Goal: Task Accomplishment & Management: Use online tool/utility

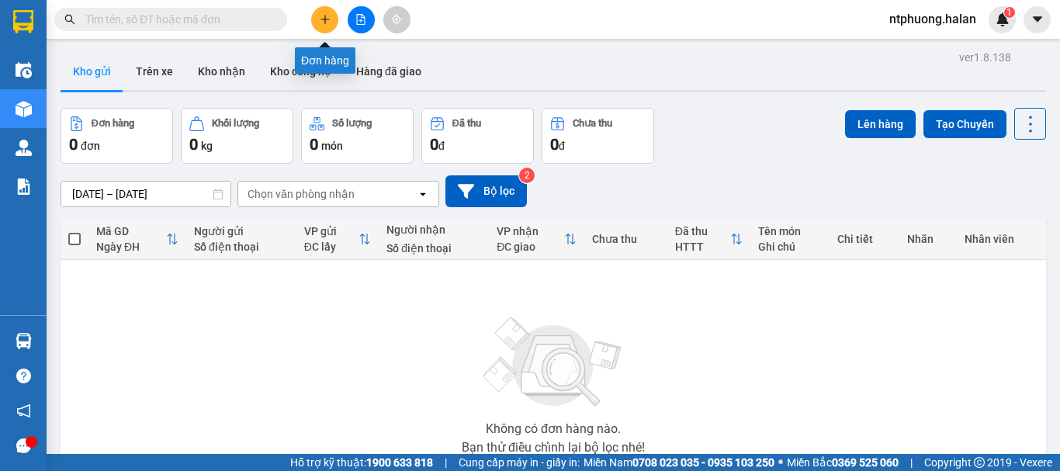
click at [322, 19] on icon "plus" at bounding box center [324, 19] width 9 height 1
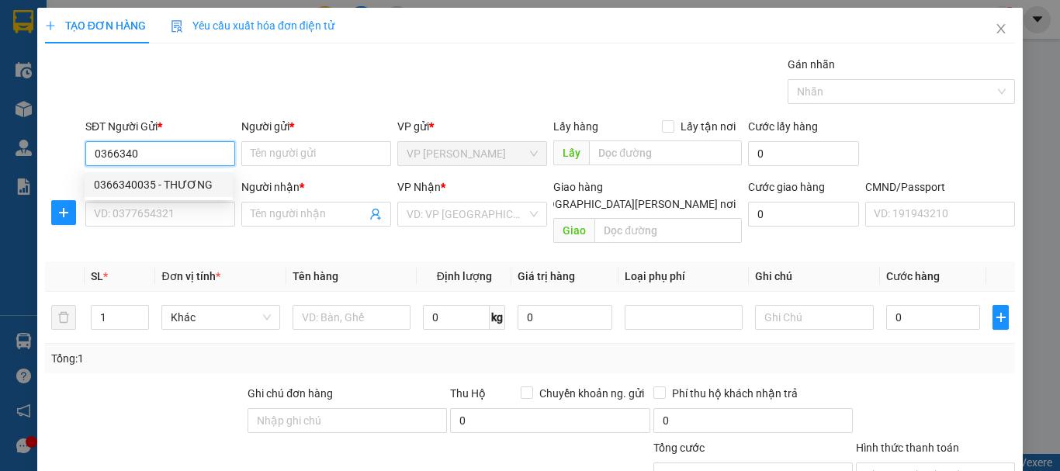
click at [126, 182] on div "0366340035 - THƯƠNG" at bounding box center [159, 184] width 130 height 17
type input "0366340035"
type input "THƯƠNG"
type input "0366340035"
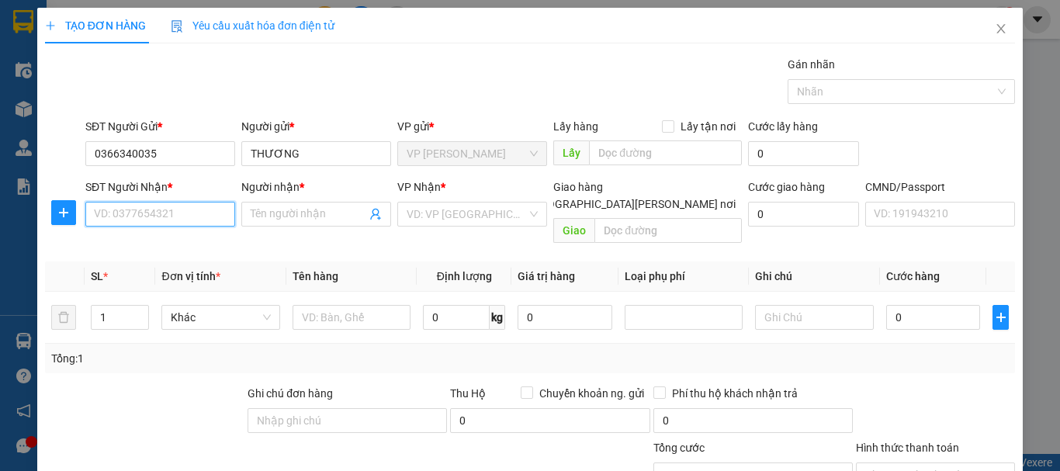
click at [174, 216] on input "SĐT Người Nhận *" at bounding box center [160, 214] width 150 height 25
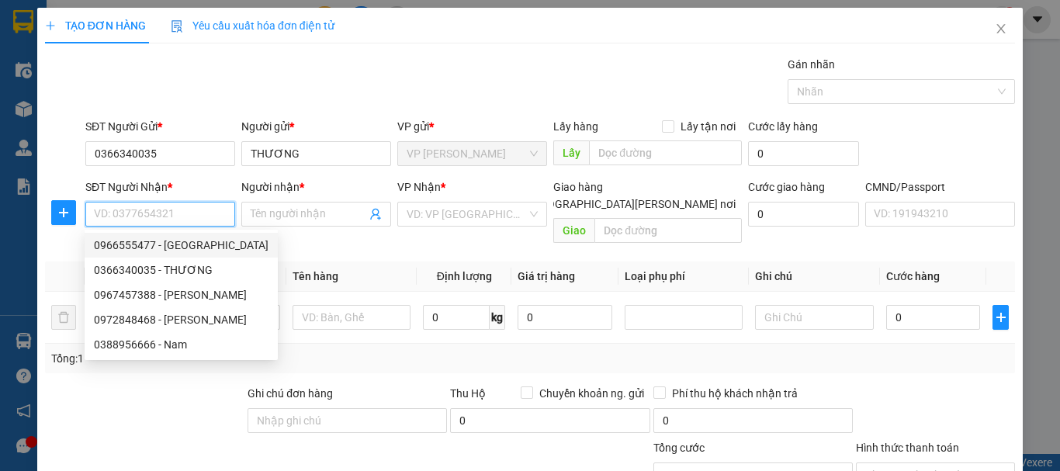
click at [192, 217] on input "SĐT Người Nhận *" at bounding box center [160, 214] width 150 height 25
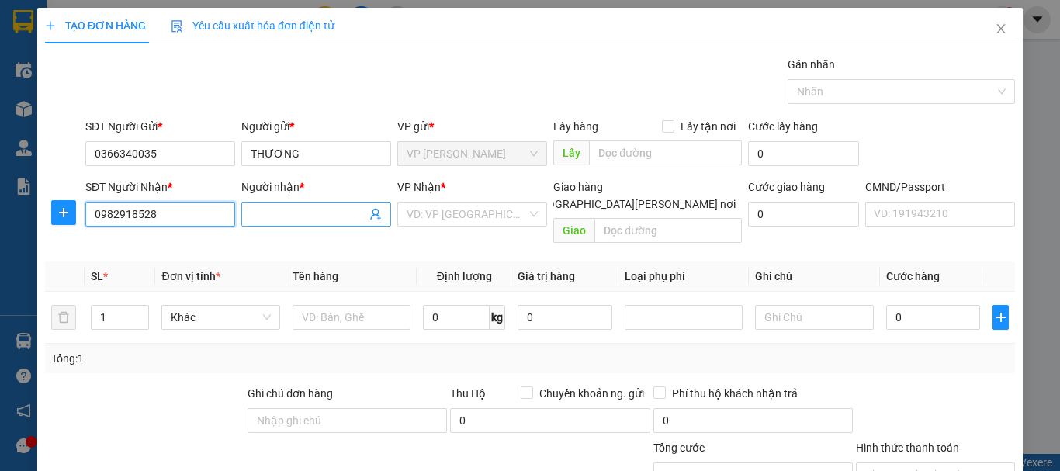
type input "0982918528"
click at [297, 210] on input "Người nhận *" at bounding box center [309, 214] width 116 height 17
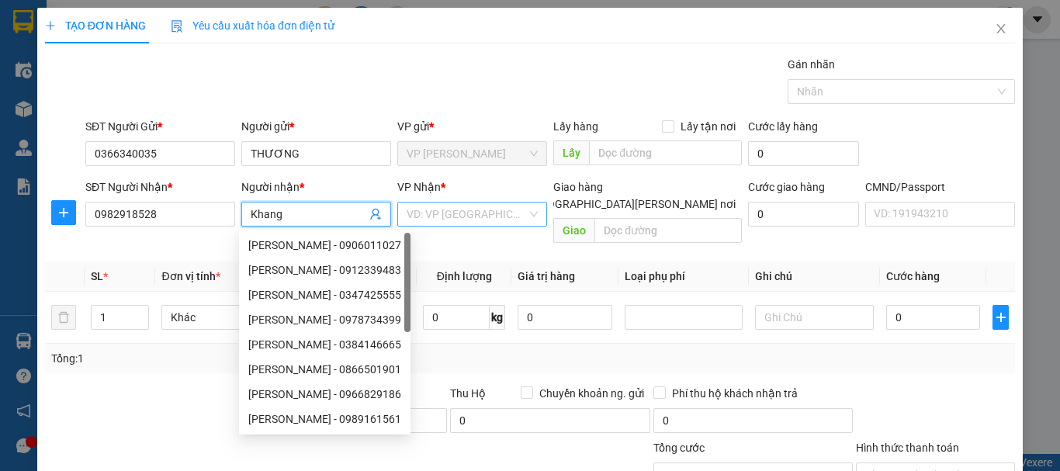
type input "Khang"
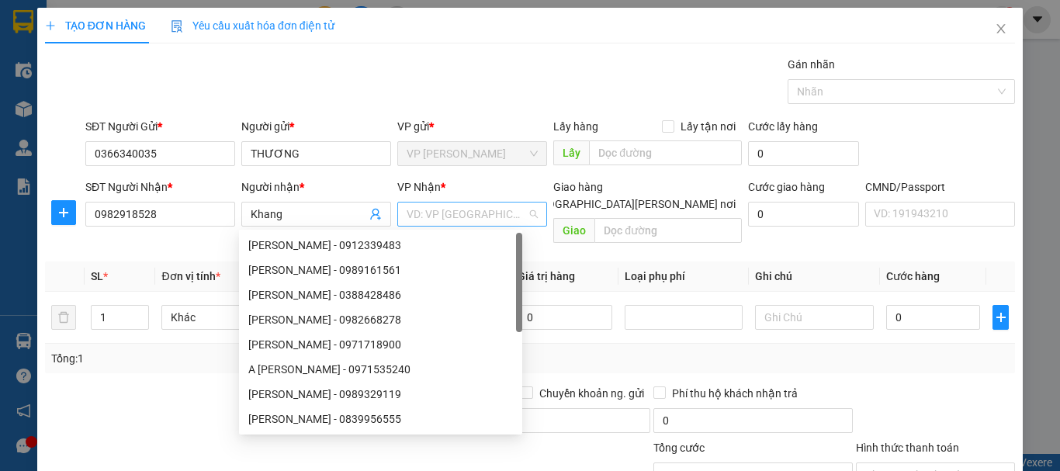
click at [452, 211] on input "search" at bounding box center [467, 214] width 120 height 23
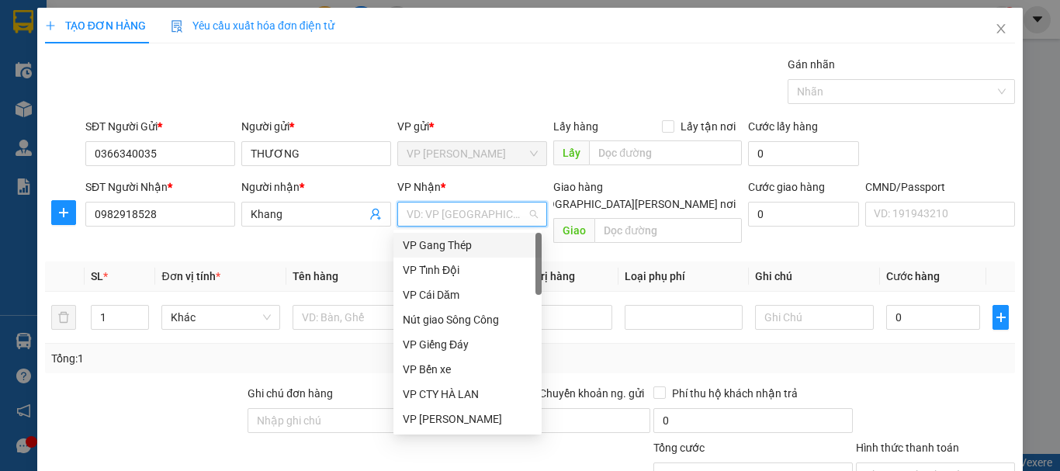
type input "b"
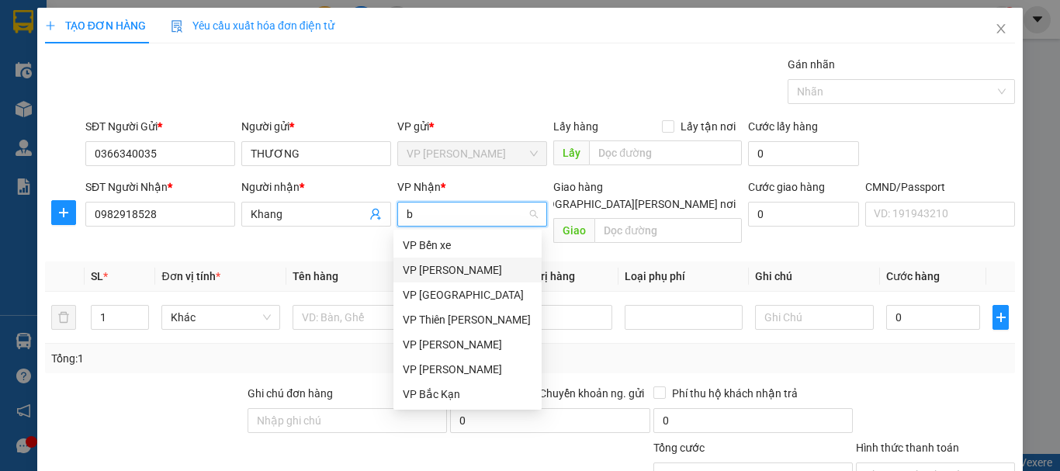
drag, startPoint x: 449, startPoint y: 269, endPoint x: 21, endPoint y: 243, distance: 429.1
click at [435, 268] on div "VP [PERSON_NAME]" at bounding box center [468, 269] width 130 height 17
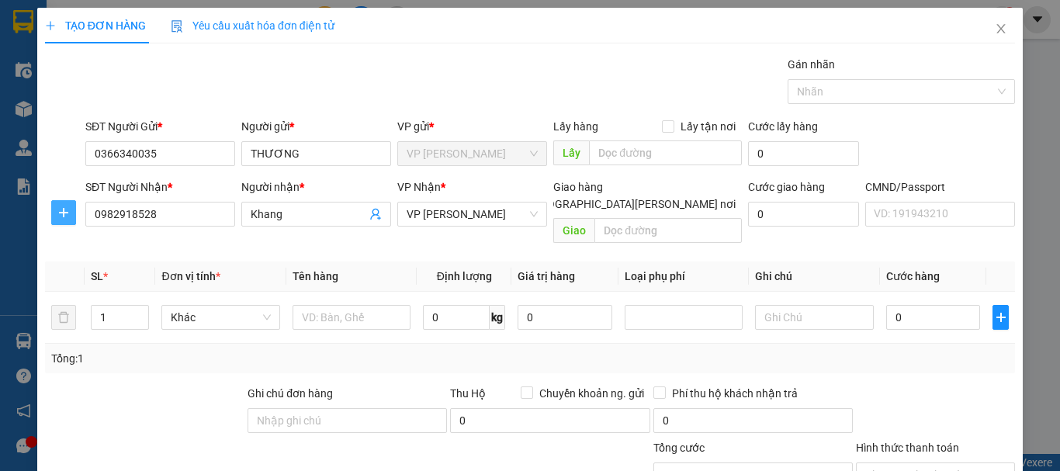
click at [68, 212] on icon "plus" at bounding box center [63, 212] width 12 height 12
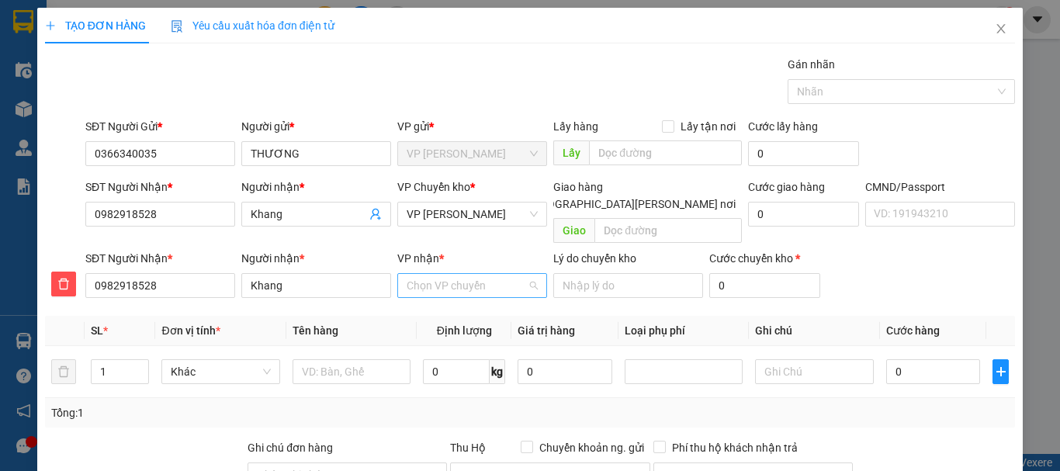
click at [432, 274] on input "VP nhận *" at bounding box center [467, 285] width 120 height 23
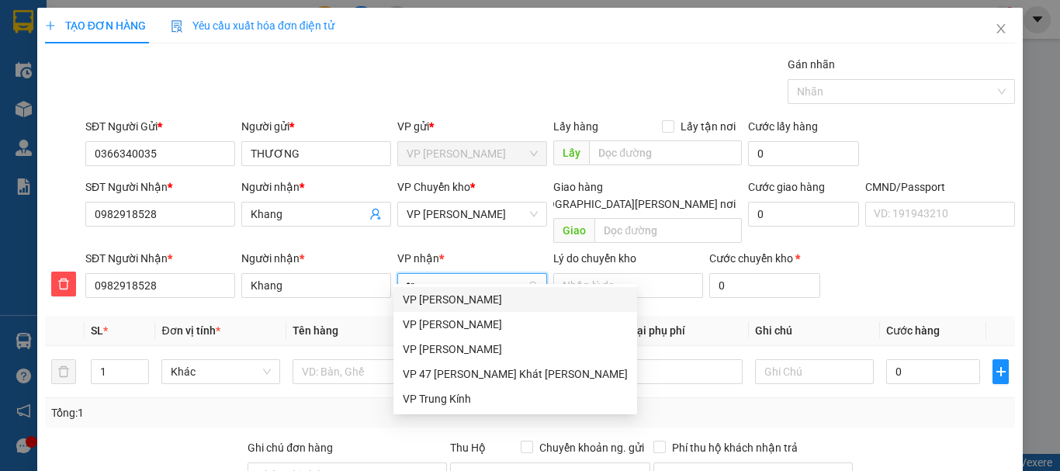
type input "tra"
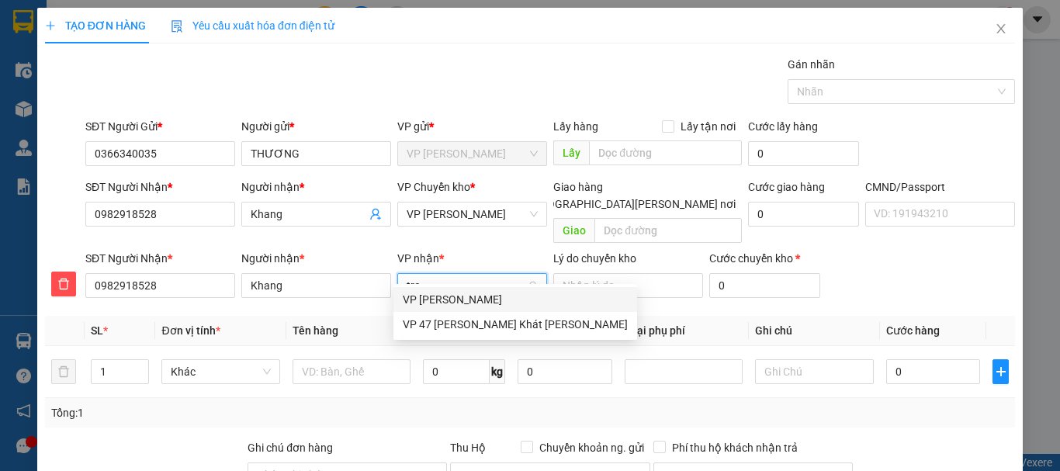
click at [444, 302] on div "VP [PERSON_NAME]" at bounding box center [515, 299] width 225 height 17
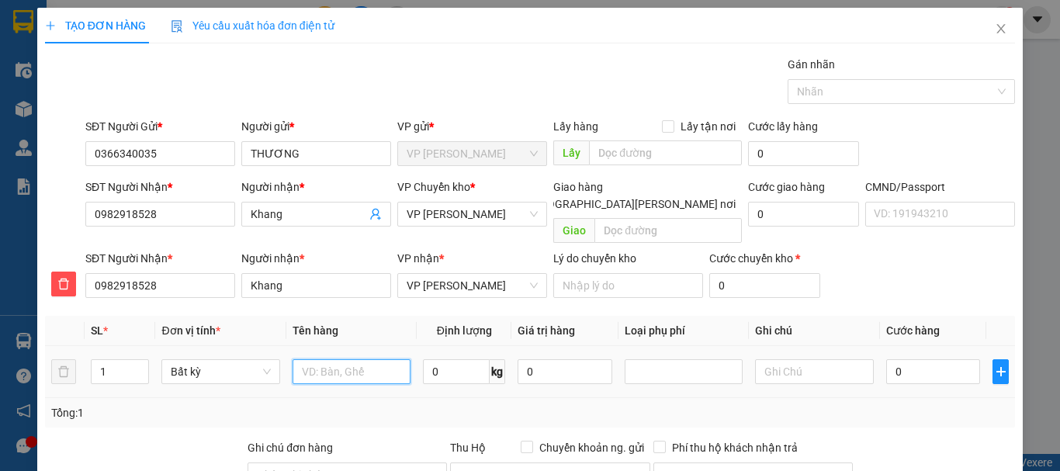
click at [352, 359] on input "text" at bounding box center [352, 371] width 118 height 25
type input "Hộp T"
click at [458, 359] on input "0" at bounding box center [456, 371] width 67 height 25
type input "1"
click at [916, 359] on input "0" at bounding box center [933, 371] width 95 height 25
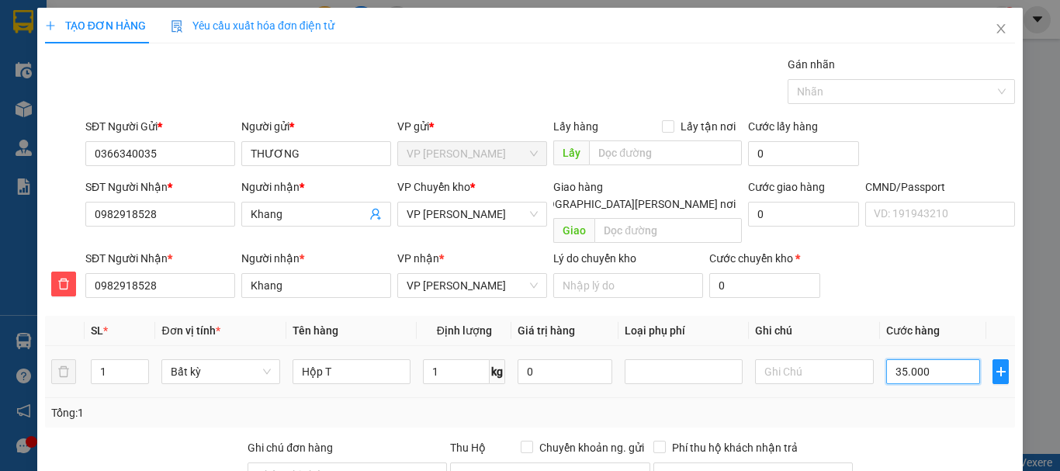
type input "35.000"
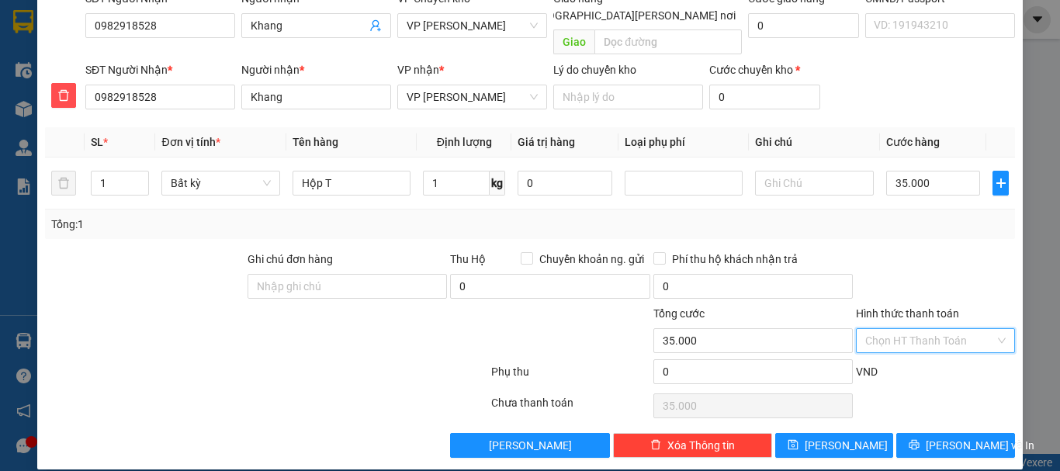
click at [919, 329] on input "Hình thức thanh toán" at bounding box center [930, 340] width 130 height 23
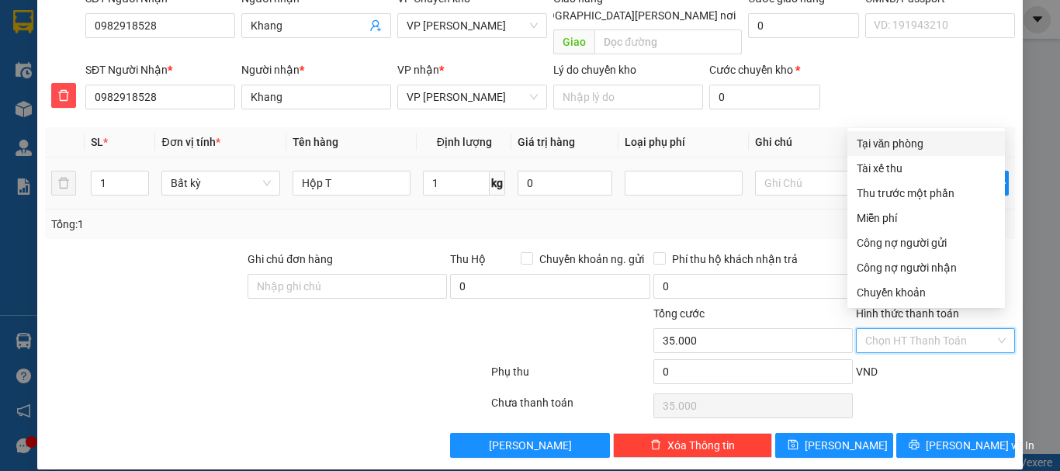
click at [899, 143] on div "Tại văn phòng" at bounding box center [926, 143] width 139 height 17
type input "0"
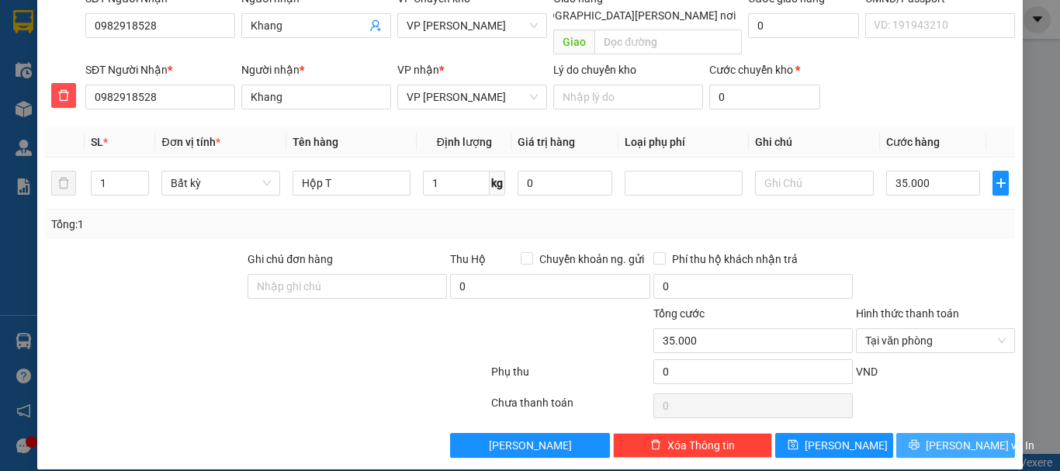
click at [966, 437] on button "[PERSON_NAME] và In" at bounding box center [955, 445] width 119 height 25
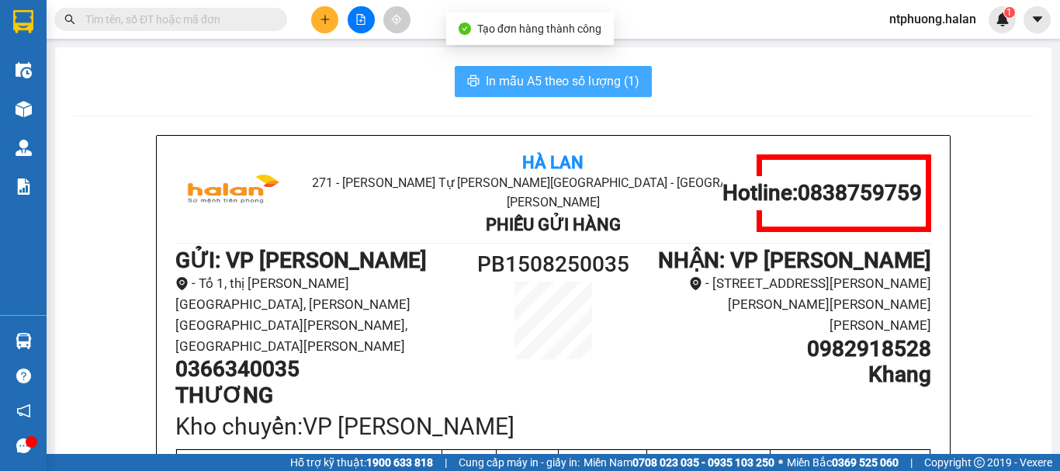
click at [565, 80] on span "In mẫu A5 theo số lượng (1)" at bounding box center [563, 80] width 154 height 19
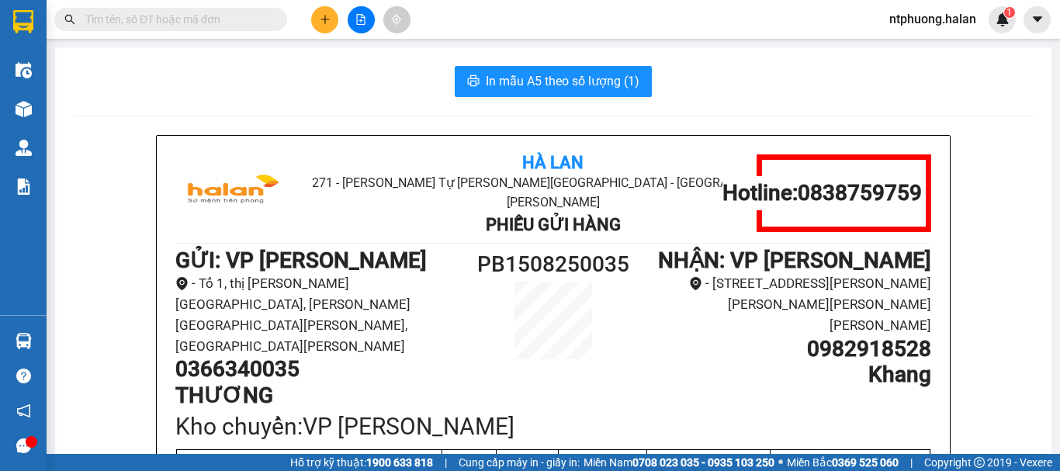
click at [196, 19] on input "text" at bounding box center [176, 19] width 183 height 17
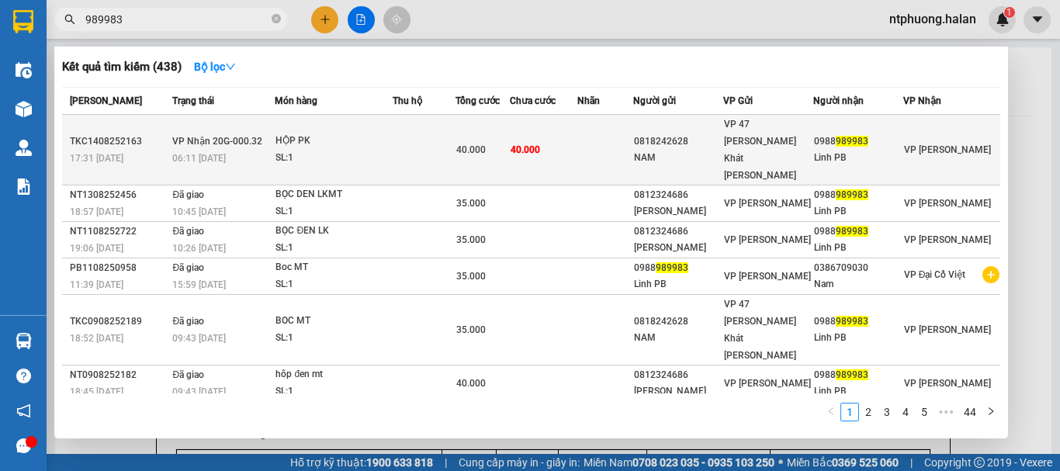
type input "989983"
click at [417, 130] on td at bounding box center [424, 150] width 62 height 71
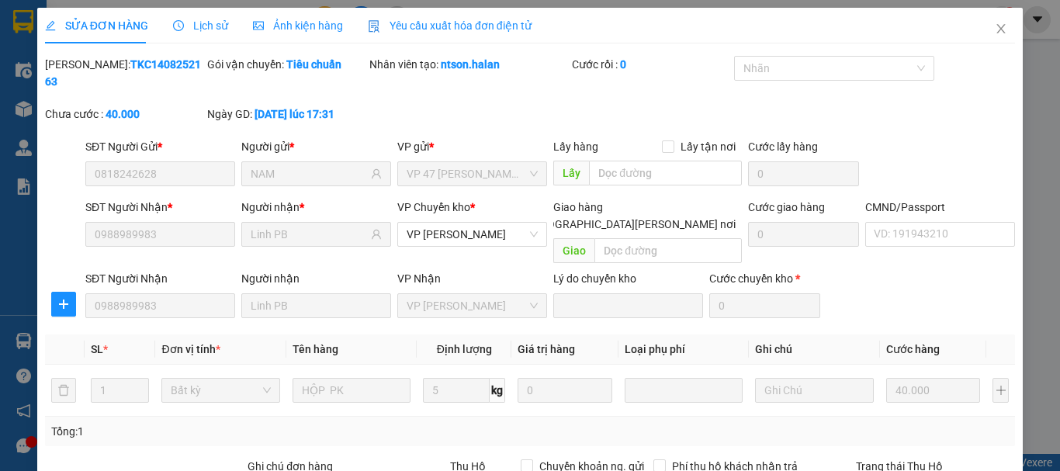
type input "0818242628"
type input "NAM"
type input "0988989983"
type input "Linh PB"
type input "40.000"
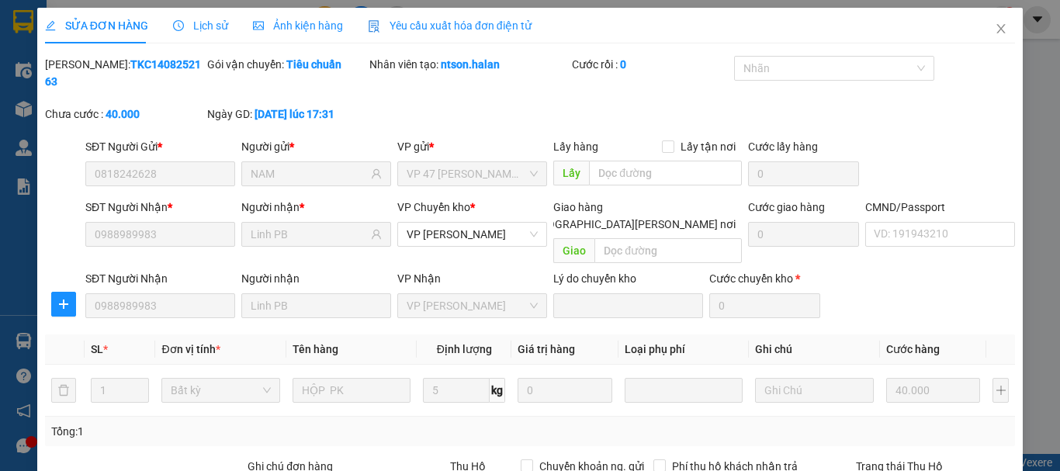
drag, startPoint x: 892, startPoint y: 352, endPoint x: 828, endPoint y: 375, distance: 68.2
type input "0"
drag, startPoint x: 591, startPoint y: 424, endPoint x: 608, endPoint y: 417, distance: 17.7
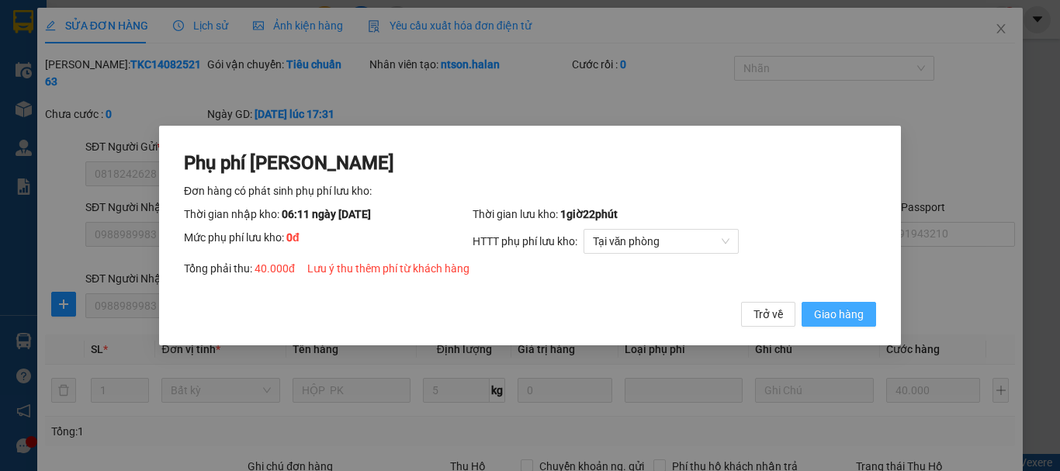
click at [832, 313] on span "Giao hàng" at bounding box center [839, 314] width 50 height 17
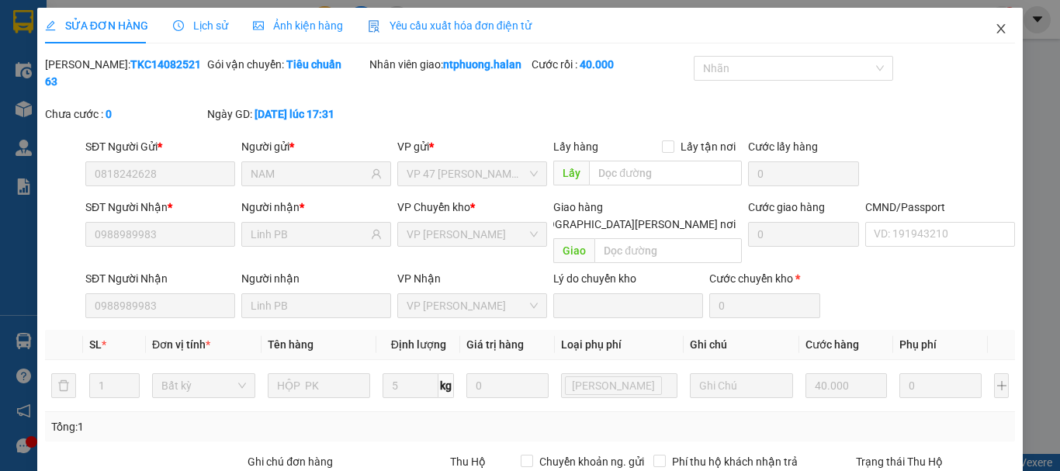
click at [995, 32] on icon "close" at bounding box center [1001, 29] width 12 height 12
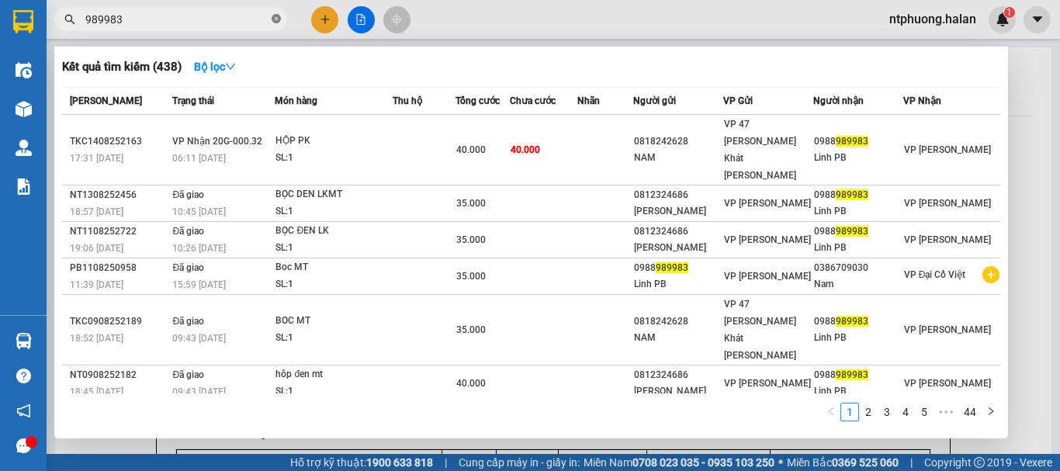
click at [272, 19] on icon "close-circle" at bounding box center [276, 18] width 9 height 9
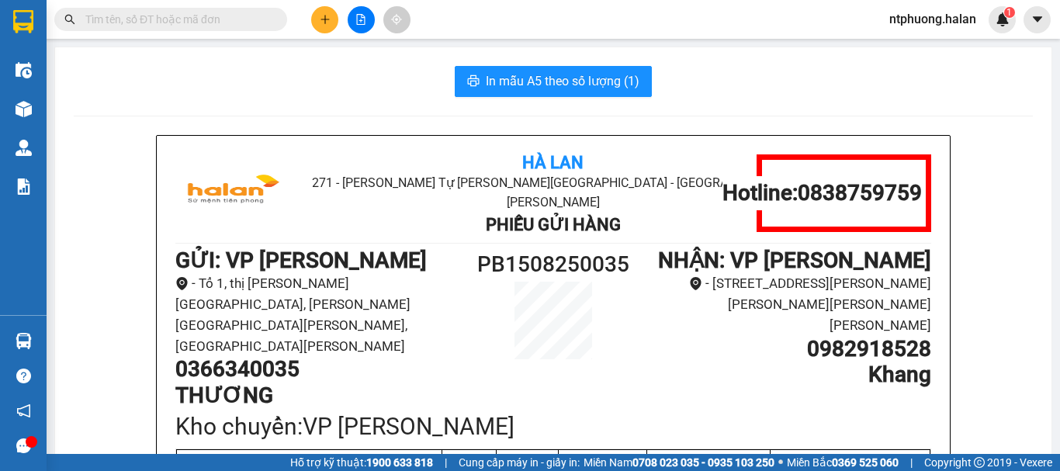
click at [212, 19] on input "text" at bounding box center [176, 19] width 183 height 17
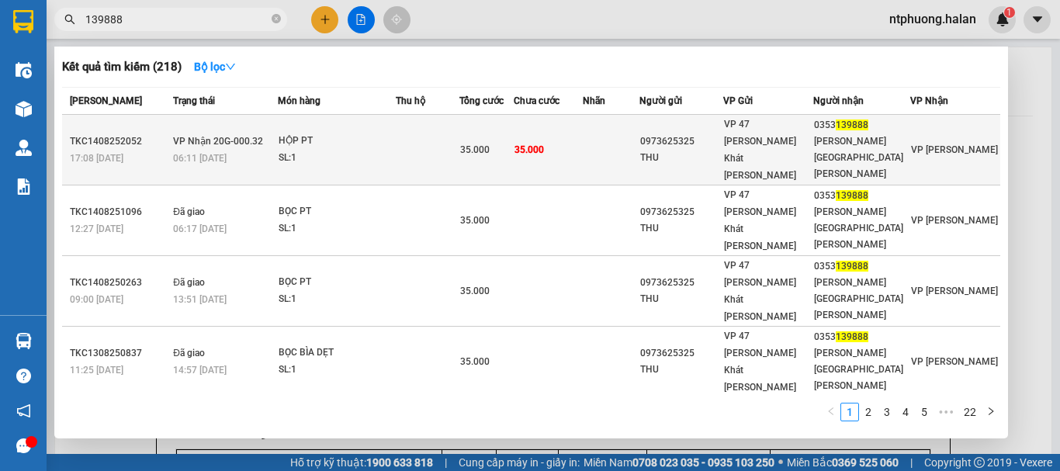
type input "139888"
click at [440, 129] on td at bounding box center [428, 150] width 64 height 71
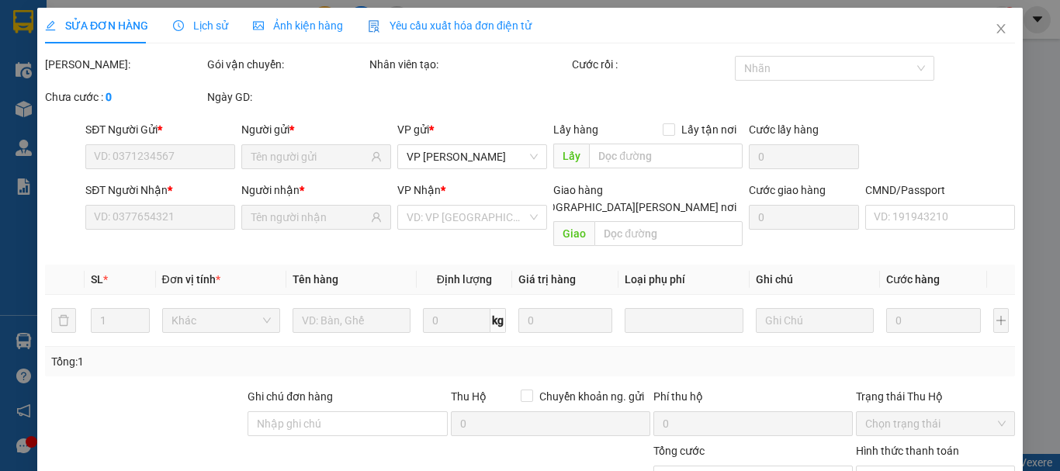
type input "0973625325"
type input "THU"
type input "0353139888"
type input "[PERSON_NAME][GEOGRAPHIC_DATA][PERSON_NAME]"
type input "35.000"
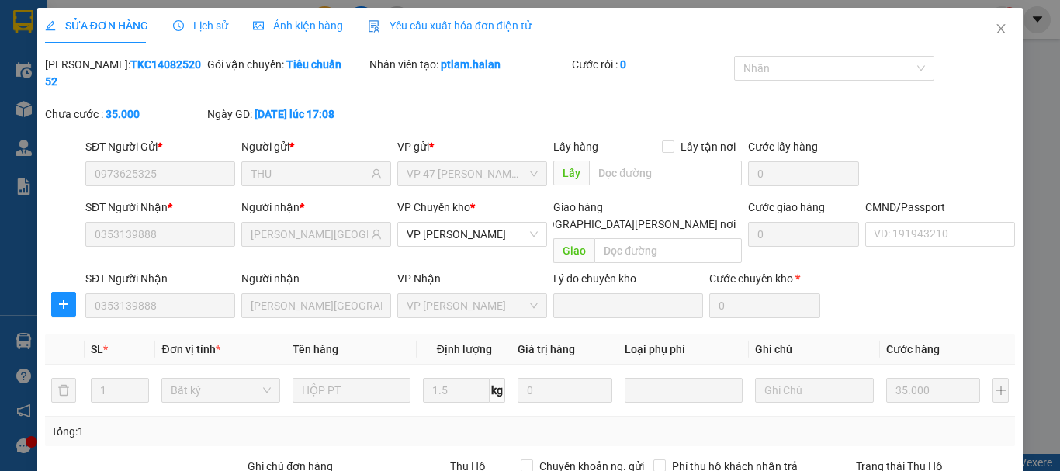
drag, startPoint x: 895, startPoint y: 347, endPoint x: 661, endPoint y: 419, distance: 244.4
type input "0"
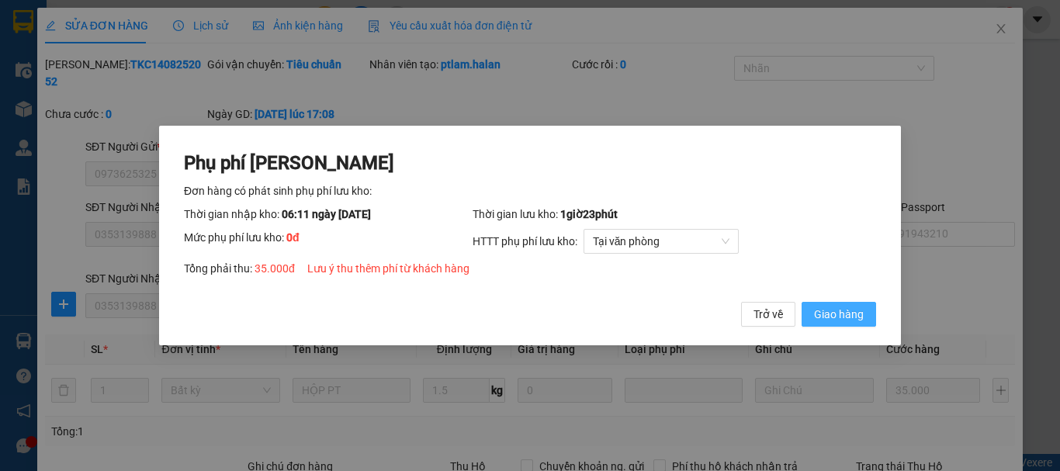
click at [838, 317] on span "Giao hàng" at bounding box center [839, 314] width 50 height 17
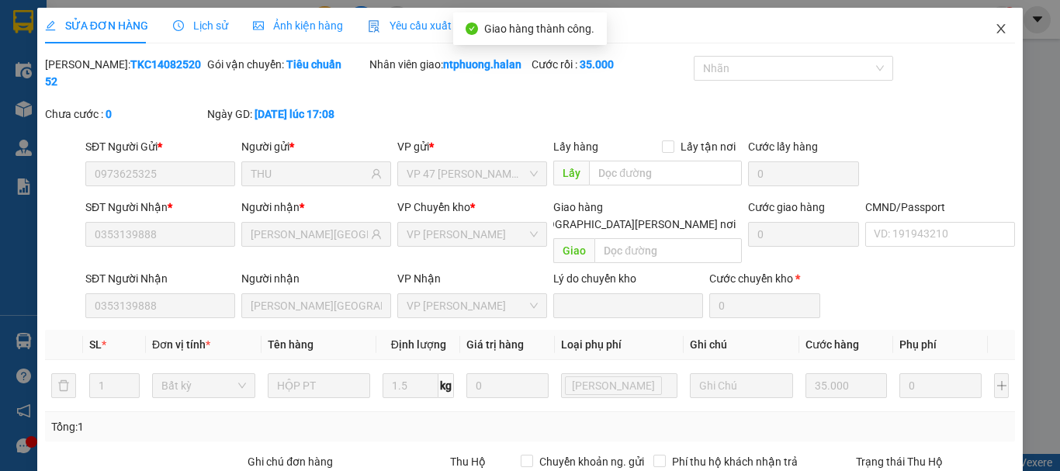
click at [995, 23] on icon "close" at bounding box center [1001, 29] width 12 height 12
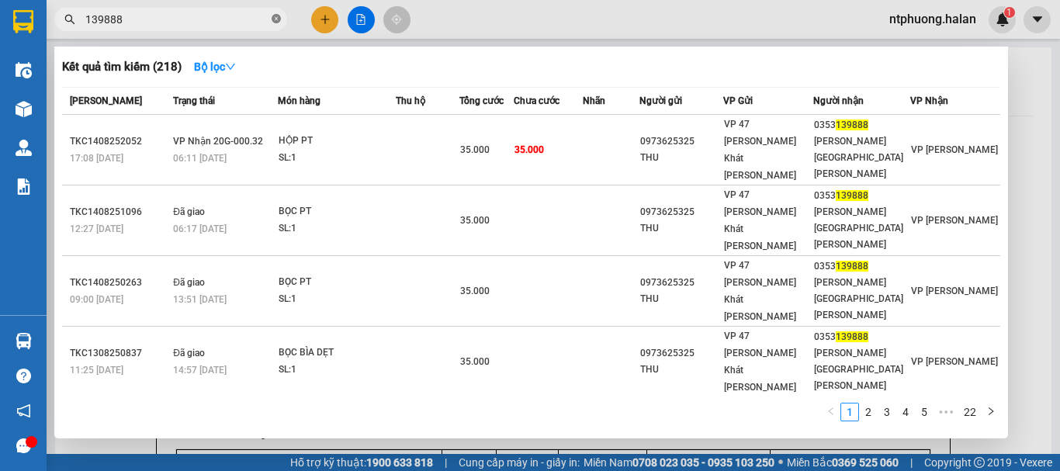
click at [279, 16] on icon "close-circle" at bounding box center [276, 18] width 9 height 9
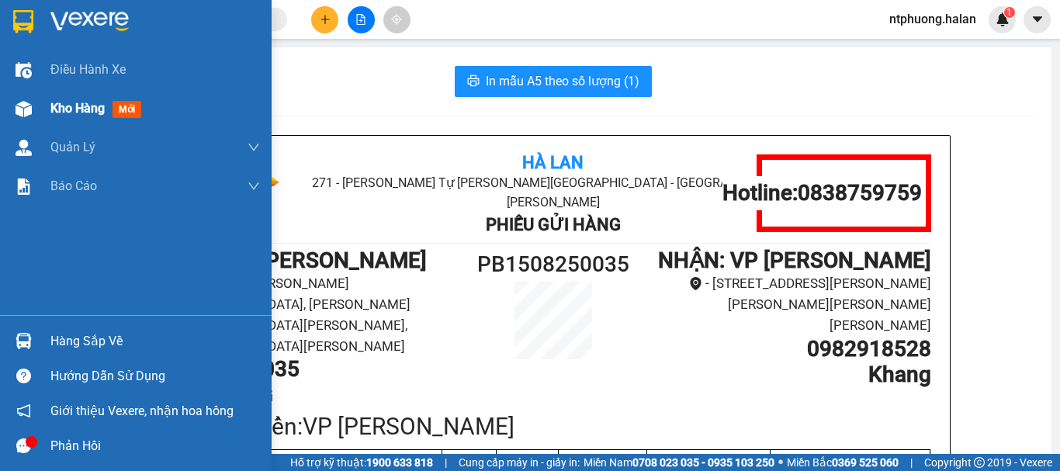
click at [84, 108] on span "Kho hàng" at bounding box center [77, 108] width 54 height 15
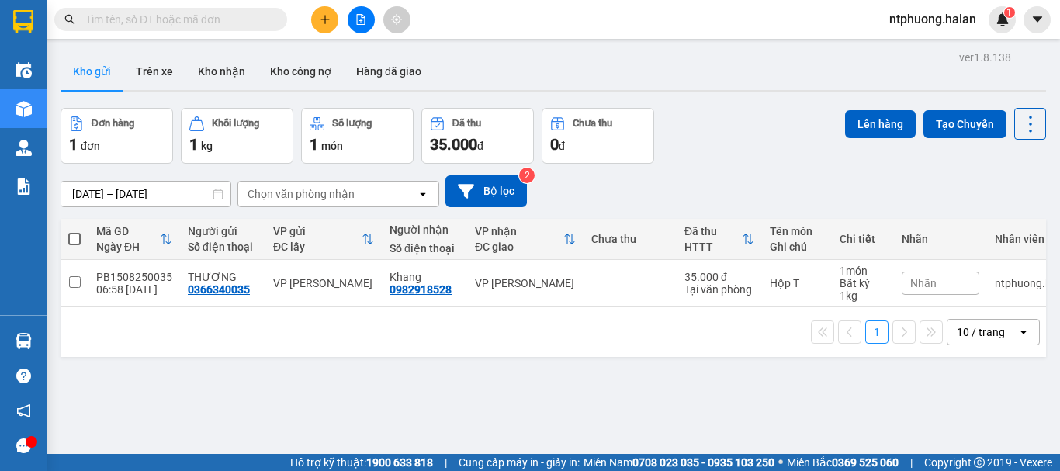
drag, startPoint x: 71, startPoint y: 237, endPoint x: 244, endPoint y: 210, distance: 174.4
click at [73, 238] on span at bounding box center [74, 239] width 12 height 12
click at [74, 231] on input "checkbox" at bounding box center [74, 231] width 0 height 0
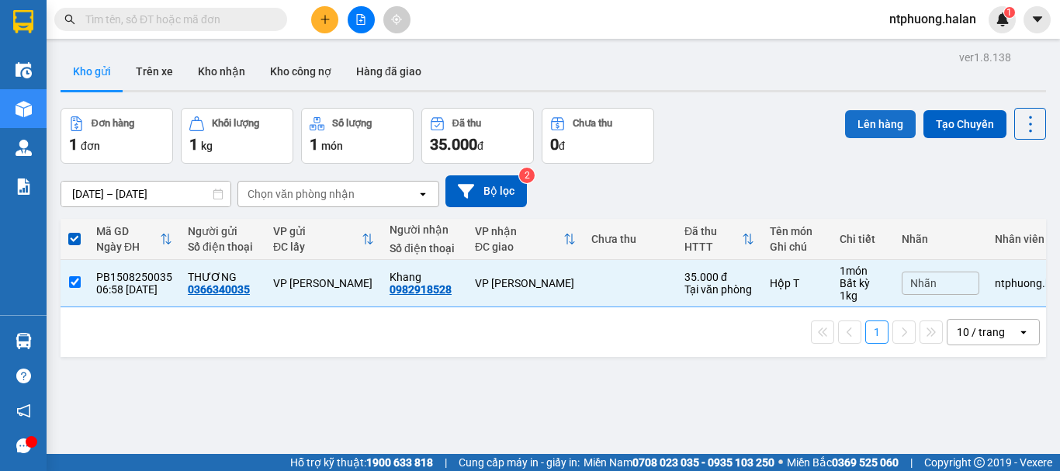
click at [864, 120] on button "Lên hàng" at bounding box center [880, 124] width 71 height 28
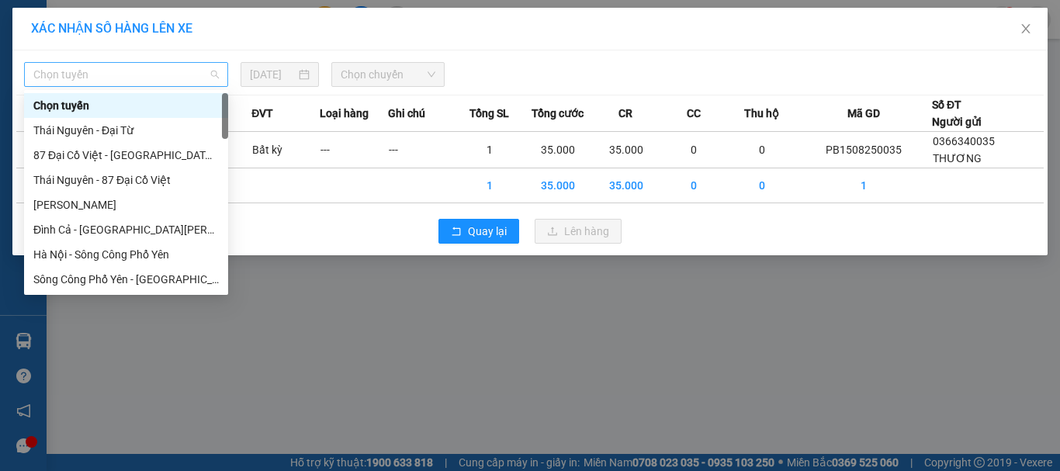
click at [92, 78] on span "Chọn tuyến" at bounding box center [125, 74] width 185 height 23
type input "x"
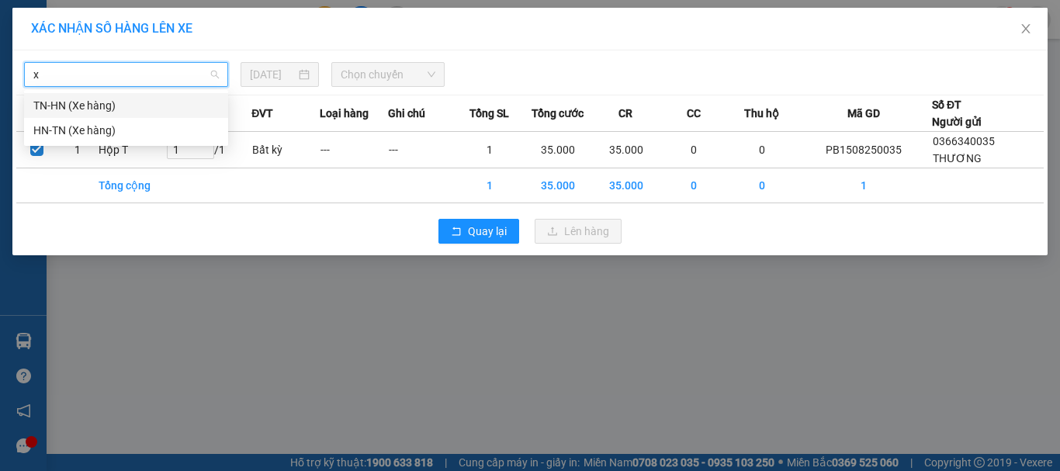
drag, startPoint x: 62, startPoint y: 103, endPoint x: 296, endPoint y: 90, distance: 233.9
click at [90, 103] on div "TN-HN (Xe hàng)" at bounding box center [125, 105] width 185 height 17
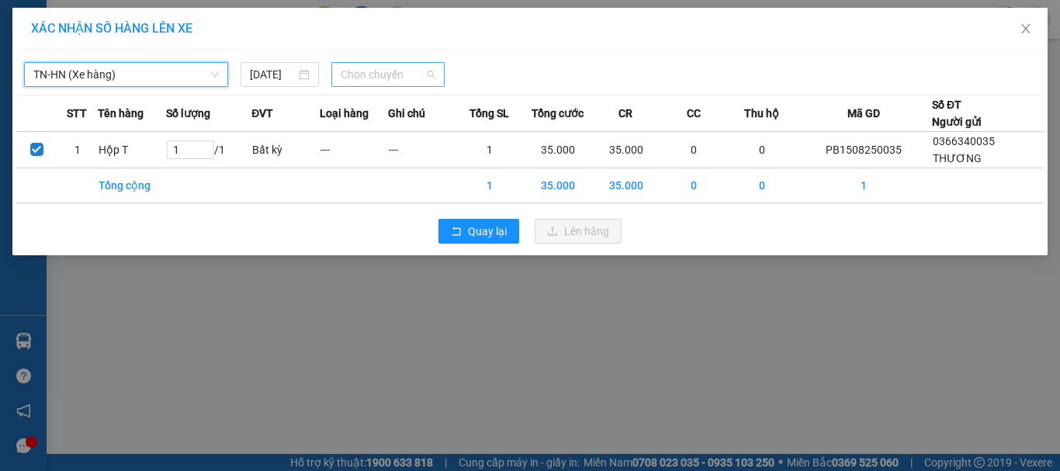
click at [381, 76] on span "Chọn chuyến" at bounding box center [388, 74] width 95 height 23
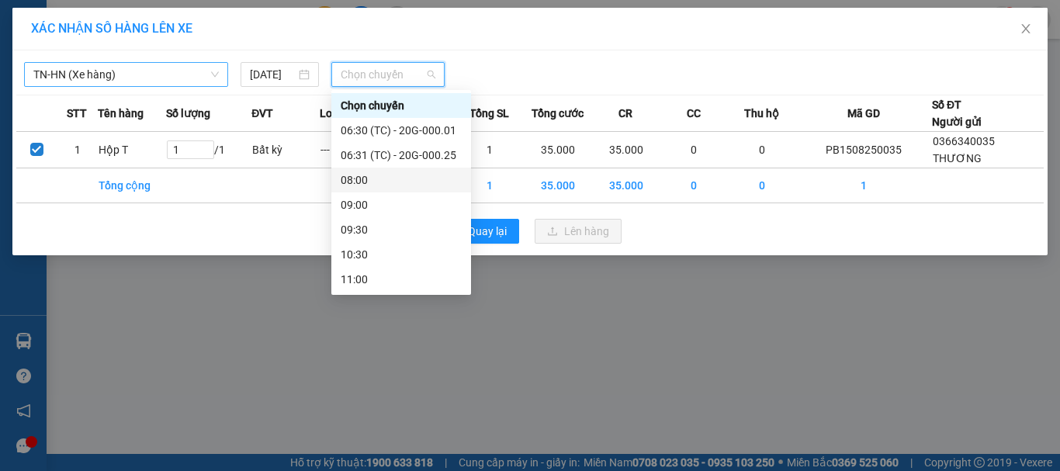
click at [365, 182] on div "08:00" at bounding box center [401, 179] width 121 height 17
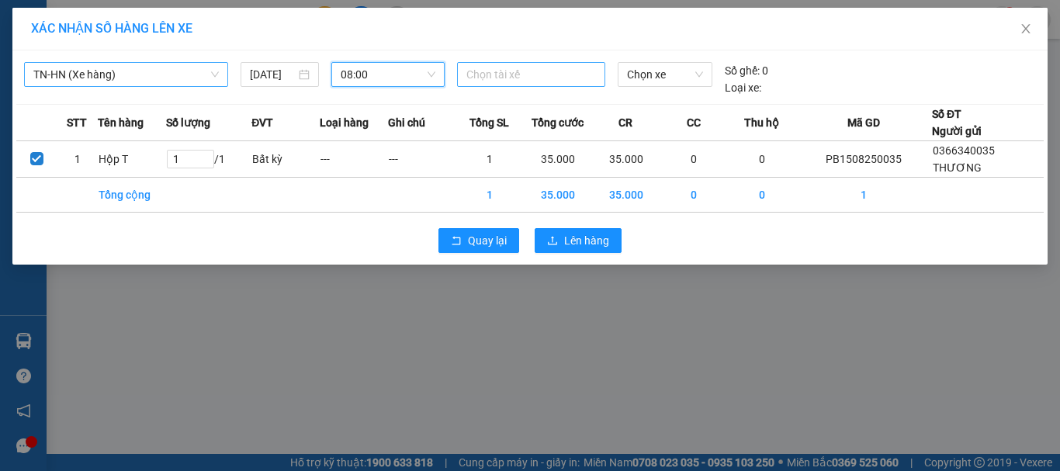
click at [534, 79] on div at bounding box center [531, 74] width 141 height 19
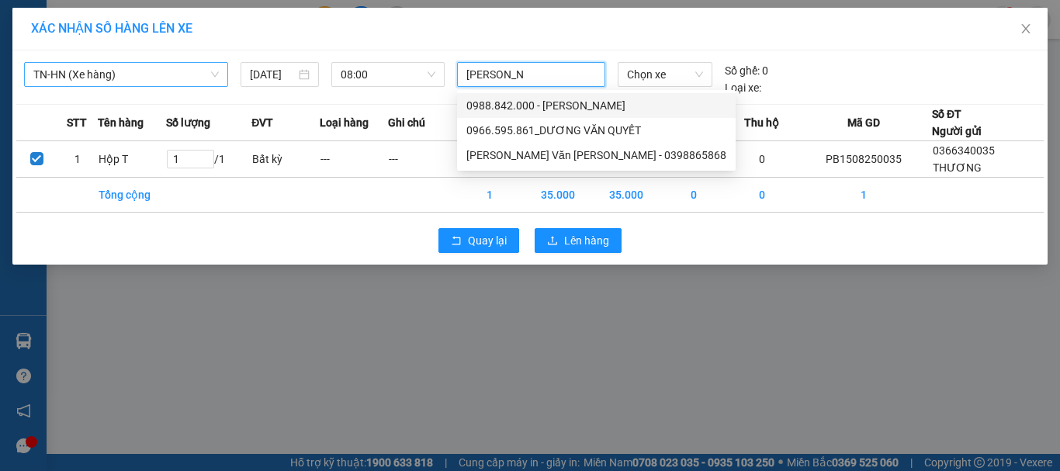
type input "[PERSON_NAME] van h"
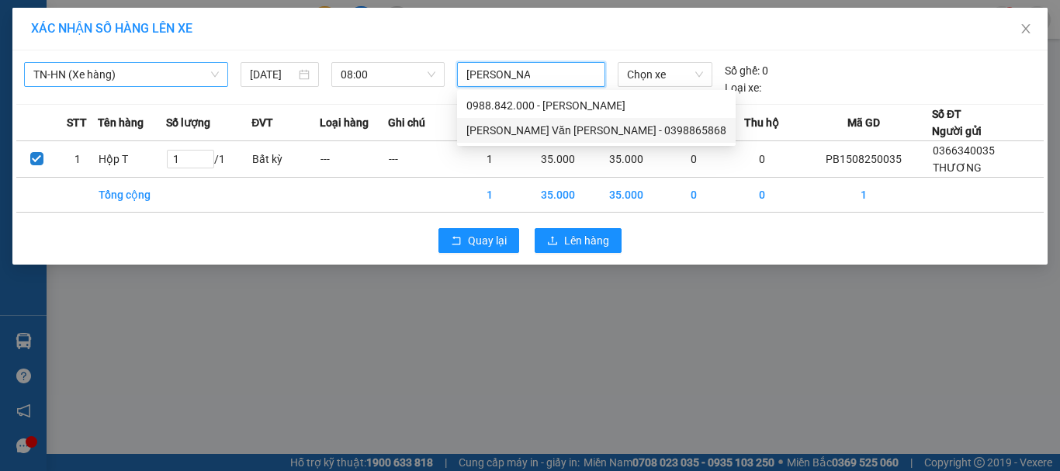
click at [534, 133] on div "[PERSON_NAME] Văn [PERSON_NAME] - 0398865868" at bounding box center [596, 130] width 260 height 17
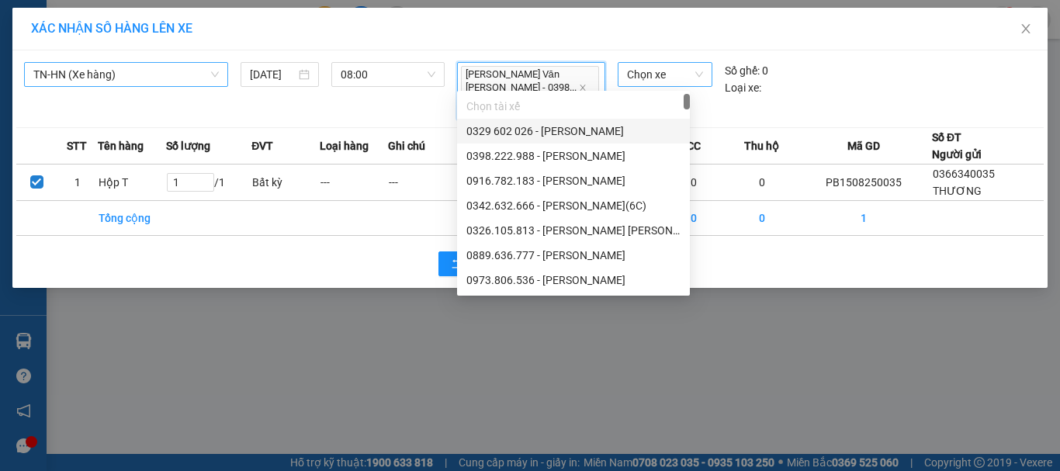
click at [701, 76] on span "Chọn xe" at bounding box center [665, 74] width 76 height 23
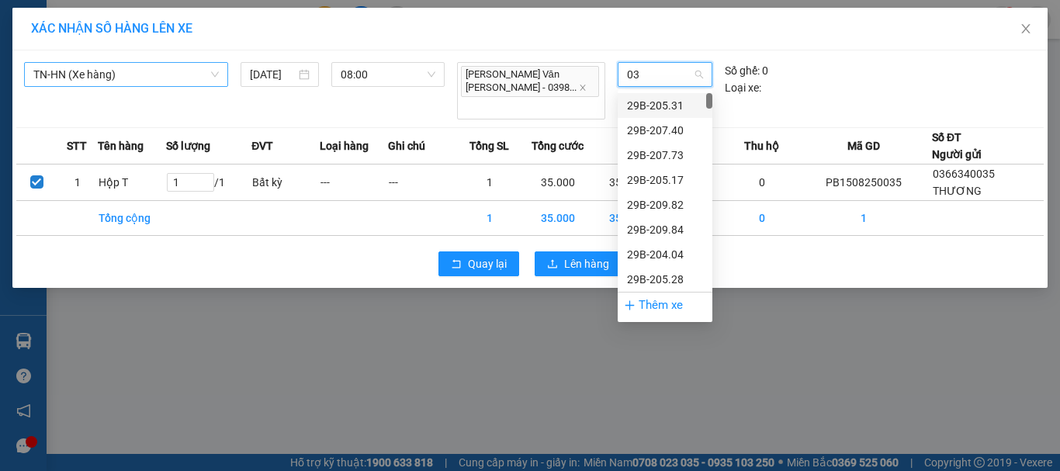
type input "032"
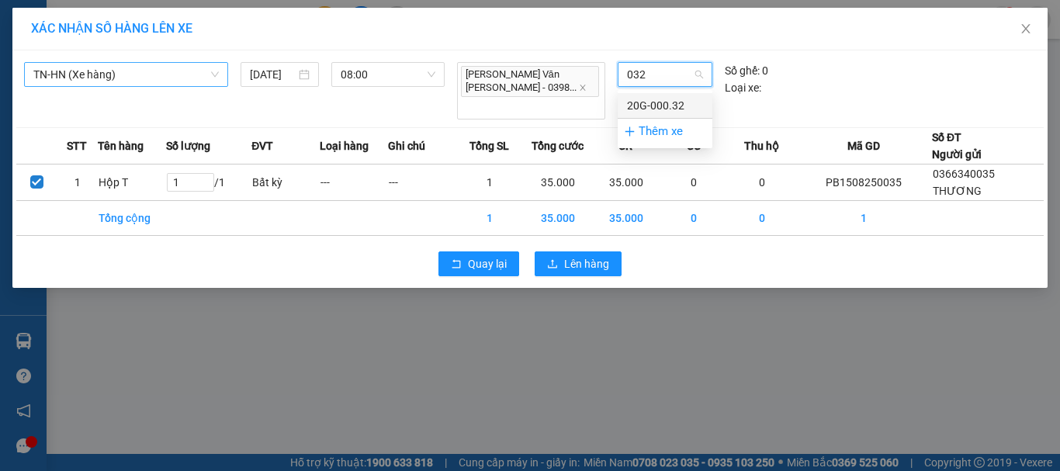
click at [670, 108] on div "20G-000.32" at bounding box center [665, 105] width 76 height 17
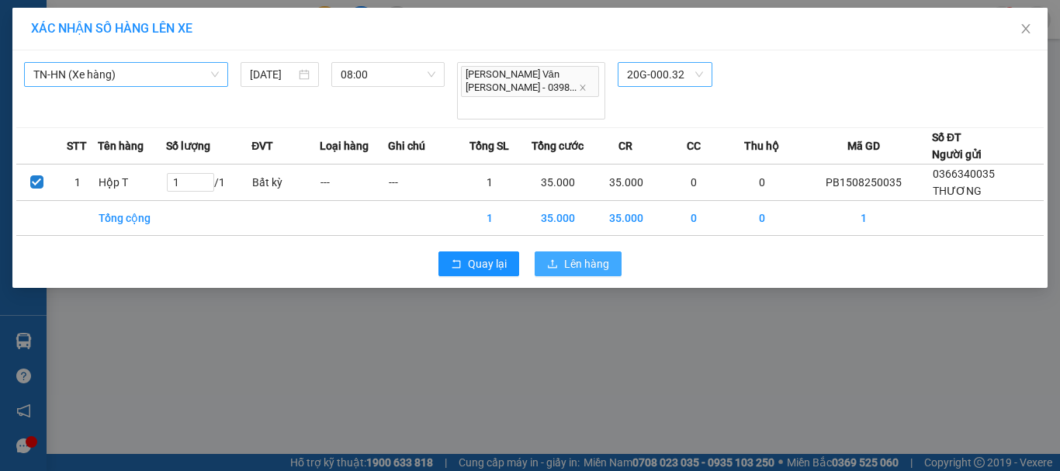
click at [601, 255] on span "Lên hàng" at bounding box center [586, 263] width 45 height 17
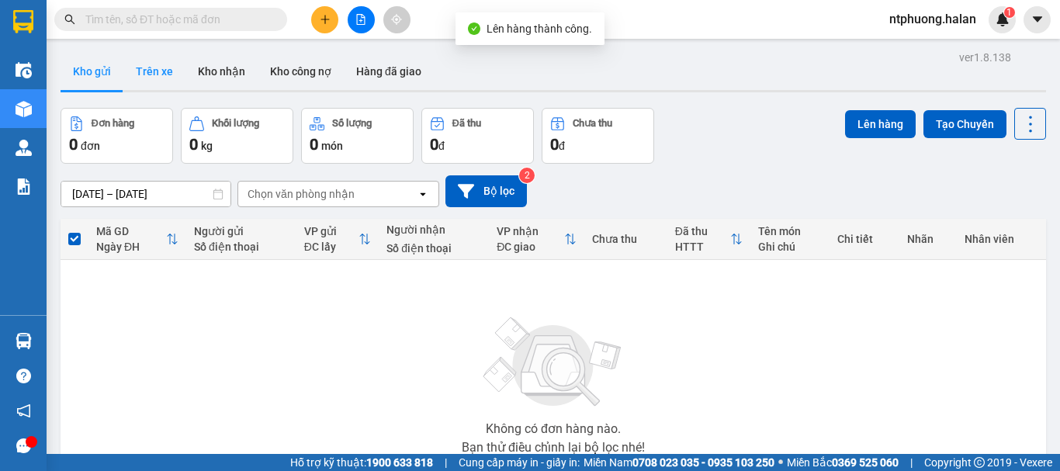
click at [141, 68] on button "Trên xe" at bounding box center [154, 71] width 62 height 37
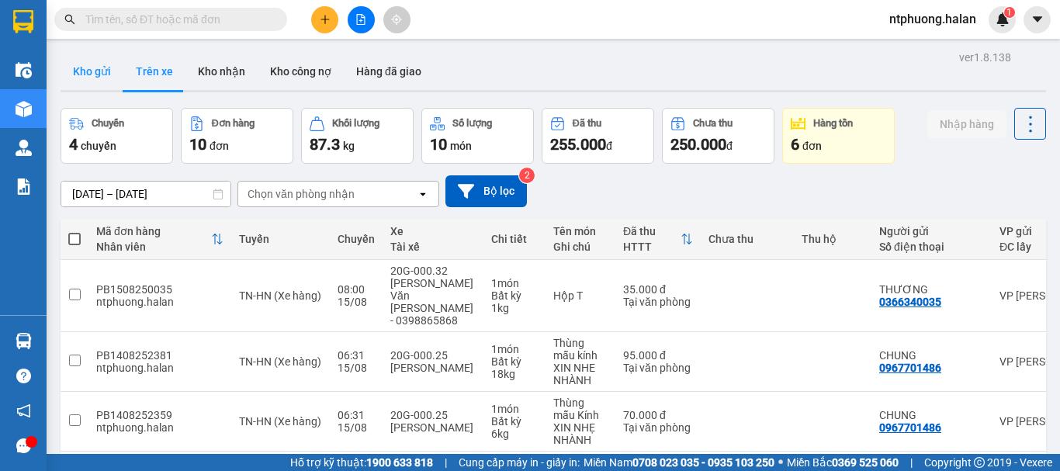
click at [100, 74] on button "Kho gửi" at bounding box center [92, 71] width 63 height 37
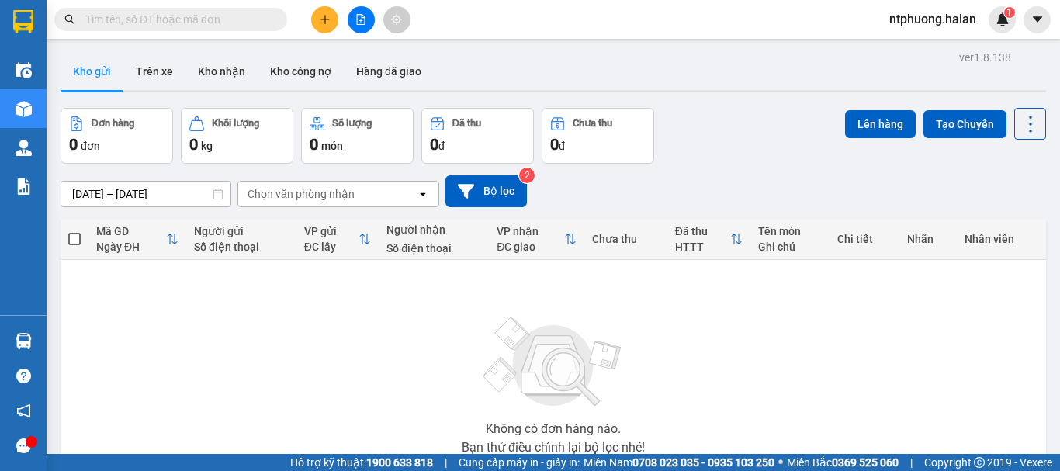
click at [175, 22] on input "text" at bounding box center [176, 19] width 183 height 17
type input "5"
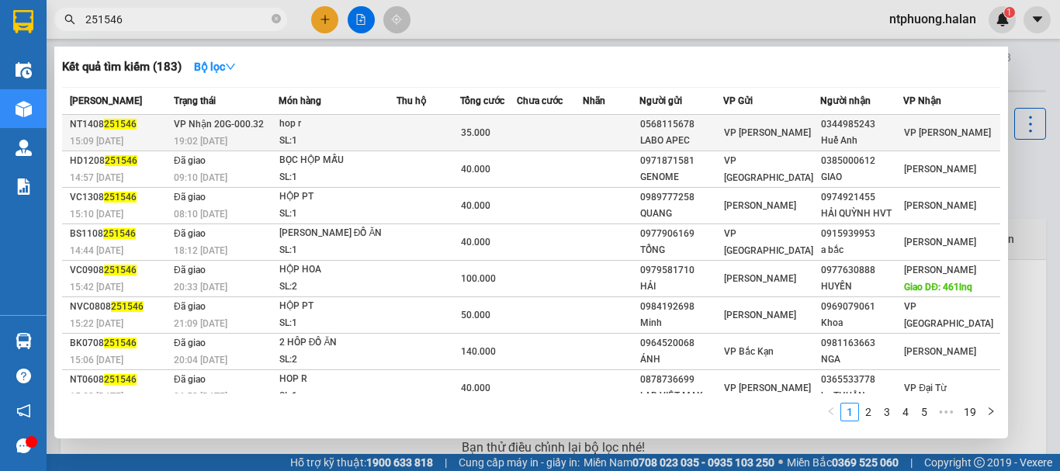
type input "251546"
click at [396, 129] on div "hop r" at bounding box center [337, 124] width 116 height 17
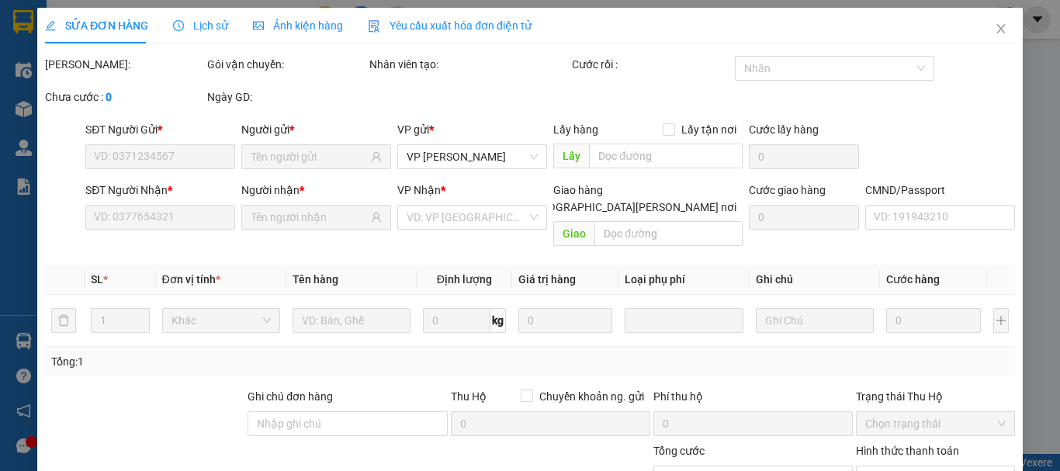
type input "0568115678"
type input "LABO APEC"
type input "0344985243"
type input "Huế Anh"
type input "35.000"
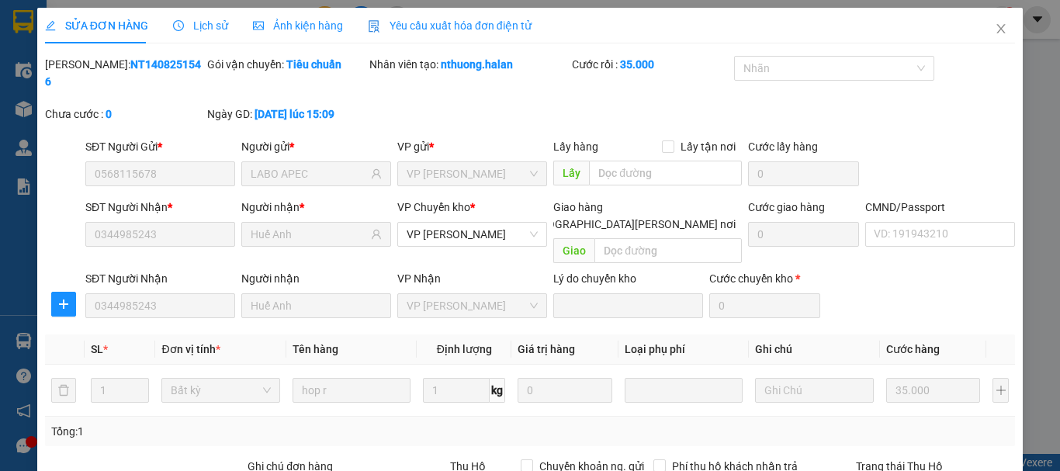
drag, startPoint x: 585, startPoint y: 423, endPoint x: 677, endPoint y: 385, distance: 99.1
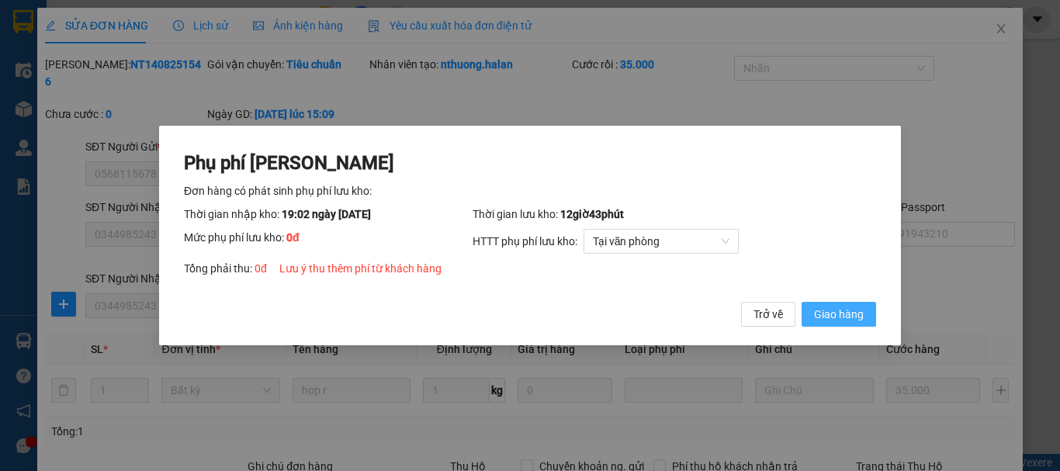
click at [834, 310] on span "Giao hàng" at bounding box center [839, 314] width 50 height 17
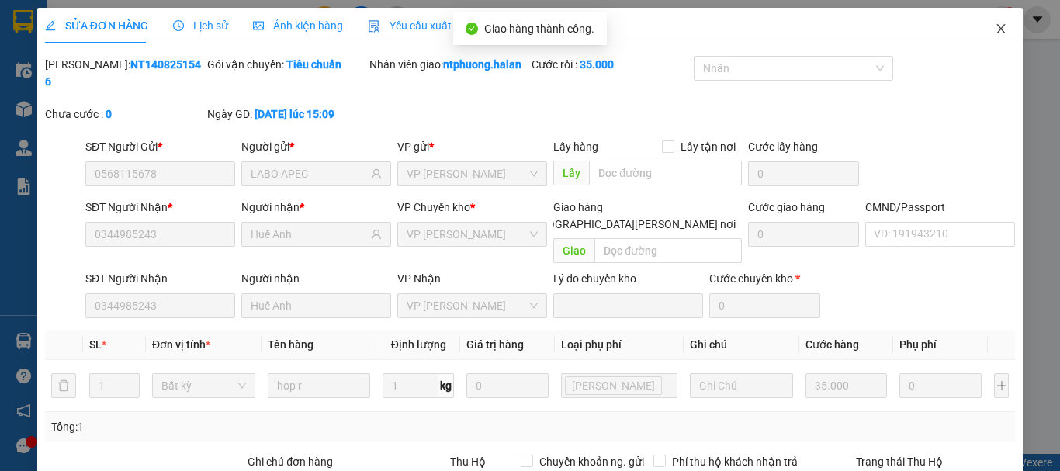
click at [995, 26] on icon "close" at bounding box center [1001, 29] width 12 height 12
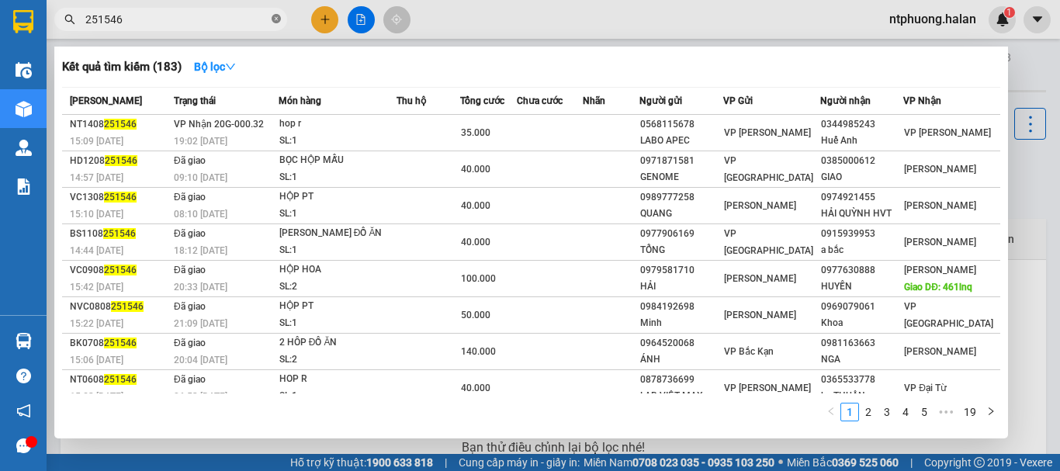
click at [279, 17] on icon "close-circle" at bounding box center [276, 18] width 9 height 9
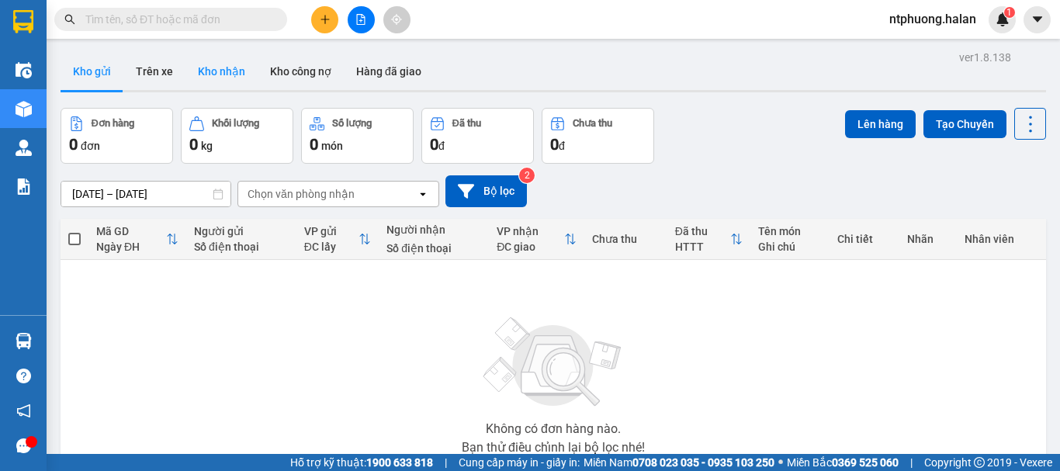
drag, startPoint x: 220, startPoint y: 76, endPoint x: 198, endPoint y: 76, distance: 22.5
click at [217, 76] on button "Kho nhận" at bounding box center [221, 71] width 72 height 37
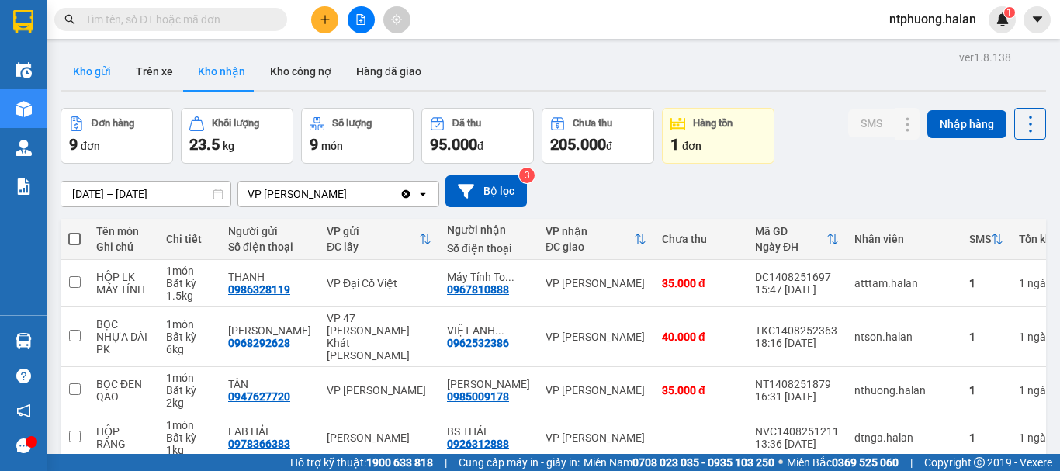
click at [77, 72] on button "Kho gửi" at bounding box center [92, 71] width 63 height 37
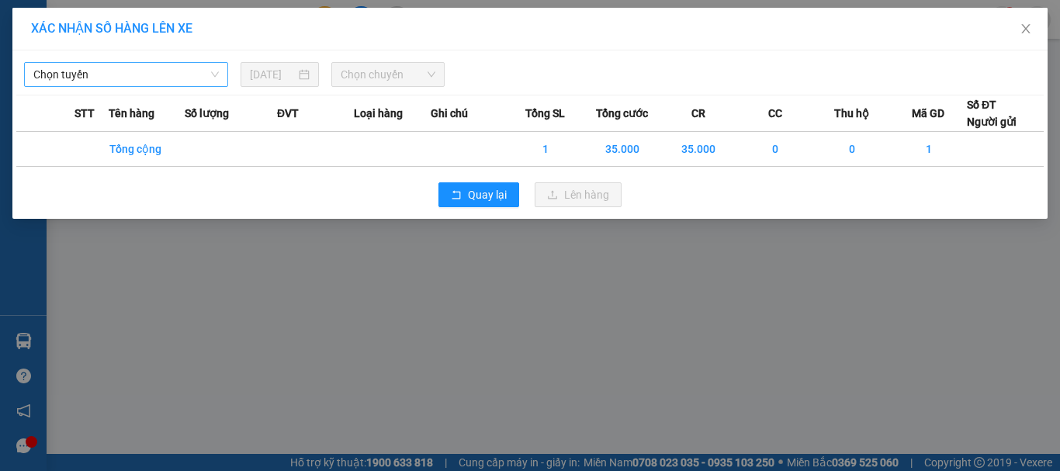
click at [163, 74] on span "Chọn tuyến" at bounding box center [125, 74] width 185 height 23
type input "250661"
click at [1024, 27] on icon "close" at bounding box center [1025, 28] width 9 height 9
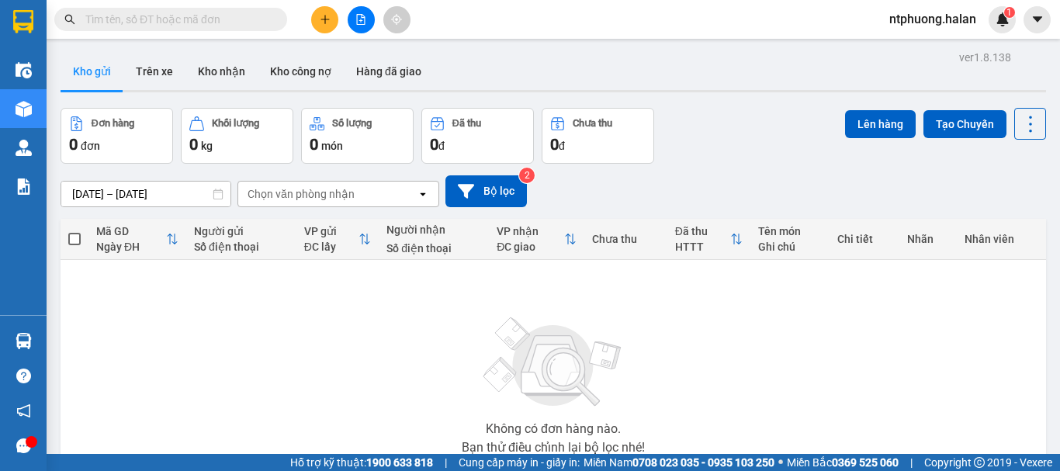
click at [185, 23] on input "text" at bounding box center [176, 19] width 183 height 17
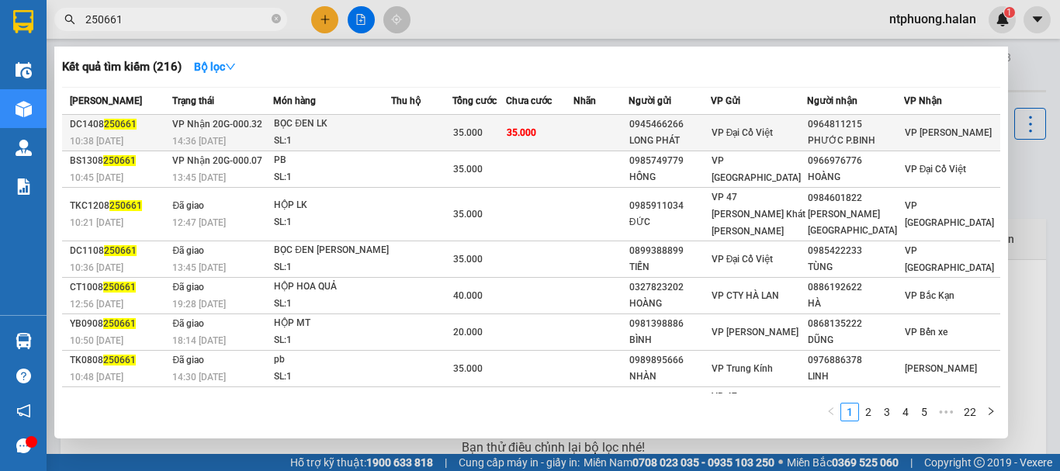
type input "250661"
click at [407, 137] on td at bounding box center [421, 133] width 61 height 36
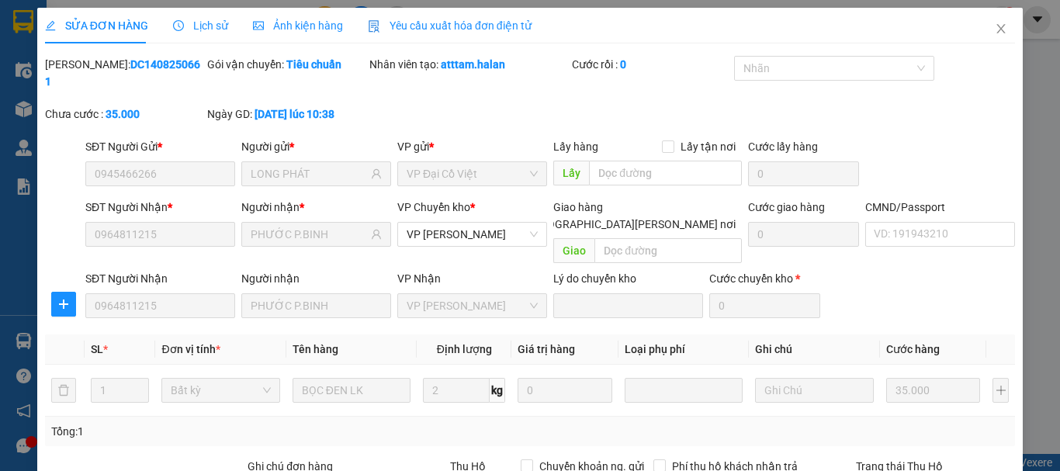
type input "0945466266"
type input "LONG PHÁT"
type input "0964811215"
type input "PHƯỚC P.BINH"
type input "35.000"
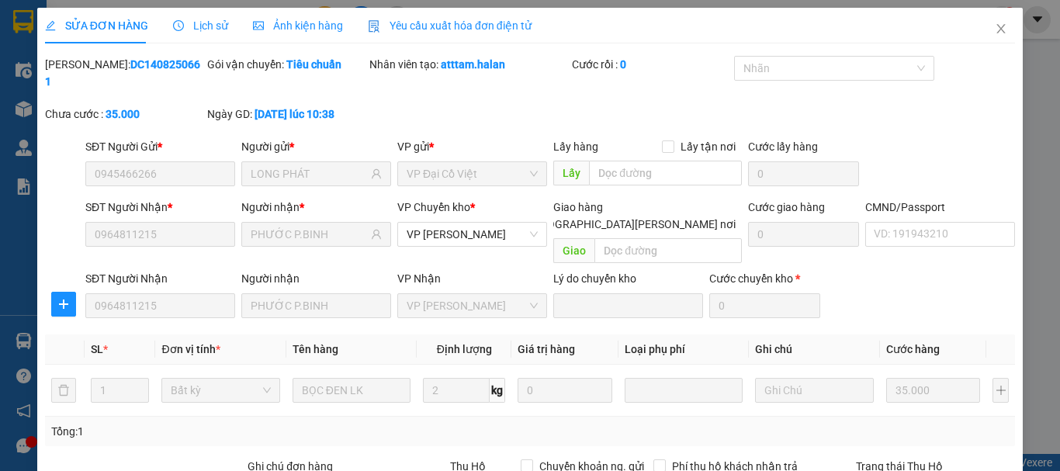
type input "0"
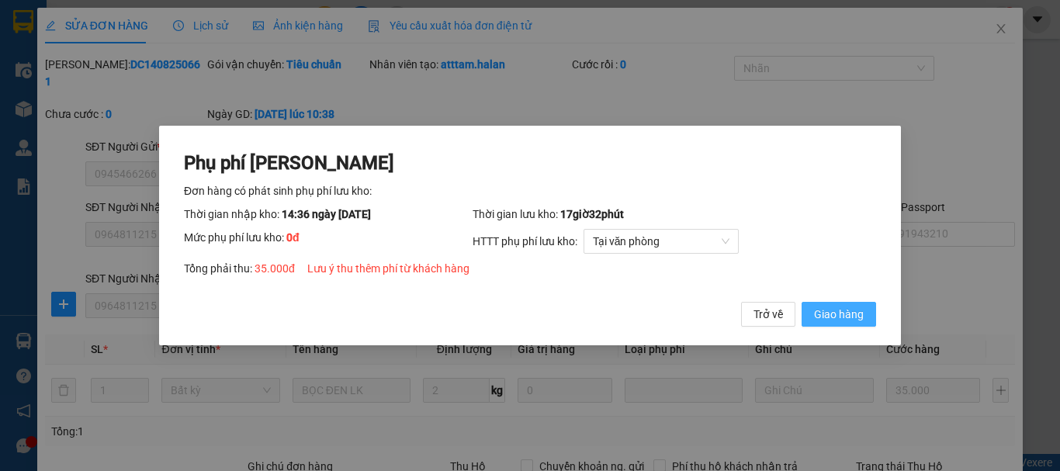
click at [843, 317] on span "Giao hàng" at bounding box center [839, 314] width 50 height 17
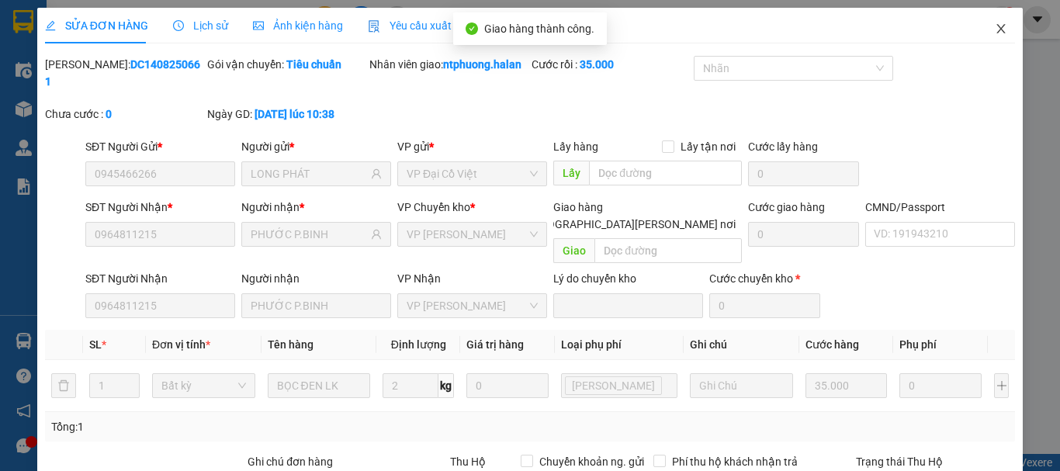
click at [995, 28] on icon "close" at bounding box center [1001, 29] width 12 height 12
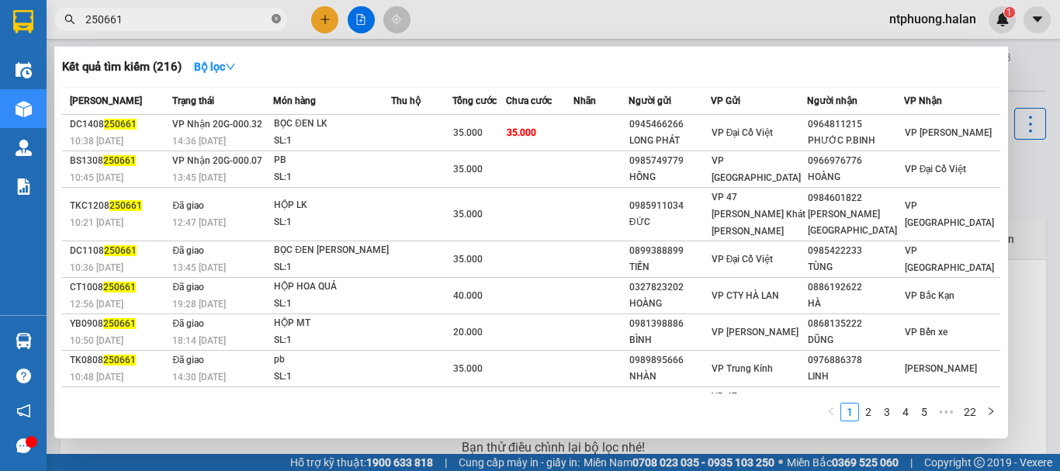
click at [280, 20] on icon "close-circle" at bounding box center [276, 18] width 9 height 9
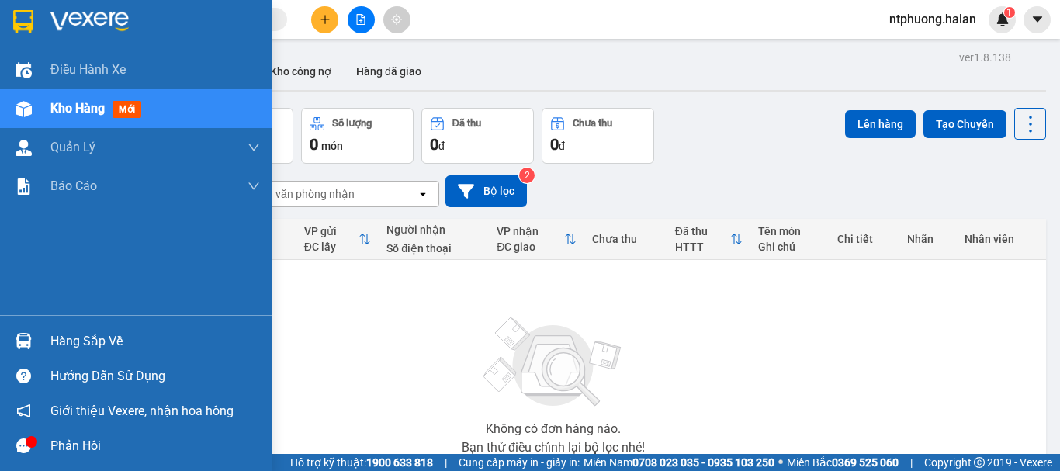
drag, startPoint x: 77, startPoint y: 335, endPoint x: 150, endPoint y: 344, distance: 73.4
click at [80, 335] on div "Hàng sắp về" at bounding box center [155, 341] width 210 height 23
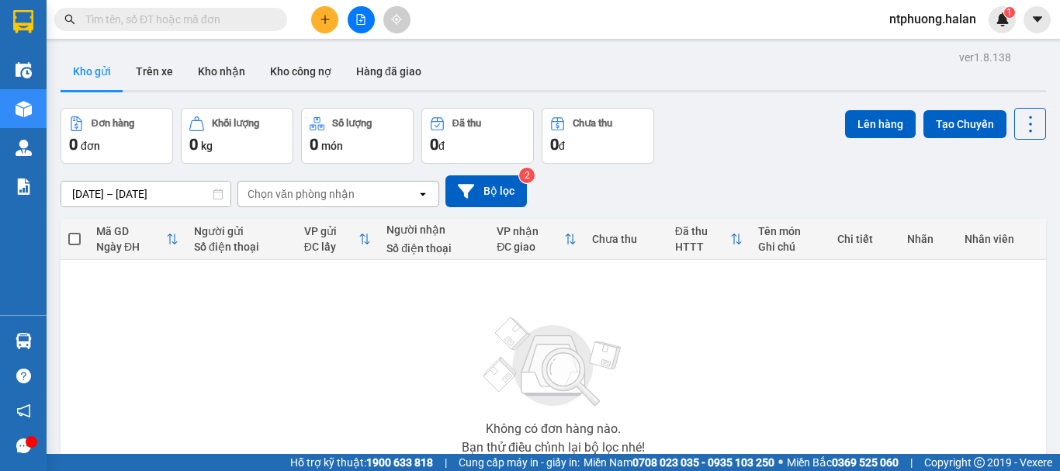
drag, startPoint x: 830, startPoint y: 345, endPoint x: 717, endPoint y: 320, distance: 116.0
click at [819, 345] on section "Kết quả [PERSON_NAME] ( 216 ) Bộ lọc Mã ĐH Trạng thái Món hàng Thu hộ Tổng [PER…" at bounding box center [530, 235] width 1060 height 471
click at [158, 74] on button "Trên xe" at bounding box center [154, 71] width 62 height 37
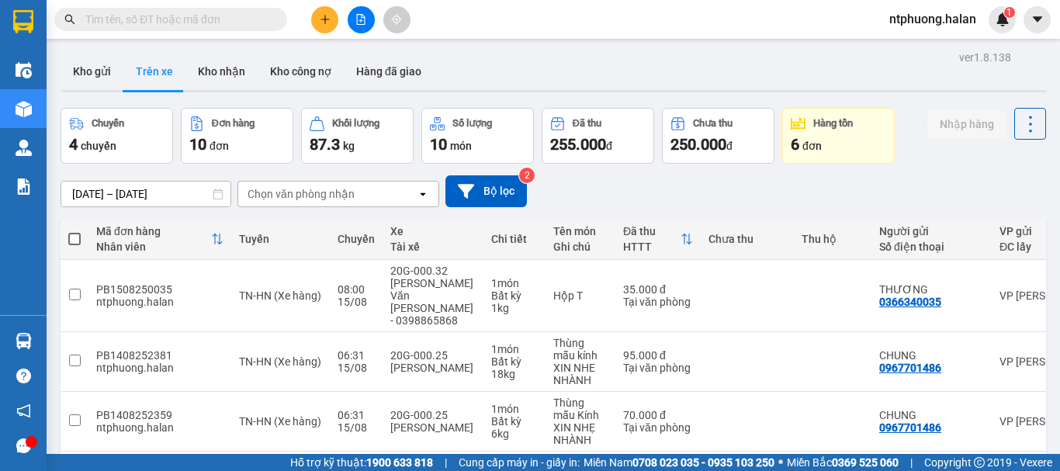
click at [128, 19] on input "text" at bounding box center [176, 19] width 183 height 17
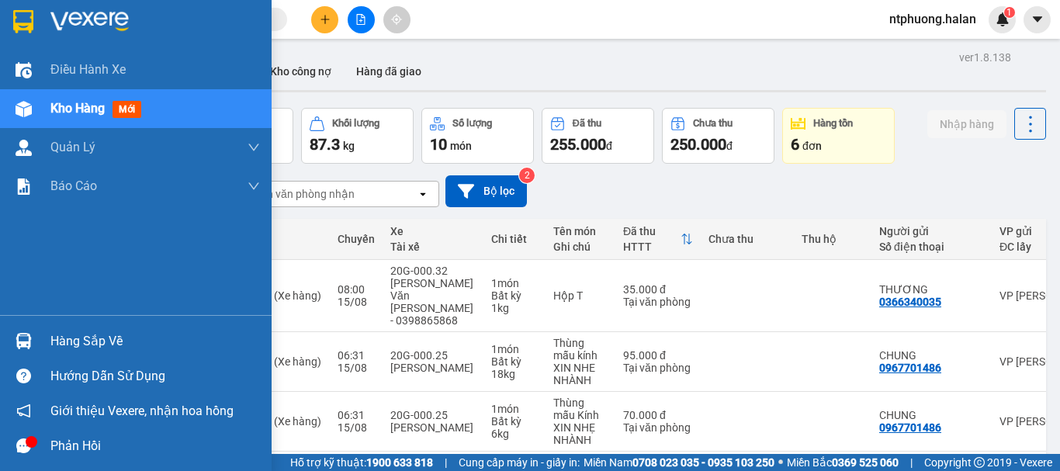
click at [98, 346] on div "Hàng sắp về" at bounding box center [155, 341] width 210 height 23
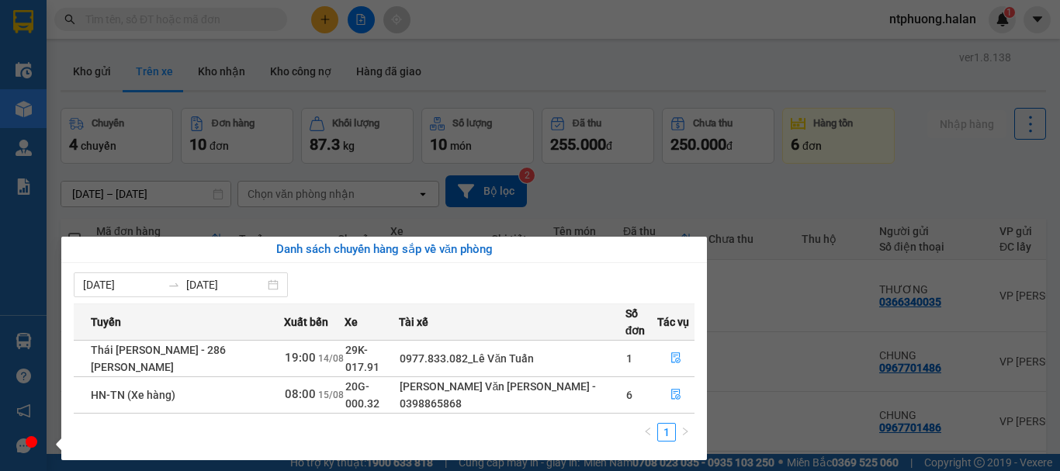
click at [535, 313] on div "Tài xế" at bounding box center [511, 321] width 225 height 17
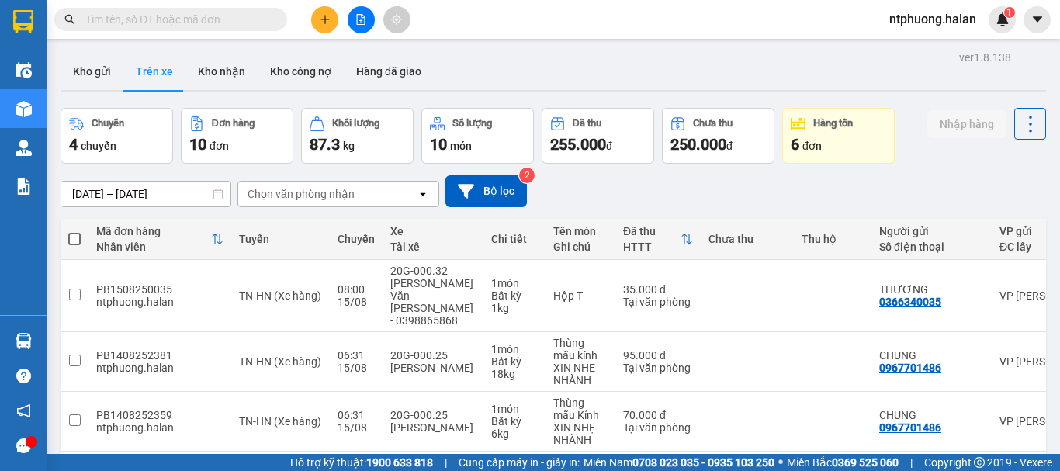
click at [590, 147] on section "Kết quả [PERSON_NAME] ( 216 ) Bộ lọc Mã ĐH Trạng thái Món hàng Thu hộ Tổng [PER…" at bounding box center [530, 235] width 1060 height 471
click at [88, 71] on button "Kho gửi" at bounding box center [92, 71] width 63 height 37
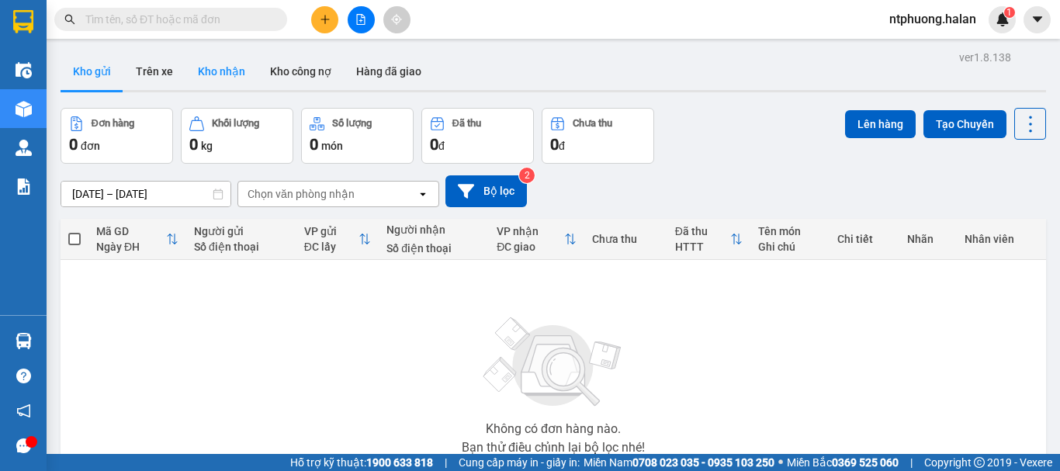
click at [224, 69] on button "Kho nhận" at bounding box center [221, 71] width 72 height 37
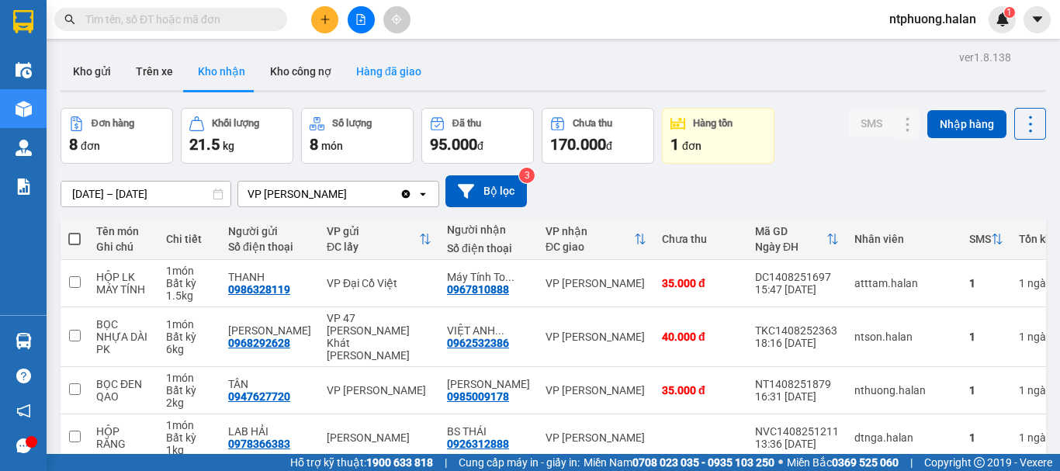
click at [405, 68] on button "Hàng đã giao" at bounding box center [389, 71] width 90 height 37
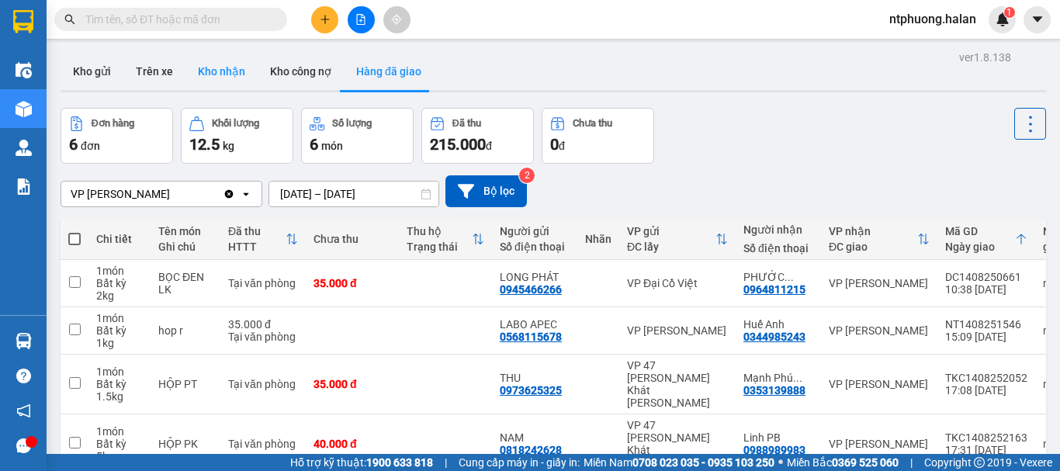
click at [219, 74] on button "Kho nhận" at bounding box center [221, 71] width 72 height 37
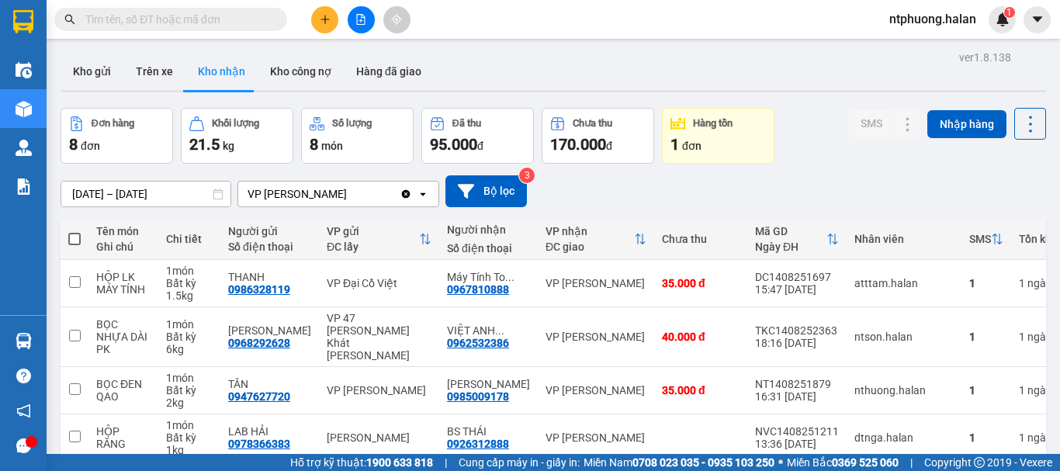
click at [155, 17] on input "text" at bounding box center [176, 19] width 183 height 17
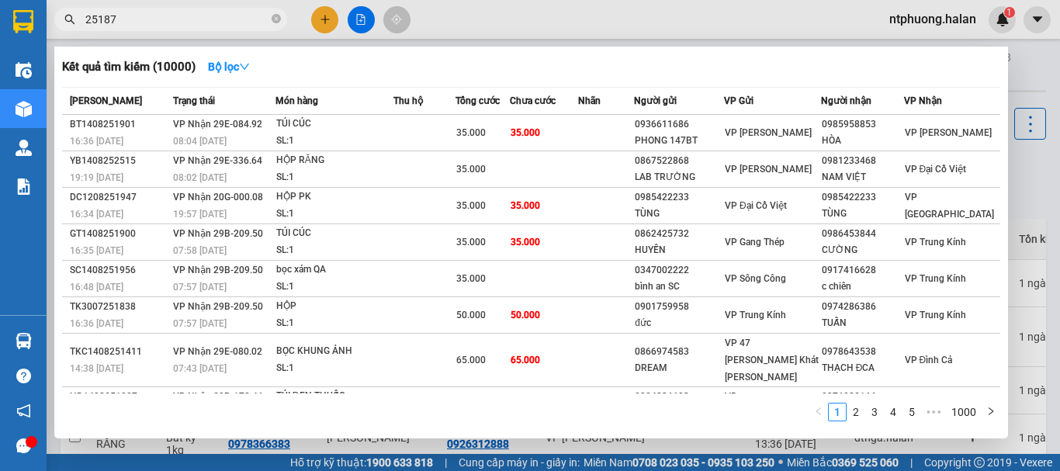
type input "251878"
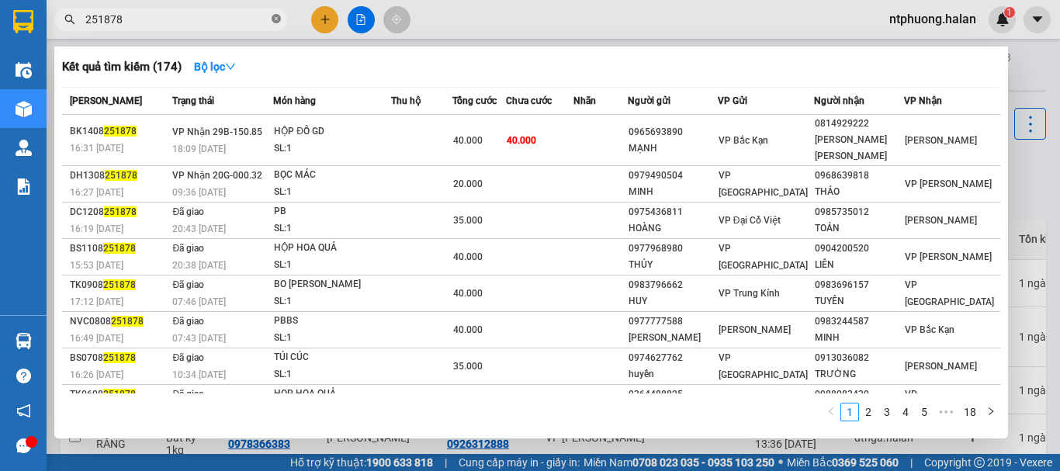
click at [275, 16] on icon "close-circle" at bounding box center [276, 18] width 9 height 9
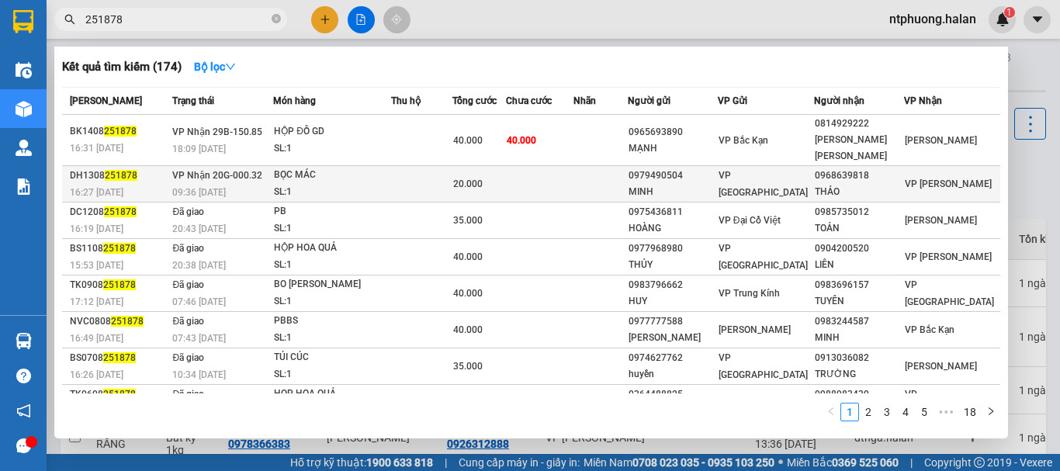
type input "251878"
click at [570, 182] on td at bounding box center [540, 184] width 68 height 36
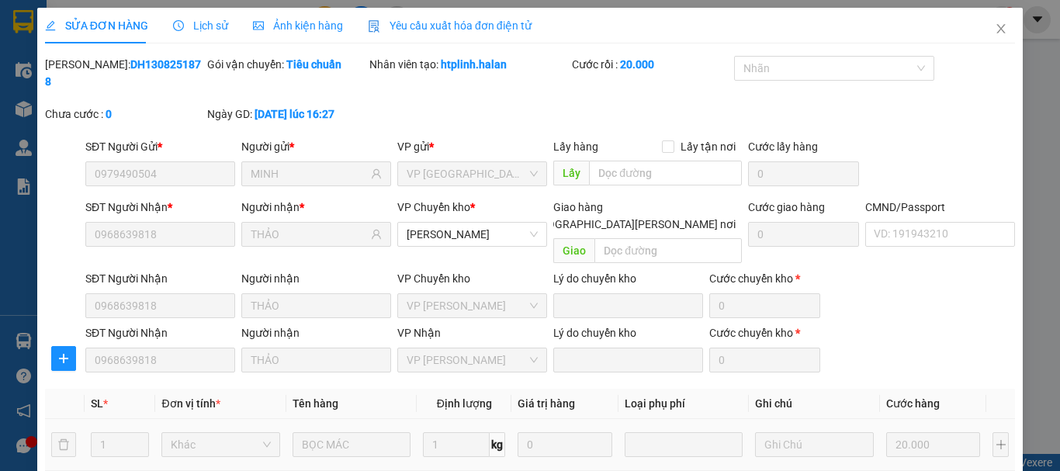
type input "0979490504"
type input "MINH"
type input "0968639818"
type input "THẢO"
type input "20.000"
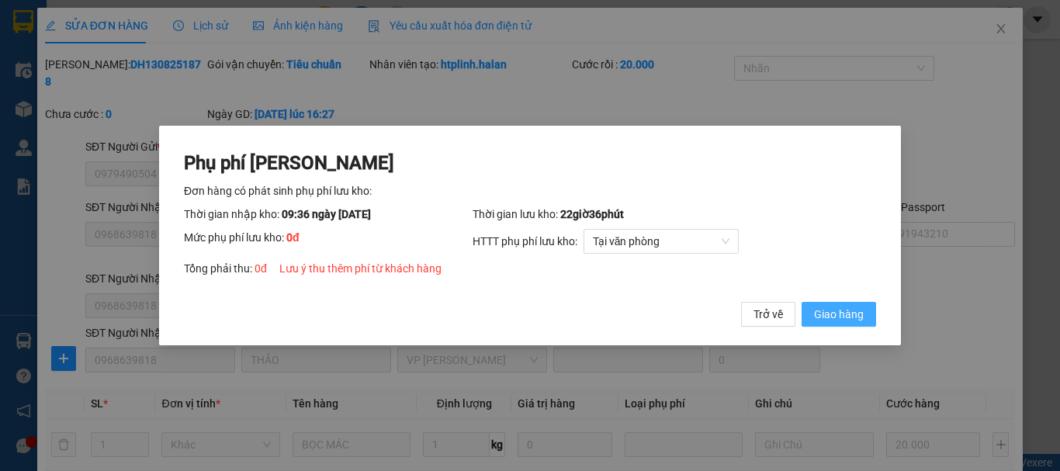
click at [847, 312] on span "Giao hàng" at bounding box center [839, 314] width 50 height 17
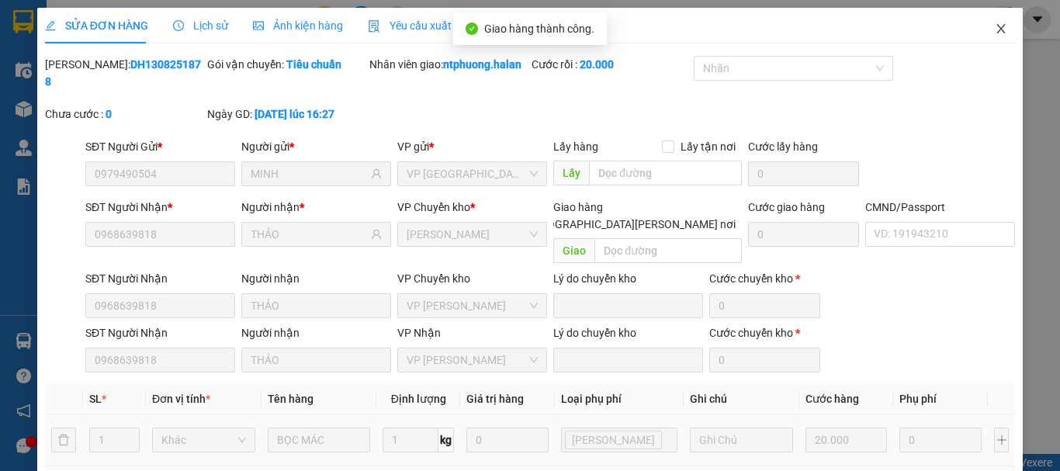
click at [995, 26] on icon "close" at bounding box center [1001, 29] width 12 height 12
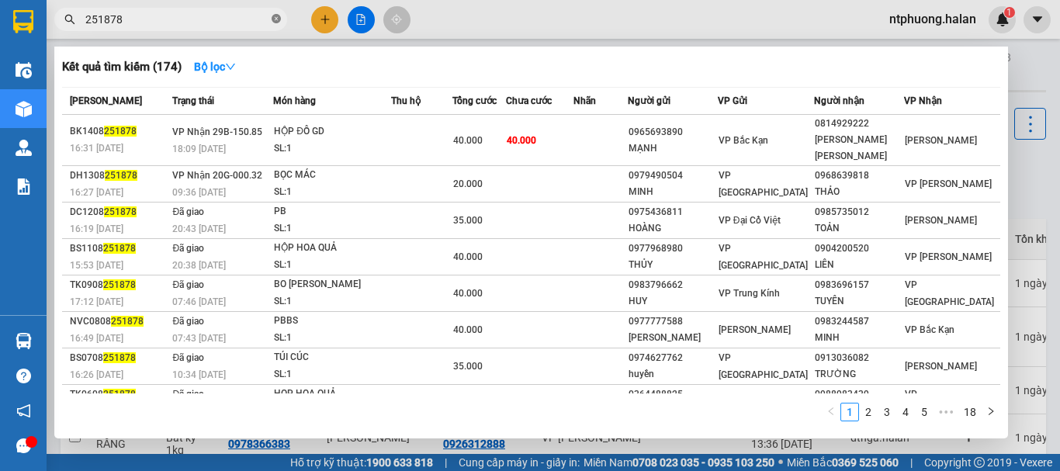
click at [279, 19] on icon "close-circle" at bounding box center [276, 18] width 9 height 9
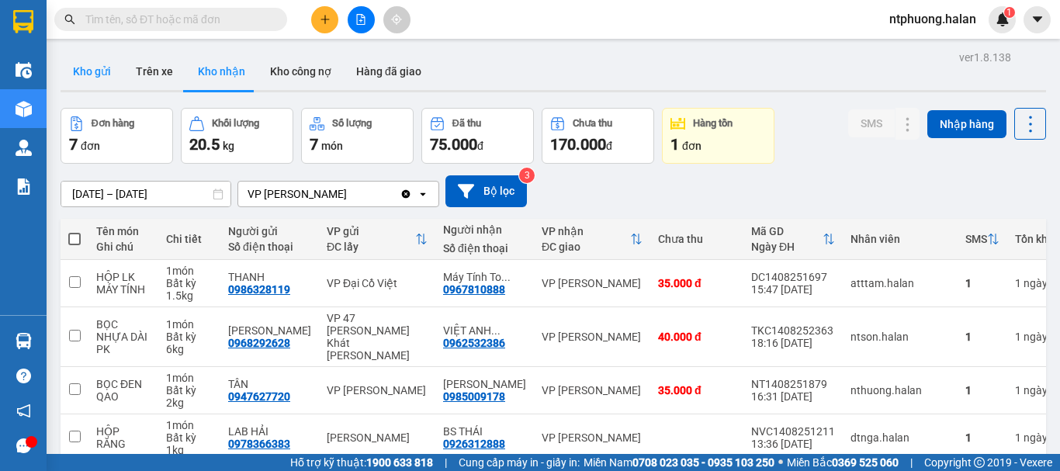
click at [85, 71] on button "Kho gửi" at bounding box center [92, 71] width 63 height 37
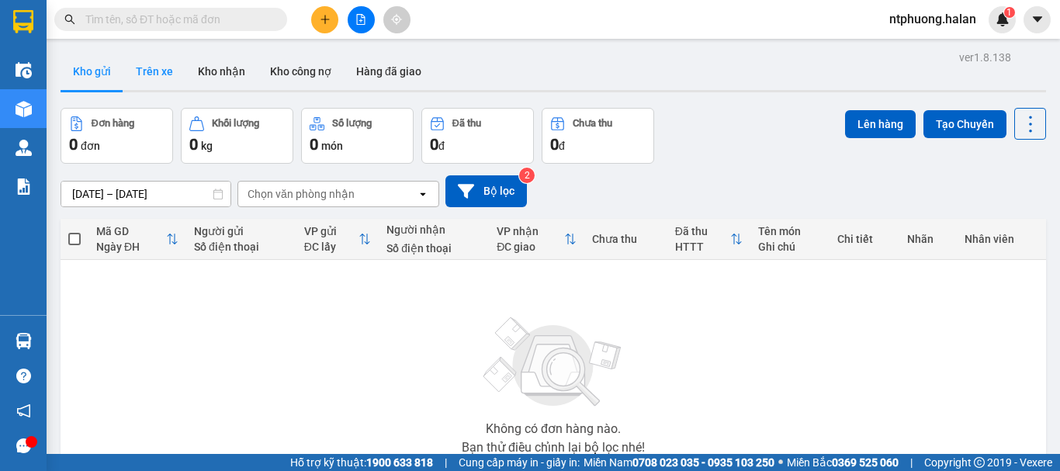
click at [158, 63] on button "Trên xe" at bounding box center [154, 71] width 62 height 37
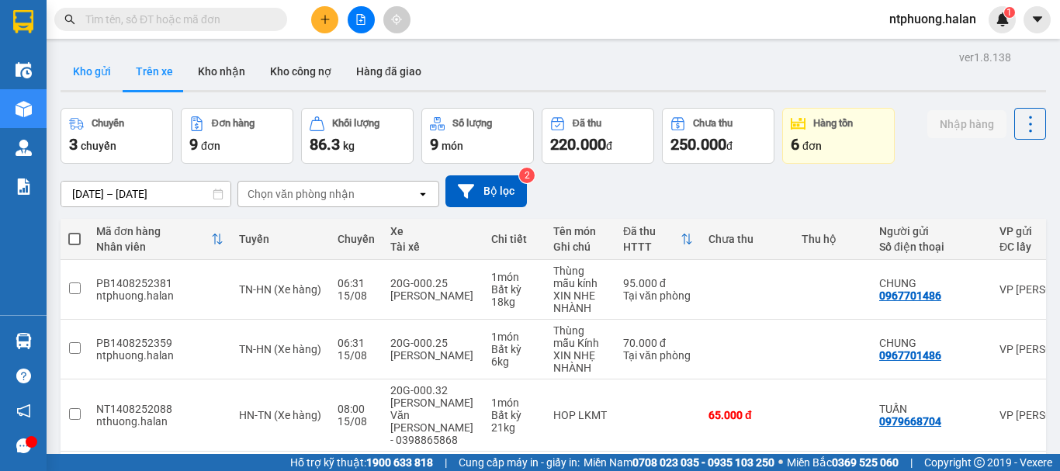
click at [94, 71] on button "Kho gửi" at bounding box center [92, 71] width 63 height 37
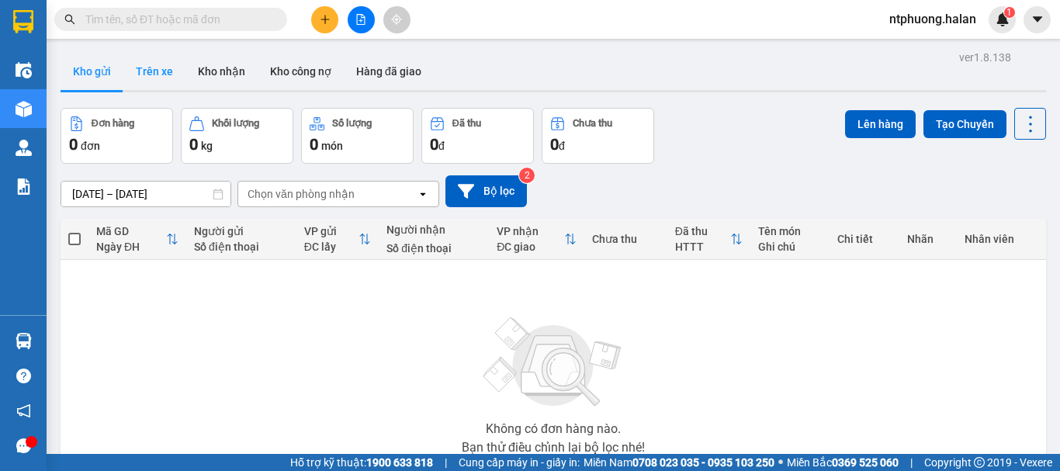
click at [161, 71] on button "Trên xe" at bounding box center [154, 71] width 62 height 37
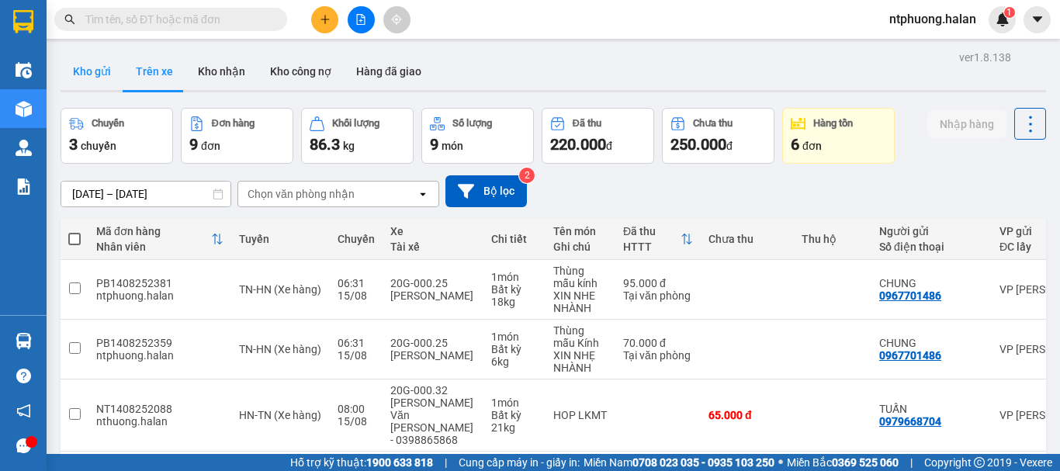
click at [89, 78] on button "Kho gửi" at bounding box center [92, 71] width 63 height 37
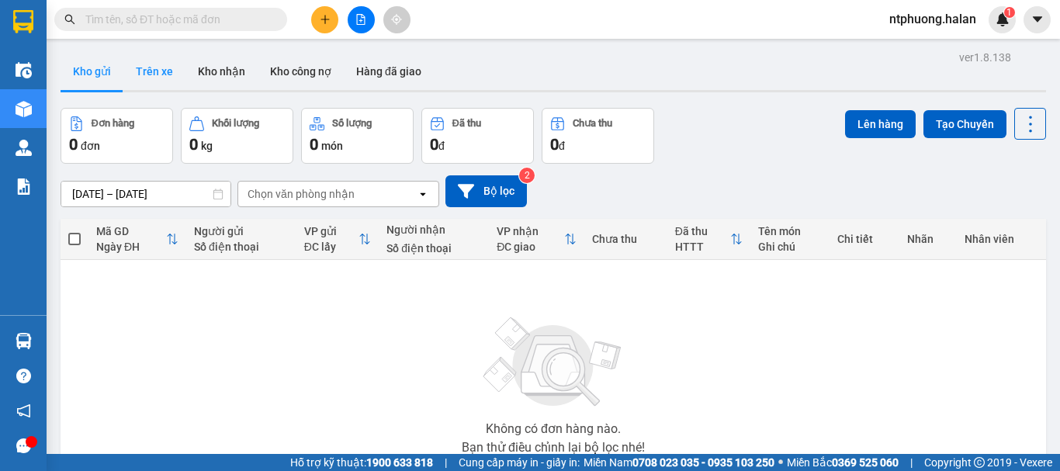
click at [140, 73] on button "Trên xe" at bounding box center [154, 71] width 62 height 37
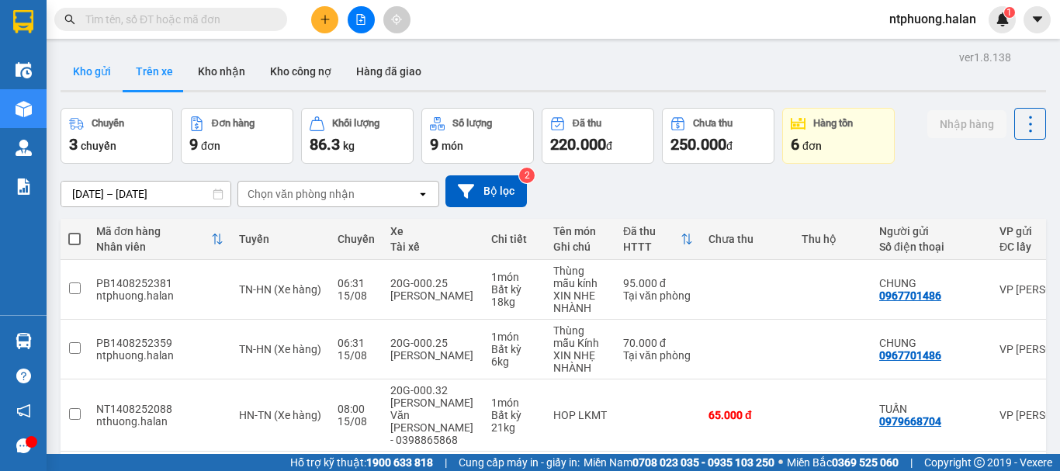
click at [98, 71] on button "Kho gửi" at bounding box center [92, 71] width 63 height 37
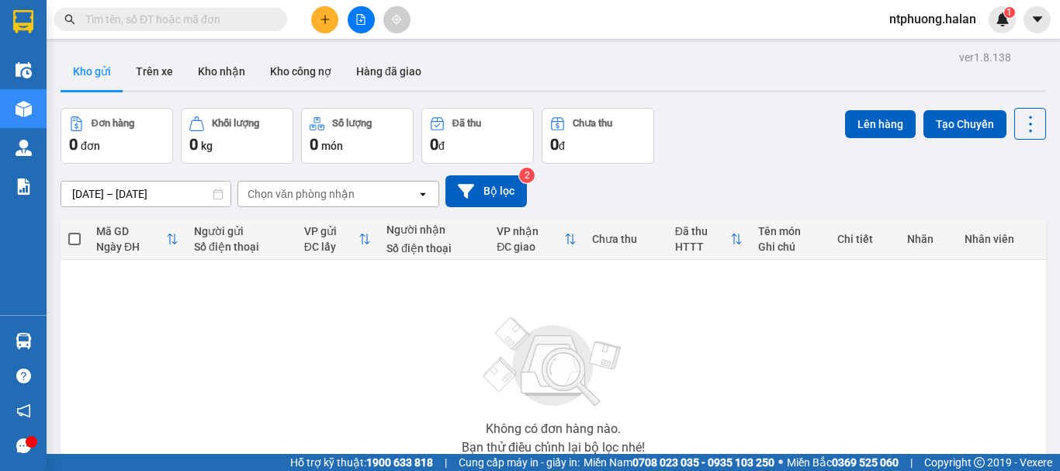
click at [134, 15] on input "text" at bounding box center [176, 19] width 183 height 17
click at [242, 11] on input "text" at bounding box center [176, 19] width 183 height 17
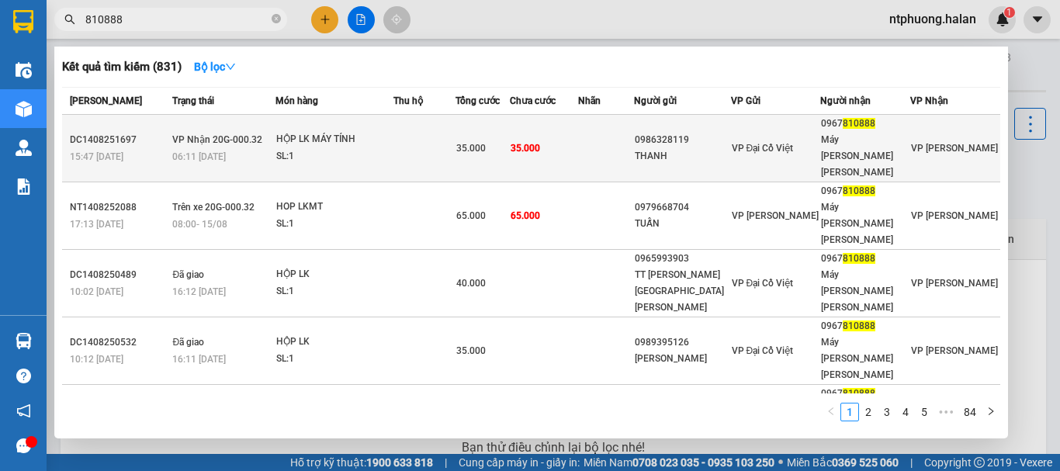
type input "810888"
click at [390, 131] on div "HỘP LK MÁY TÍNH" at bounding box center [334, 139] width 116 height 17
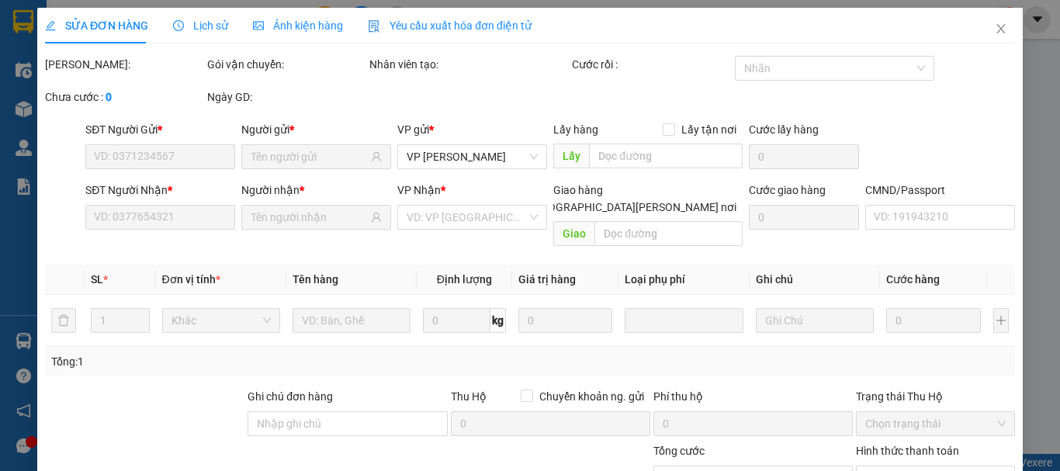
type input "0986328119"
type input "THANH"
type input "0967810888"
type input "Máy [PERSON_NAME] [PERSON_NAME]"
type input "35.000"
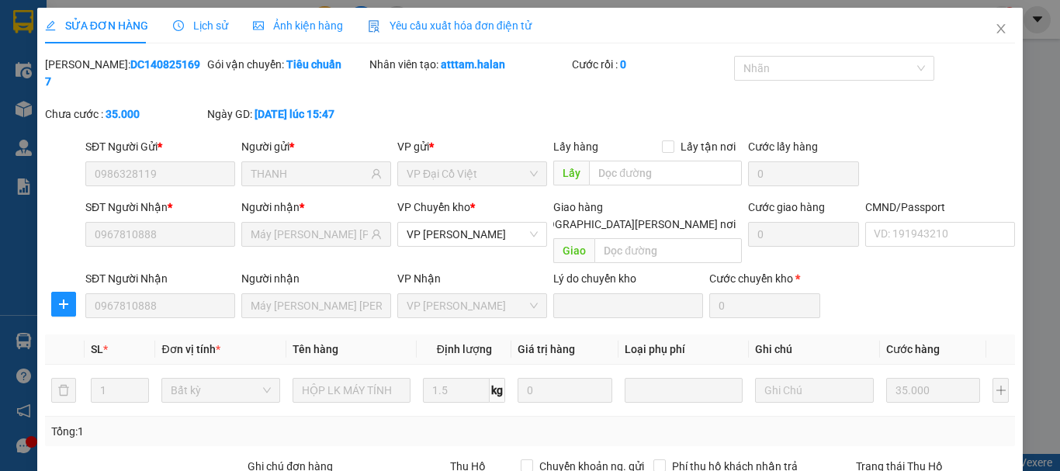
drag, startPoint x: 907, startPoint y: 357, endPoint x: 743, endPoint y: 434, distance: 181.5
type input "0"
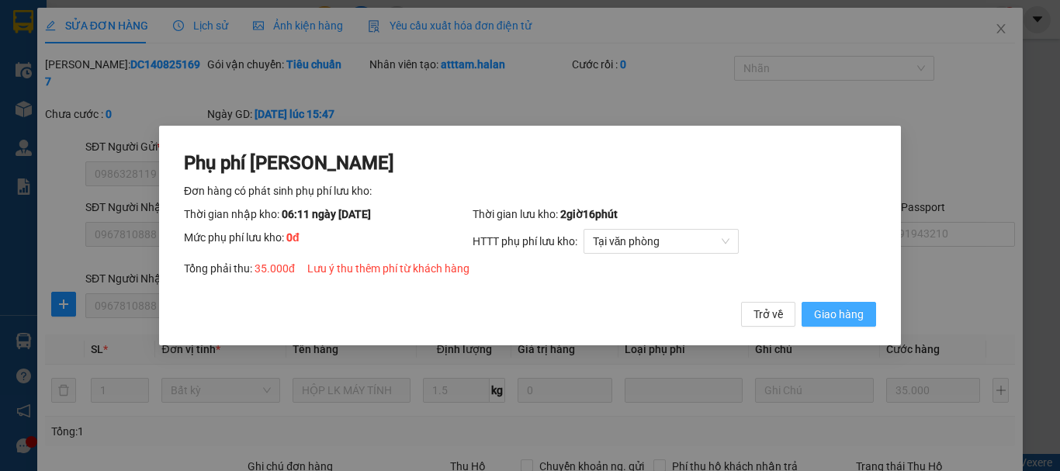
click at [836, 323] on button "Giao hàng" at bounding box center [839, 314] width 74 height 25
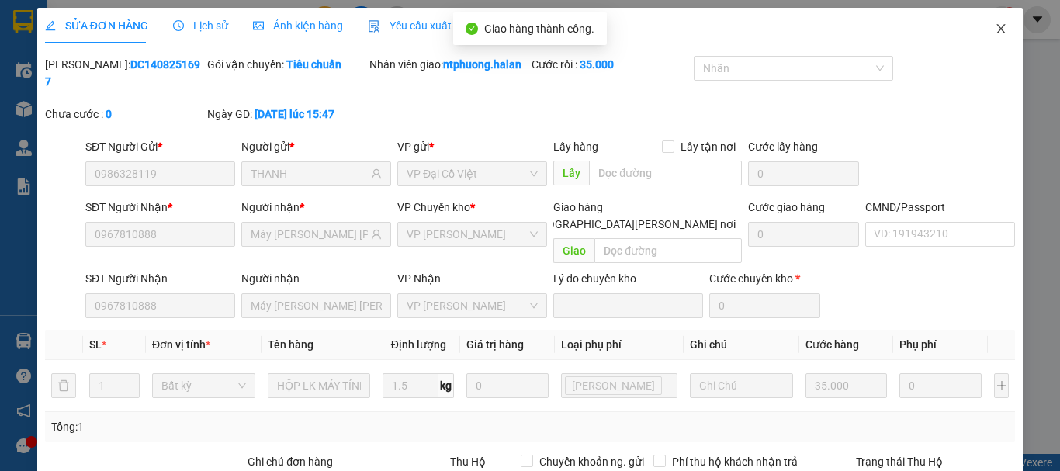
click at [997, 29] on icon "close" at bounding box center [1001, 28] width 9 height 9
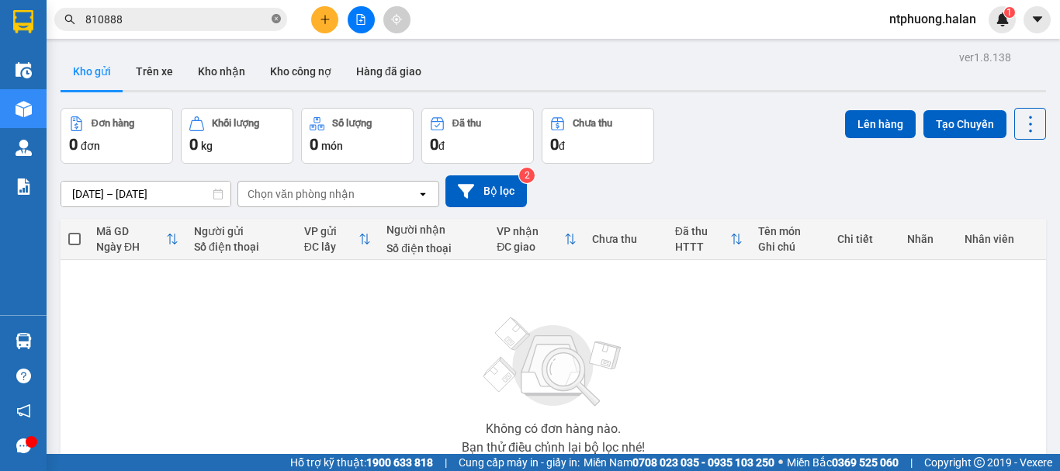
click at [273, 15] on icon "close-circle" at bounding box center [276, 18] width 9 height 9
click at [143, 64] on button "Trên xe" at bounding box center [154, 71] width 62 height 37
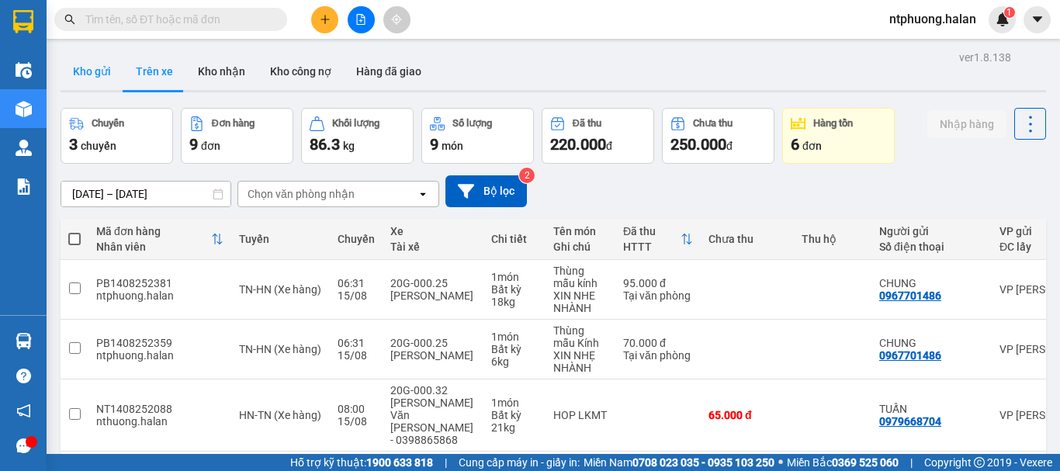
click at [92, 74] on button "Kho gửi" at bounding box center [92, 71] width 63 height 37
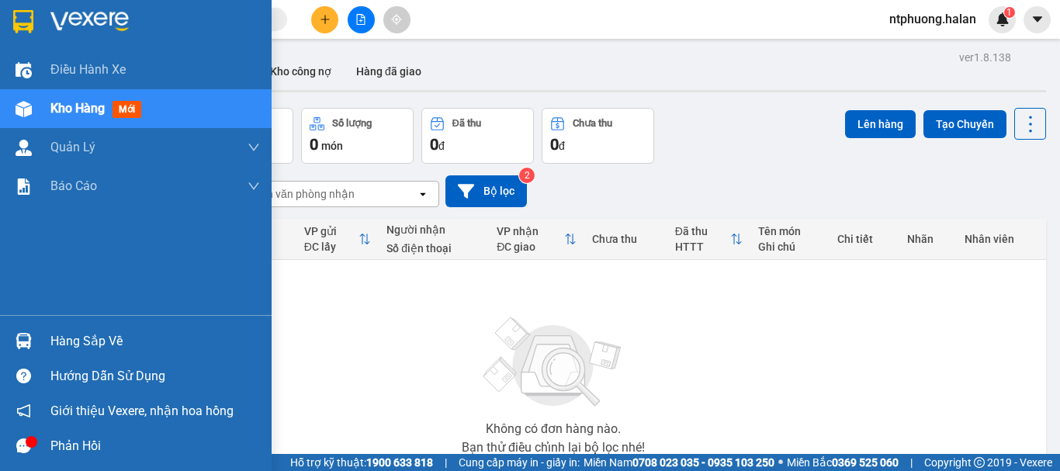
drag, startPoint x: 57, startPoint y: 338, endPoint x: 89, endPoint y: 333, distance: 32.2
click at [71, 334] on div "Hàng sắp về" at bounding box center [155, 341] width 210 height 23
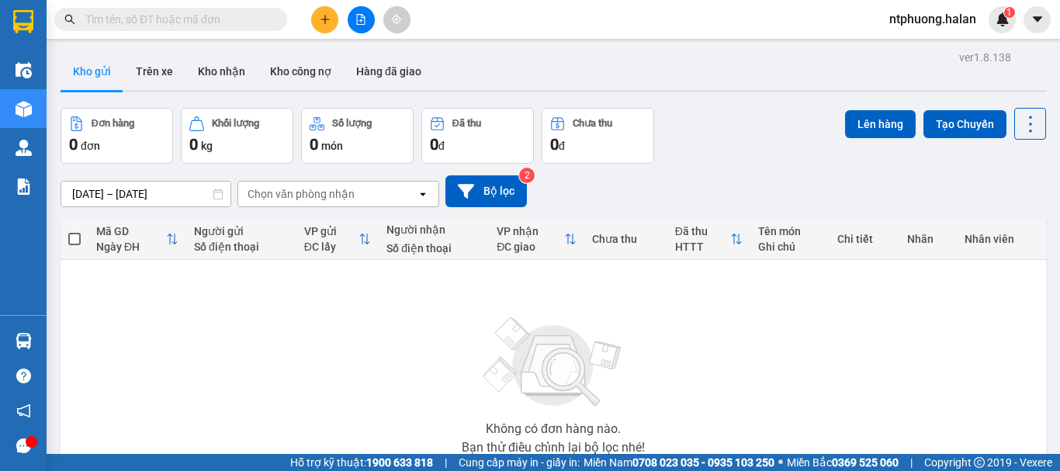
click at [864, 345] on section "Kết quả [PERSON_NAME] ( 831 ) Bộ lọc Mã ĐH Trạng thái Món hàng Thu hộ Tổng [PER…" at bounding box center [530, 235] width 1060 height 471
click at [329, 23] on icon "plus" at bounding box center [325, 19] width 11 height 11
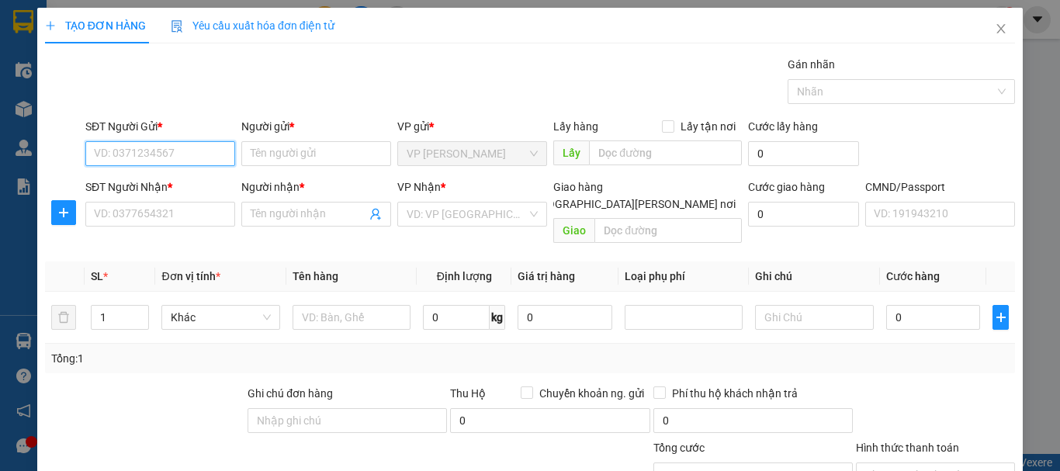
click at [156, 154] on input "SĐT Người Gửi *" at bounding box center [160, 153] width 150 height 25
click at [123, 185] on div "0878606589 - [PERSON_NAME]" at bounding box center [170, 184] width 153 height 17
type input "0878606589"
type input "Tùng"
type input "0878606589"
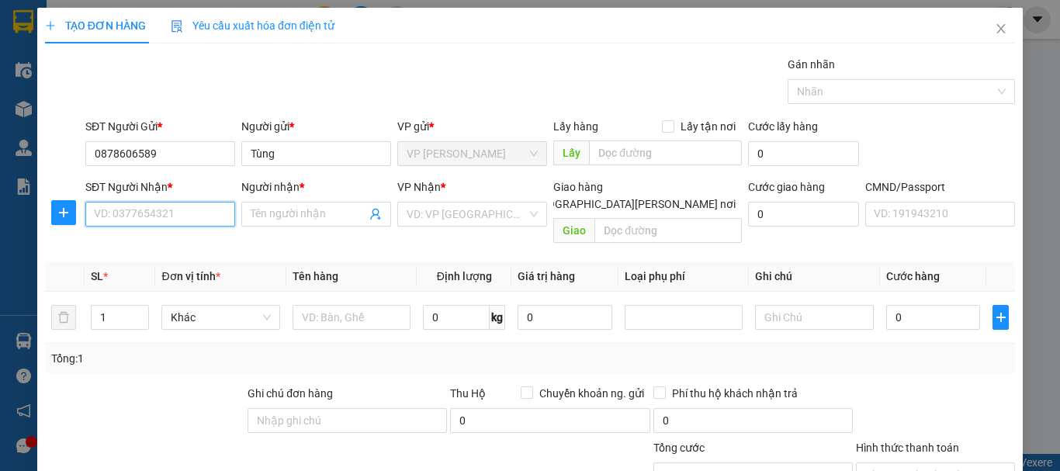
click at [134, 212] on input "SĐT Người Nhận *" at bounding box center [160, 214] width 150 height 25
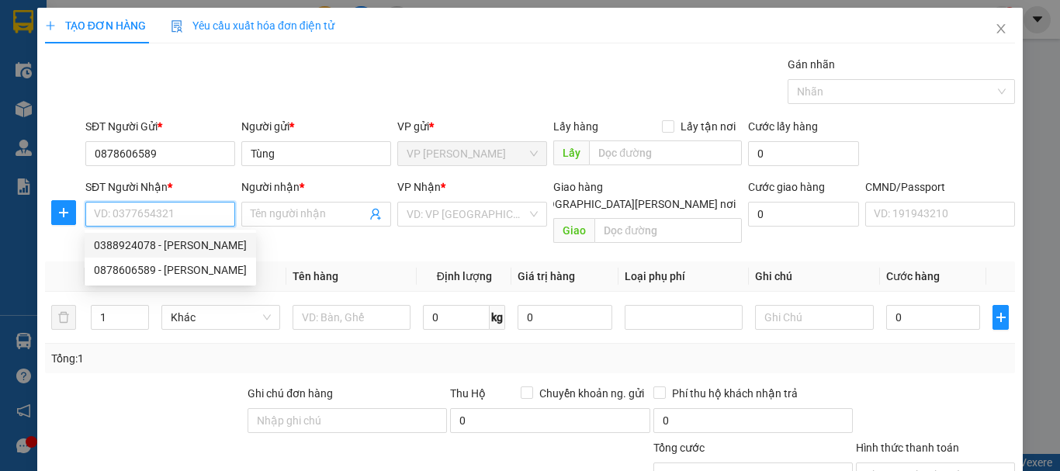
click at [137, 246] on div "0388924078 - [PERSON_NAME]" at bounding box center [170, 245] width 153 height 17
type input "0388924078"
type input "TUẤN ANH"
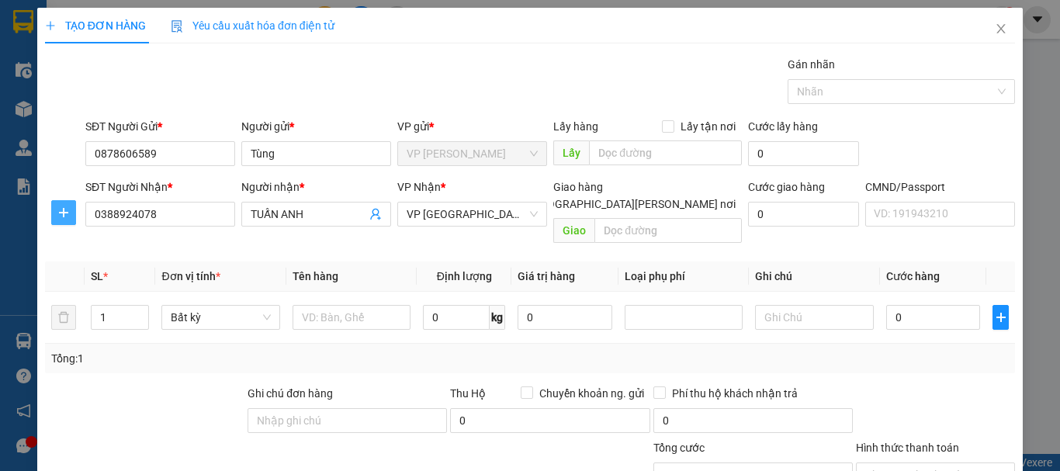
click at [59, 213] on icon "plus" at bounding box center [63, 212] width 12 height 12
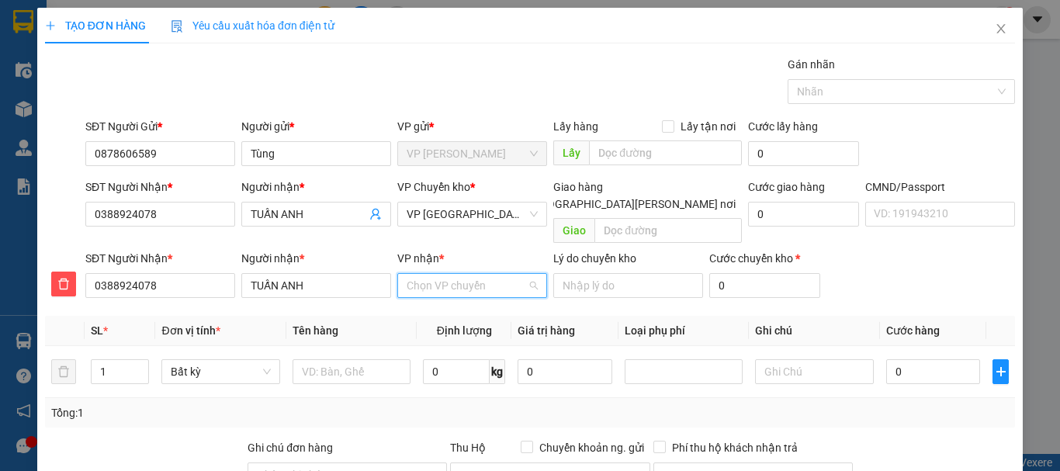
click at [444, 274] on input "VP nhận *" at bounding box center [467, 285] width 120 height 23
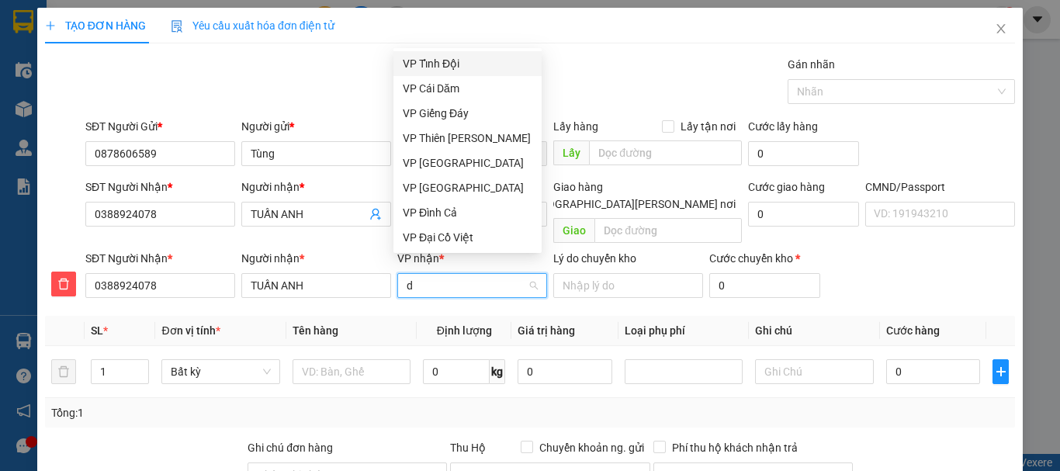
type input "d"
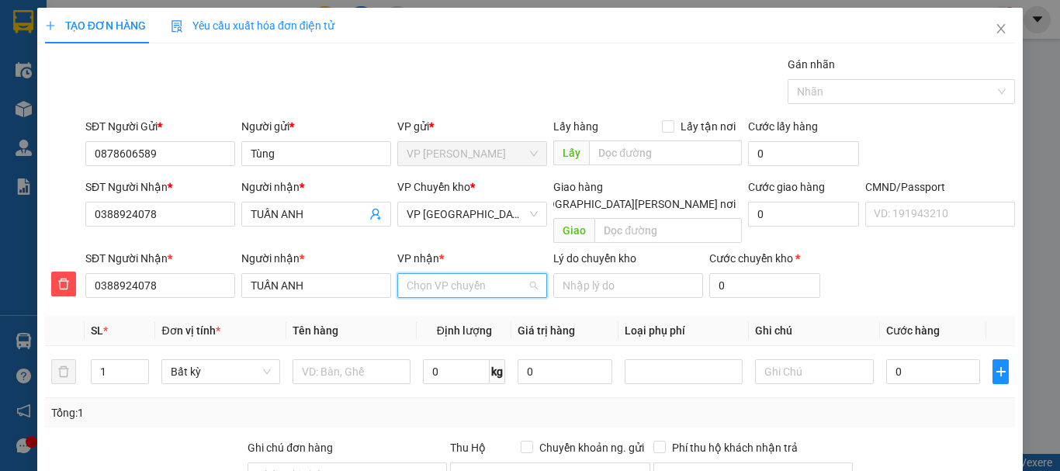
drag, startPoint x: 435, startPoint y: 272, endPoint x: 415, endPoint y: 267, distance: 19.9
click at [435, 274] on input "VP nhận *" at bounding box center [467, 285] width 120 height 23
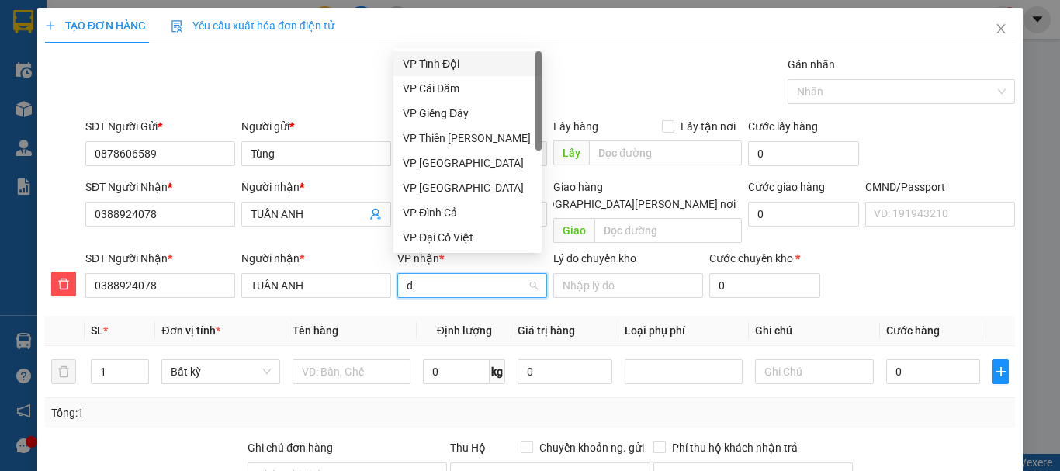
type input "d"
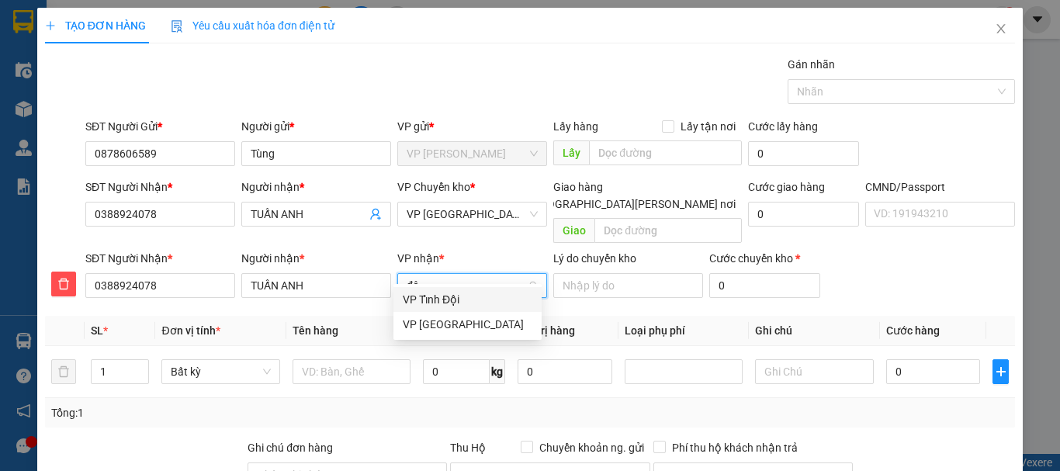
type input "đôn"
click at [428, 302] on div "VP [GEOGRAPHIC_DATA]" at bounding box center [468, 299] width 130 height 17
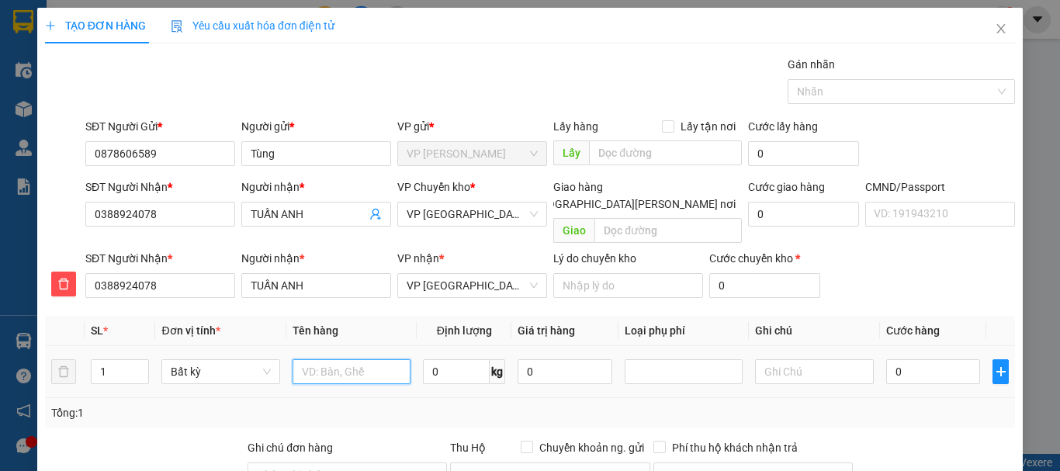
click at [327, 359] on input "text" at bounding box center [352, 371] width 118 height 25
type input "Túi cúc TL"
drag, startPoint x: 455, startPoint y: 362, endPoint x: 426, endPoint y: 360, distance: 28.8
click at [454, 361] on input "0" at bounding box center [456, 371] width 67 height 25
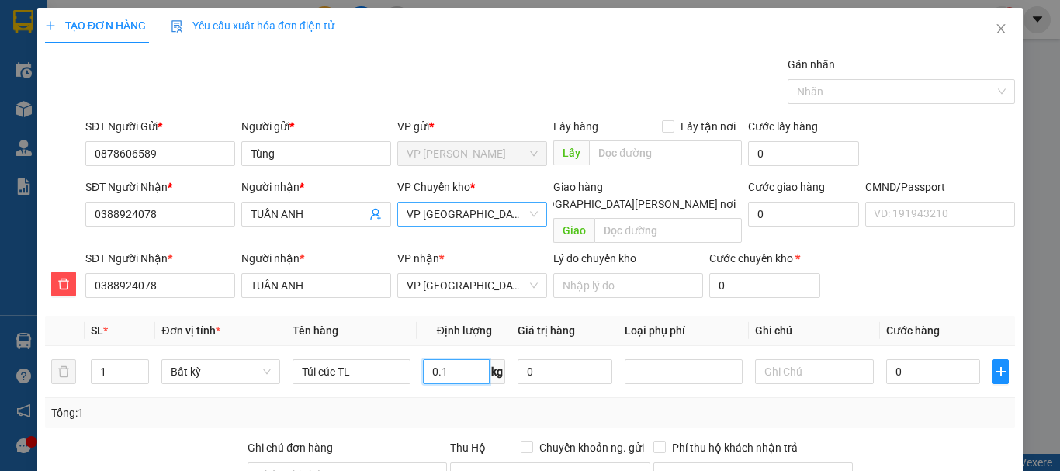
click at [474, 214] on span "VP [GEOGRAPHIC_DATA]" at bounding box center [472, 214] width 131 height 23
type input "0.1"
type input "40.000"
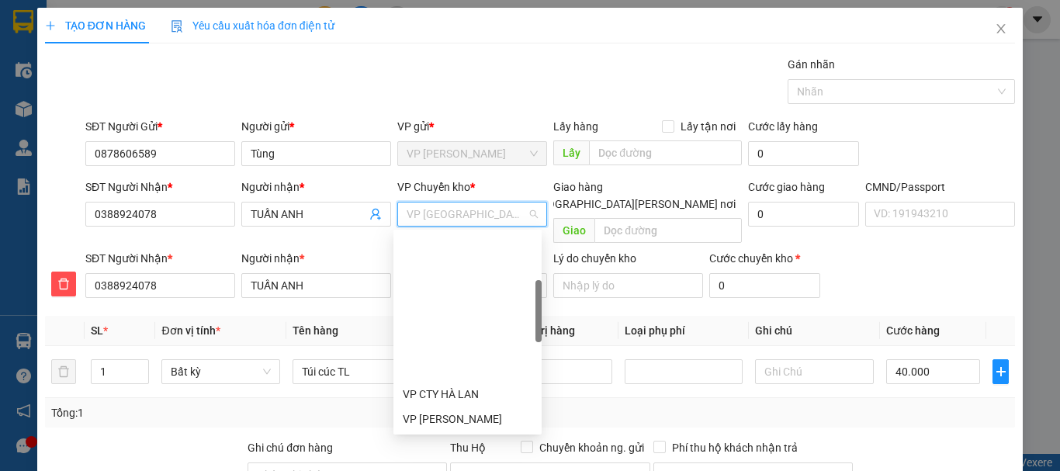
type input "b"
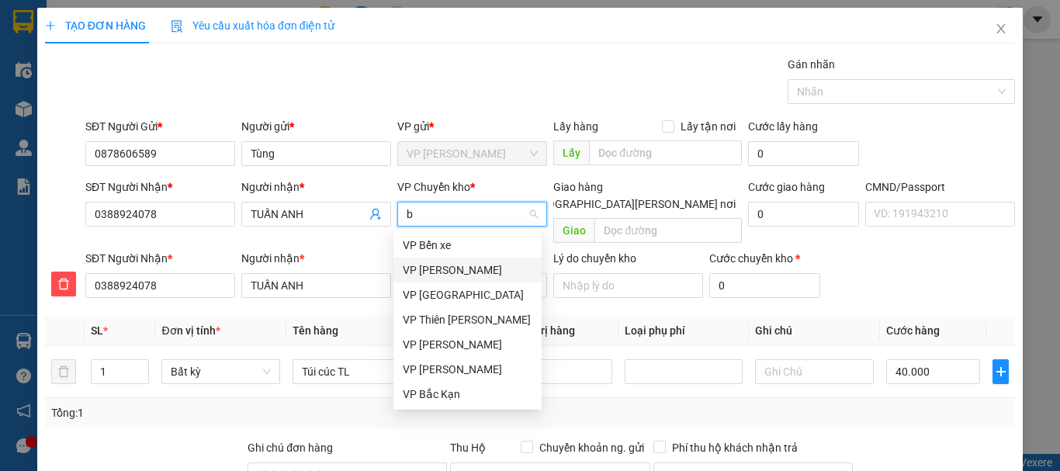
drag, startPoint x: 444, startPoint y: 269, endPoint x: 524, endPoint y: 324, distance: 96.6
click at [444, 268] on div "VP [PERSON_NAME]" at bounding box center [468, 269] width 130 height 17
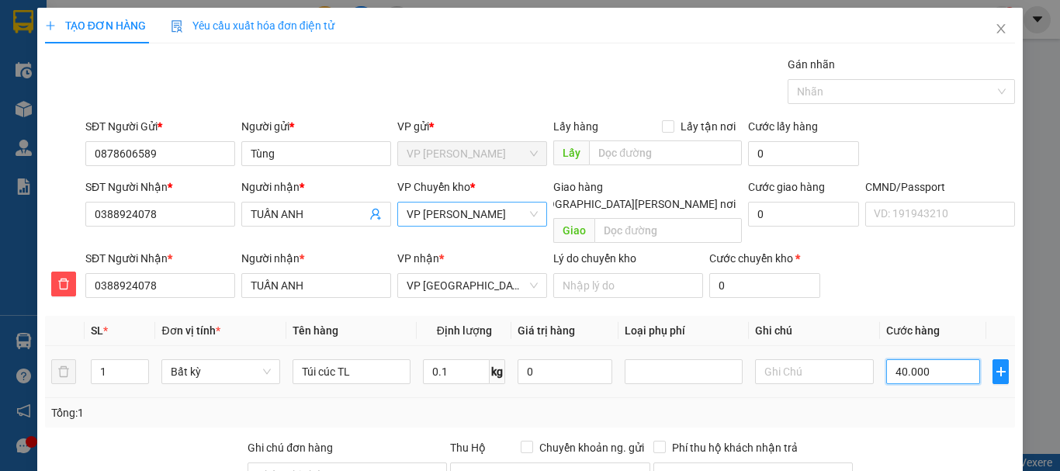
click at [886, 359] on input "40.000" at bounding box center [933, 371] width 95 height 25
type input "3"
type input "35"
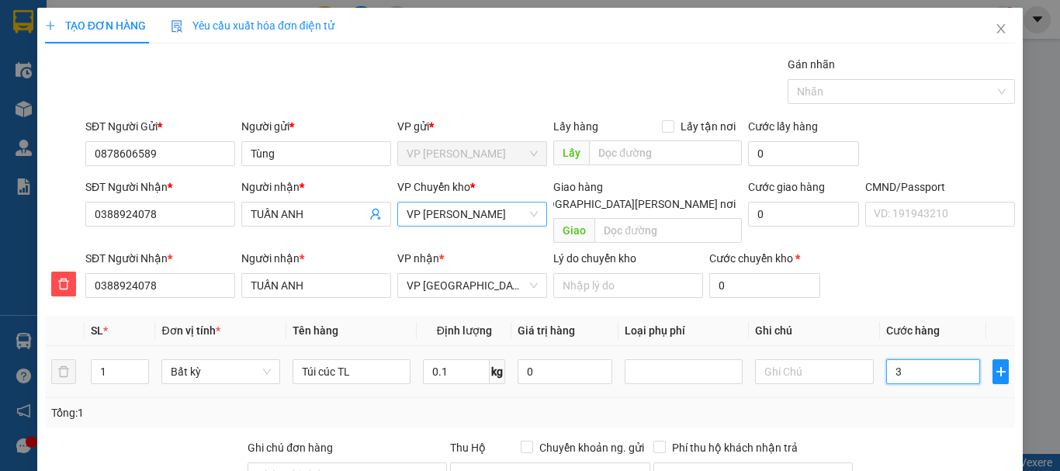
type input "35"
type input "350"
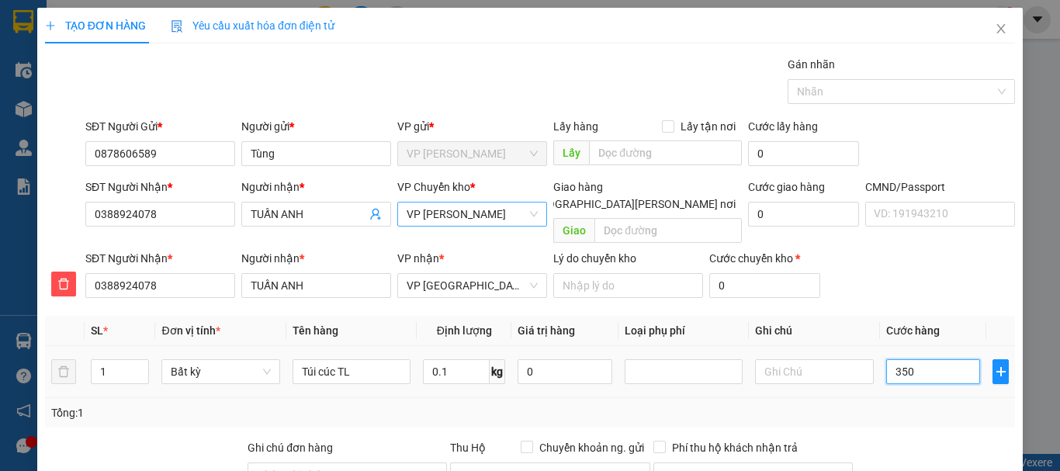
type input "3.500"
type input "35.000"
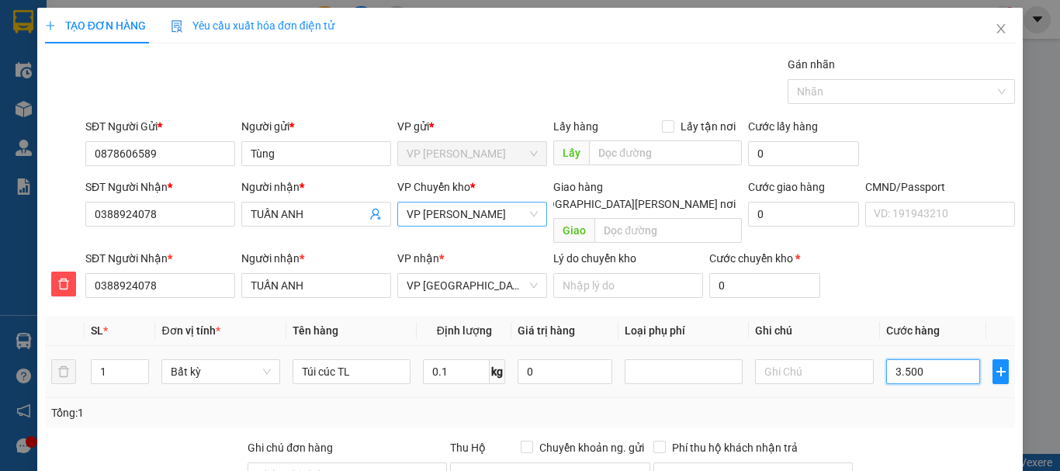
type input "35.000"
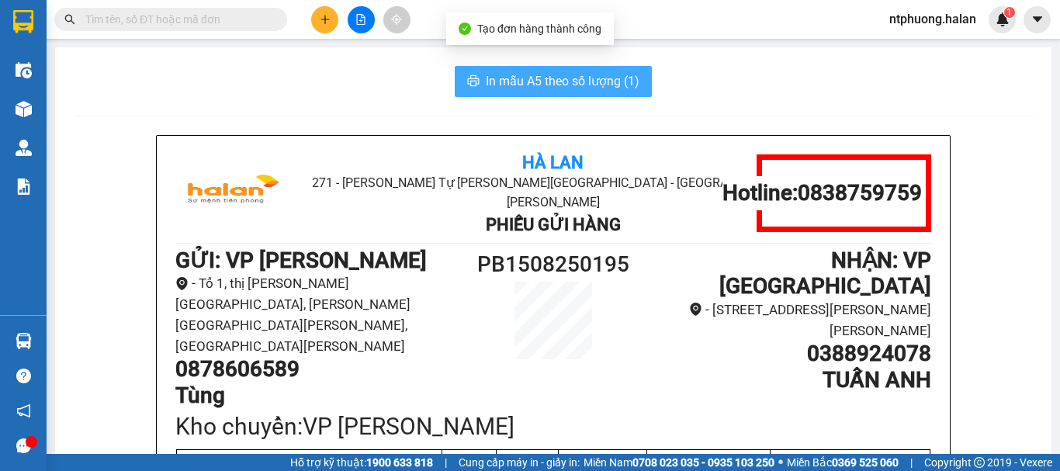
click at [504, 73] on span "In mẫu A5 theo số lượng (1)" at bounding box center [563, 80] width 154 height 19
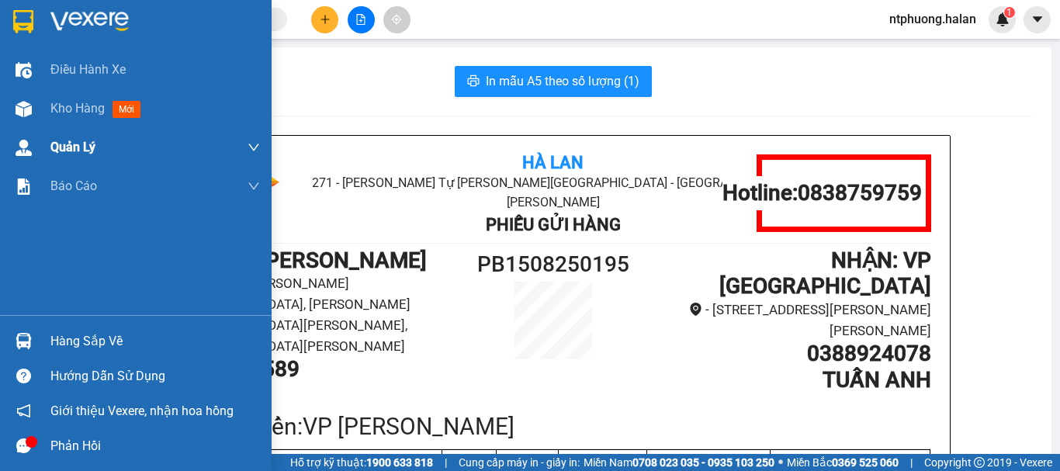
drag, startPoint x: 70, startPoint y: 99, endPoint x: 205, endPoint y: 133, distance: 139.1
click at [70, 99] on div "Kho hàng mới" at bounding box center [98, 108] width 96 height 19
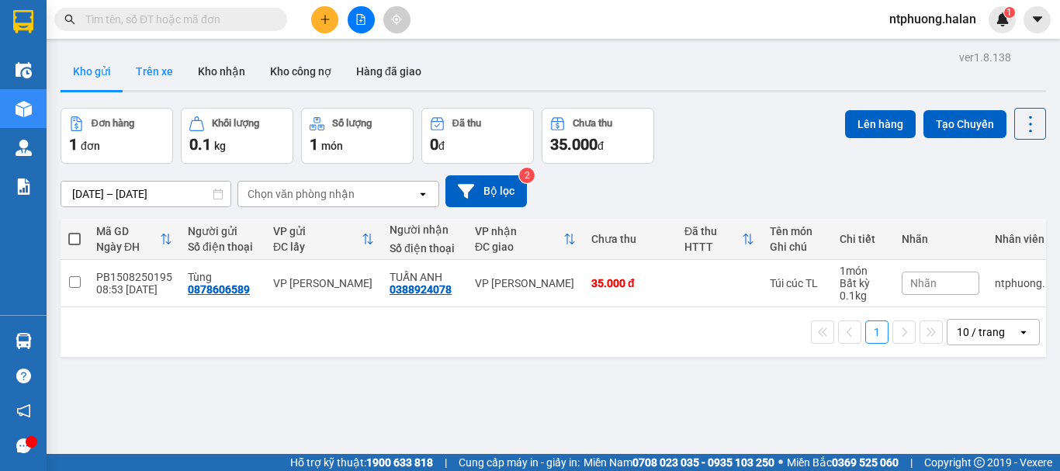
click at [149, 70] on button "Trên xe" at bounding box center [154, 71] width 62 height 37
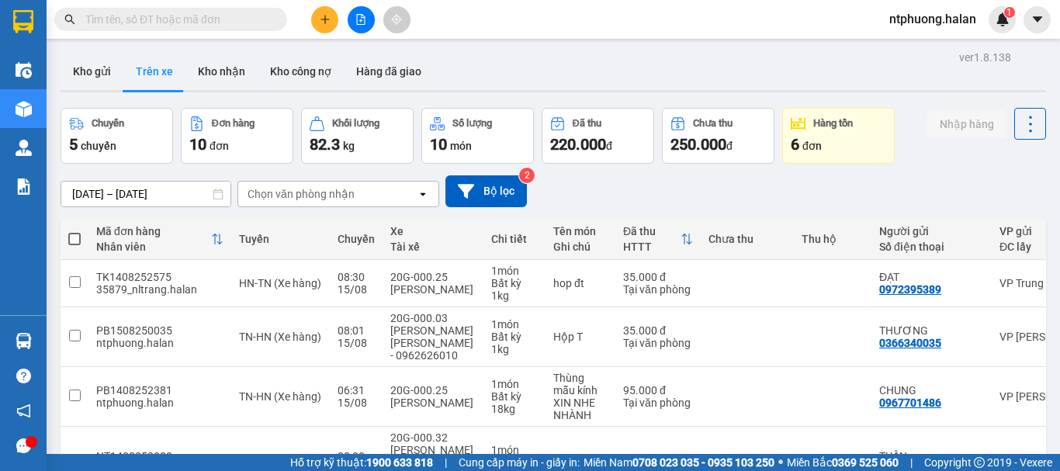
checkbox input "false"
click at [87, 75] on button "Kho gửi" at bounding box center [92, 71] width 63 height 37
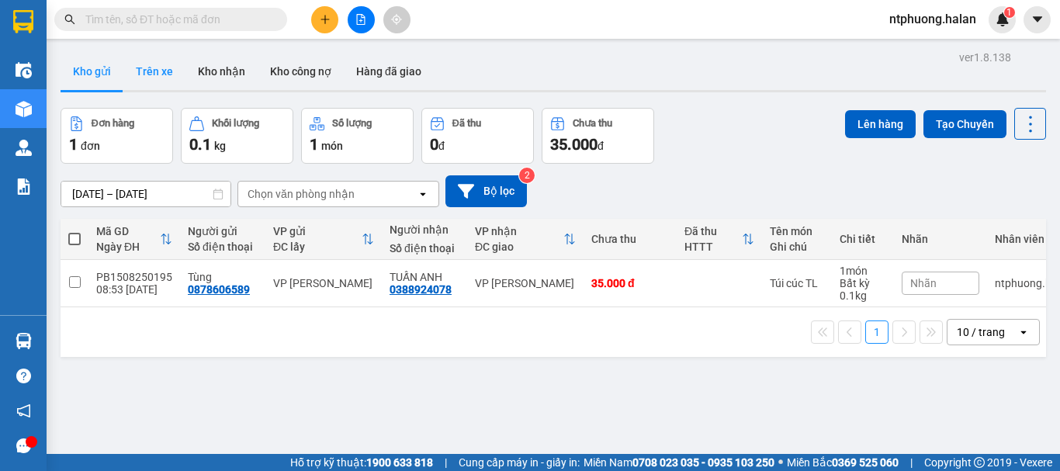
click at [161, 71] on button "Trên xe" at bounding box center [154, 71] width 62 height 37
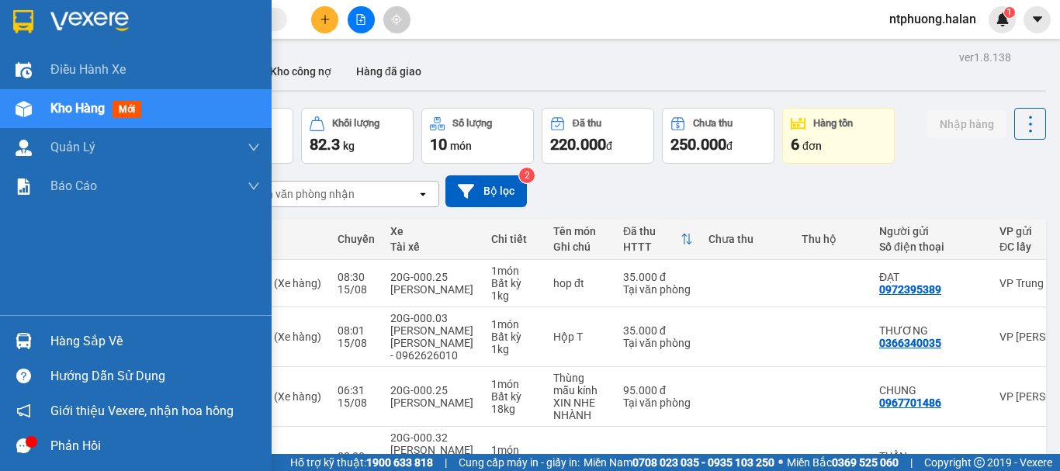
click at [81, 101] on span "Kho hàng" at bounding box center [77, 108] width 54 height 15
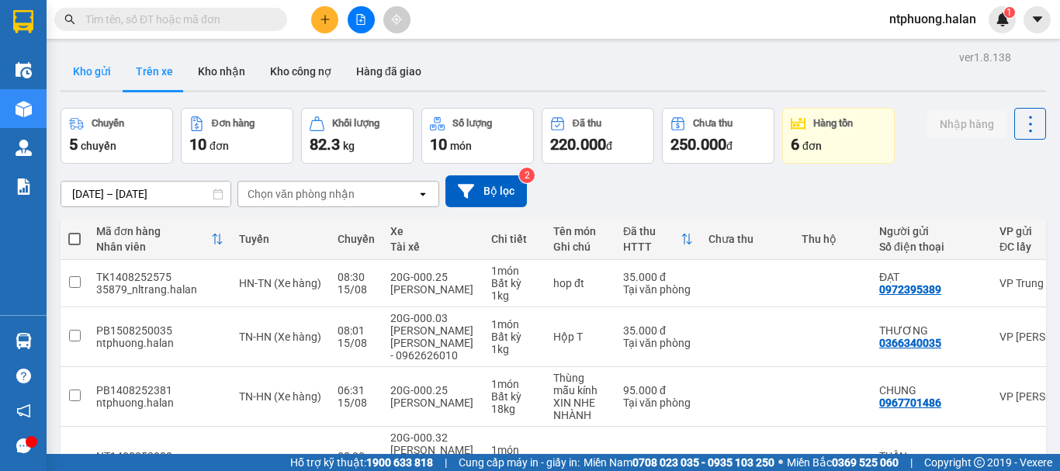
click at [88, 74] on button "Kho gửi" at bounding box center [92, 71] width 63 height 37
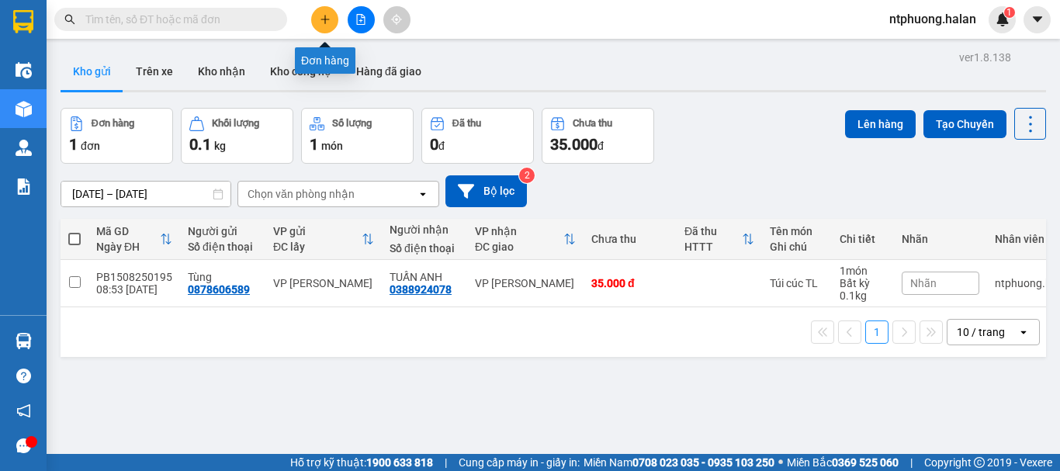
click at [329, 14] on icon "plus" at bounding box center [325, 19] width 11 height 11
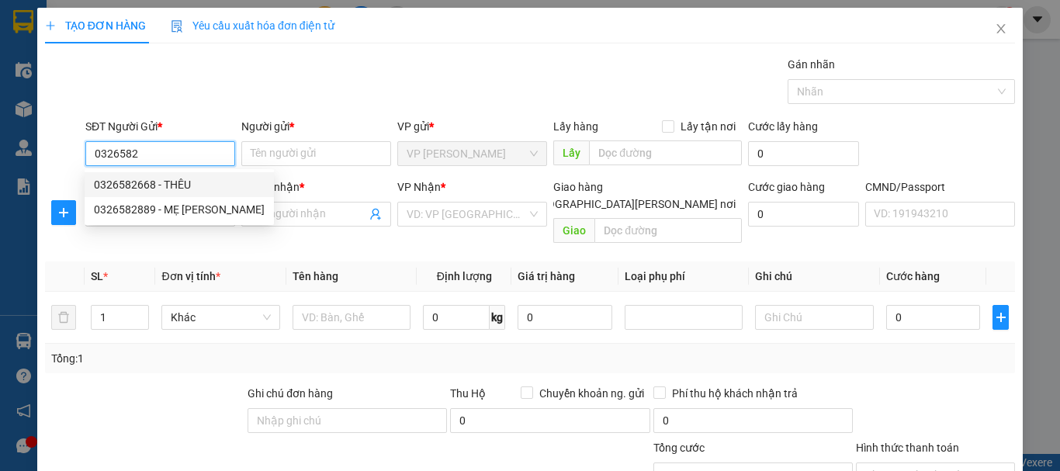
click at [163, 186] on div "0326582668 - THÊU" at bounding box center [179, 184] width 171 height 17
type input "0326582668"
type input "THÊU"
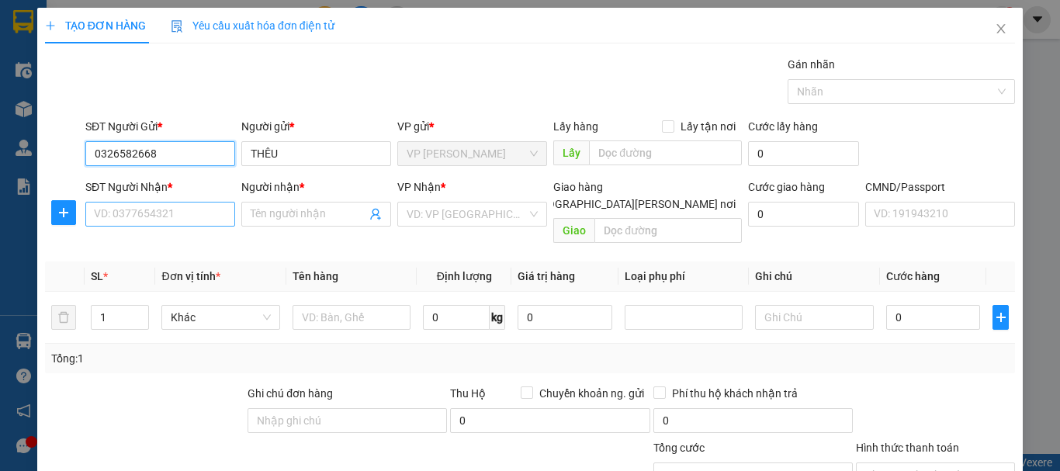
type input "0326582668"
click at [162, 216] on input "SĐT Người Nhận *" at bounding box center [160, 214] width 150 height 25
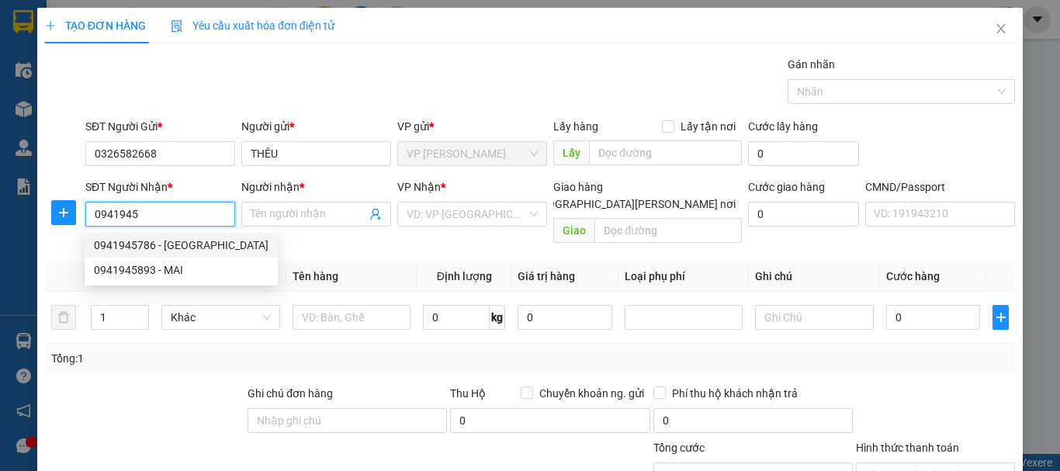
click at [150, 249] on div "0941945786 - [GEOGRAPHIC_DATA]" at bounding box center [181, 245] width 175 height 17
type input "0941945786"
type input "Luyến"
checkbox input "true"
type input "(cần ngáng+dây) số nhà [STREET_ADDRESS][PERSON_NAME][PERSON_NAME]"
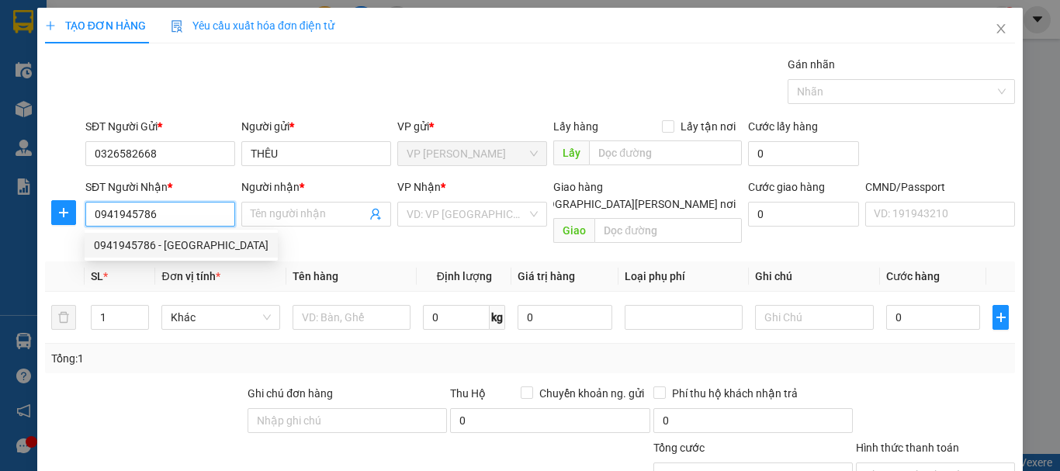
type input "60.000"
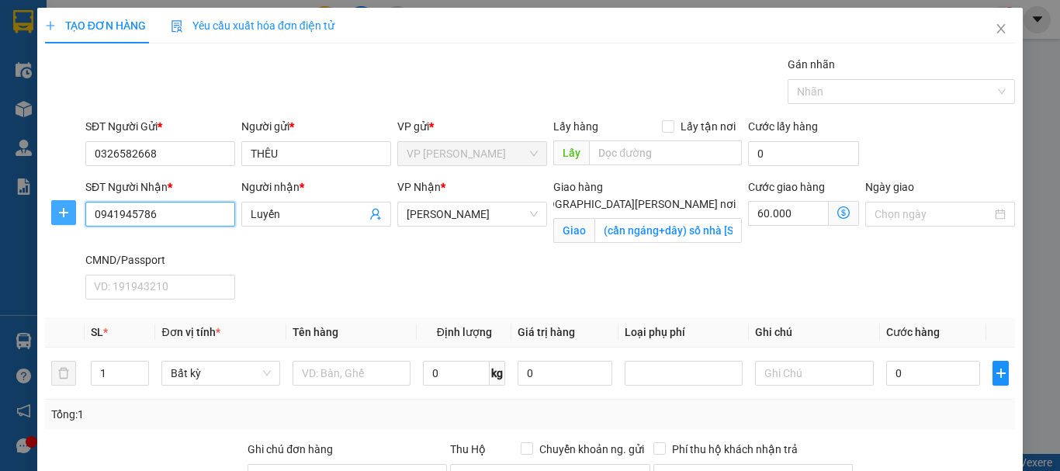
type input "0941945786"
click at [63, 212] on icon "plus" at bounding box center [63, 213] width 1 height 10
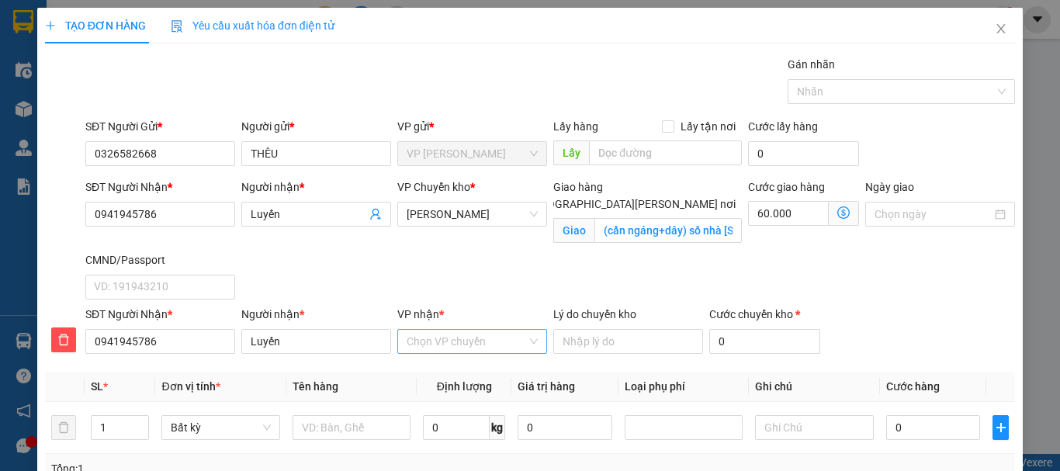
click at [466, 341] on input "VP nhận *" at bounding box center [467, 341] width 120 height 23
type input "cù"
click at [485, 372] on div "[PERSON_NAME]" at bounding box center [468, 372] width 130 height 17
click at [327, 415] on input "text" at bounding box center [352, 427] width 118 height 25
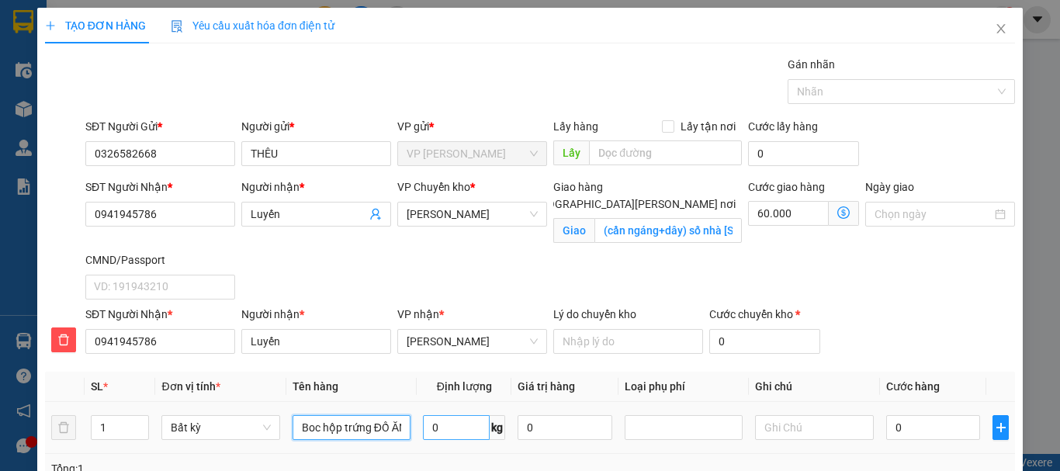
type input "Boc hộp trứng ĐỒ ĂN"
click at [462, 415] on input "0" at bounding box center [456, 427] width 67 height 25
type input "3"
click at [904, 415] on input "0" at bounding box center [933, 427] width 95 height 25
type input "40.000"
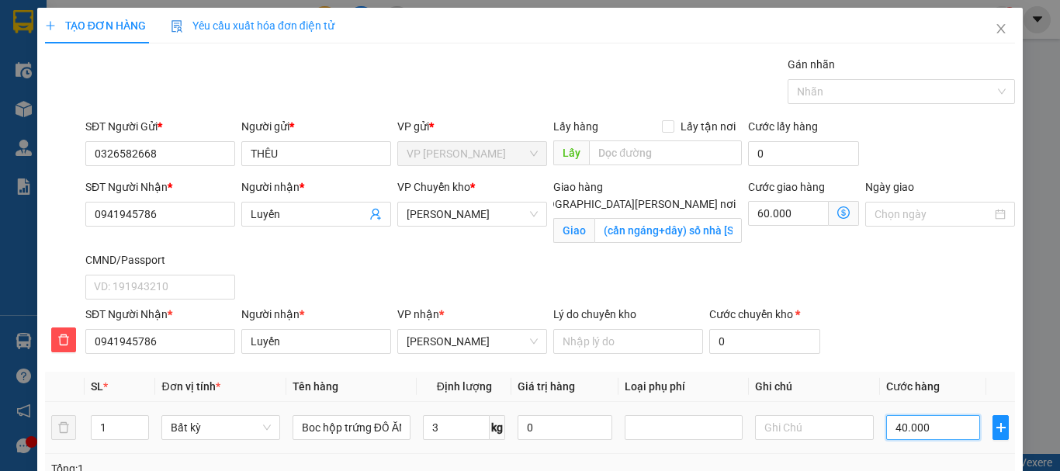
type input "100.000"
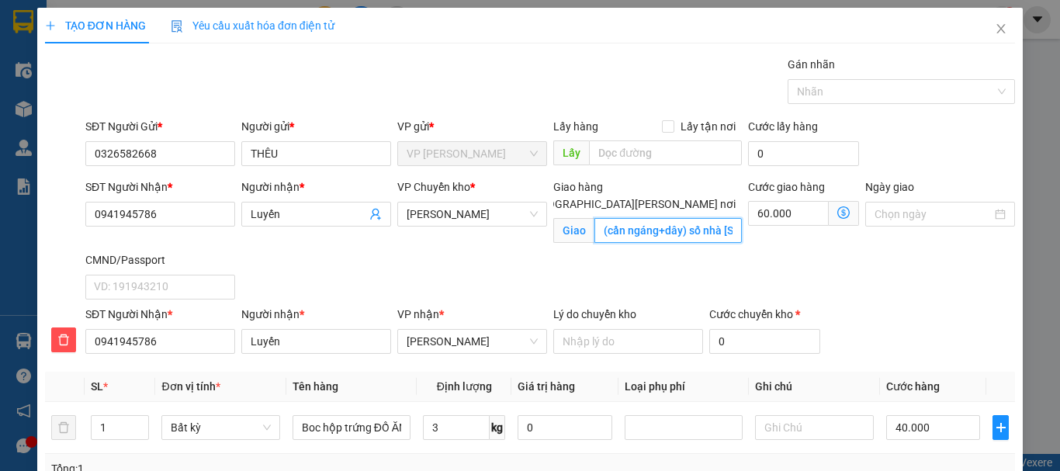
click at [602, 218] on input "(cần ngáng+dây) số nhà [STREET_ADDRESS][PERSON_NAME][PERSON_NAME]" at bounding box center [667, 230] width 147 height 25
click at [606, 218] on input "(cần ngáng+dây) số nhà [STREET_ADDRESS][PERSON_NAME][PERSON_NAME]" at bounding box center [667, 230] width 147 height 25
type input "[STREET_ADDRESS][PERSON_NAME][PERSON_NAME]"
click at [837, 206] on icon "dollar-circle" at bounding box center [843, 212] width 12 height 12
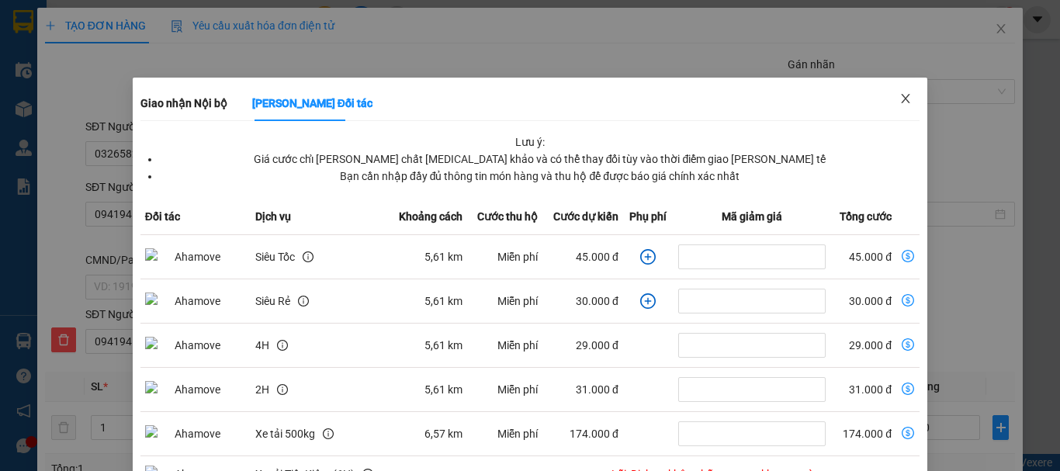
click at [899, 99] on icon "close" at bounding box center [905, 98] width 12 height 12
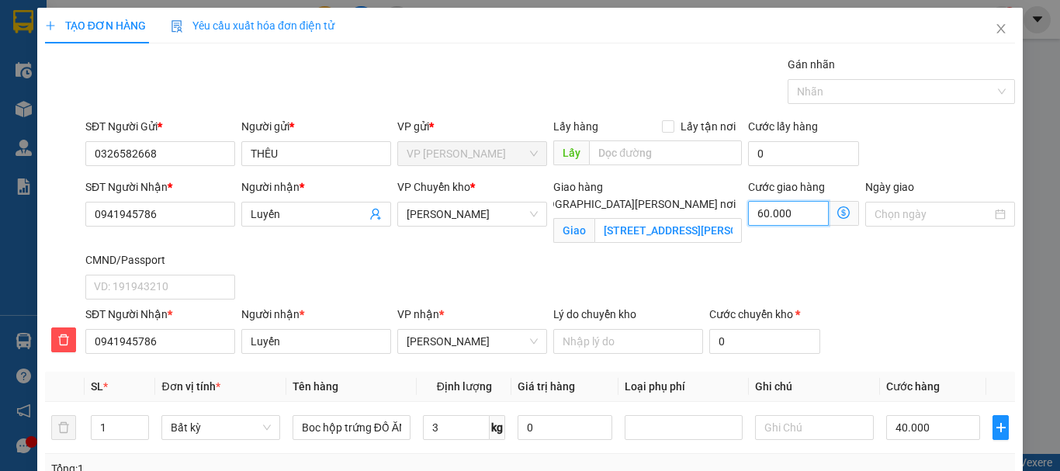
click at [777, 201] on input "60.000" at bounding box center [788, 213] width 81 height 25
type input "40.005"
type input "5"
type input "40.050"
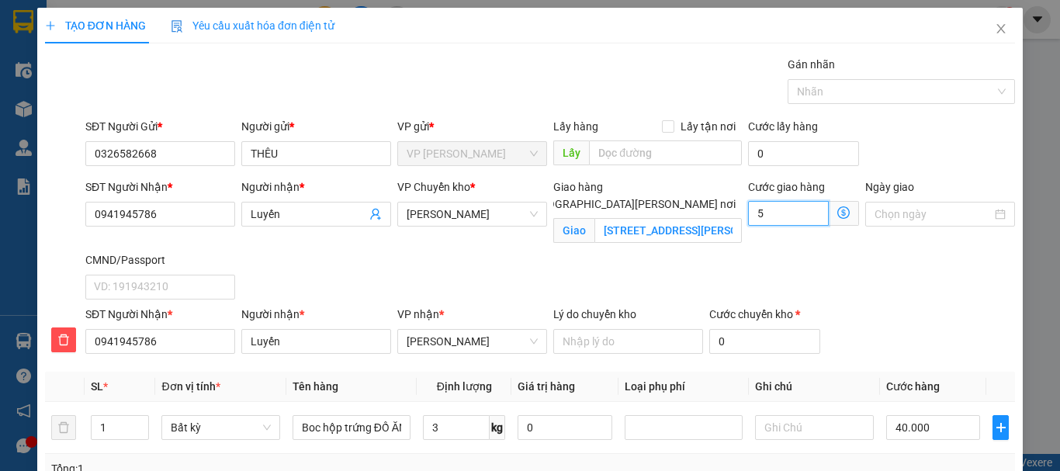
type input "40.050"
type input "50.000"
type input "90.000"
click at [500, 217] on span "[PERSON_NAME]" at bounding box center [472, 214] width 131 height 23
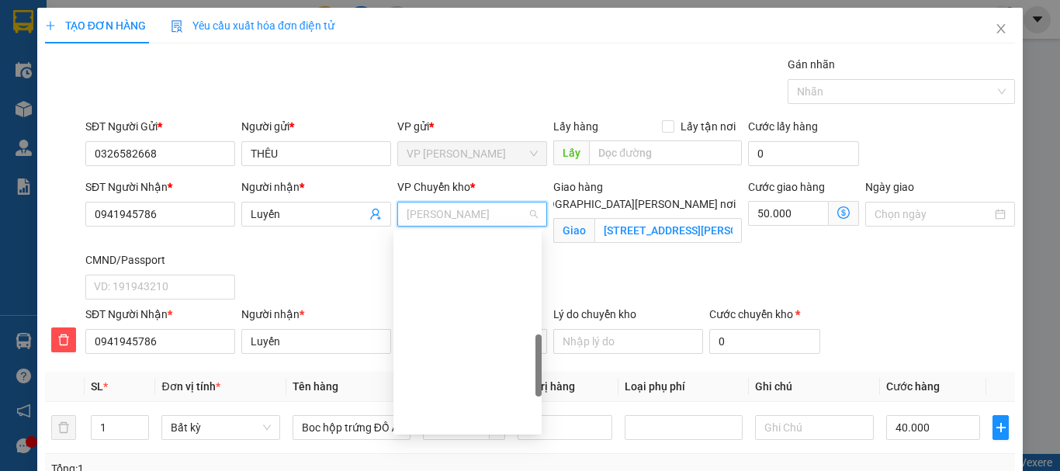
type input "b"
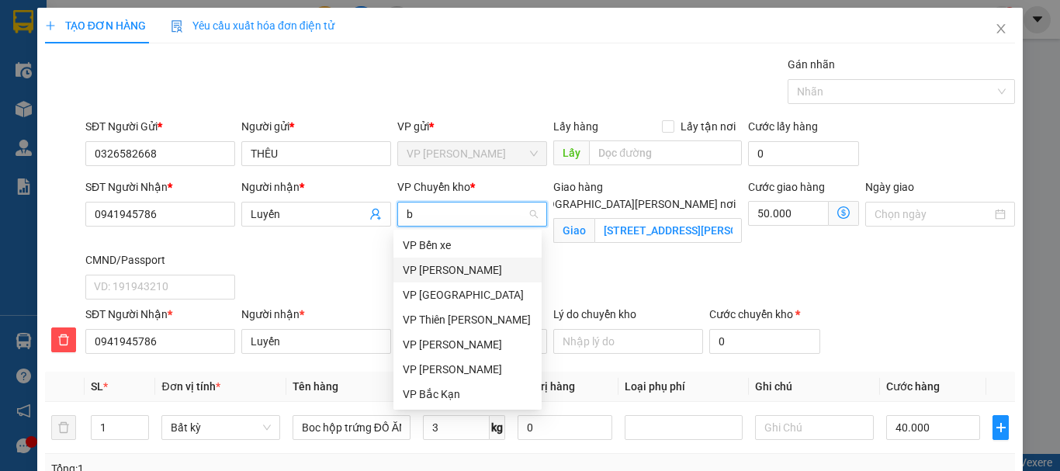
click at [433, 272] on div "VP [PERSON_NAME]" at bounding box center [468, 269] width 130 height 17
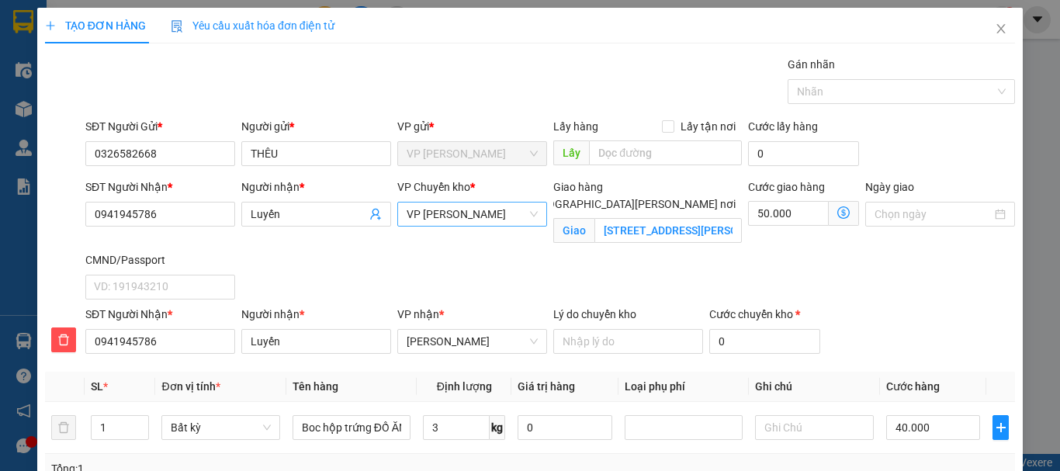
click at [457, 454] on div "Tổng: 1" at bounding box center [530, 468] width 970 height 29
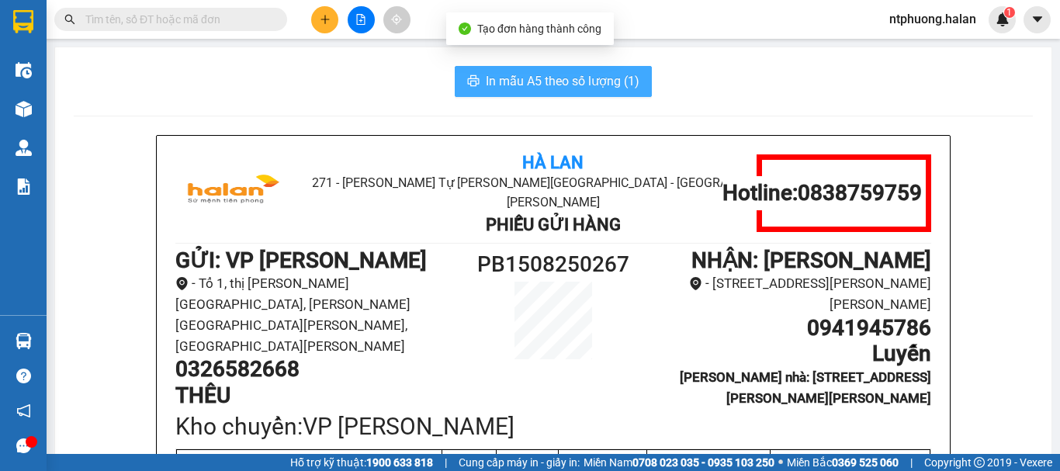
click at [561, 84] on span "In mẫu A5 theo số lượng (1)" at bounding box center [563, 80] width 154 height 19
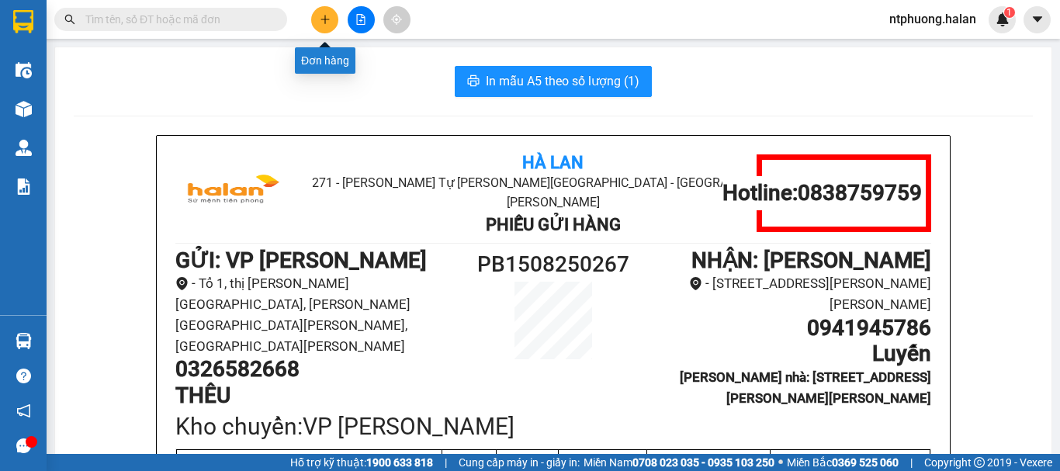
click at [335, 19] on button at bounding box center [324, 19] width 27 height 27
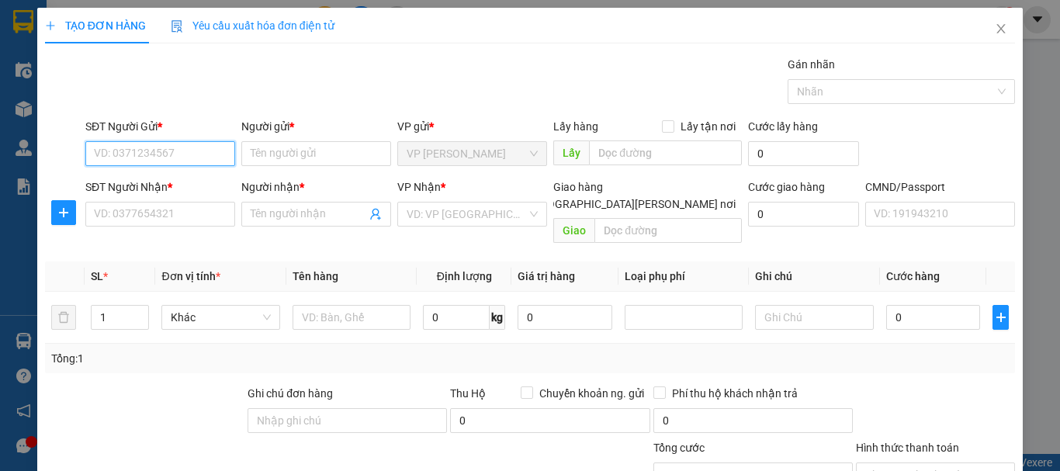
drag, startPoint x: 171, startPoint y: 163, endPoint x: 178, endPoint y: 151, distance: 13.2
click at [178, 153] on input "SĐT Người Gửi *" at bounding box center [160, 153] width 150 height 25
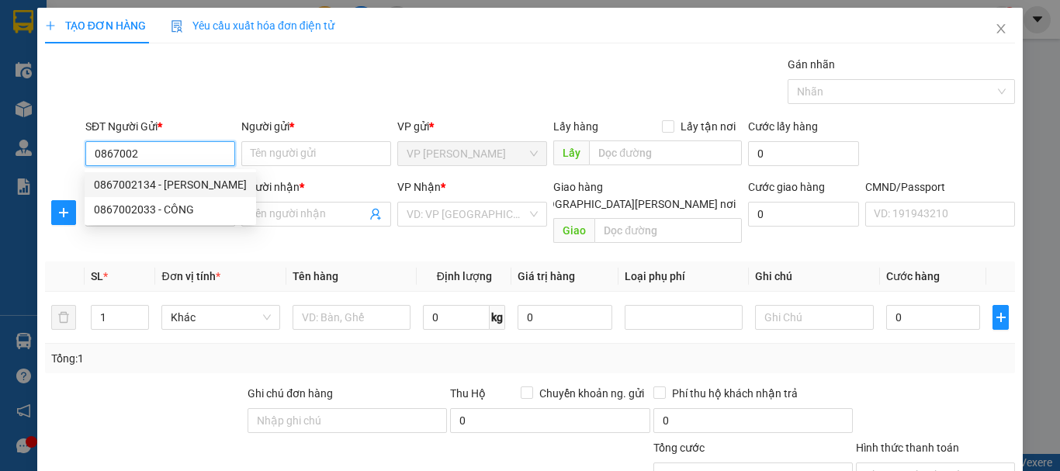
click at [147, 189] on div "0867002134 - [PERSON_NAME]" at bounding box center [170, 184] width 153 height 17
type input "0867002134"
type input "GIANG"
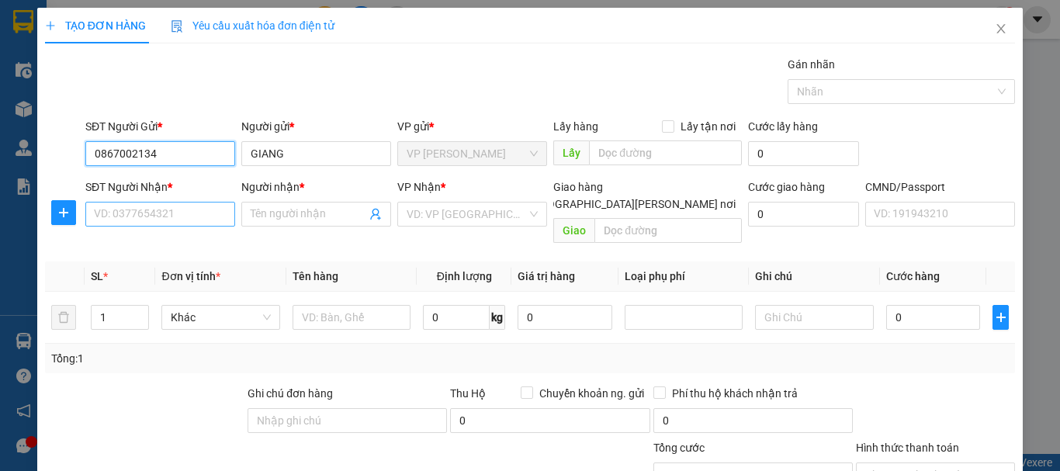
type input "0867002134"
click at [155, 216] on input "SĐT Người Nhận *" at bounding box center [160, 214] width 150 height 25
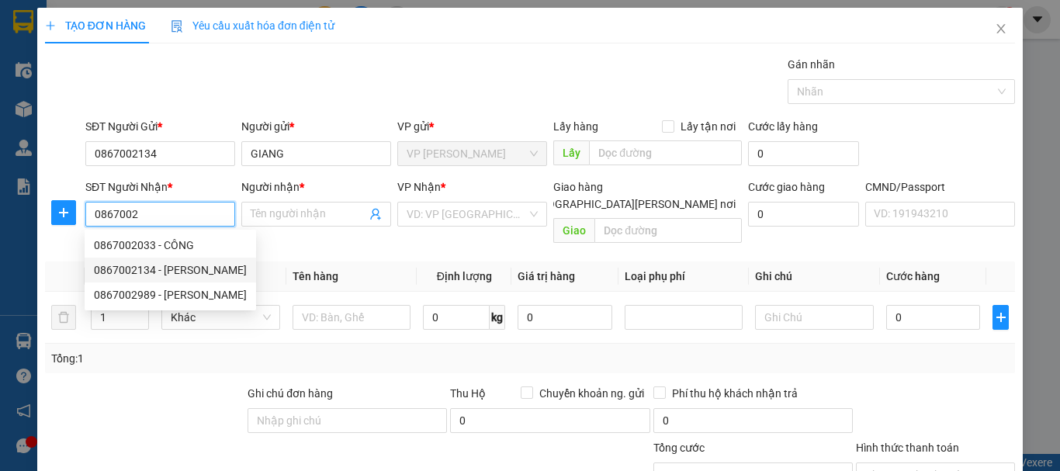
click at [134, 275] on div "0867002134 - [PERSON_NAME]" at bounding box center [170, 269] width 153 height 17
type input "0867002134"
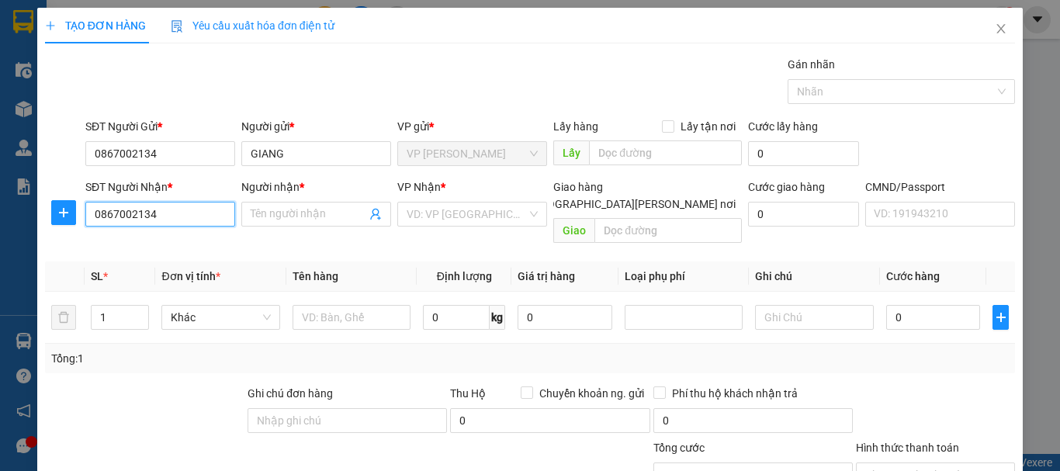
type input "GIANG"
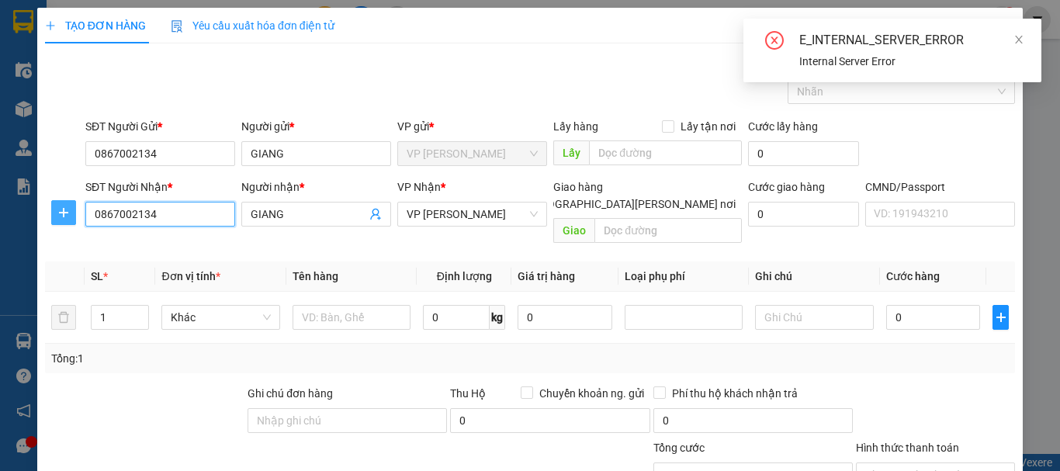
type input "0867002134"
drag, startPoint x: 57, startPoint y: 212, endPoint x: 99, endPoint y: 226, distance: 44.2
click at [59, 211] on icon "plus" at bounding box center [63, 212] width 12 height 12
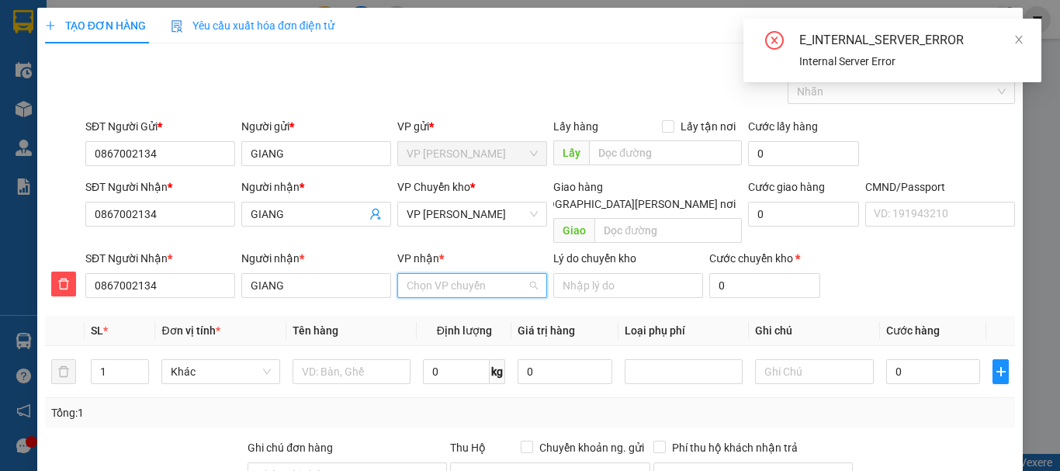
click at [475, 279] on input "VP nhận *" at bounding box center [467, 285] width 120 height 23
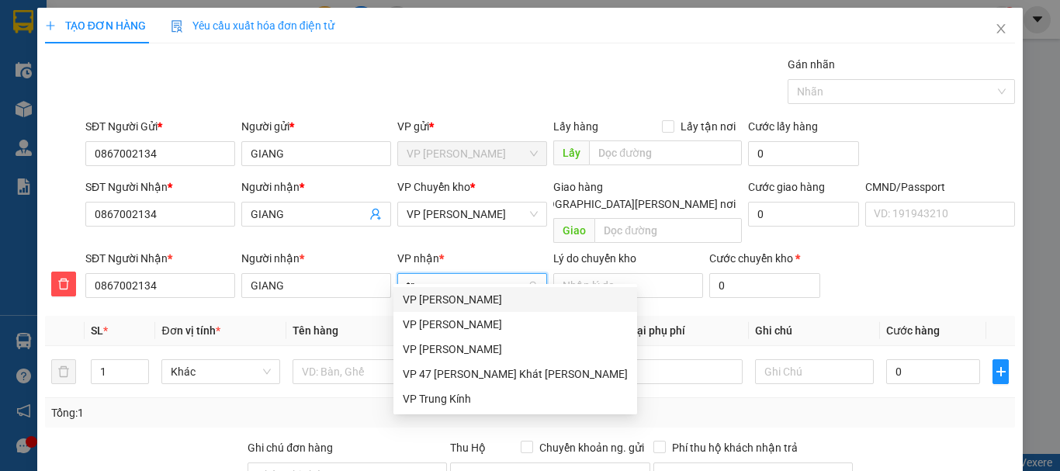
type input "tra"
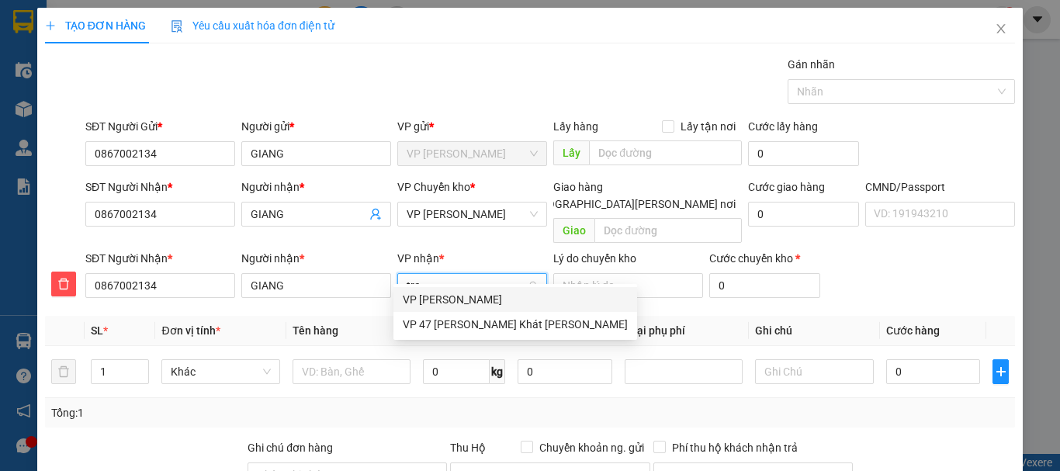
click at [416, 301] on div "VP [PERSON_NAME]" at bounding box center [515, 299] width 225 height 17
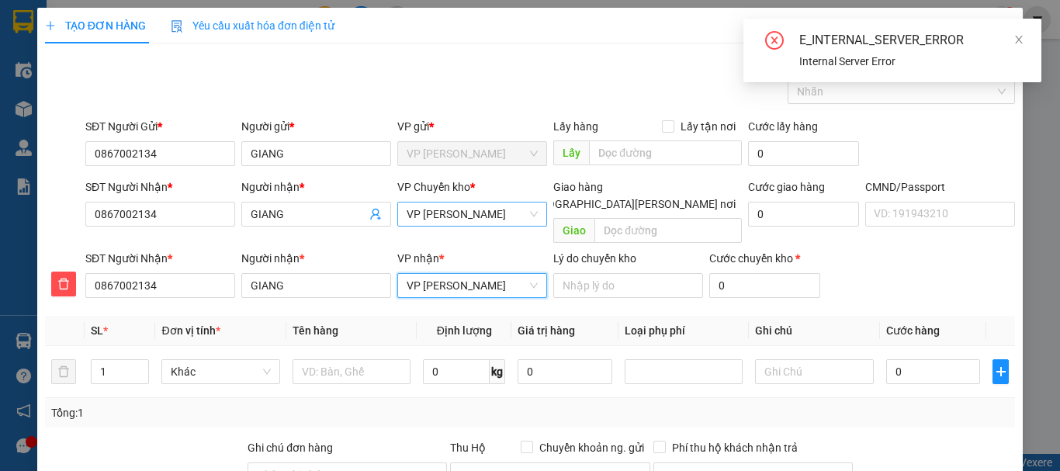
click at [458, 212] on span "VP [PERSON_NAME]" at bounding box center [472, 214] width 131 height 23
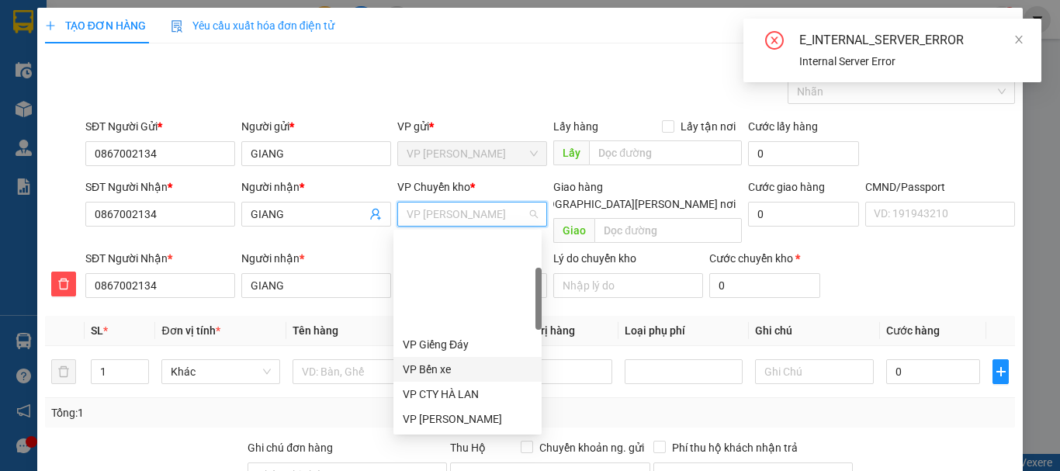
type input "b"
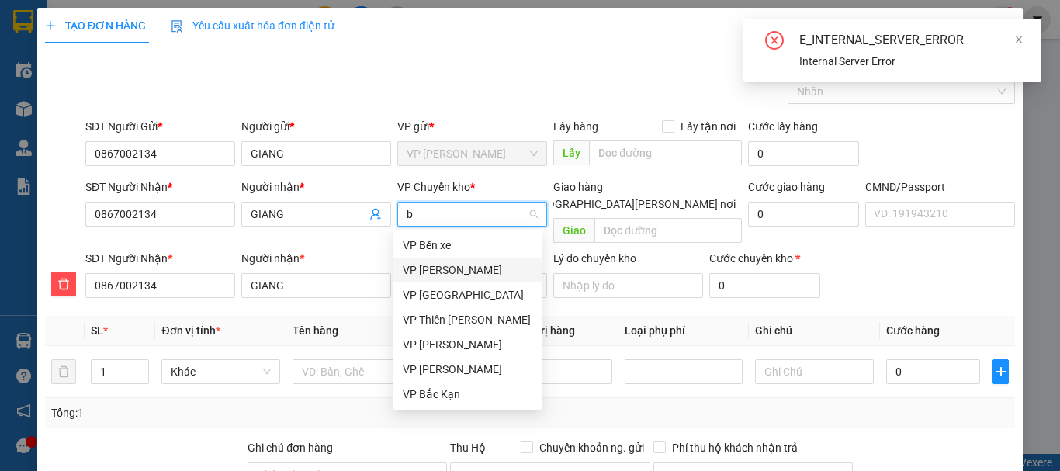
click at [436, 268] on div "VP [PERSON_NAME]" at bounding box center [468, 269] width 130 height 17
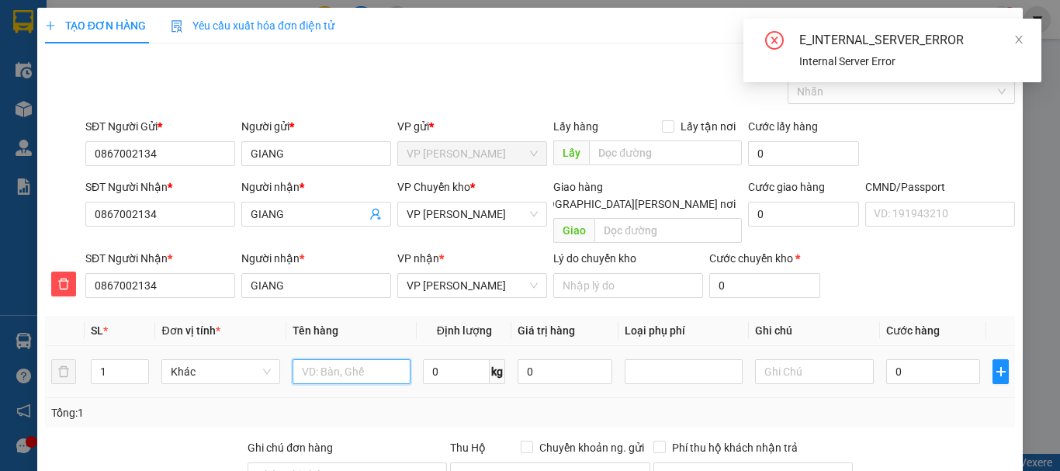
click at [313, 359] on input "text" at bounding box center [352, 371] width 118 height 25
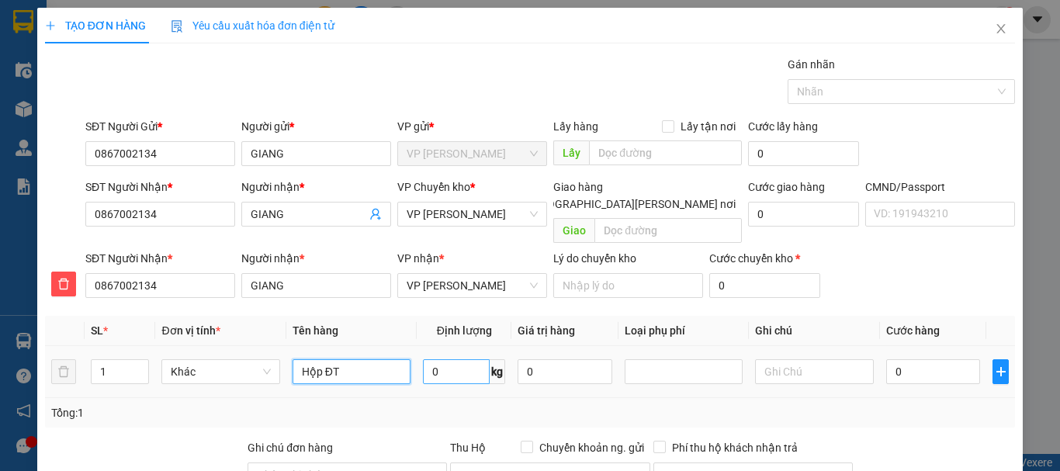
type input "Hộp ĐT"
click at [452, 359] on input "0" at bounding box center [456, 371] width 67 height 25
type input "0.2"
click at [959, 359] on input "0" at bounding box center [933, 371] width 95 height 25
click at [954, 359] on input "0" at bounding box center [933, 371] width 95 height 25
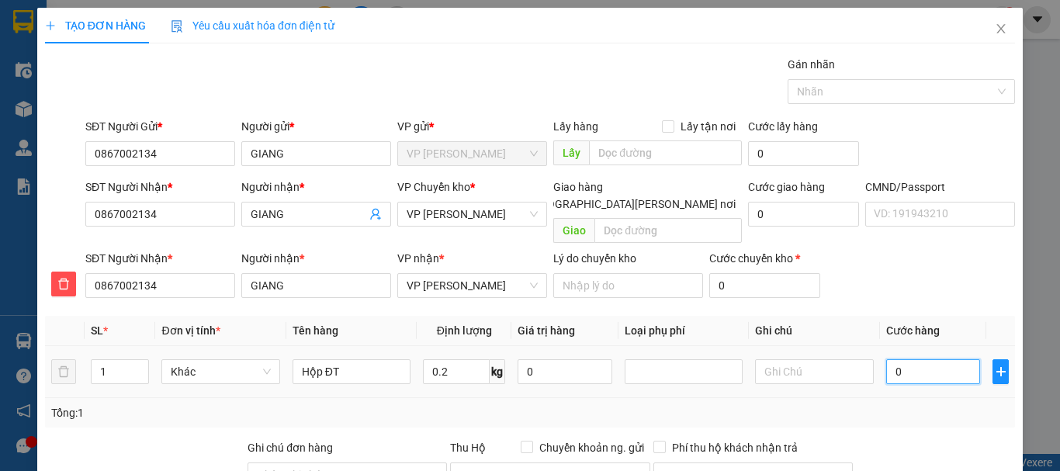
click at [927, 359] on input "0" at bounding box center [933, 371] width 95 height 25
drag, startPoint x: 785, startPoint y: 362, endPoint x: 793, endPoint y: 362, distance: 7.8
click at [793, 362] on input "text" at bounding box center [814, 371] width 118 height 25
click at [886, 359] on input "0" at bounding box center [933, 371] width 95 height 25
type input "3"
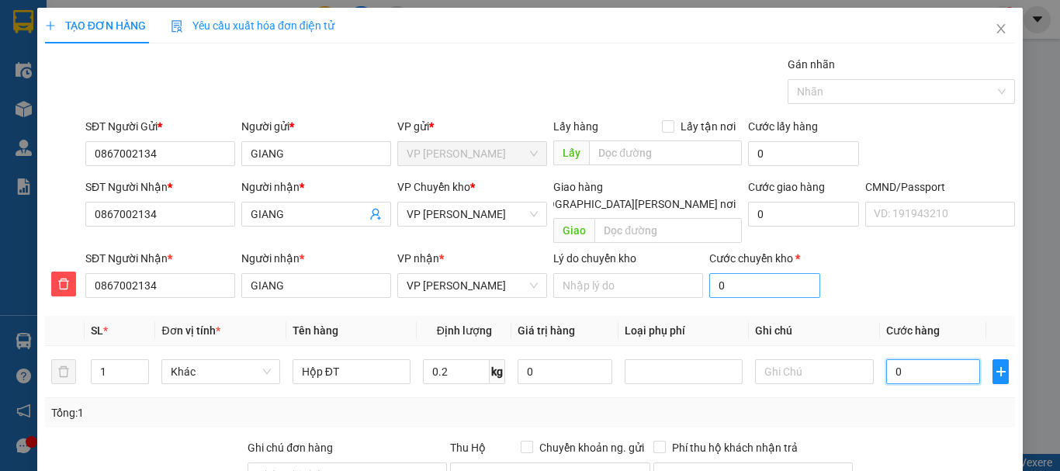
type input "3"
type input "35"
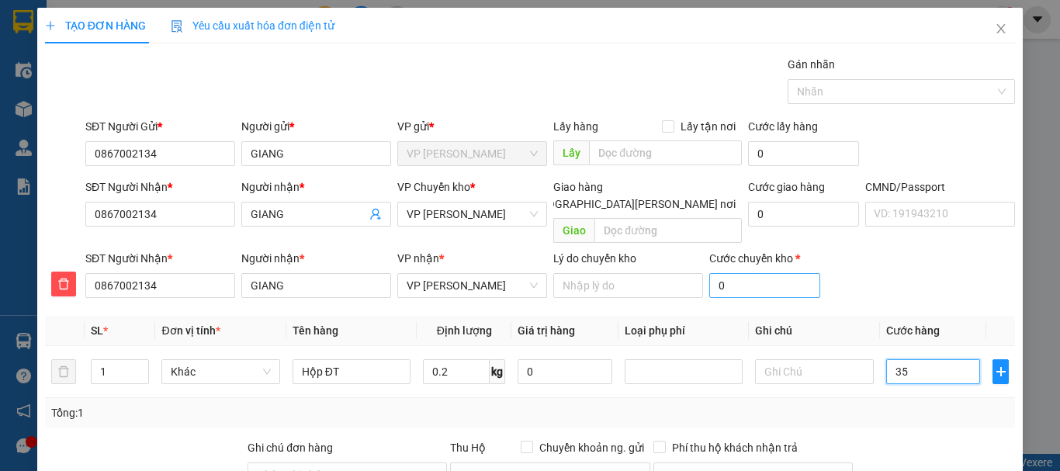
type input "350"
type input "3.500"
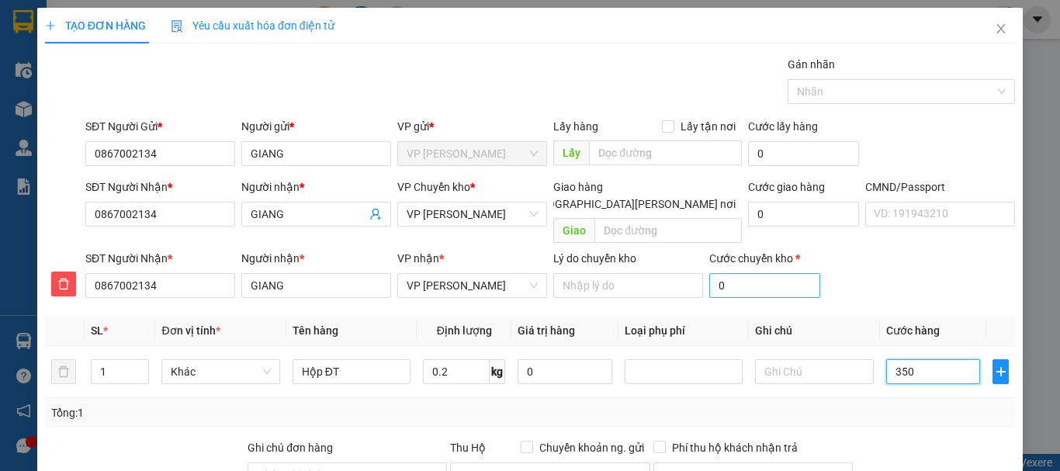
type input "3.500"
type input "35.000"
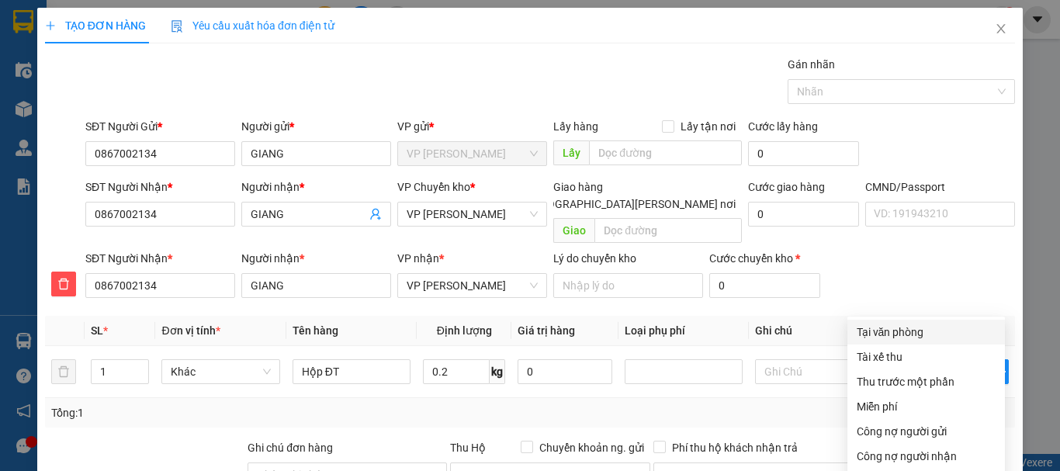
click at [914, 324] on div "Tại văn phòng" at bounding box center [926, 332] width 139 height 17
type input "0"
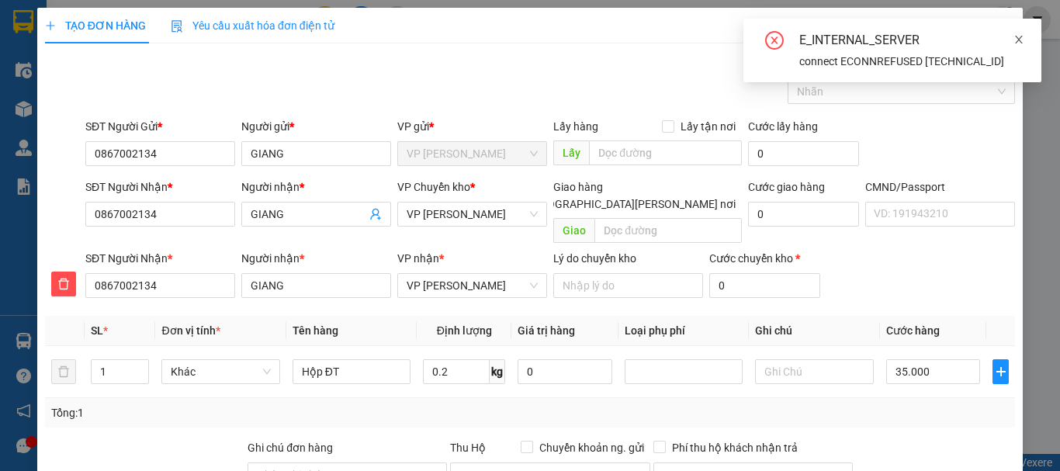
click at [1020, 41] on icon "close" at bounding box center [1018, 39] width 11 height 11
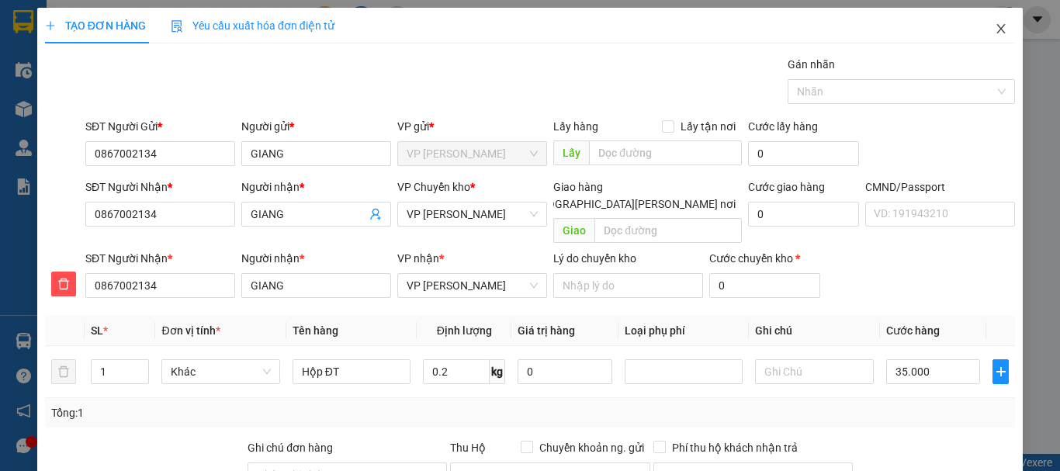
drag, startPoint x: 989, startPoint y: 27, endPoint x: 975, endPoint y: 25, distance: 14.2
click at [995, 27] on icon "close" at bounding box center [1001, 29] width 12 height 12
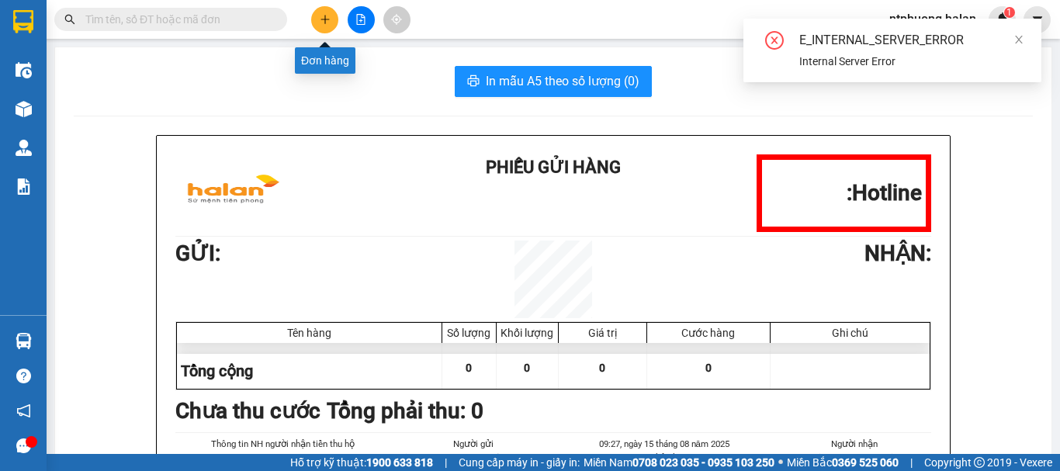
click at [323, 14] on button at bounding box center [324, 19] width 27 height 27
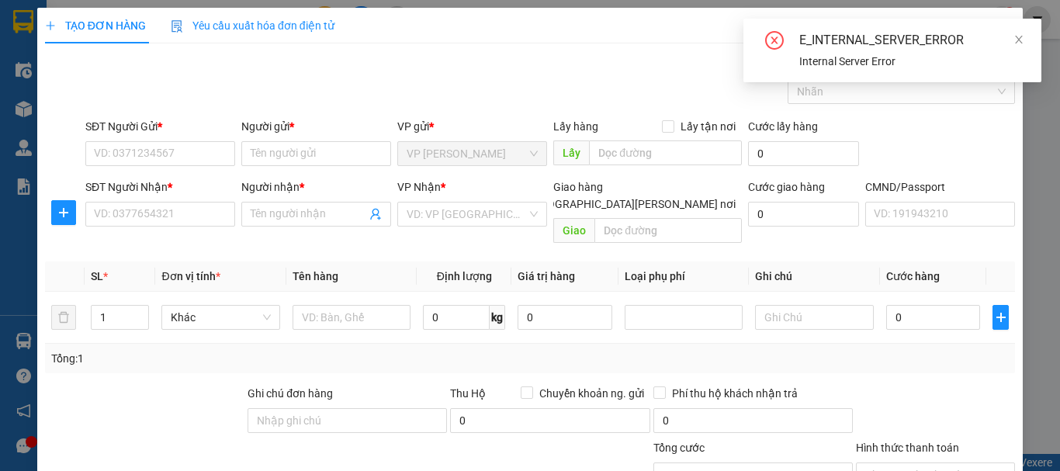
click at [794, 439] on div "Tổng cước" at bounding box center [752, 450] width 199 height 23
click at [1017, 39] on icon "close" at bounding box center [1018, 39] width 11 height 11
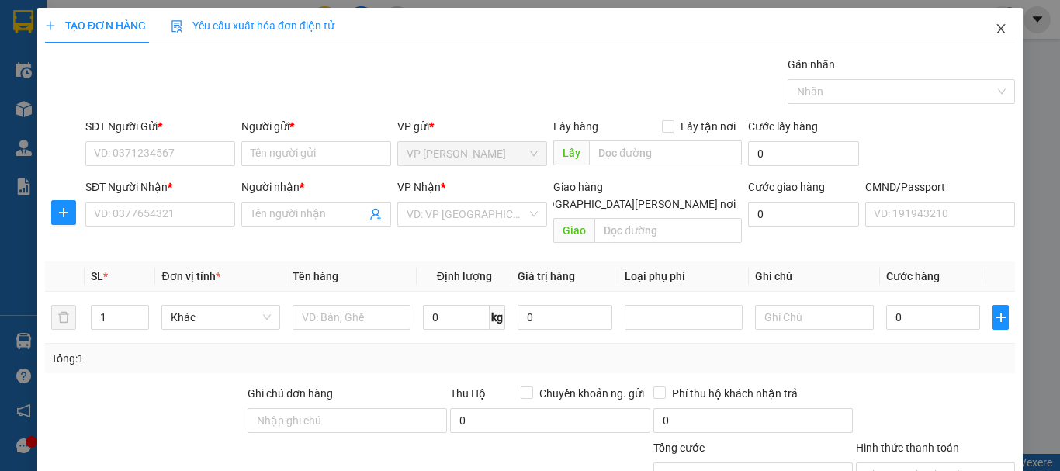
click at [991, 21] on span "Close" at bounding box center [1000, 29] width 43 height 43
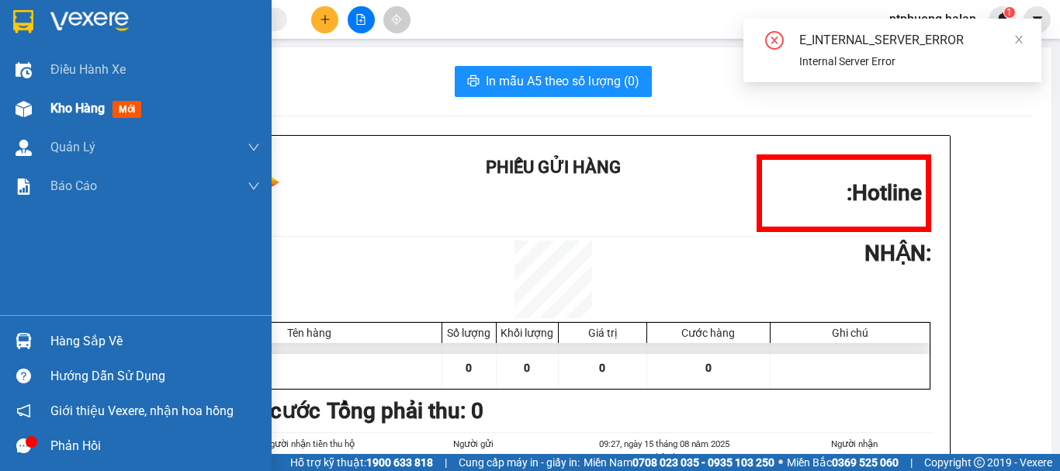
click at [67, 112] on span "Kho hàng" at bounding box center [77, 108] width 54 height 15
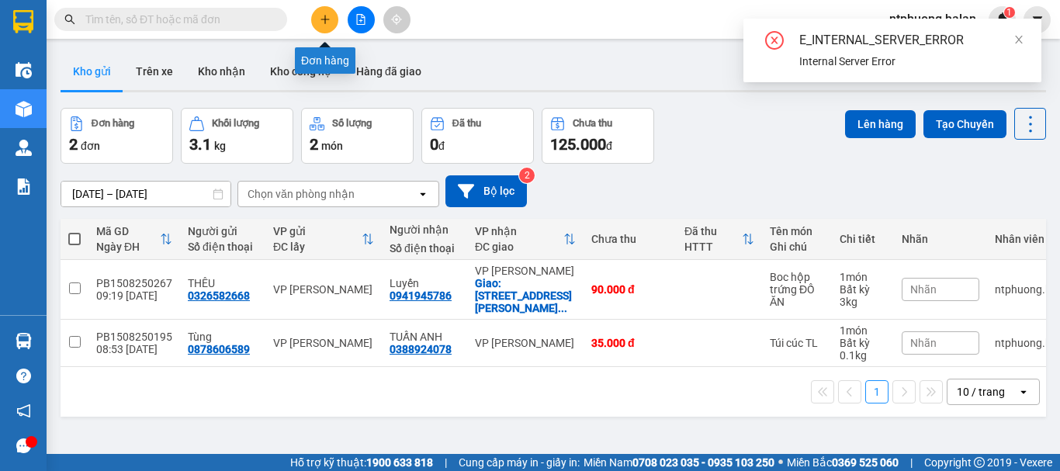
click at [322, 9] on button at bounding box center [324, 19] width 27 height 27
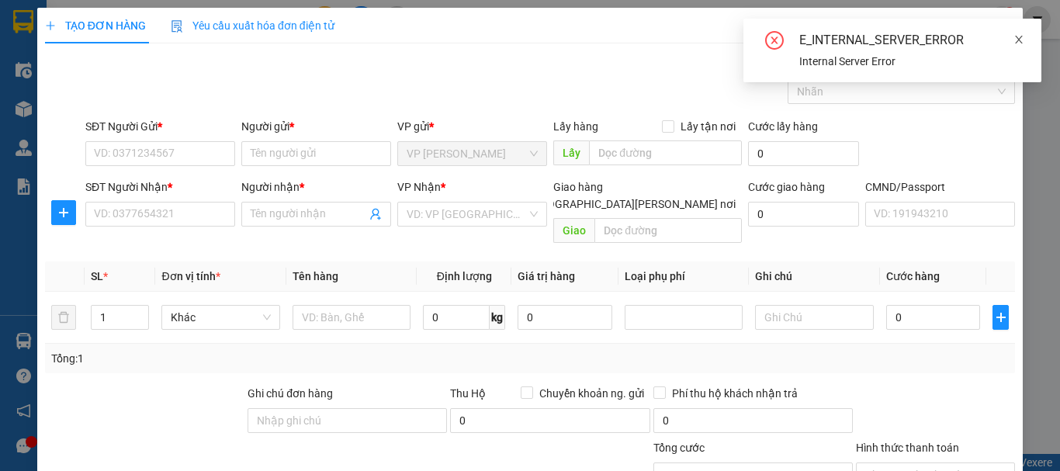
click at [1020, 37] on icon "close" at bounding box center [1019, 40] width 8 height 8
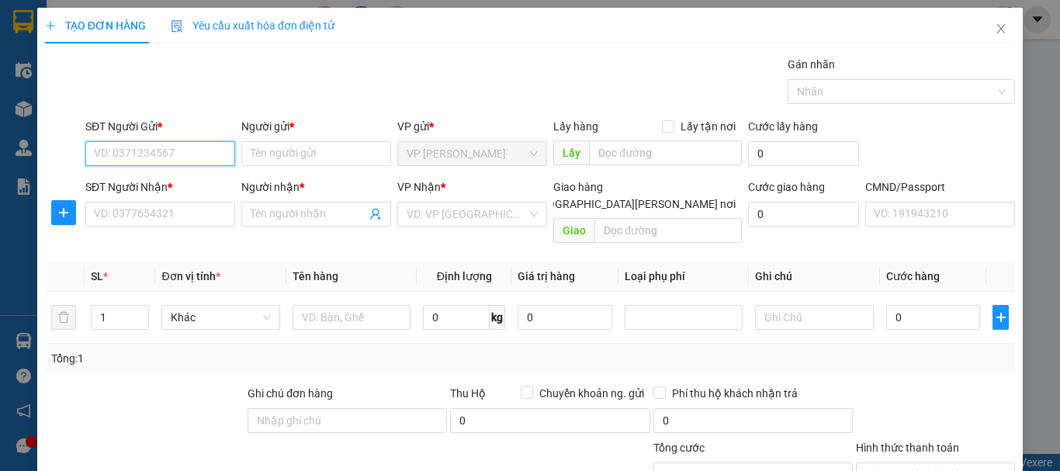
click at [151, 153] on input "SĐT Người Gửi *" at bounding box center [160, 153] width 150 height 25
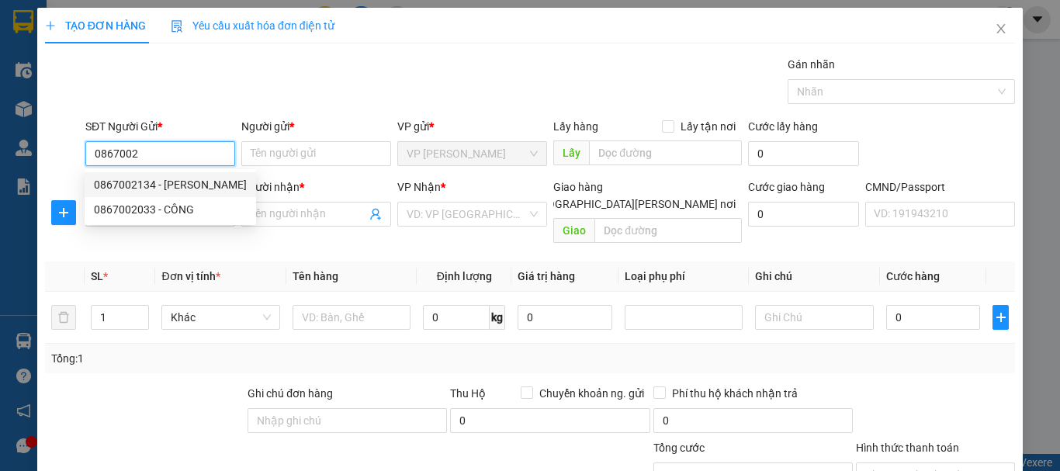
click at [135, 183] on div "0867002134 - [PERSON_NAME]" at bounding box center [170, 184] width 153 height 17
type input "0867002134"
type input "GIANG"
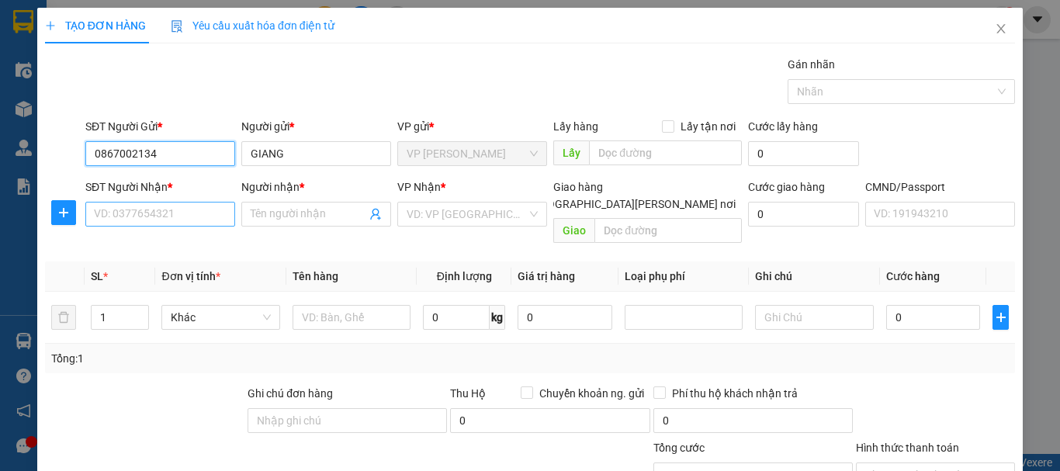
type input "0867002134"
click at [137, 213] on input "SĐT Người Nhận *" at bounding box center [160, 214] width 150 height 25
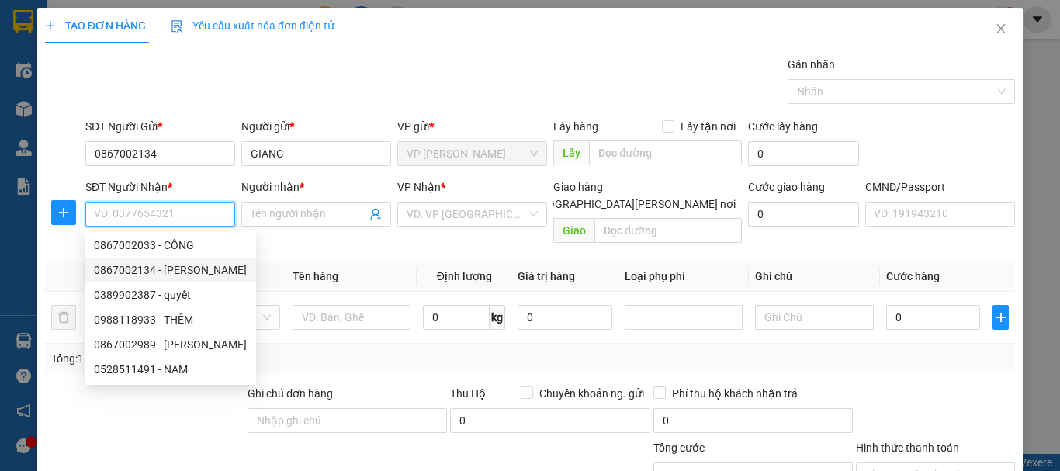
click at [124, 262] on div "0867002134 - [PERSON_NAME]" at bounding box center [170, 269] width 153 height 17
type input "0867002134"
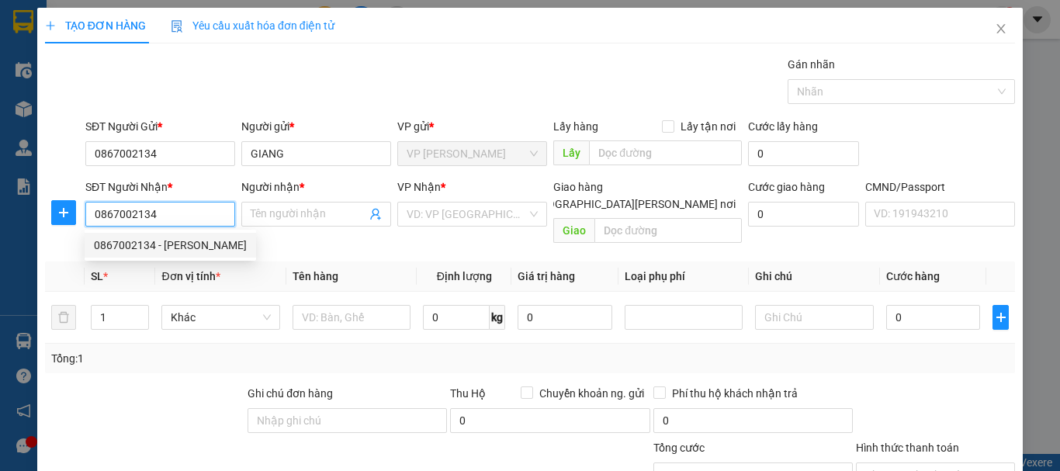
type input "GIANG"
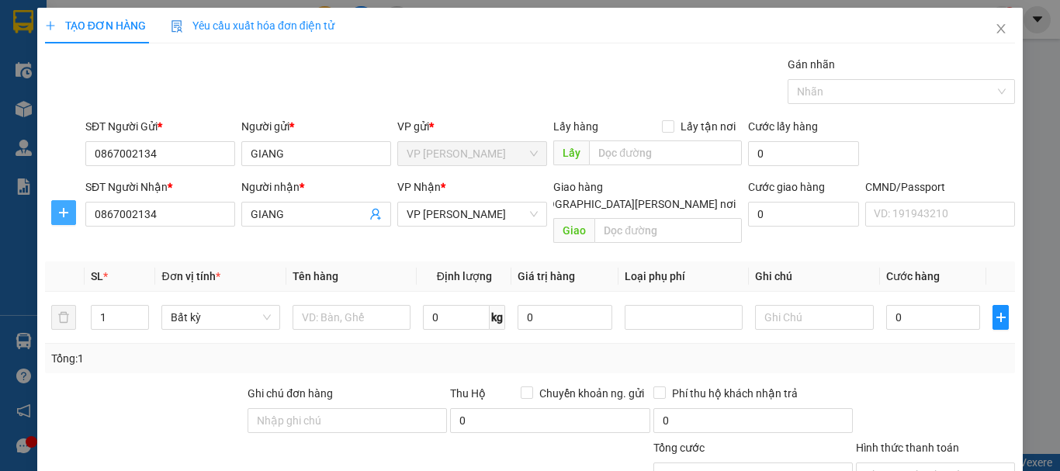
click at [54, 212] on span "plus" at bounding box center [63, 212] width 23 height 12
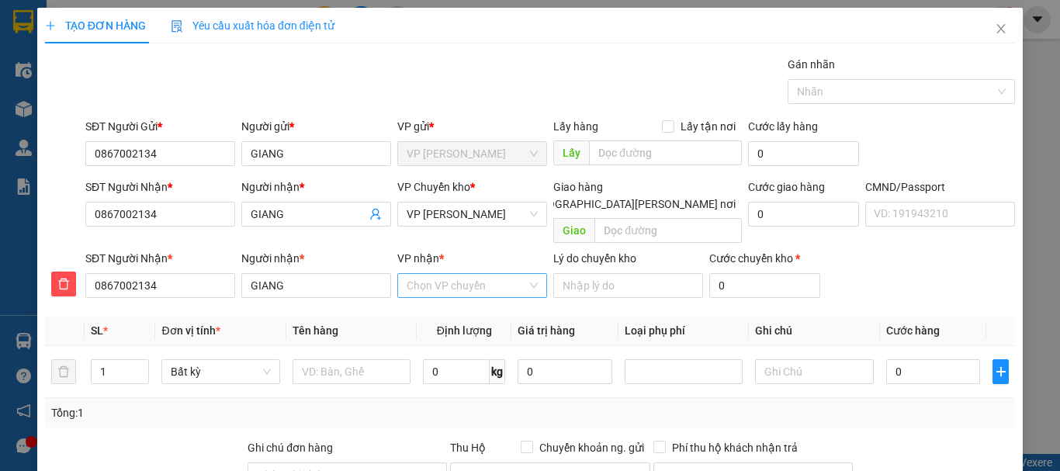
click at [465, 274] on input "VP nhận *" at bounding box center [467, 285] width 120 height 23
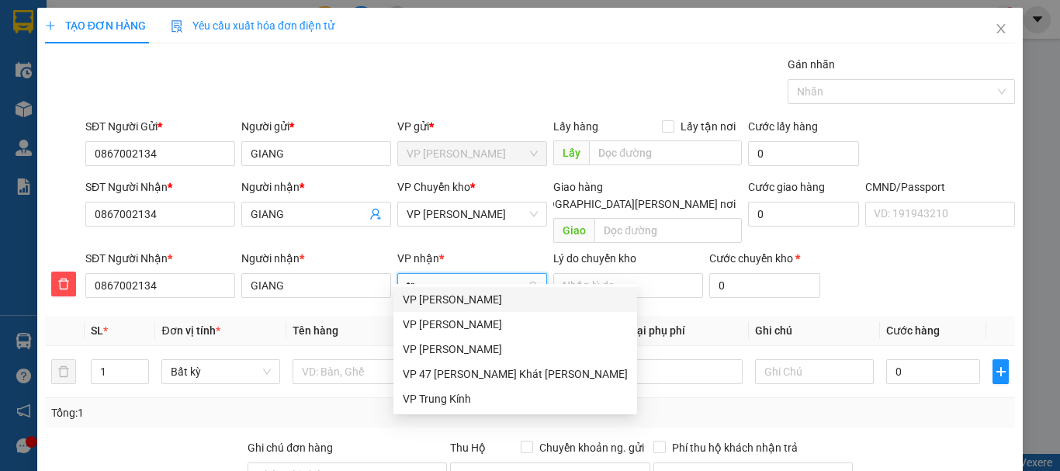
type input "tra"
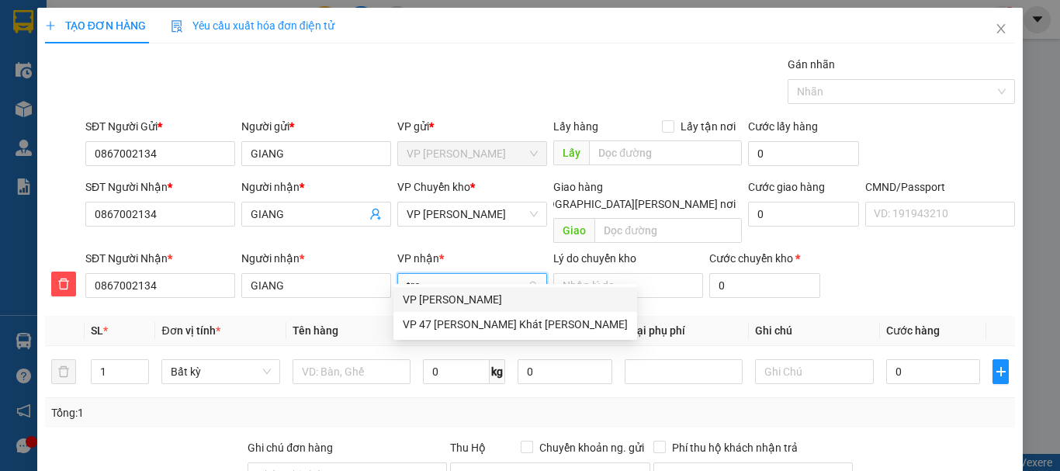
click at [448, 295] on div "VP [PERSON_NAME]" at bounding box center [515, 299] width 225 height 17
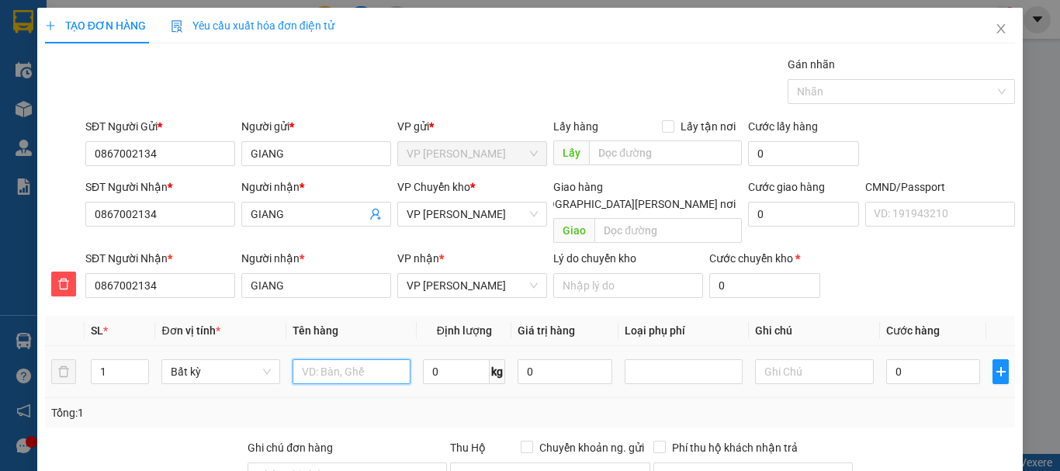
click at [331, 361] on input "text" at bounding box center [352, 371] width 118 height 25
type input "Hộp ĐT"
click at [467, 360] on input "0" at bounding box center [456, 371] width 67 height 25
type input "0.4"
click at [926, 359] on input "0" at bounding box center [933, 371] width 95 height 25
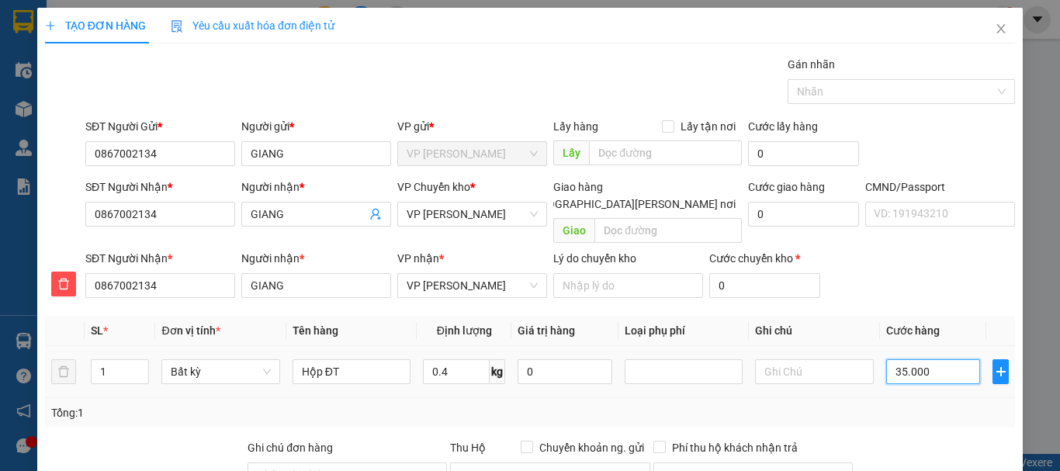
type input "35.000"
click at [475, 211] on span "VP [PERSON_NAME]" at bounding box center [472, 214] width 131 height 23
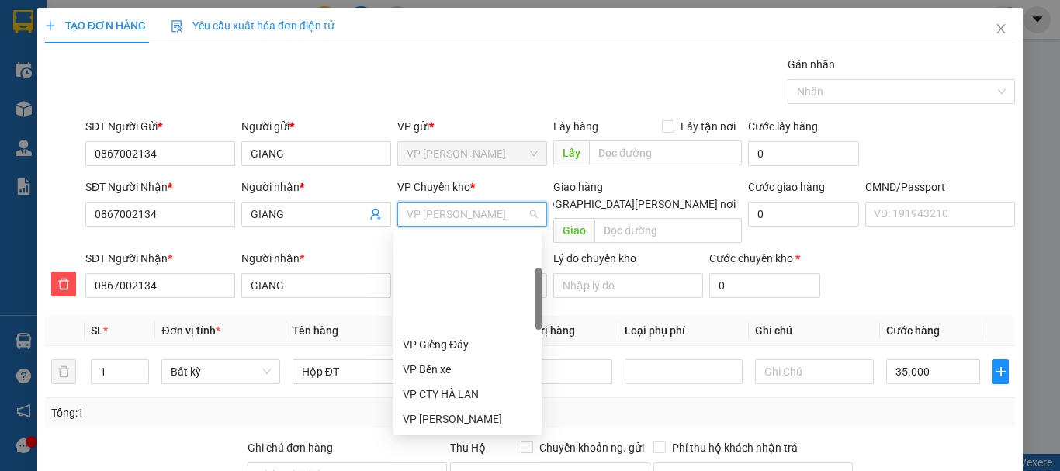
type input "b"
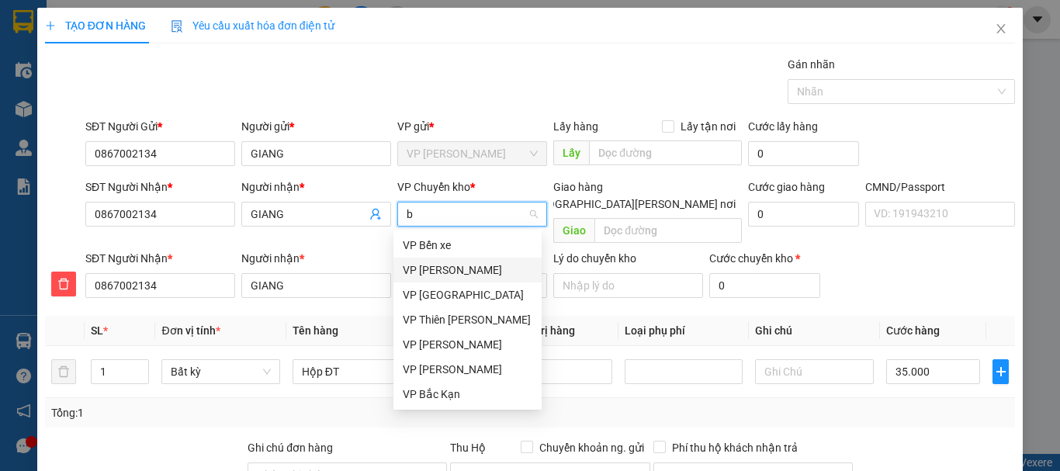
click at [443, 269] on div "VP [PERSON_NAME]" at bounding box center [468, 269] width 130 height 17
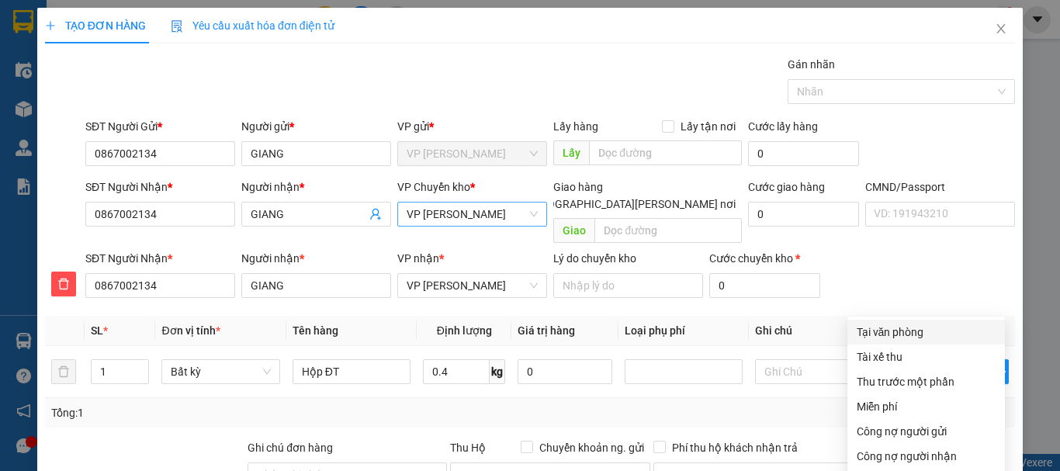
click at [906, 324] on div "Tại văn phòng" at bounding box center [926, 332] width 139 height 17
type input "0"
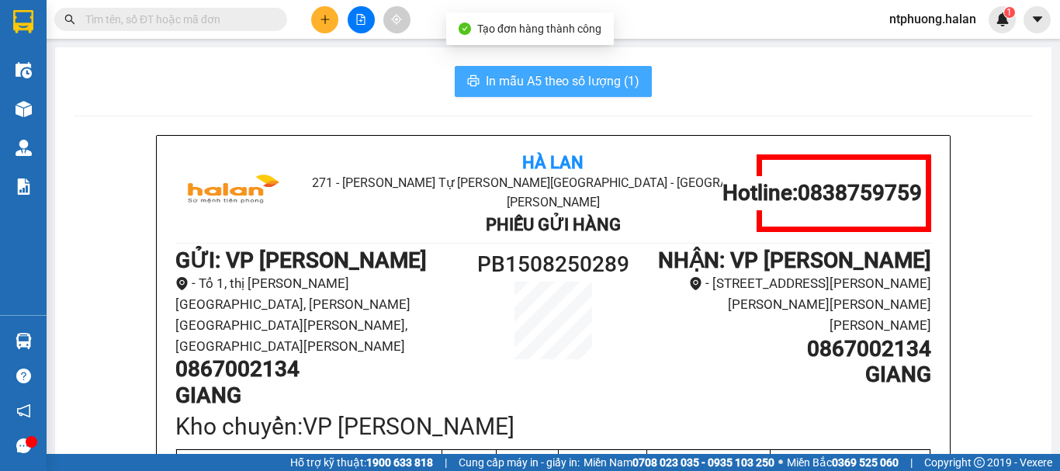
click at [552, 84] on span "In mẫu A5 theo số lượng (1)" at bounding box center [563, 80] width 154 height 19
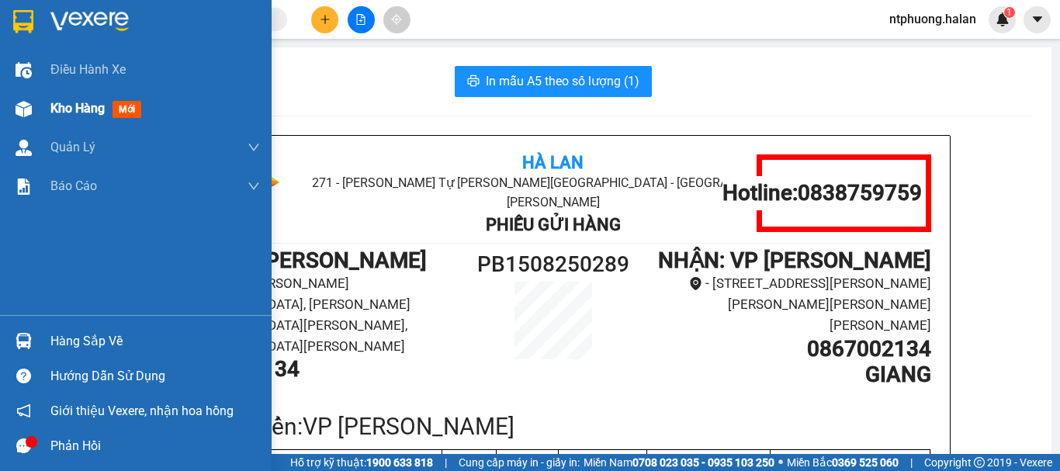
click at [87, 116] on div "Kho hàng mới" at bounding box center [98, 108] width 97 height 19
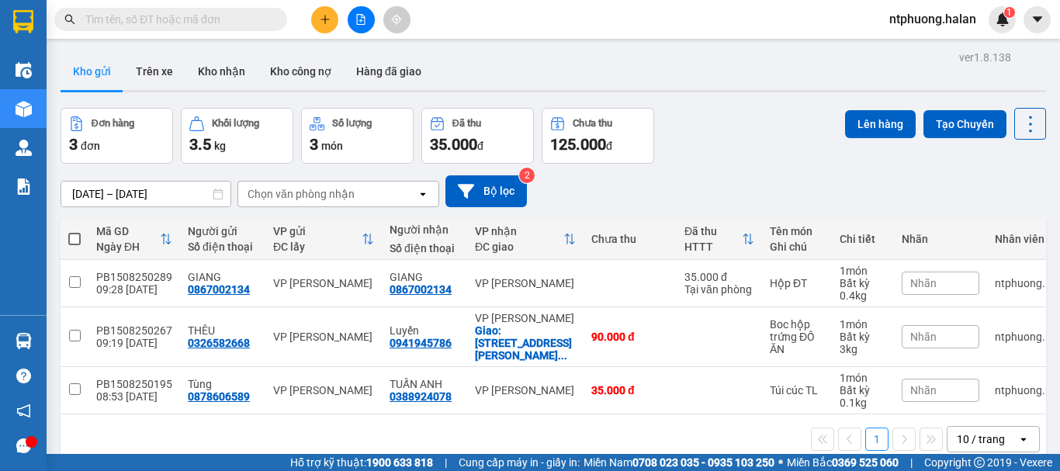
click at [74, 237] on span at bounding box center [74, 239] width 12 height 12
click at [74, 231] on input "checkbox" at bounding box center [74, 231] width 0 height 0
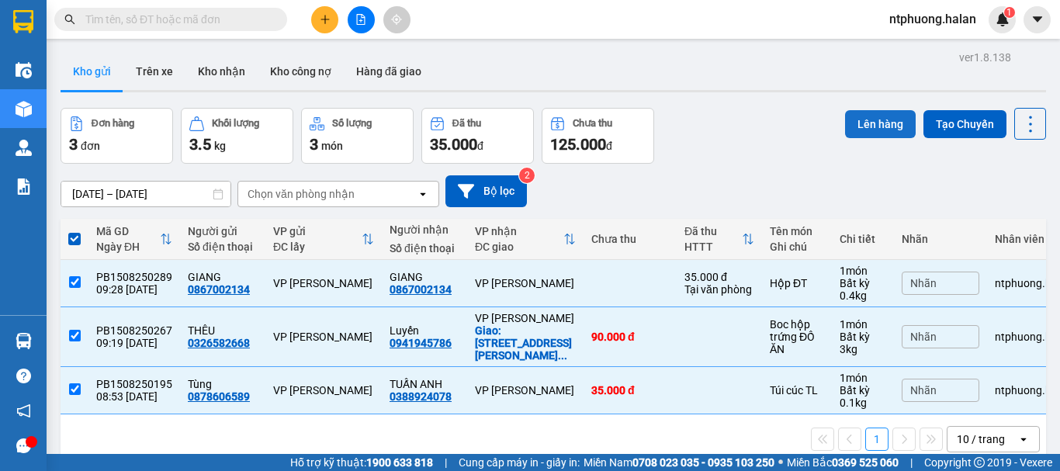
click at [871, 119] on button "Lên hàng" at bounding box center [880, 124] width 71 height 28
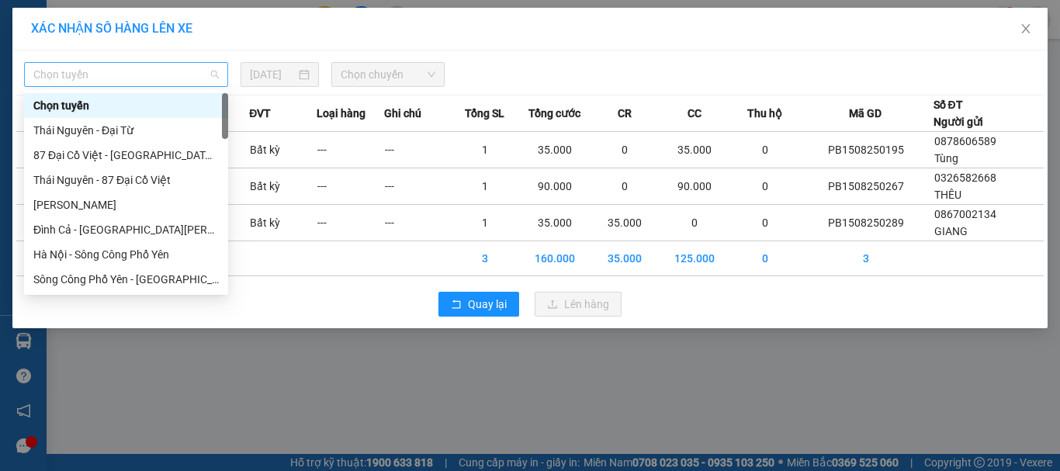
click at [123, 71] on span "Chọn tuyến" at bounding box center [125, 74] width 185 height 23
type input "x"
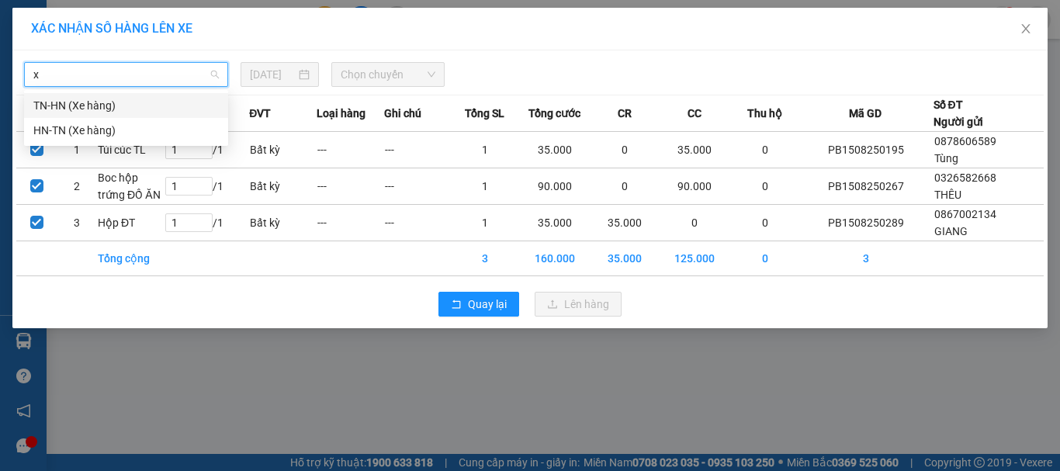
click at [82, 108] on div "TN-HN (Xe hàng)" at bounding box center [125, 105] width 185 height 17
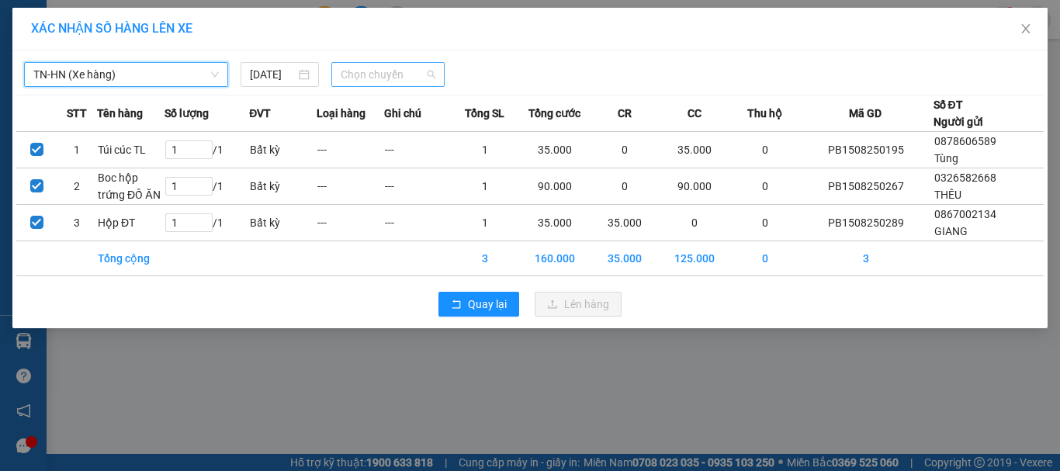
click at [426, 69] on span "Chọn chuyến" at bounding box center [388, 74] width 95 height 23
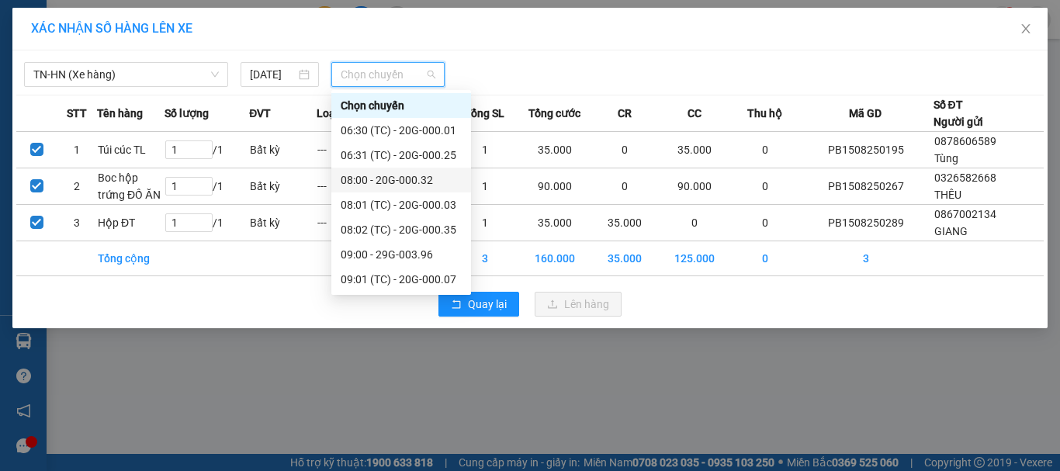
click at [416, 171] on div "08:00 - 20G-000.32" at bounding box center [401, 179] width 121 height 17
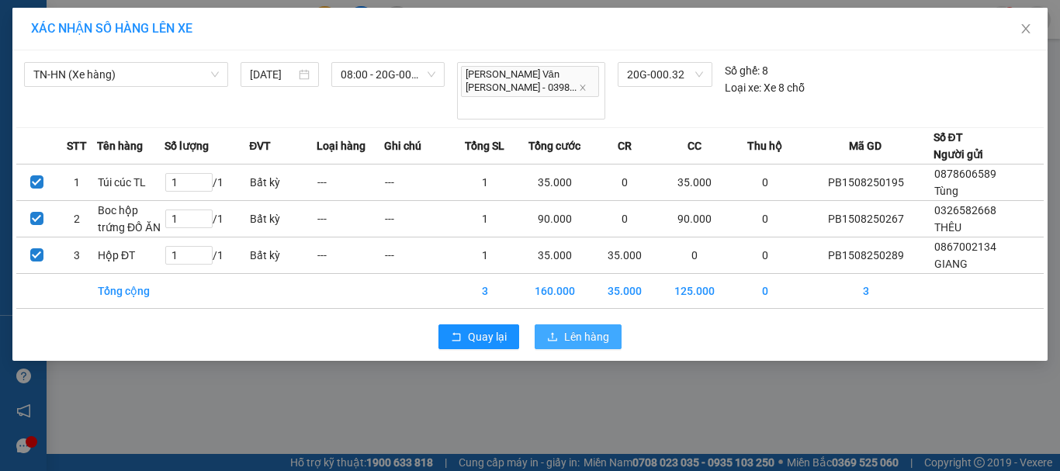
click at [597, 324] on button "Lên hàng" at bounding box center [578, 336] width 87 height 25
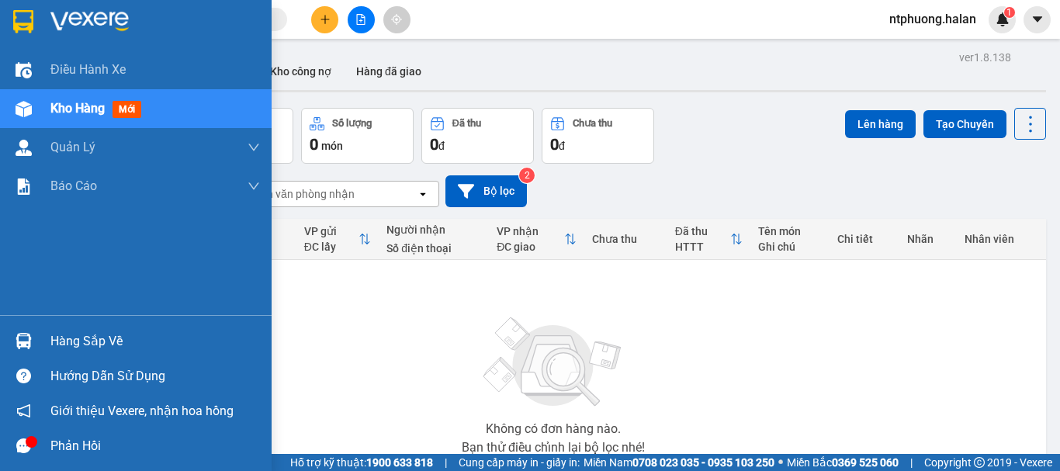
drag, startPoint x: 82, startPoint y: 332, endPoint x: 119, endPoint y: 334, distance: 36.5
click at [96, 332] on div "Hàng sắp về" at bounding box center [155, 341] width 210 height 23
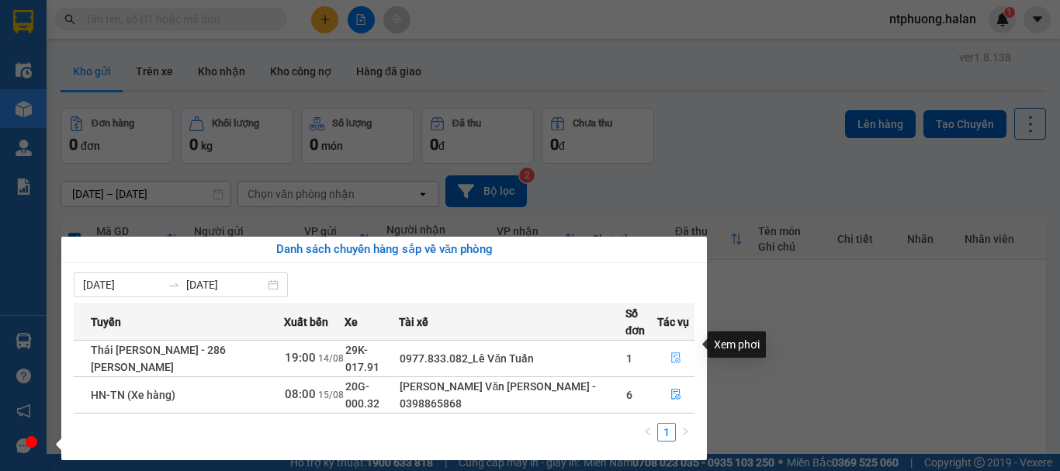
click at [671, 352] on icon "file-done" at bounding box center [675, 357] width 11 height 11
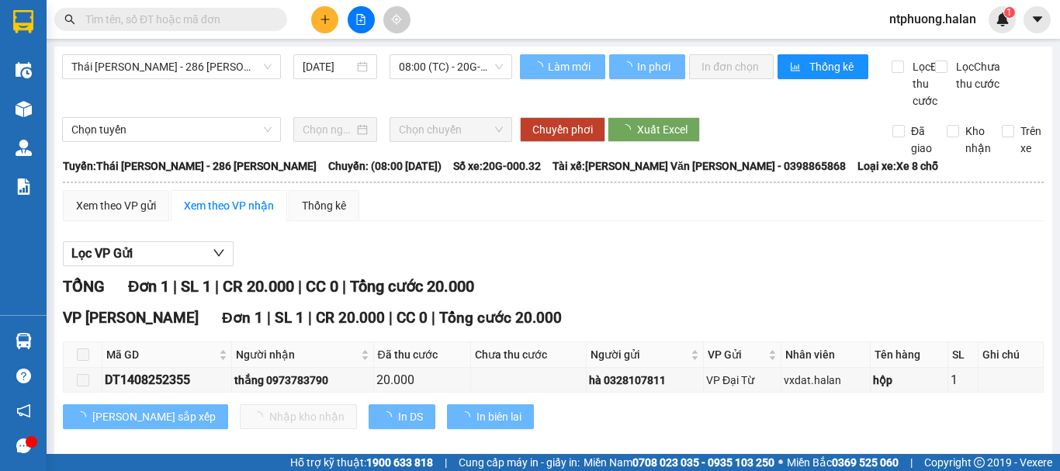
type input "[DATE]"
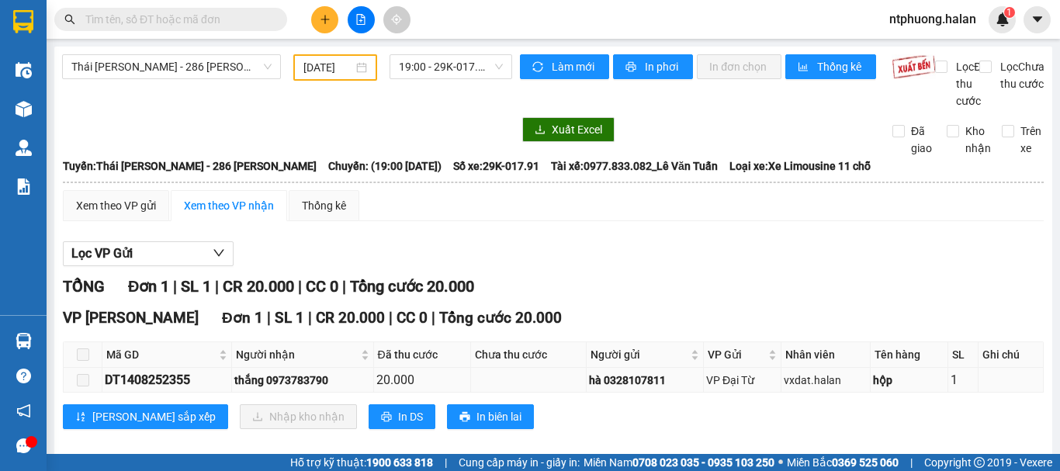
drag, startPoint x: 119, startPoint y: 360, endPoint x: 201, endPoint y: 361, distance: 81.5
click at [201, 370] on div "DT1408252355" at bounding box center [167, 379] width 124 height 19
click at [195, 21] on input "text" at bounding box center [176, 19] width 183 height 17
paste input "1408252355"
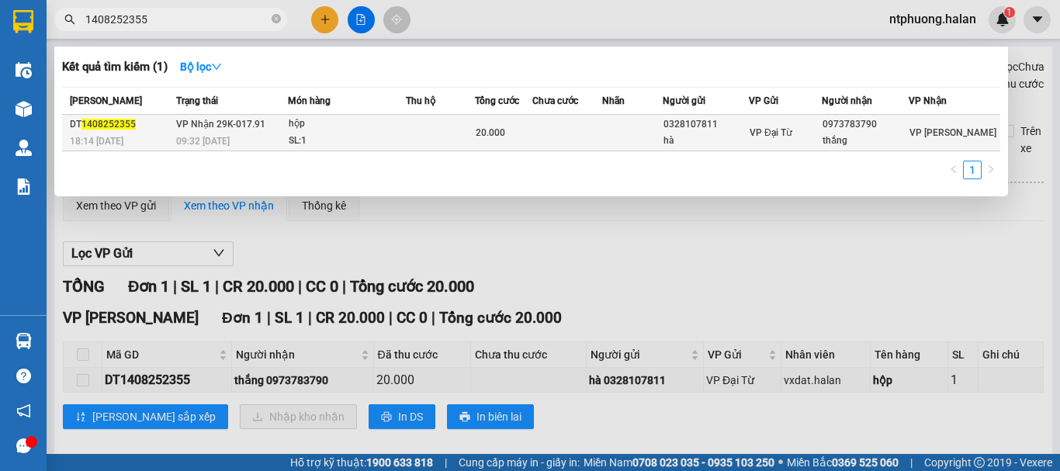
type input "1408252355"
click at [579, 140] on td at bounding box center [567, 133] width 71 height 36
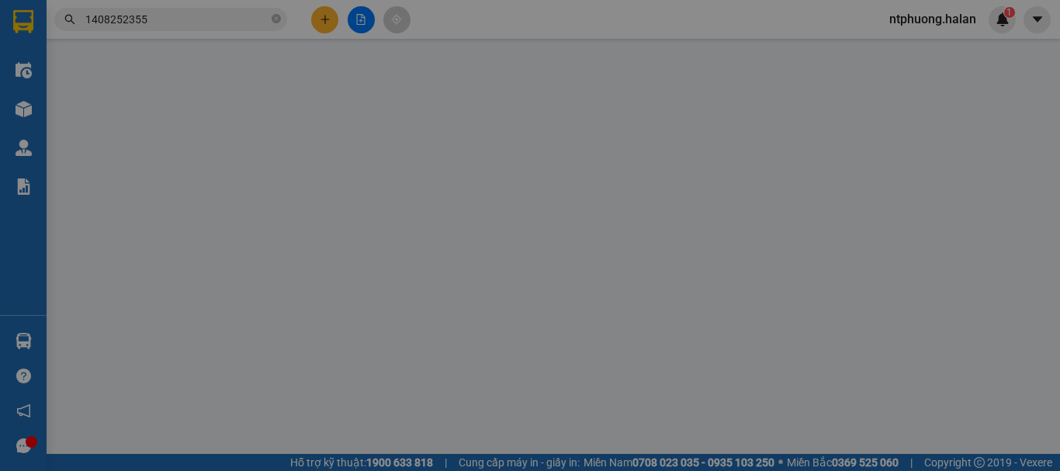
type input "0328107811"
type input "hà"
type input "0973783790"
type input "thắng"
type input "20.000"
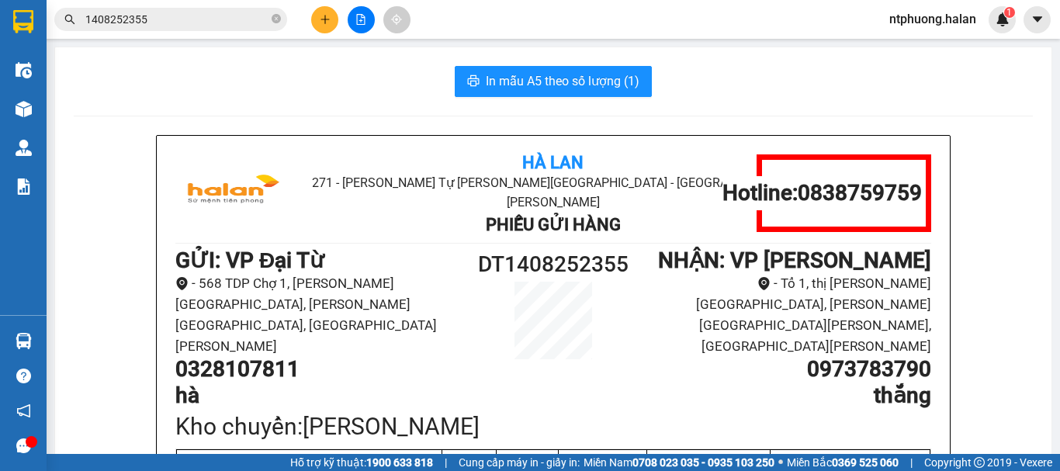
click at [999, 195] on div "Hà Lan 271 - [PERSON_NAME] Tự [PERSON_NAME][GEOGRAPHIC_DATA] Long - [GEOGRAPHIC…" at bounding box center [553, 467] width 959 height 665
click at [1006, 185] on div "Hà Lan 271 - [PERSON_NAME] Tự [PERSON_NAME][GEOGRAPHIC_DATA] Long - [GEOGRAPHIC…" at bounding box center [553, 467] width 959 height 665
click at [982, 185] on div "Hà Lan 271 - [PERSON_NAME] Tự [PERSON_NAME][GEOGRAPHIC_DATA] Long - [GEOGRAPHIC…" at bounding box center [553, 467] width 959 height 665
click at [980, 185] on div "Hà Lan 271 - [PERSON_NAME] Tự [PERSON_NAME][GEOGRAPHIC_DATA] Long - [GEOGRAPHIC…" at bounding box center [553, 467] width 959 height 665
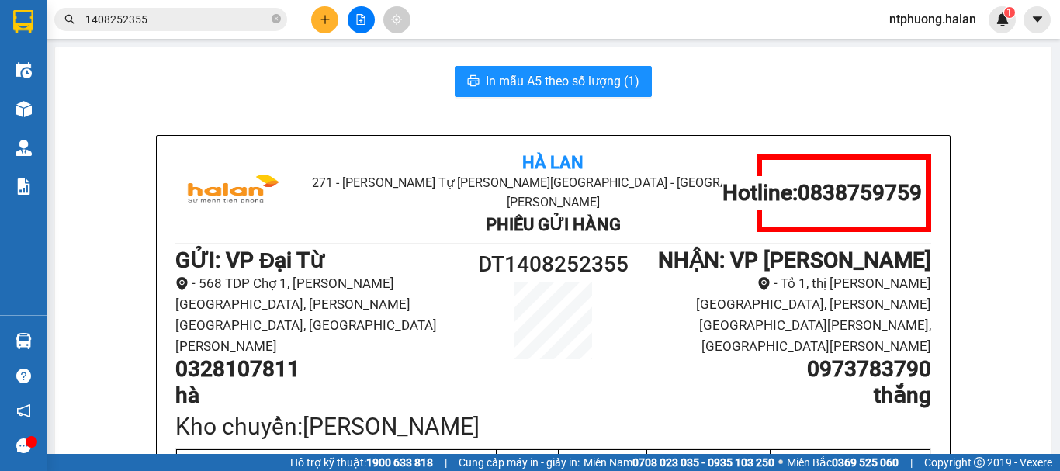
click at [1005, 282] on div "Hà Lan 271 - [PERSON_NAME] Tự [PERSON_NAME][GEOGRAPHIC_DATA] Long - [GEOGRAPHIC…" at bounding box center [553, 467] width 959 height 665
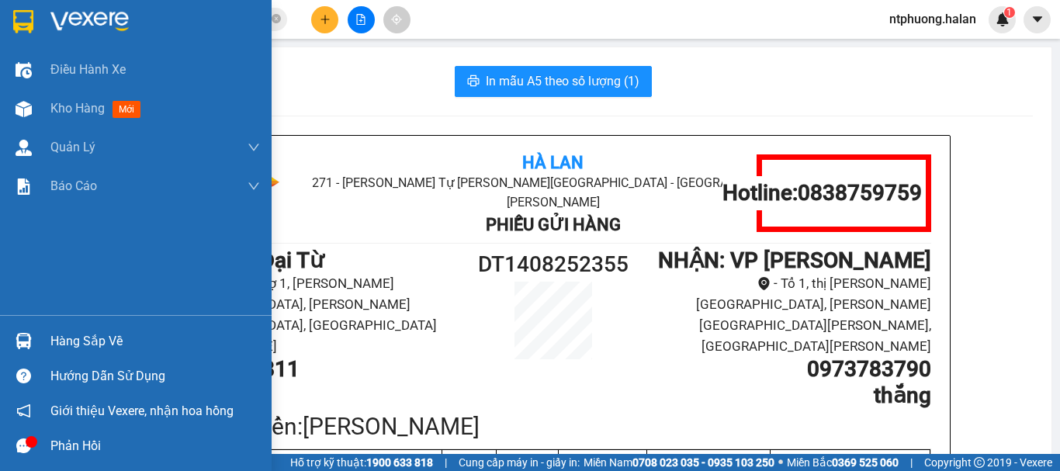
drag, startPoint x: 64, startPoint y: 338, endPoint x: 105, endPoint y: 338, distance: 41.1
click at [68, 338] on div "Hàng sắp về" at bounding box center [155, 341] width 210 height 23
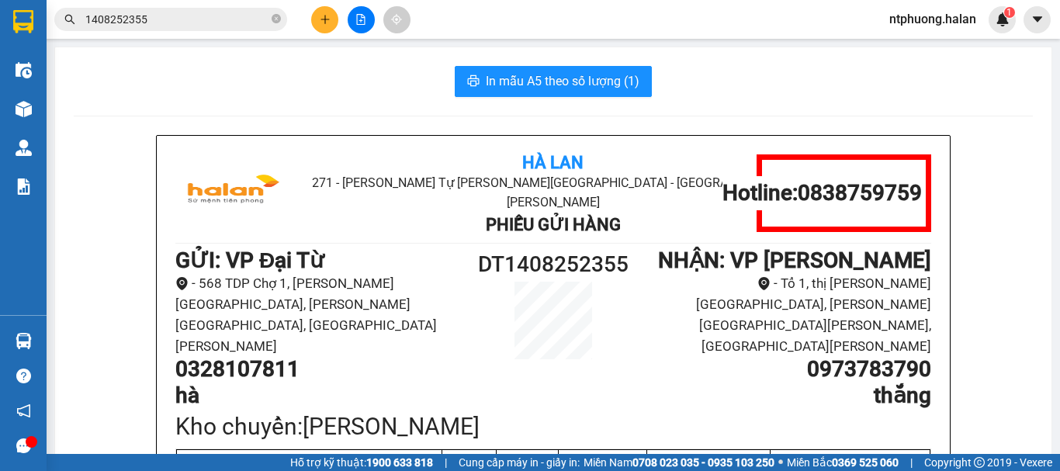
click at [1027, 341] on section "Kết quả [PERSON_NAME] ( 1 ) Bộ lọc Mã ĐH Trạng thái Món hàng Thu hộ Tổng [PERSO…" at bounding box center [530, 235] width 1060 height 471
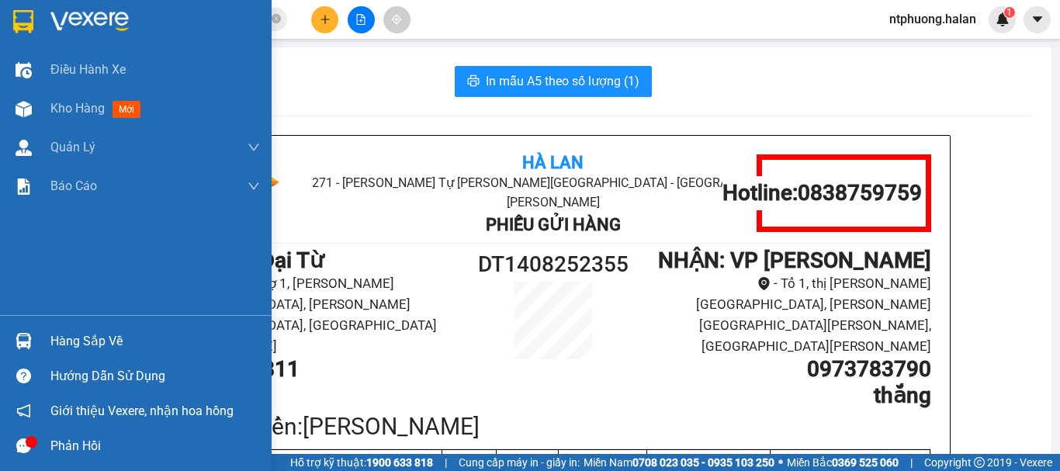
click at [96, 343] on div "Hàng sắp về" at bounding box center [155, 341] width 210 height 23
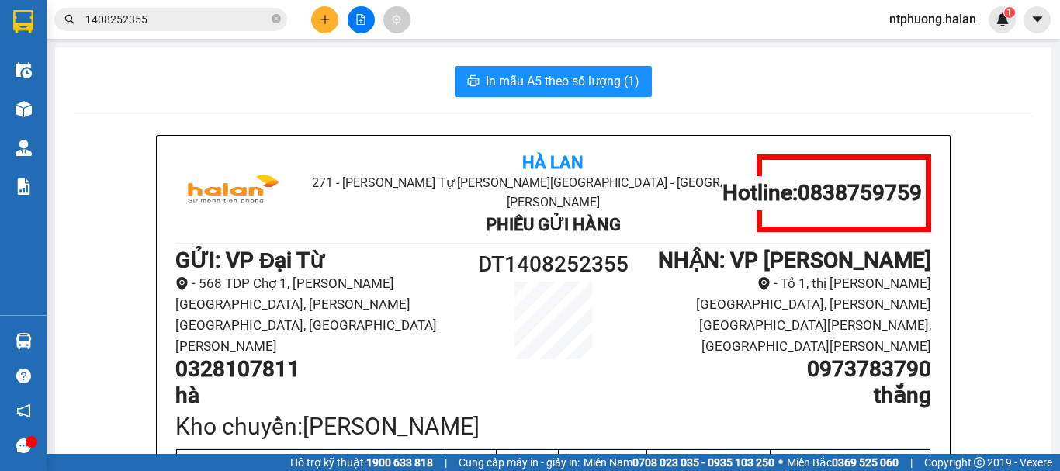
drag, startPoint x: 1001, startPoint y: 314, endPoint x: 970, endPoint y: 311, distance: 31.2
click at [1000, 314] on section "Kết quả [PERSON_NAME] ( 1 ) Bộ lọc Mã ĐH Trạng thái Món hàng Thu hộ Tổng [PERSO…" at bounding box center [530, 235] width 1060 height 471
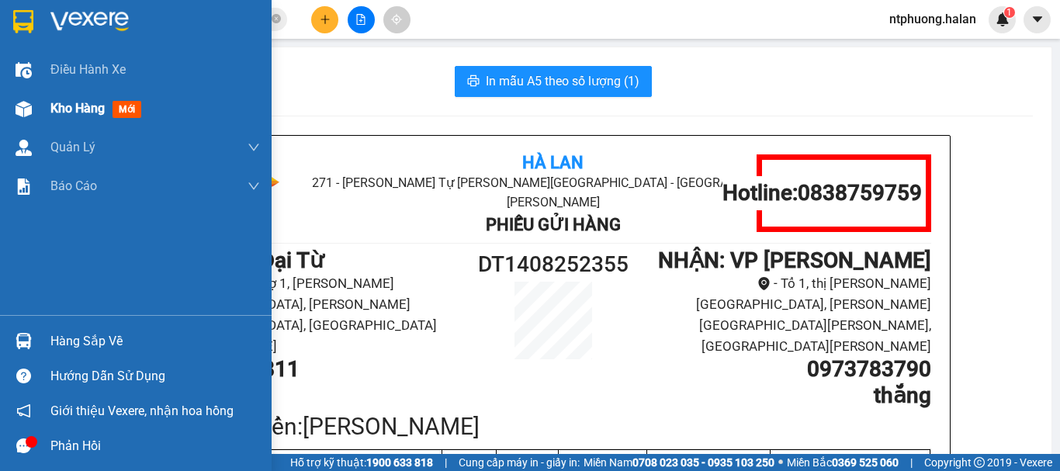
click at [79, 117] on div "Kho hàng mới" at bounding box center [155, 108] width 210 height 39
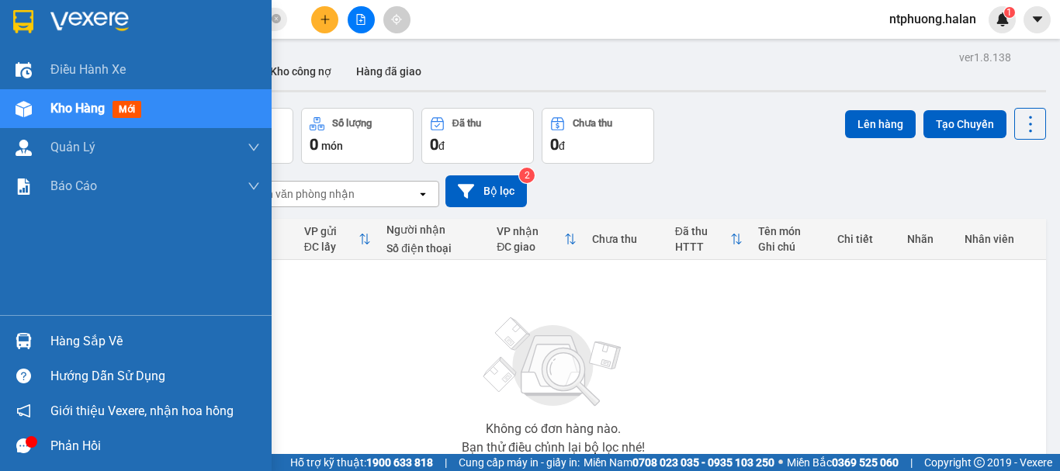
drag, startPoint x: 103, startPoint y: 346, endPoint x: 123, endPoint y: 345, distance: 19.5
click at [105, 346] on div "Hàng sắp về" at bounding box center [155, 341] width 210 height 23
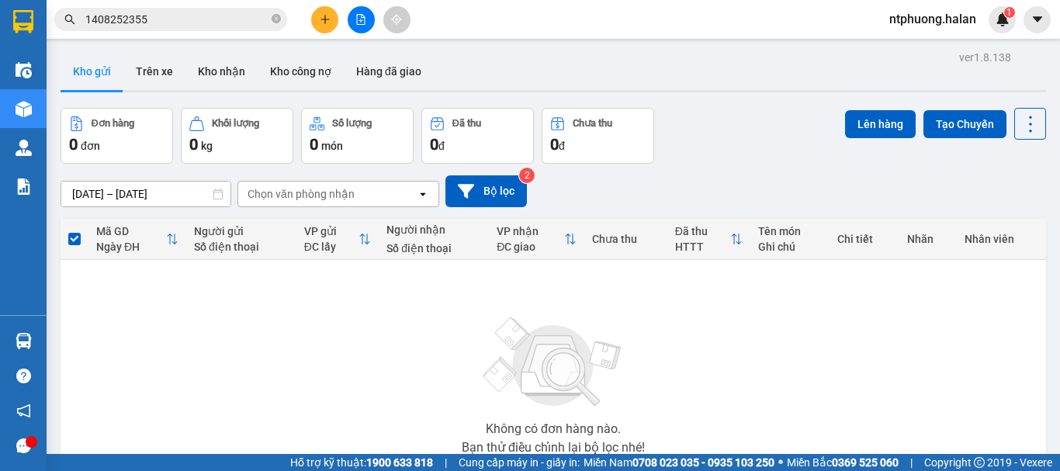
click at [875, 347] on section "Kết quả [PERSON_NAME] ( 1 ) Bộ lọc Mã ĐH Trạng thái Món hàng Thu hộ Tổng [PERSO…" at bounding box center [530, 235] width 1060 height 471
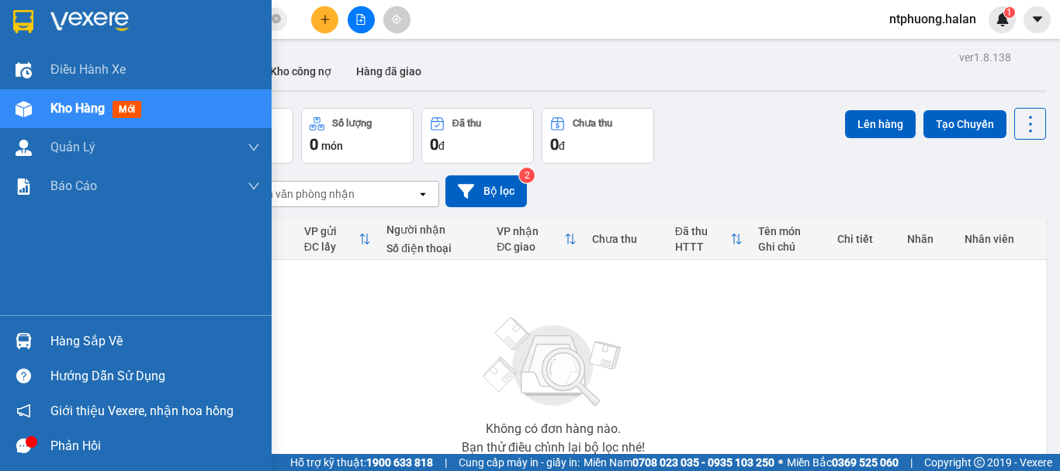
drag, startPoint x: 71, startPoint y: 338, endPoint x: 286, endPoint y: 355, distance: 215.5
click at [116, 345] on div "Hàng sắp về" at bounding box center [155, 341] width 210 height 23
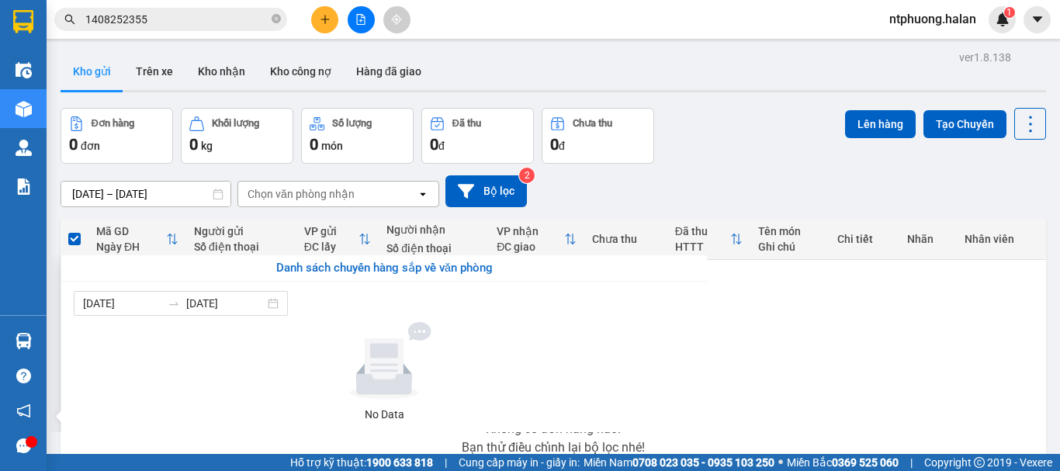
drag, startPoint x: 765, startPoint y: 330, endPoint x: 757, endPoint y: 328, distance: 8.7
click at [764, 329] on section "Kết quả [PERSON_NAME] ( 1 ) Bộ lọc Mã ĐH Trạng thái Món hàng Thu hộ Tổng [PERSO…" at bounding box center [530, 235] width 1060 height 471
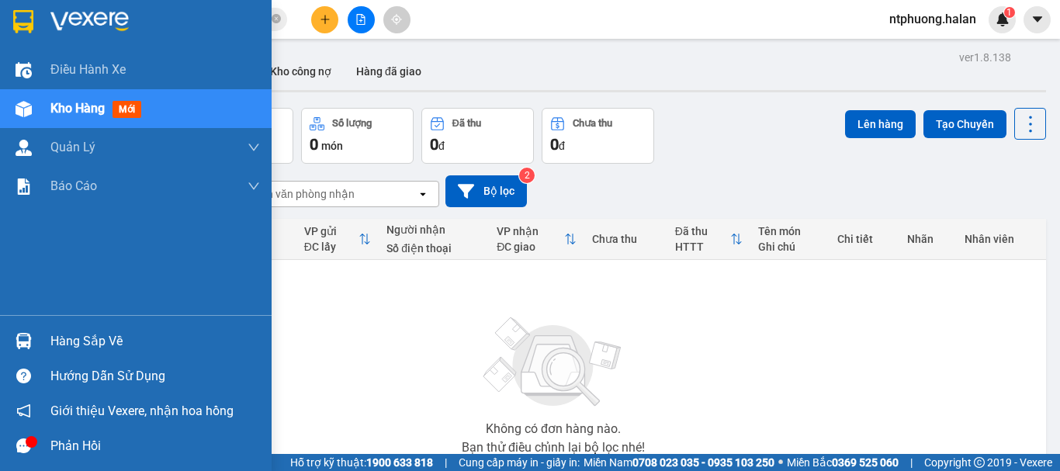
click at [88, 101] on span "Kho hàng" at bounding box center [77, 108] width 54 height 15
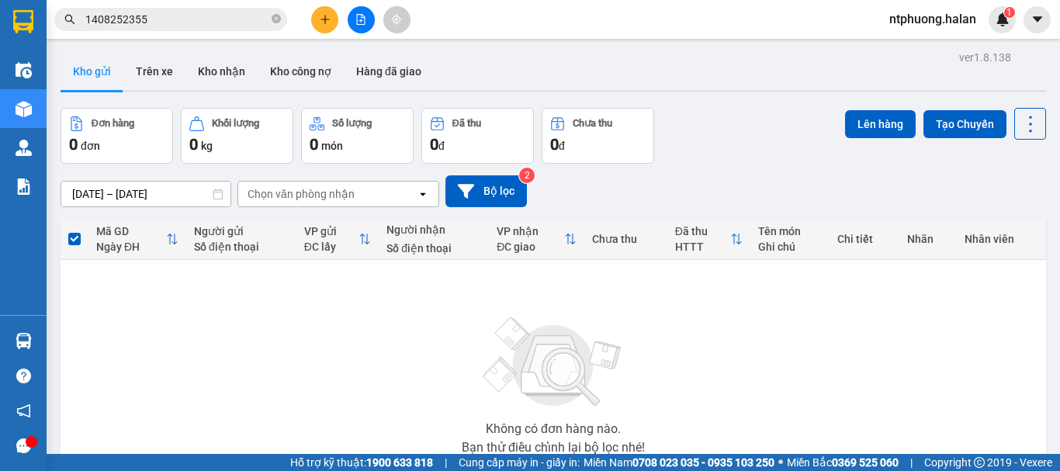
drag, startPoint x: 909, startPoint y: 283, endPoint x: 643, endPoint y: 244, distance: 268.3
click at [863, 275] on div "Không có đơn hàng nào. Bạn thử điều chỉnh lại bộ lọc nhé!" at bounding box center [553, 381] width 970 height 233
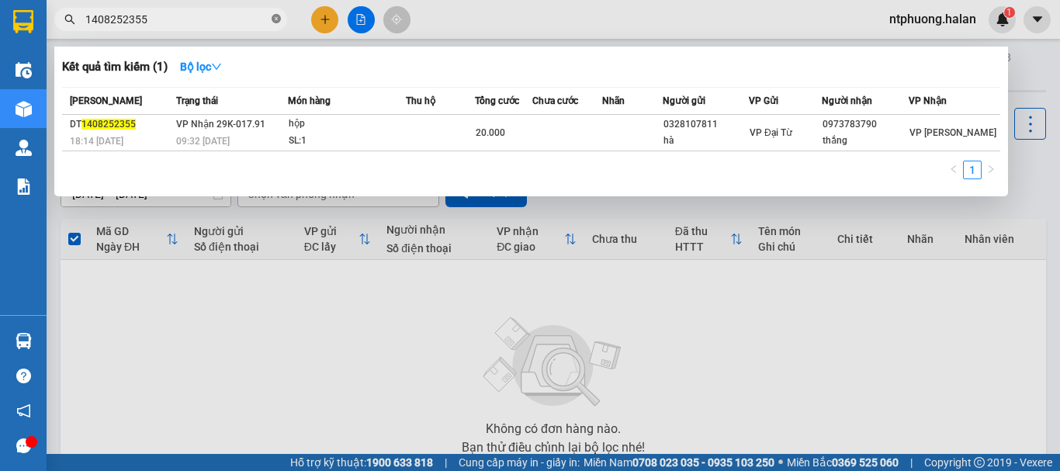
drag, startPoint x: 279, startPoint y: 19, endPoint x: 268, endPoint y: 18, distance: 11.7
click at [279, 19] on icon "close-circle" at bounding box center [276, 18] width 9 height 9
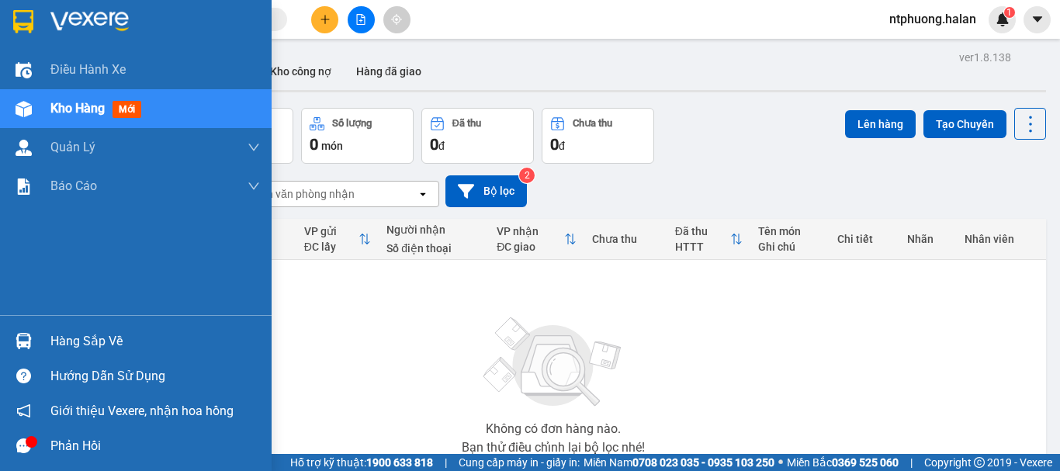
drag, startPoint x: 97, startPoint y: 347, endPoint x: 397, endPoint y: 336, distance: 300.5
click at [112, 344] on div "Hàng sắp về" at bounding box center [155, 341] width 210 height 23
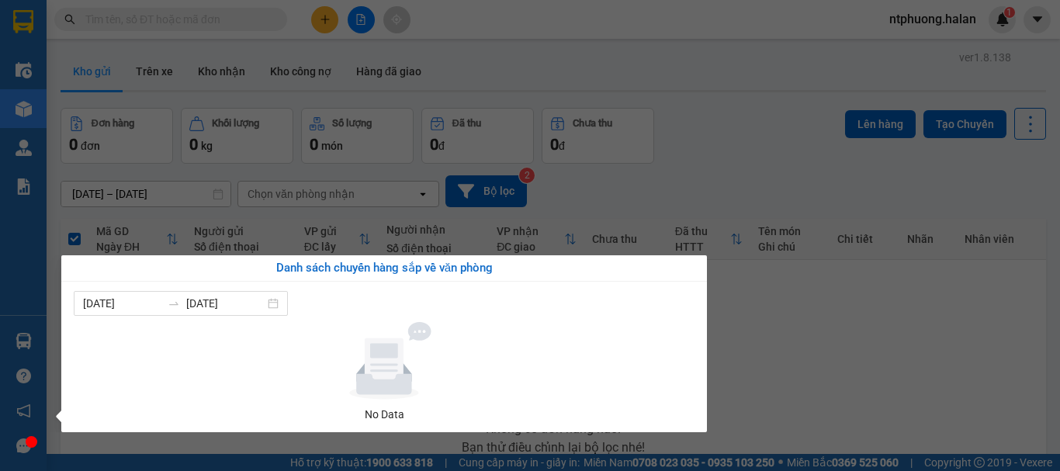
click at [874, 299] on section "Kết quả [PERSON_NAME] ( 1 ) Bộ lọc Mã ĐH Trạng thái Món hàng Thu hộ Tổng [PERSO…" at bounding box center [530, 235] width 1060 height 471
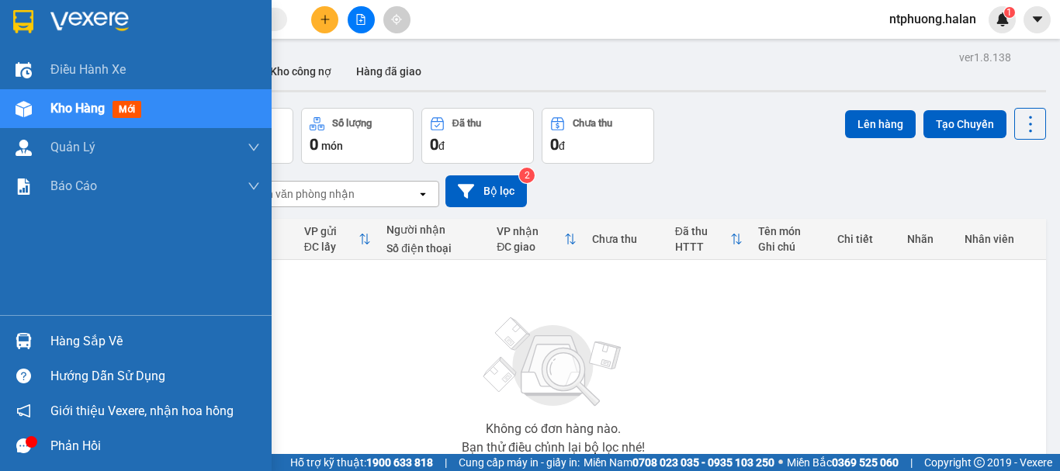
drag, startPoint x: 85, startPoint y: 351, endPoint x: 124, endPoint y: 345, distance: 40.1
click at [86, 350] on div "Hàng sắp về" at bounding box center [155, 341] width 210 height 23
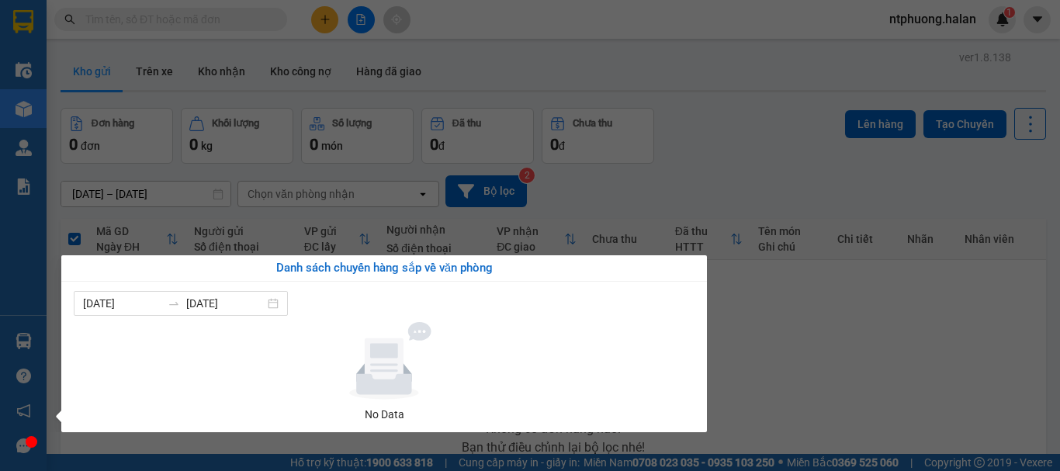
click at [808, 307] on section "Kết quả [PERSON_NAME] ( 1 ) Bộ lọc Mã ĐH Trạng thái Món hàng Thu hộ Tổng [PERSO…" at bounding box center [530, 235] width 1060 height 471
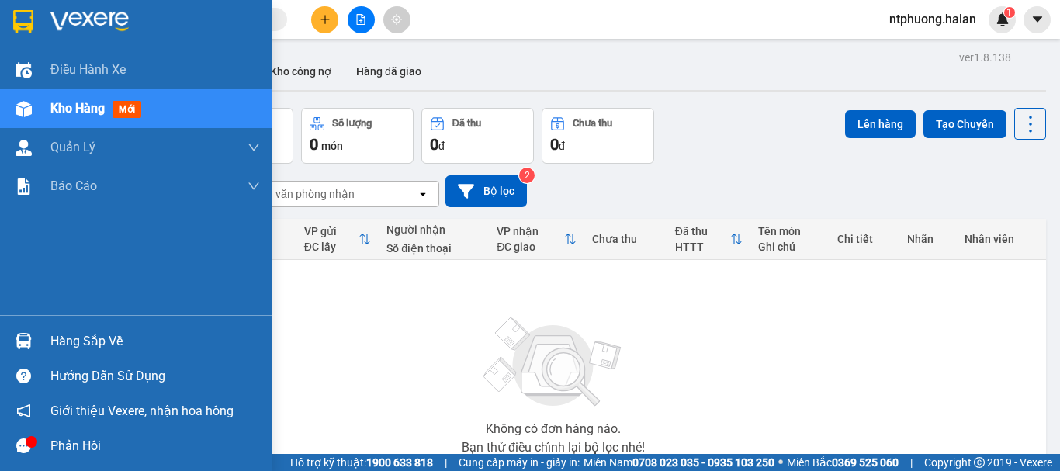
drag, startPoint x: 84, startPoint y: 335, endPoint x: 177, endPoint y: 325, distance: 93.7
click at [88, 336] on div "Hàng sắp về" at bounding box center [155, 341] width 210 height 23
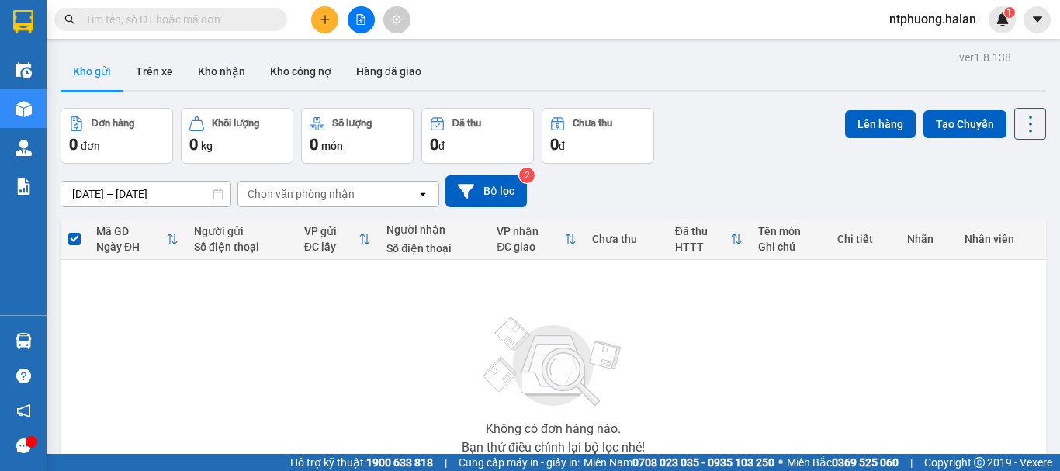
drag, startPoint x: 862, startPoint y: 256, endPoint x: 355, endPoint y: 121, distance: 524.4
click at [789, 234] on section "Kết quả [PERSON_NAME] ( 1 ) Bộ lọc Mã ĐH Trạng thái Món hàng Thu hộ Tổng [PERSO…" at bounding box center [530, 235] width 1060 height 471
click at [154, 68] on button "Trên xe" at bounding box center [154, 71] width 62 height 37
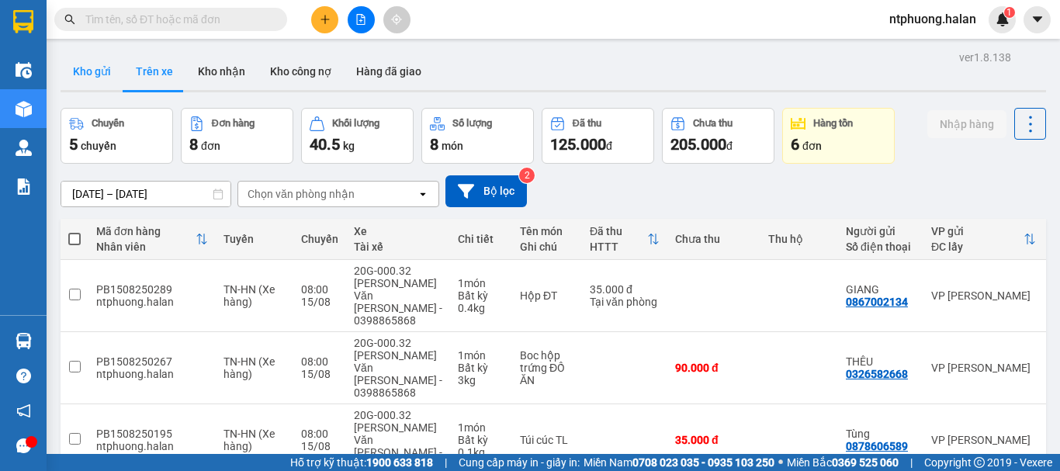
click at [94, 72] on button "Kho gửi" at bounding box center [92, 71] width 63 height 37
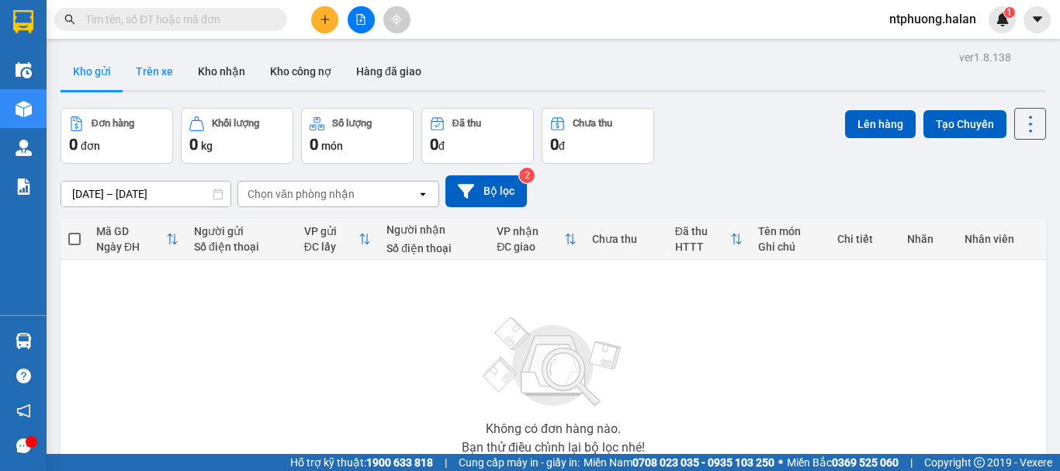
click at [153, 73] on button "Trên xe" at bounding box center [154, 71] width 62 height 37
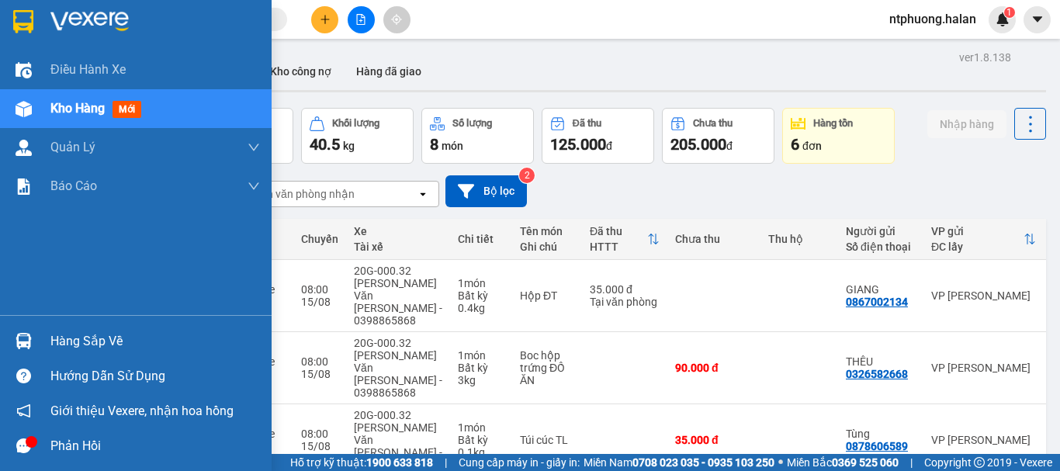
click at [59, 446] on div "Phản hồi" at bounding box center [155, 446] width 210 height 23
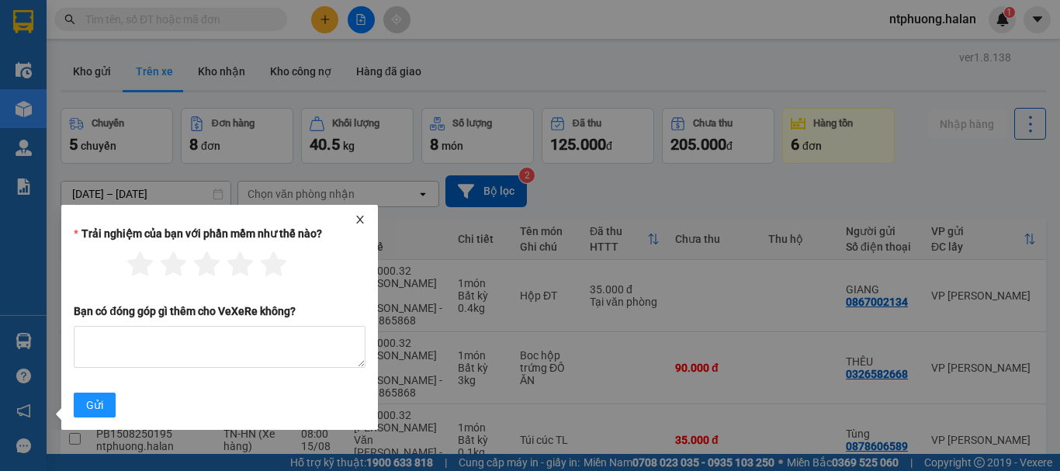
click at [360, 216] on icon "close" at bounding box center [360, 219] width 11 height 11
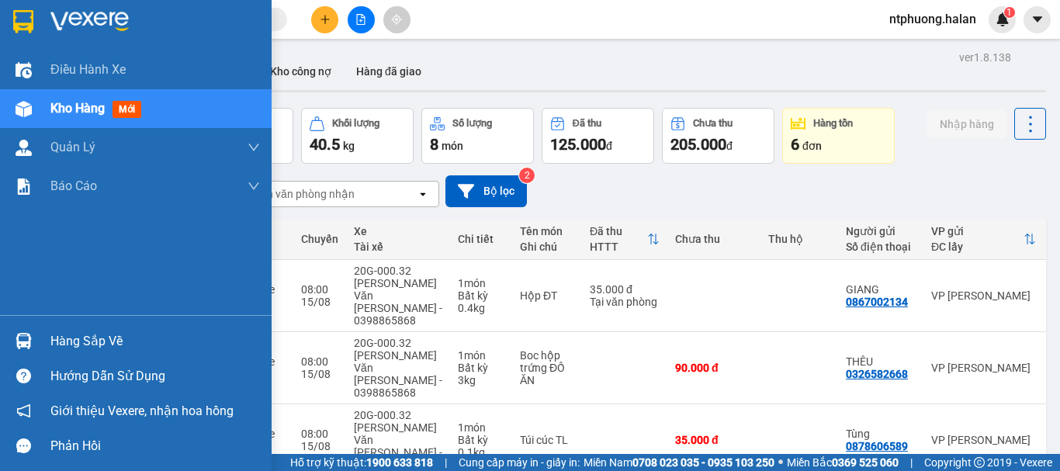
drag, startPoint x: 64, startPoint y: 340, endPoint x: 142, endPoint y: 337, distance: 77.7
click at [67, 338] on div "Hàng sắp về" at bounding box center [155, 341] width 210 height 23
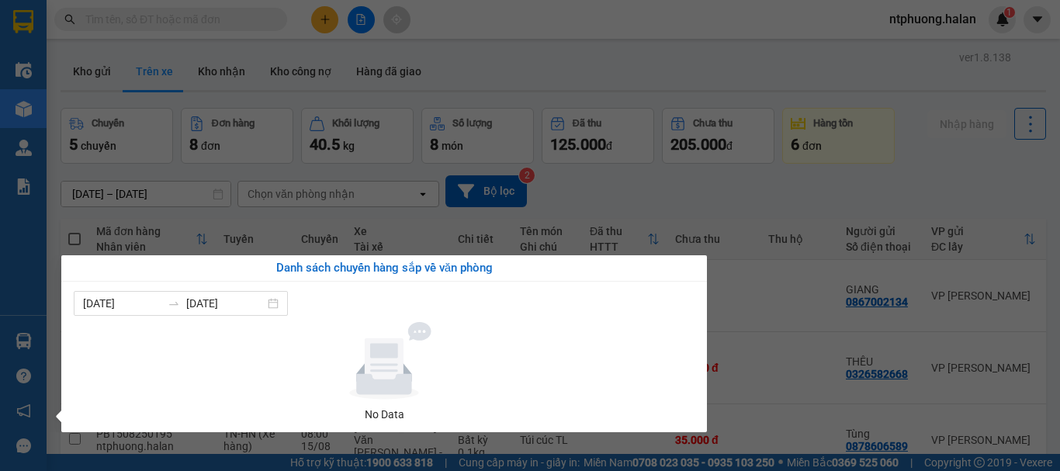
click at [797, 299] on section "Kết quả [PERSON_NAME] ( 1 ) Bộ lọc Mã ĐH Trạng thái Món hàng Thu hộ Tổng [PERSO…" at bounding box center [530, 235] width 1060 height 471
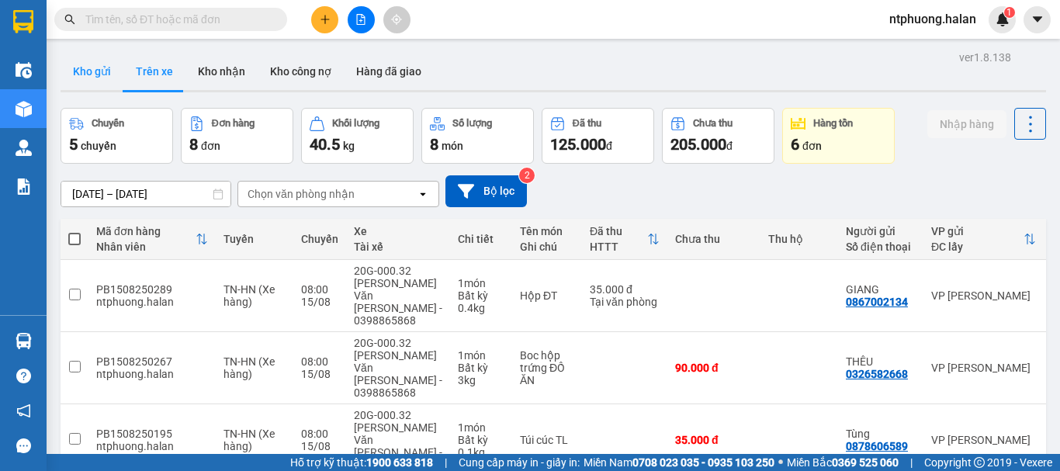
click at [93, 68] on button "Kho gửi" at bounding box center [92, 71] width 63 height 37
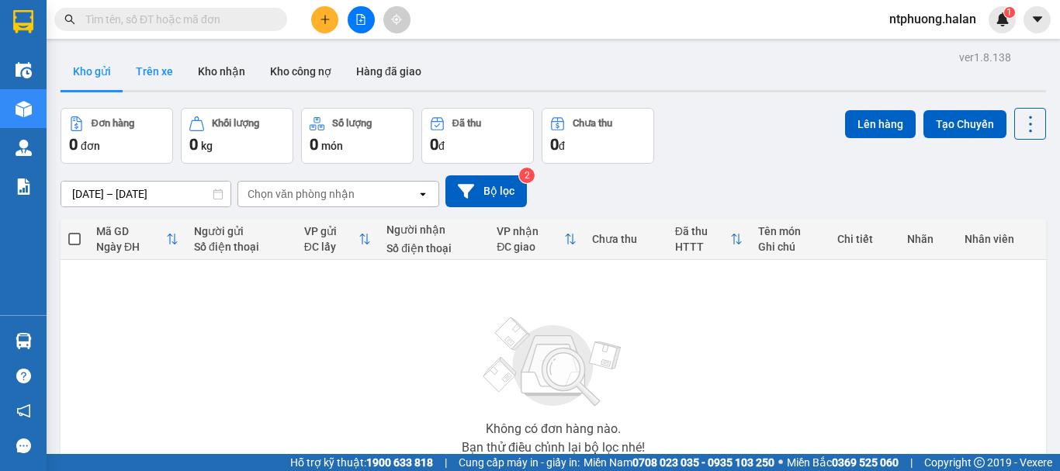
click at [158, 79] on button "Trên xe" at bounding box center [154, 71] width 62 height 37
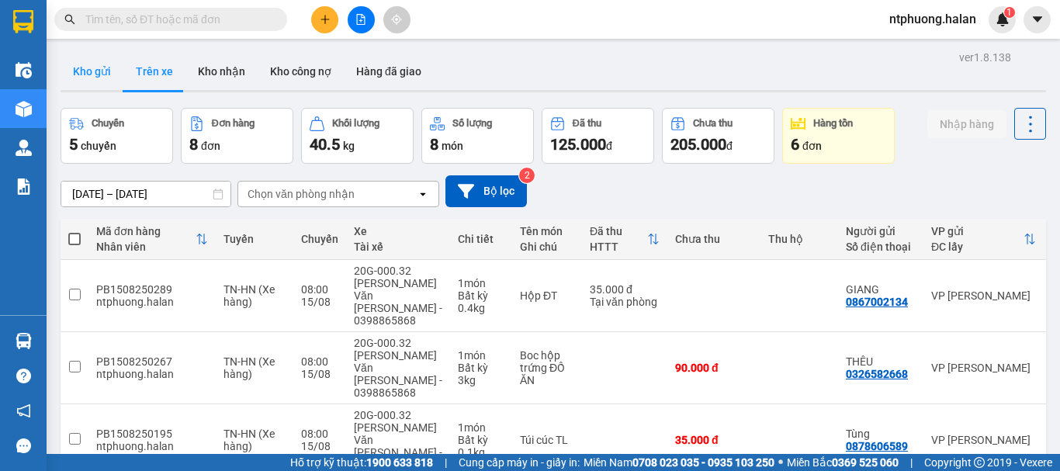
click at [95, 71] on button "Kho gửi" at bounding box center [92, 71] width 63 height 37
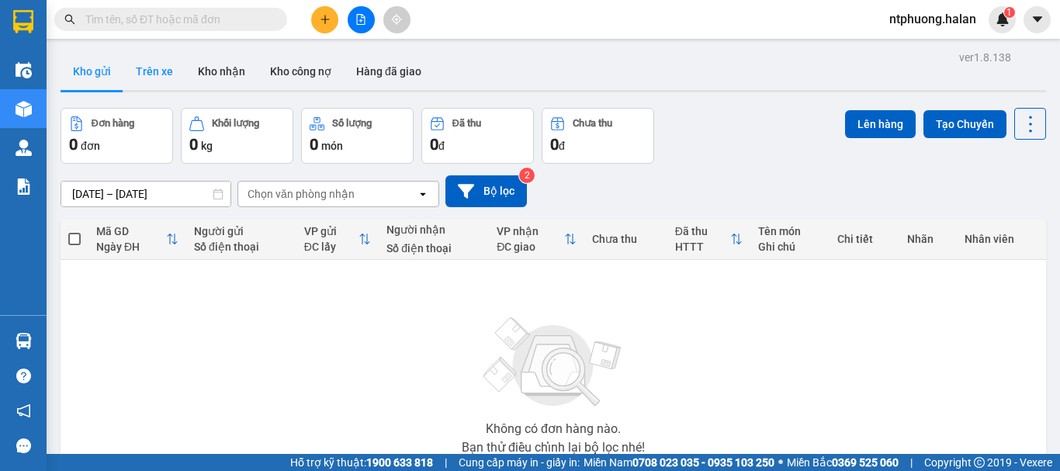
click at [158, 73] on button "Trên xe" at bounding box center [154, 71] width 62 height 37
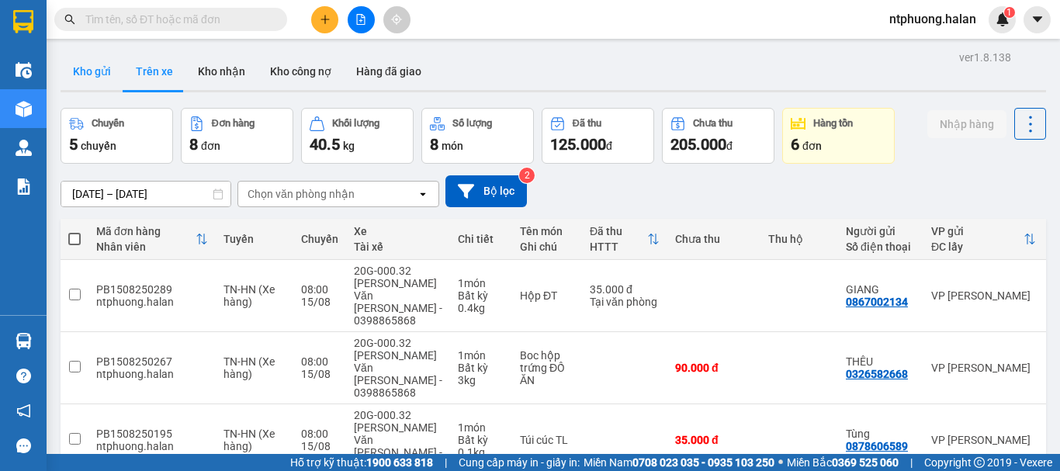
click at [91, 73] on button "Kho gửi" at bounding box center [92, 71] width 63 height 37
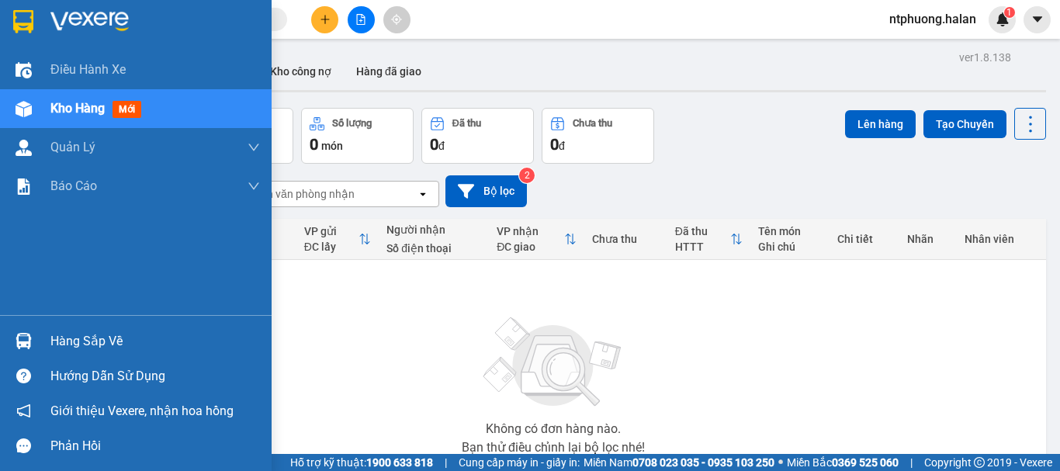
click at [71, 341] on div "Hàng sắp về" at bounding box center [155, 341] width 210 height 23
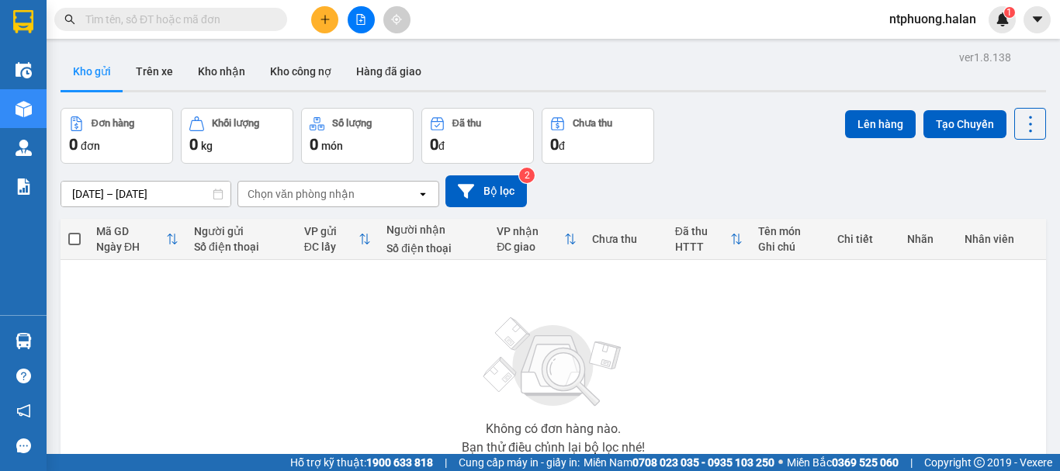
click at [819, 327] on section "Kết quả [PERSON_NAME] ( 1 ) Bộ lọc Mã ĐH Trạng thái Món hàng Thu hộ Tổng [PERSO…" at bounding box center [530, 235] width 1060 height 471
click at [164, 71] on button "Trên xe" at bounding box center [154, 71] width 62 height 37
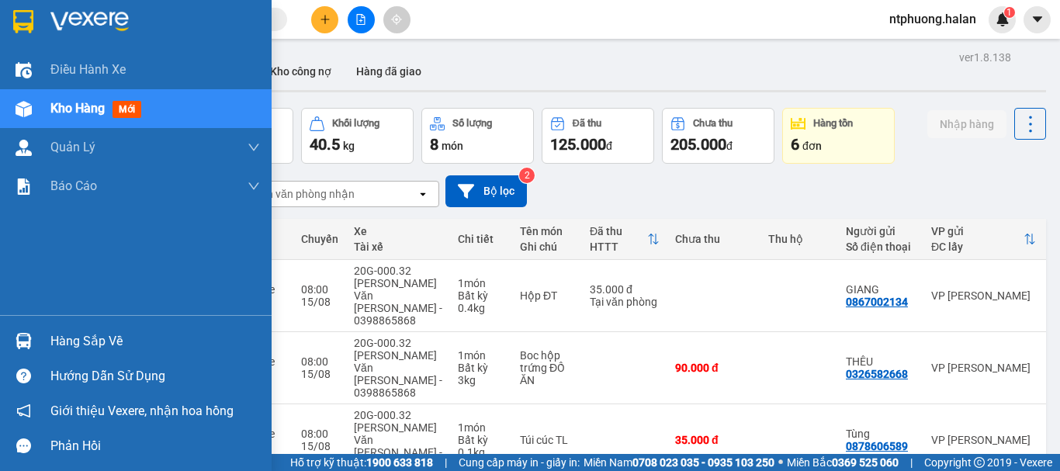
click at [69, 345] on div "Hàng sắp về" at bounding box center [155, 341] width 210 height 23
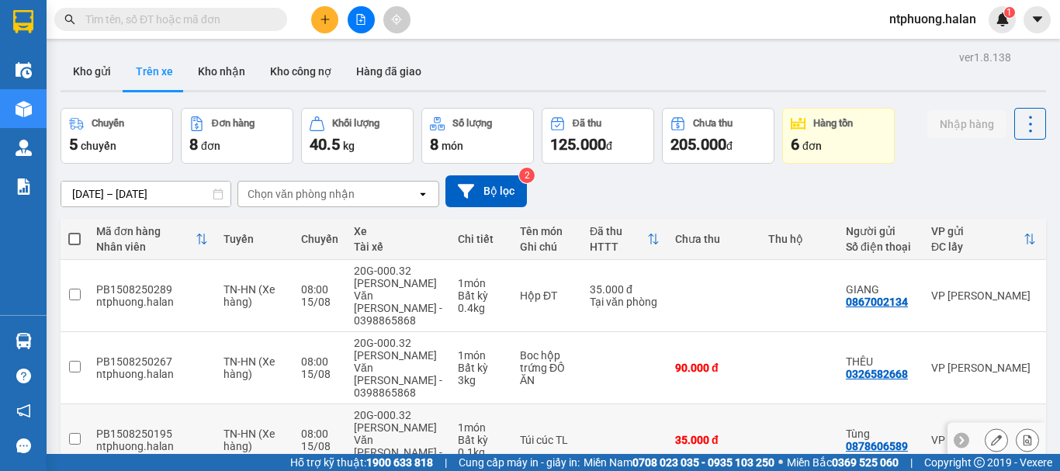
click at [800, 391] on section "Kết quả [PERSON_NAME] ( 1 ) Bộ lọc Mã ĐH Trạng thái Món hàng Thu hộ Tổng [PERSO…" at bounding box center [530, 235] width 1060 height 471
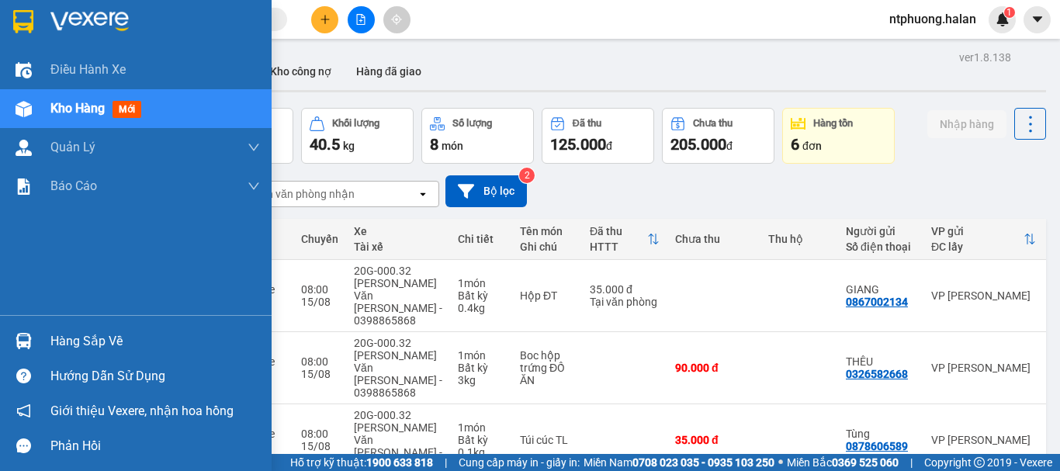
click at [88, 351] on div "Hàng sắp về" at bounding box center [155, 341] width 210 height 23
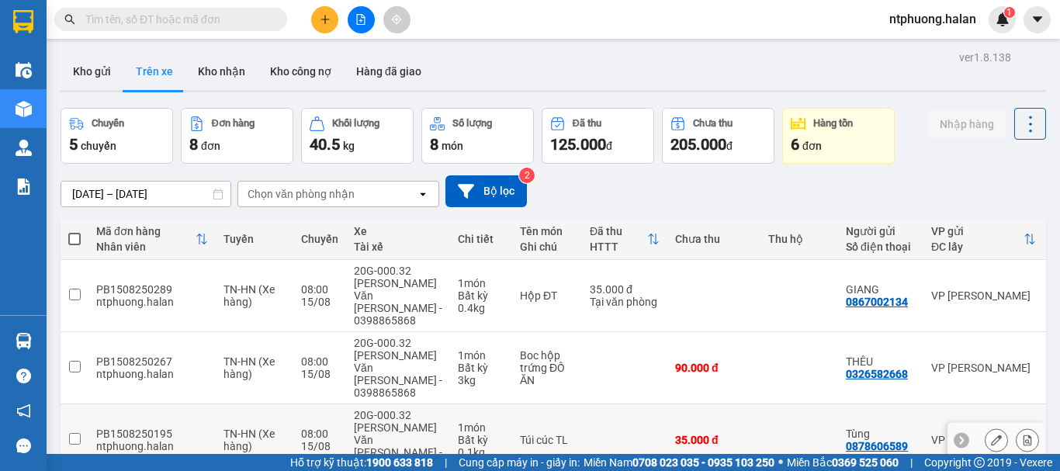
click at [732, 386] on section "Kết quả [PERSON_NAME] ( 1 ) Bộ lọc Mã ĐH Trạng thái Món hàng Thu hộ Tổng [PERSO…" at bounding box center [530, 235] width 1060 height 471
click at [199, 16] on input "text" at bounding box center [176, 19] width 183 height 17
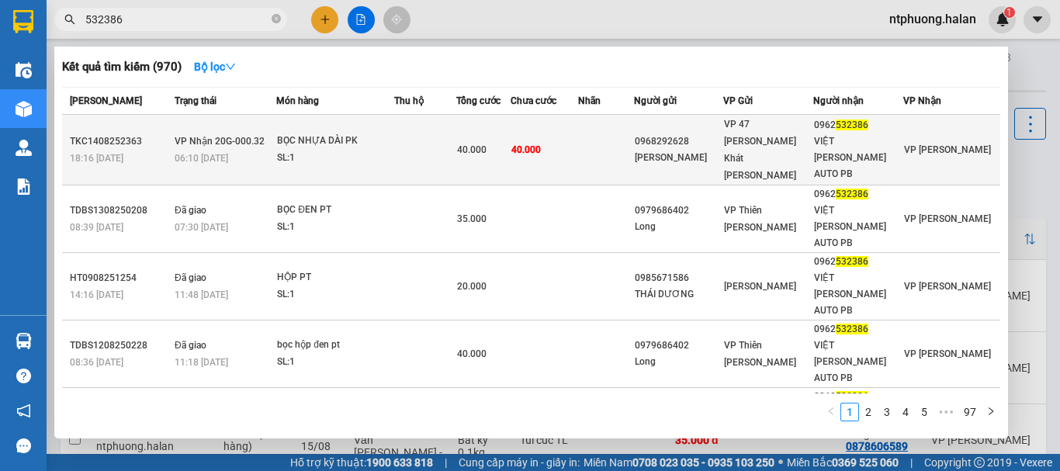
type input "532386"
click at [393, 133] on div "BỌC NHỰA DÀI PK" at bounding box center [335, 141] width 116 height 17
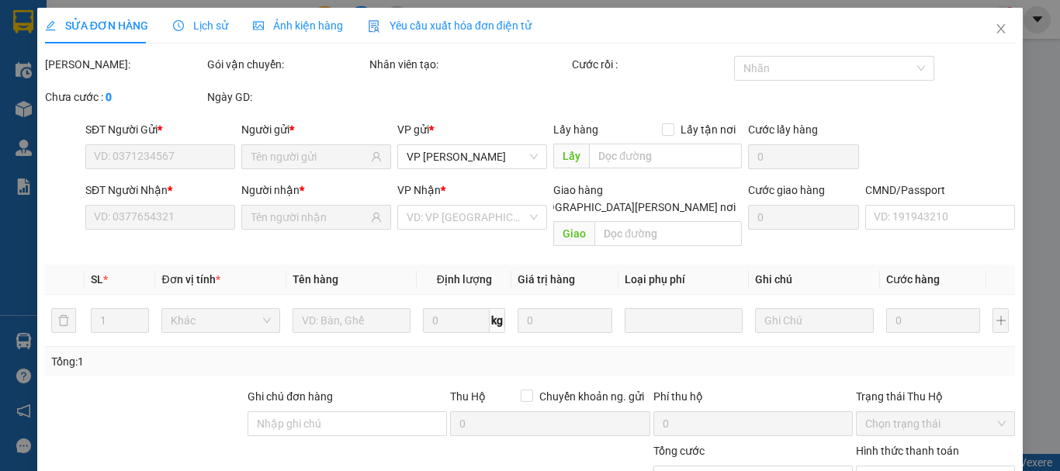
type input "0968292628"
type input "[PERSON_NAME]"
type input "0962532386"
type input "VIỆT [PERSON_NAME] AUTO PB"
type input "40.000"
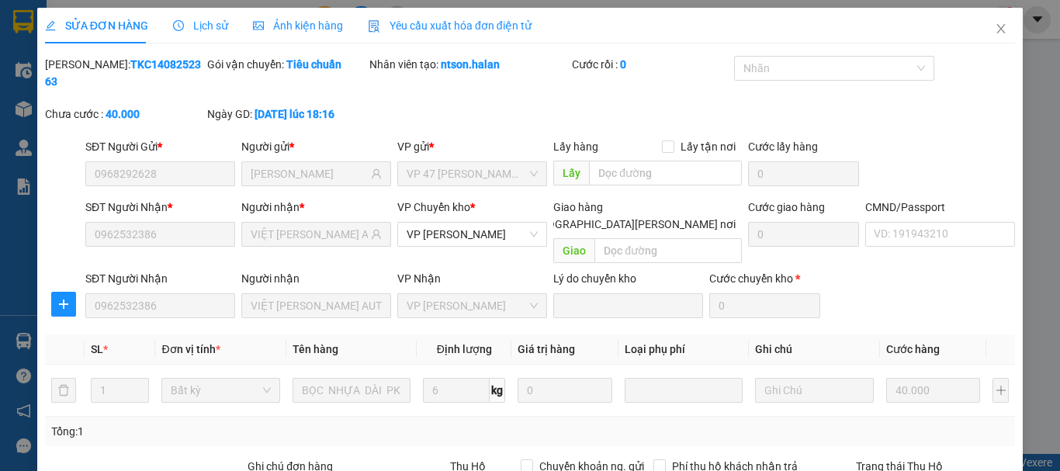
click at [887, 375] on div "Tại văn phòng" at bounding box center [926, 383] width 139 height 17
type input "0"
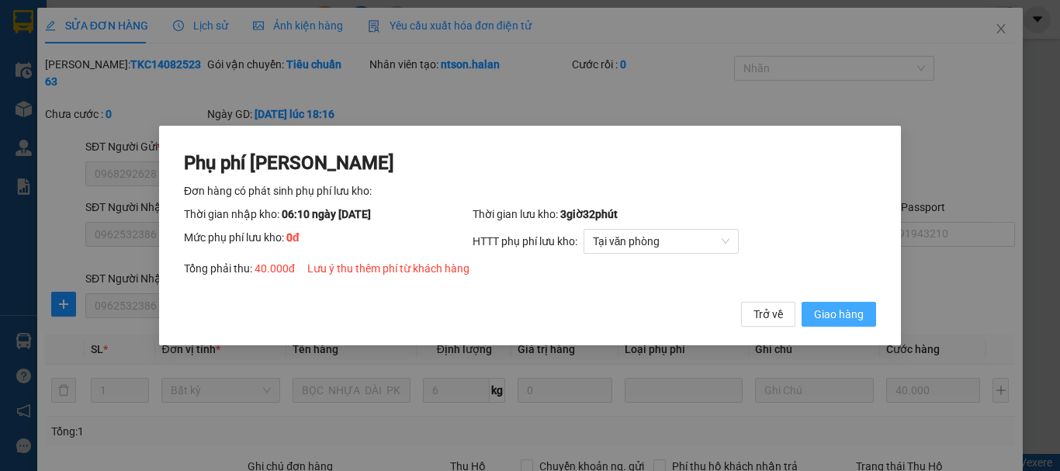
click at [838, 312] on span "Giao hàng" at bounding box center [839, 314] width 50 height 17
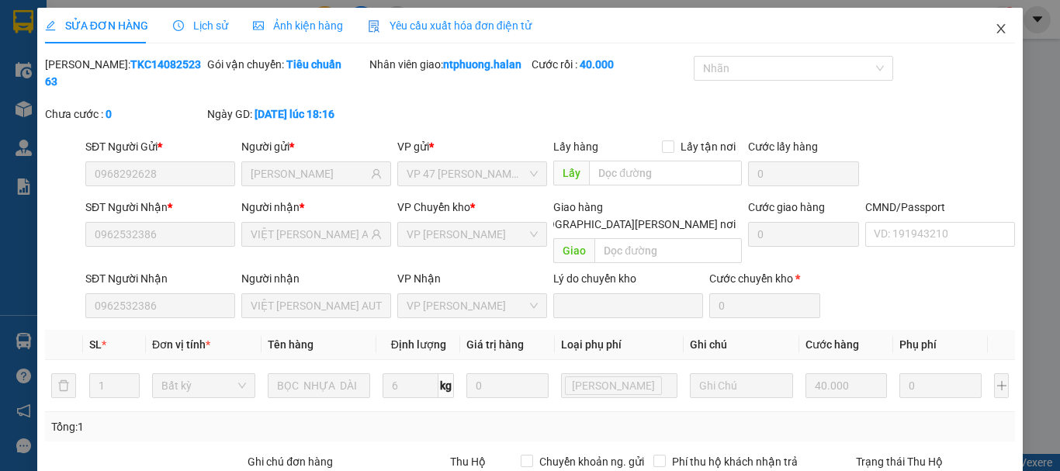
click at [995, 23] on icon "close" at bounding box center [1001, 29] width 12 height 12
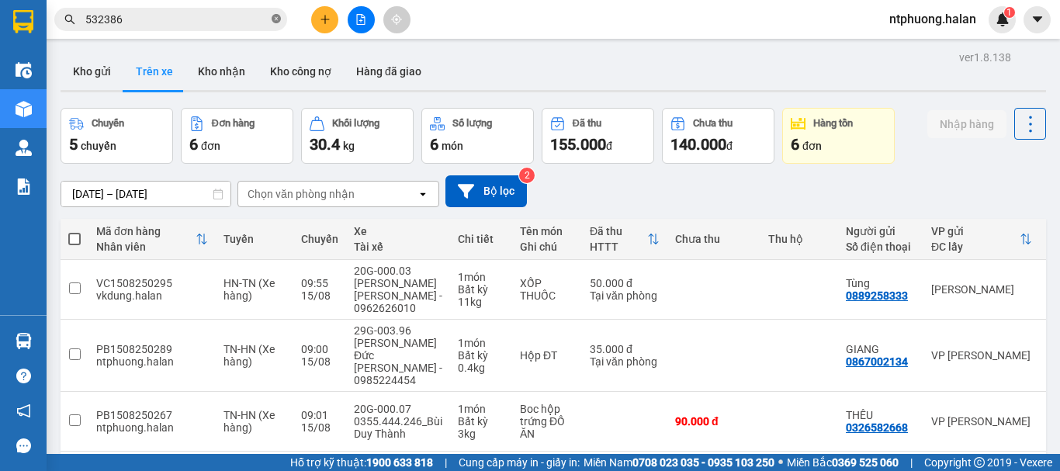
click at [275, 17] on icon "close-circle" at bounding box center [276, 18] width 9 height 9
click at [215, 21] on input "text" at bounding box center [176, 19] width 183 height 17
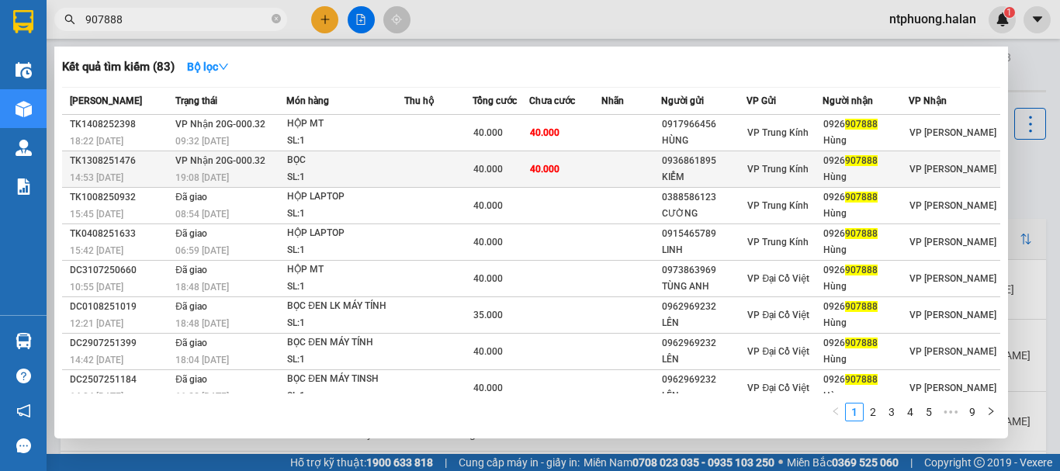
type input "907888"
click at [383, 184] on div "SL: 1" at bounding box center [345, 177] width 116 height 17
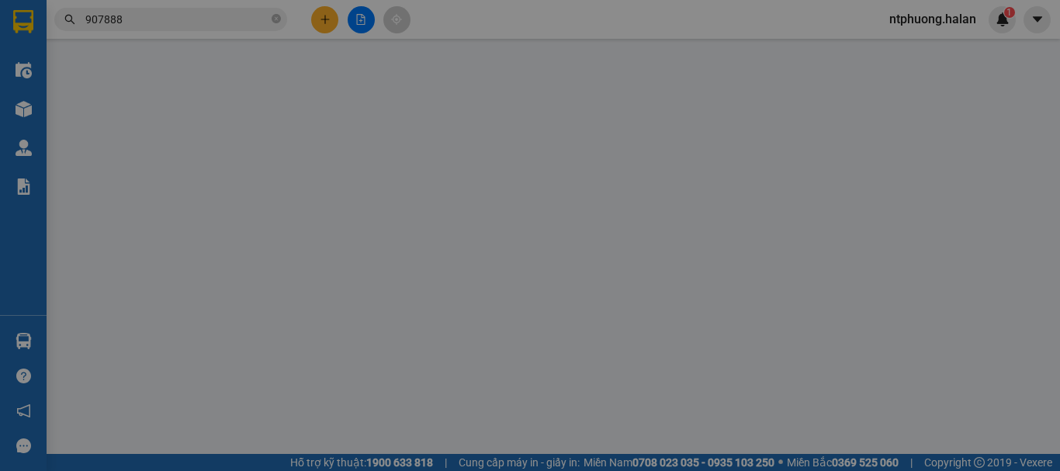
type input "0936861895"
type input "KIỂM"
type input "0926907888"
type input "Hùng"
type input "40.000"
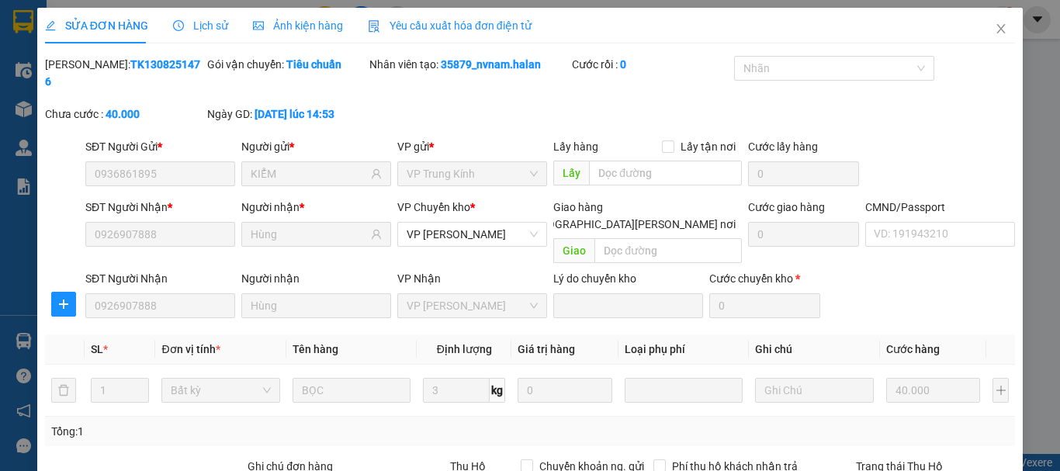
type input "0"
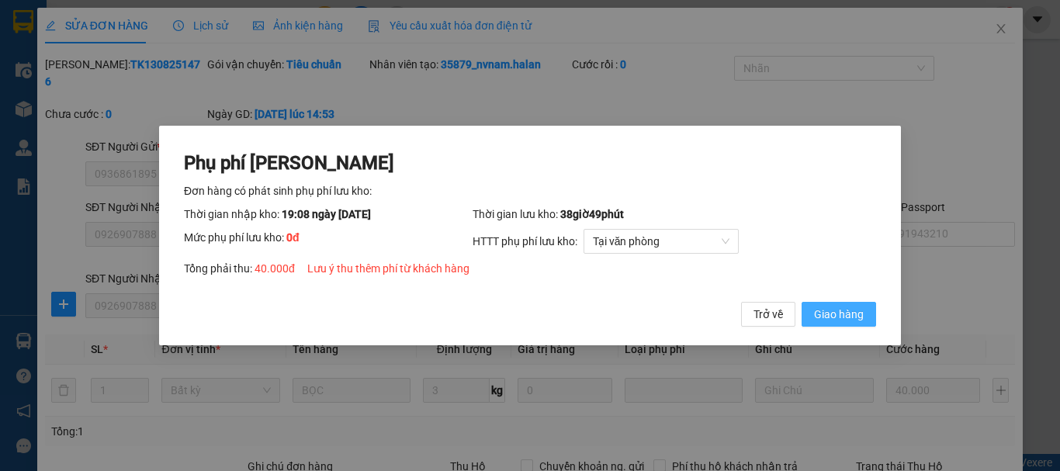
click at [830, 313] on span "Giao hàng" at bounding box center [839, 314] width 50 height 17
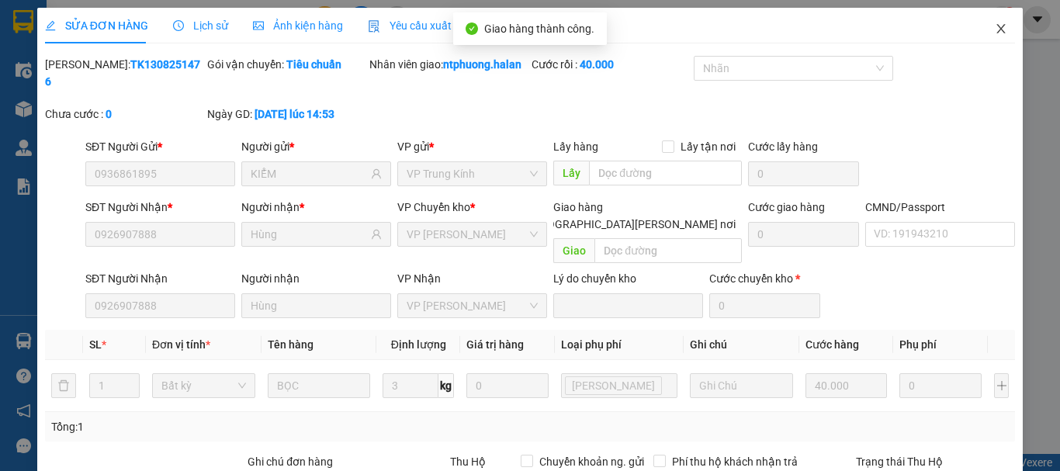
click at [997, 28] on icon "close" at bounding box center [1001, 28] width 9 height 9
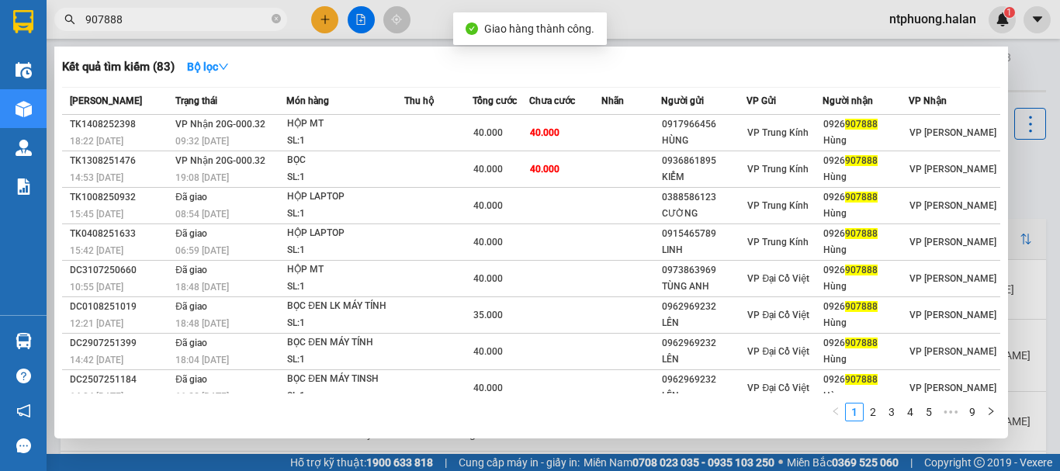
click at [215, 16] on input "907888" at bounding box center [176, 19] width 183 height 17
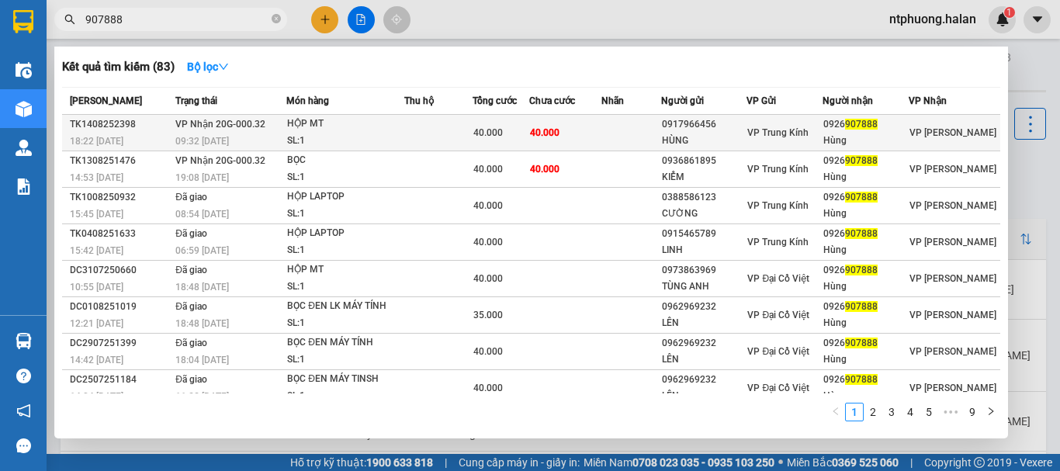
click at [407, 128] on td at bounding box center [438, 133] width 68 height 36
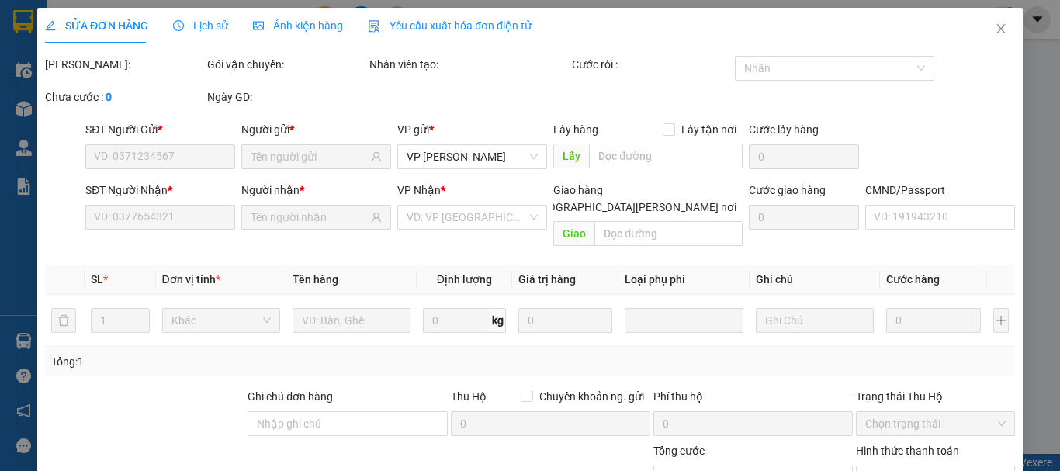
type input "0917966456"
type input "HÙNG"
type input "0926907888"
type input "Hùng"
type input "40.000"
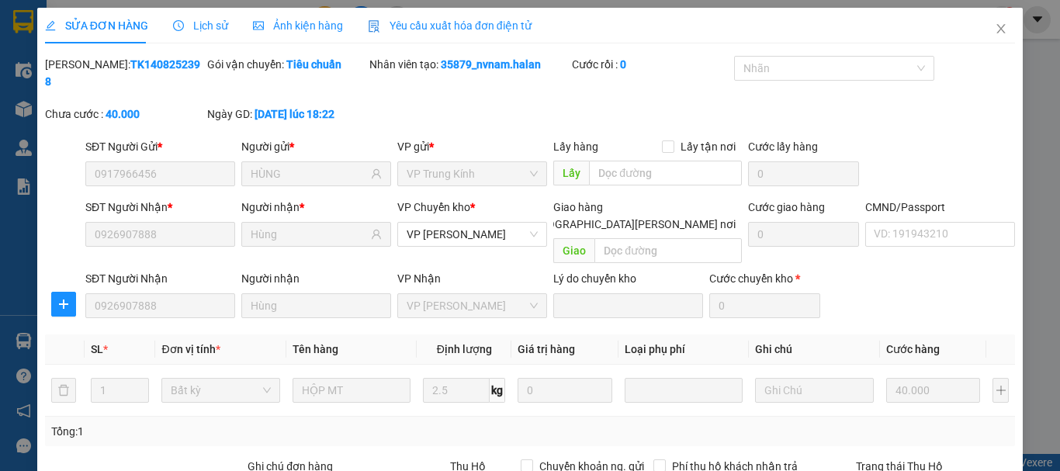
drag, startPoint x: 586, startPoint y: 419, endPoint x: 712, endPoint y: 382, distance: 131.8
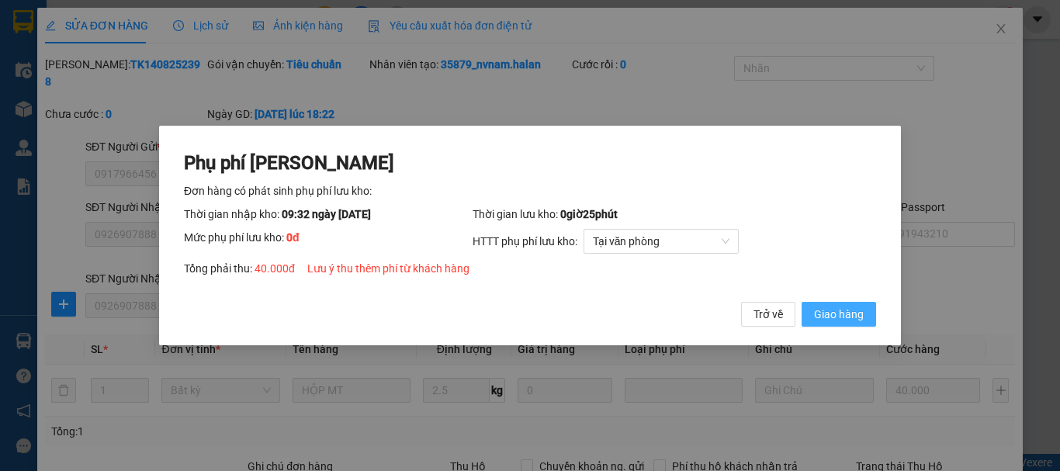
click at [857, 311] on span "Giao hàng" at bounding box center [839, 314] width 50 height 17
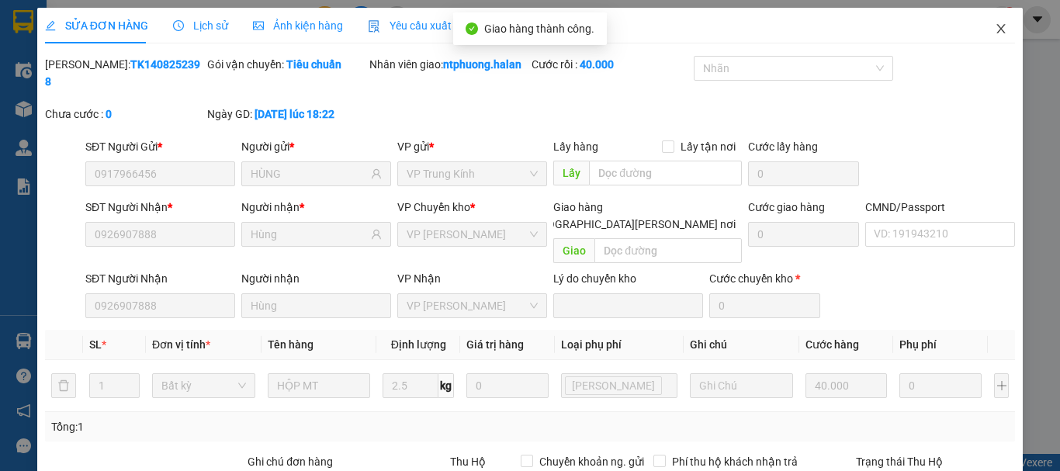
click at [995, 26] on icon "close" at bounding box center [1001, 29] width 12 height 12
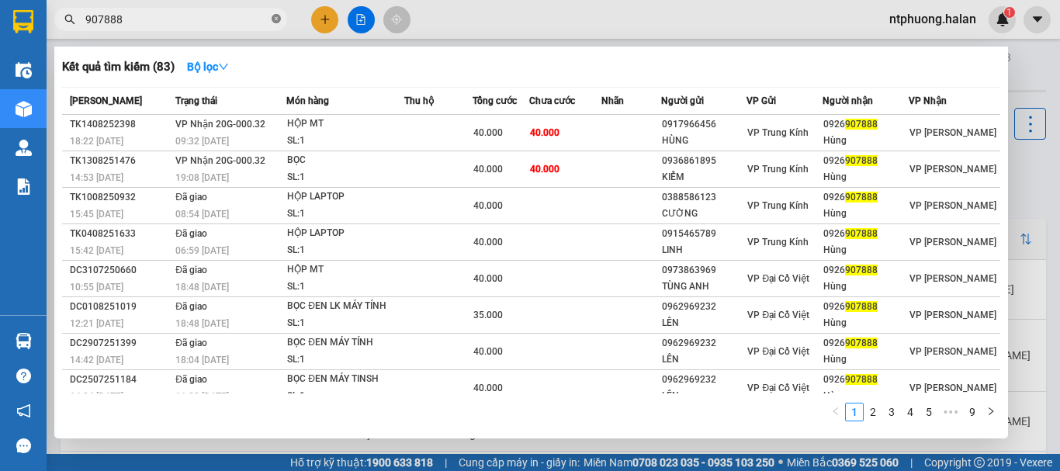
click at [277, 20] on icon "close-circle" at bounding box center [276, 18] width 9 height 9
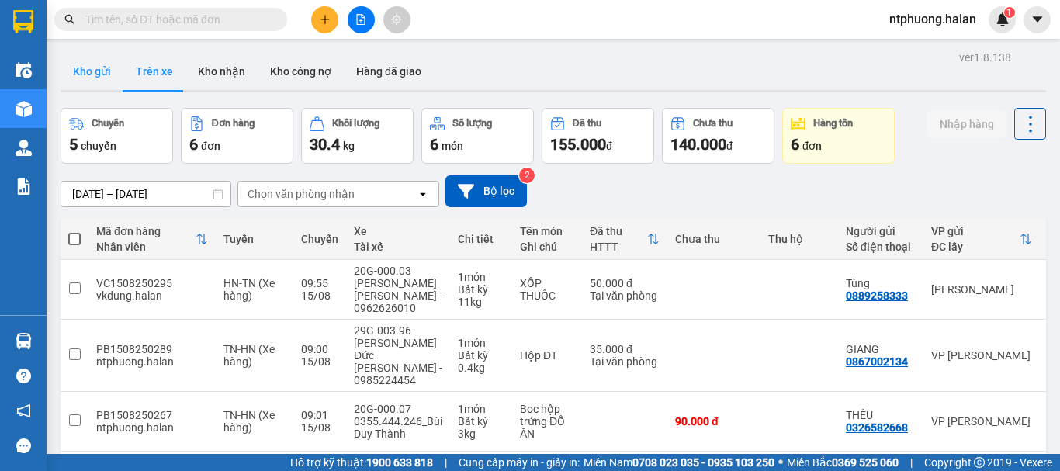
click at [95, 73] on button "Kho gửi" at bounding box center [92, 71] width 63 height 37
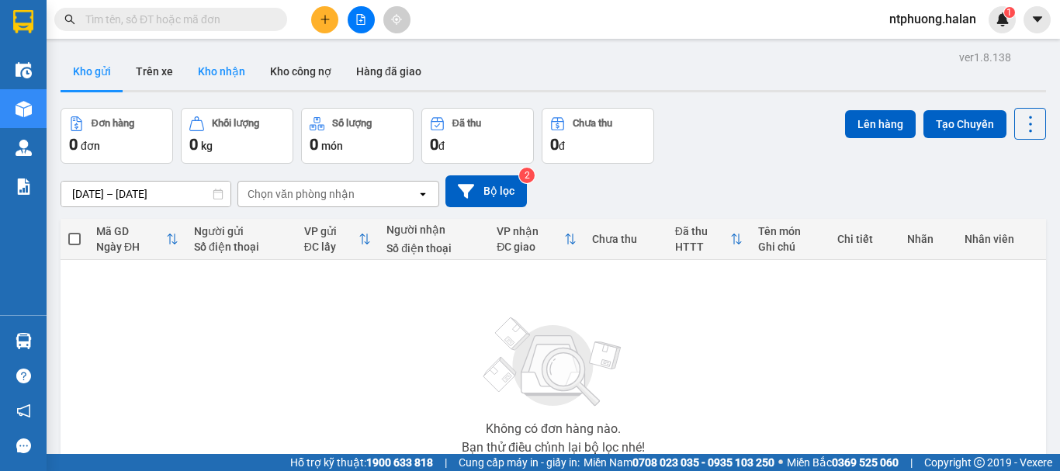
click at [222, 69] on button "Kho nhận" at bounding box center [221, 71] width 72 height 37
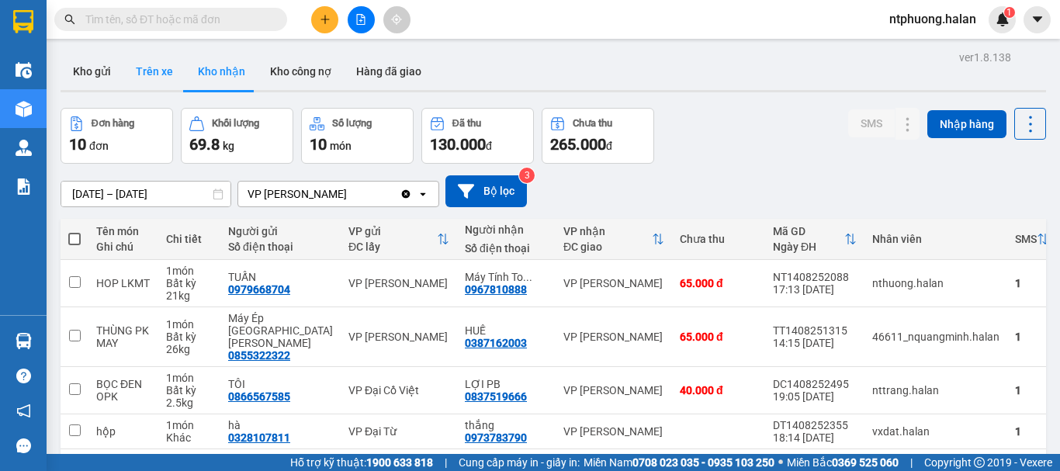
click at [164, 68] on button "Trên xe" at bounding box center [154, 71] width 62 height 37
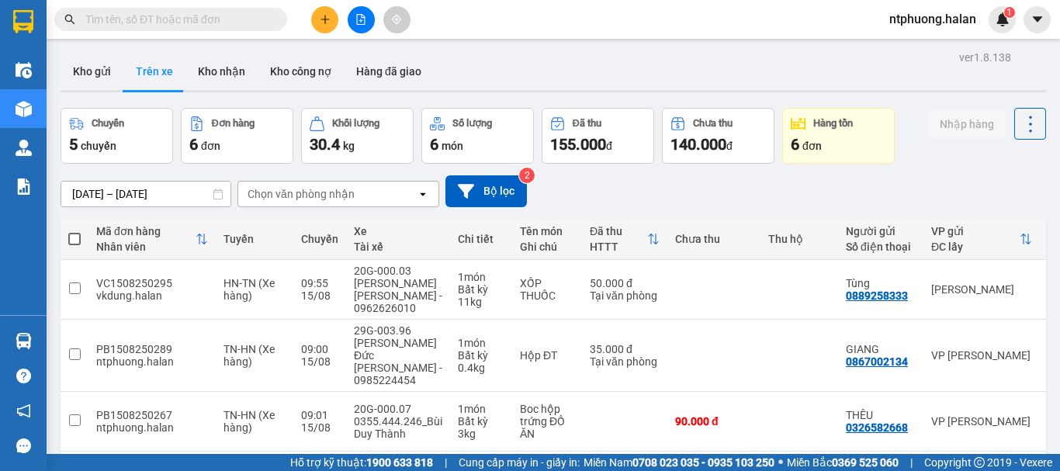
drag, startPoint x: 99, startPoint y: 68, endPoint x: 275, endPoint y: 70, distance: 176.9
click at [137, 70] on div "Kho gửi Trên xe Kho nhận Kho công nợ Hàng đã giao" at bounding box center [553, 73] width 985 height 41
click at [375, 68] on button "Hàng đã giao" at bounding box center [389, 71] width 90 height 37
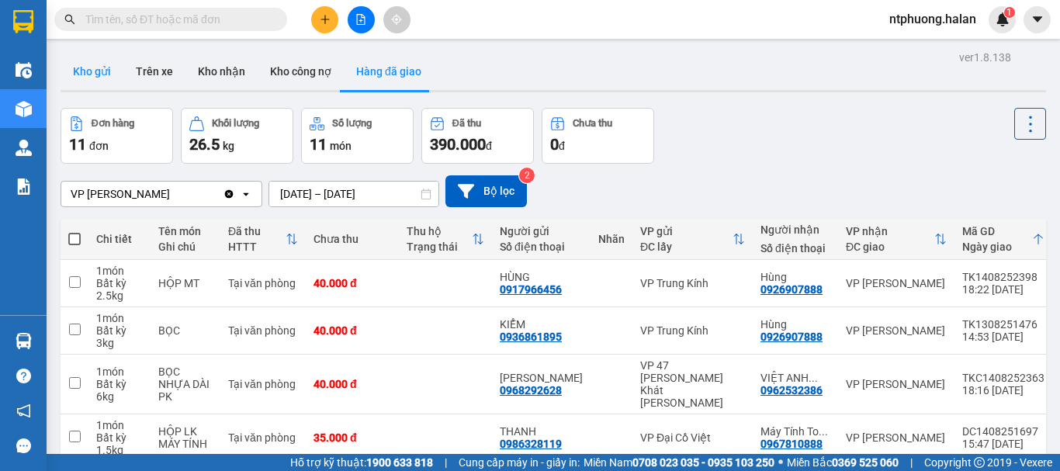
click at [91, 70] on button "Kho gửi" at bounding box center [92, 71] width 63 height 37
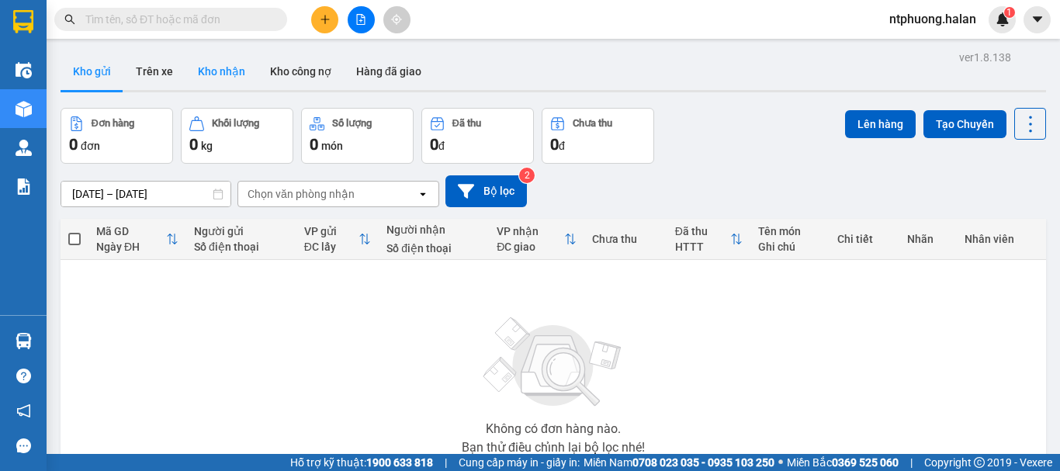
click at [220, 72] on button "Kho nhận" at bounding box center [221, 71] width 72 height 37
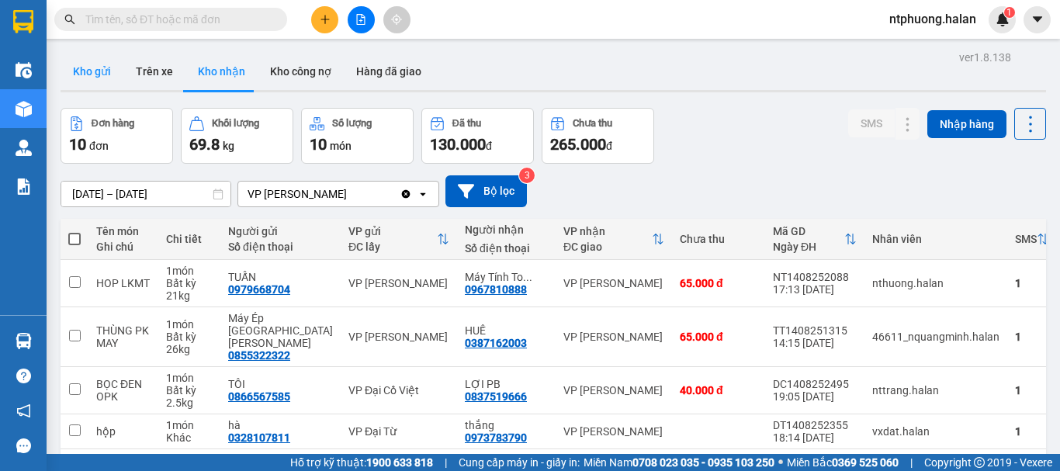
click at [88, 71] on button "Kho gửi" at bounding box center [92, 71] width 63 height 37
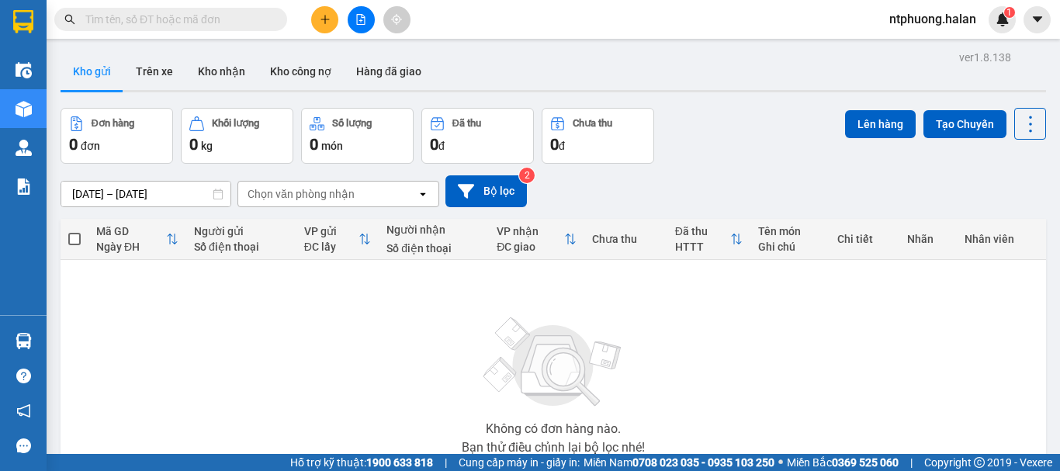
click at [764, 351] on div "Không có đơn hàng nào. Bạn thử điều chỉnh lại bộ lọc nhé!" at bounding box center [553, 381] width 970 height 233
click at [153, 64] on button "Trên xe" at bounding box center [154, 71] width 62 height 37
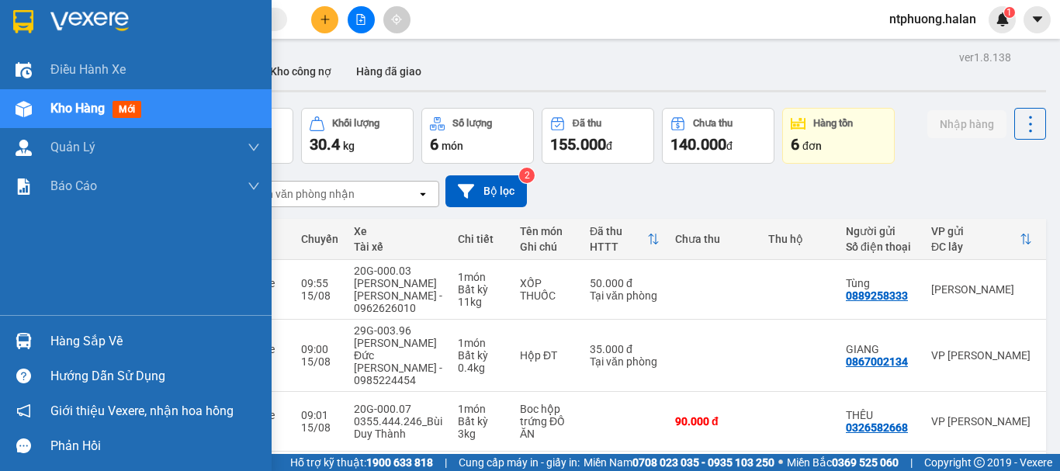
click at [116, 337] on div "Hàng sắp về" at bounding box center [155, 341] width 210 height 23
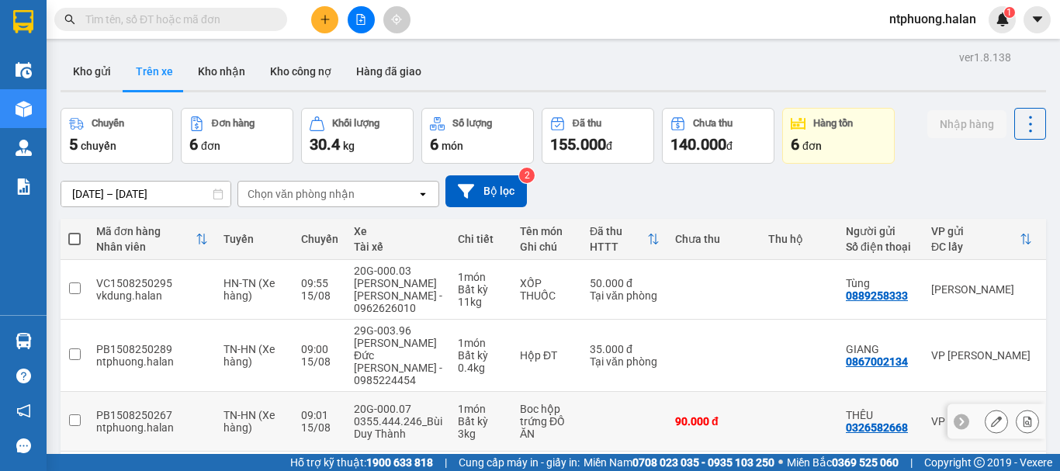
click at [774, 361] on section "Kết quả [PERSON_NAME] ( 83 ) Bộ lọc Mã ĐH Trạng thái Món hàng Thu hộ Tổng [PERS…" at bounding box center [530, 235] width 1060 height 471
click at [185, 19] on input "text" at bounding box center [176, 19] width 183 height 17
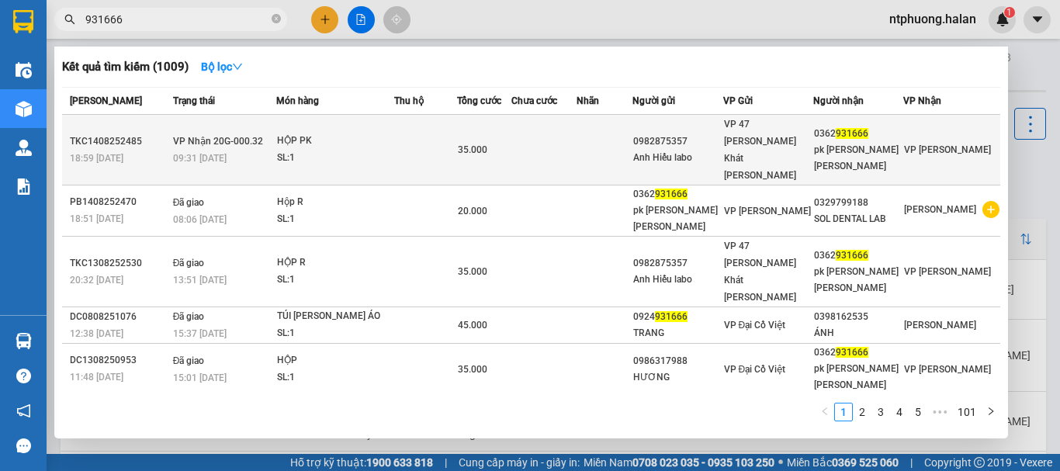
click at [384, 134] on div "HỘP PK" at bounding box center [335, 141] width 116 height 17
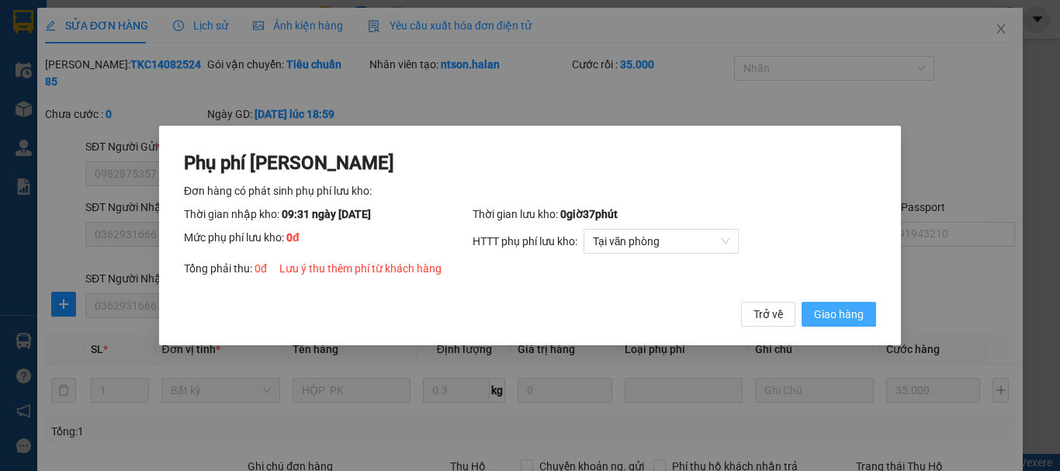
click at [861, 319] on span "Giao hàng" at bounding box center [839, 314] width 50 height 17
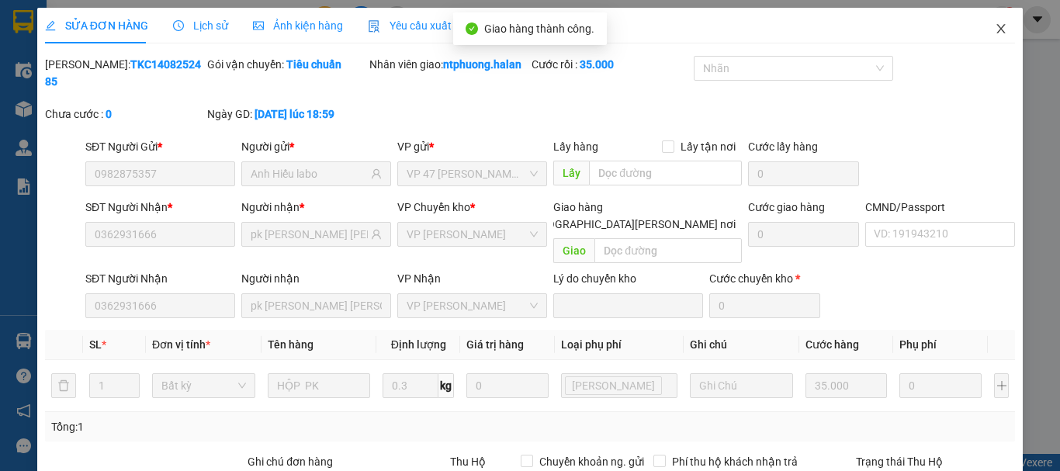
click at [995, 27] on icon "close" at bounding box center [1001, 29] width 12 height 12
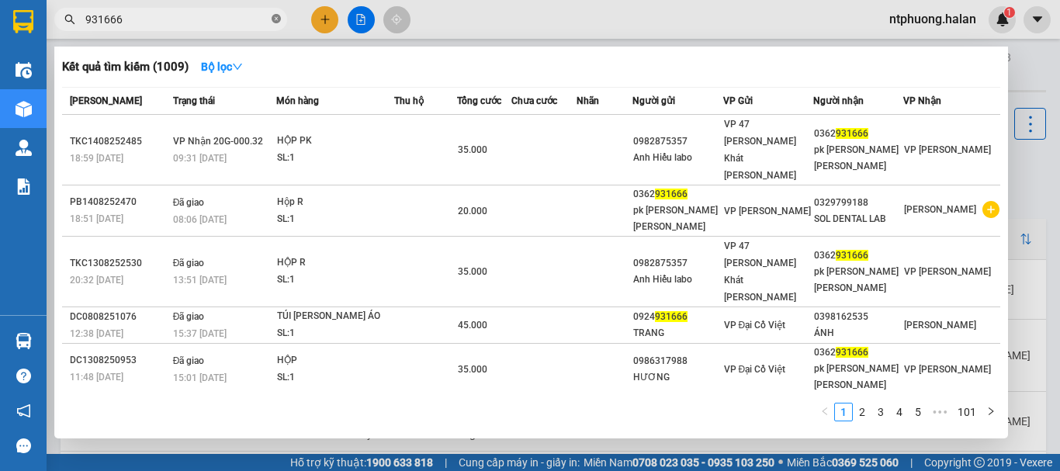
click at [272, 18] on icon "close-circle" at bounding box center [276, 18] width 9 height 9
